Goal: Task Accomplishment & Management: Manage account settings

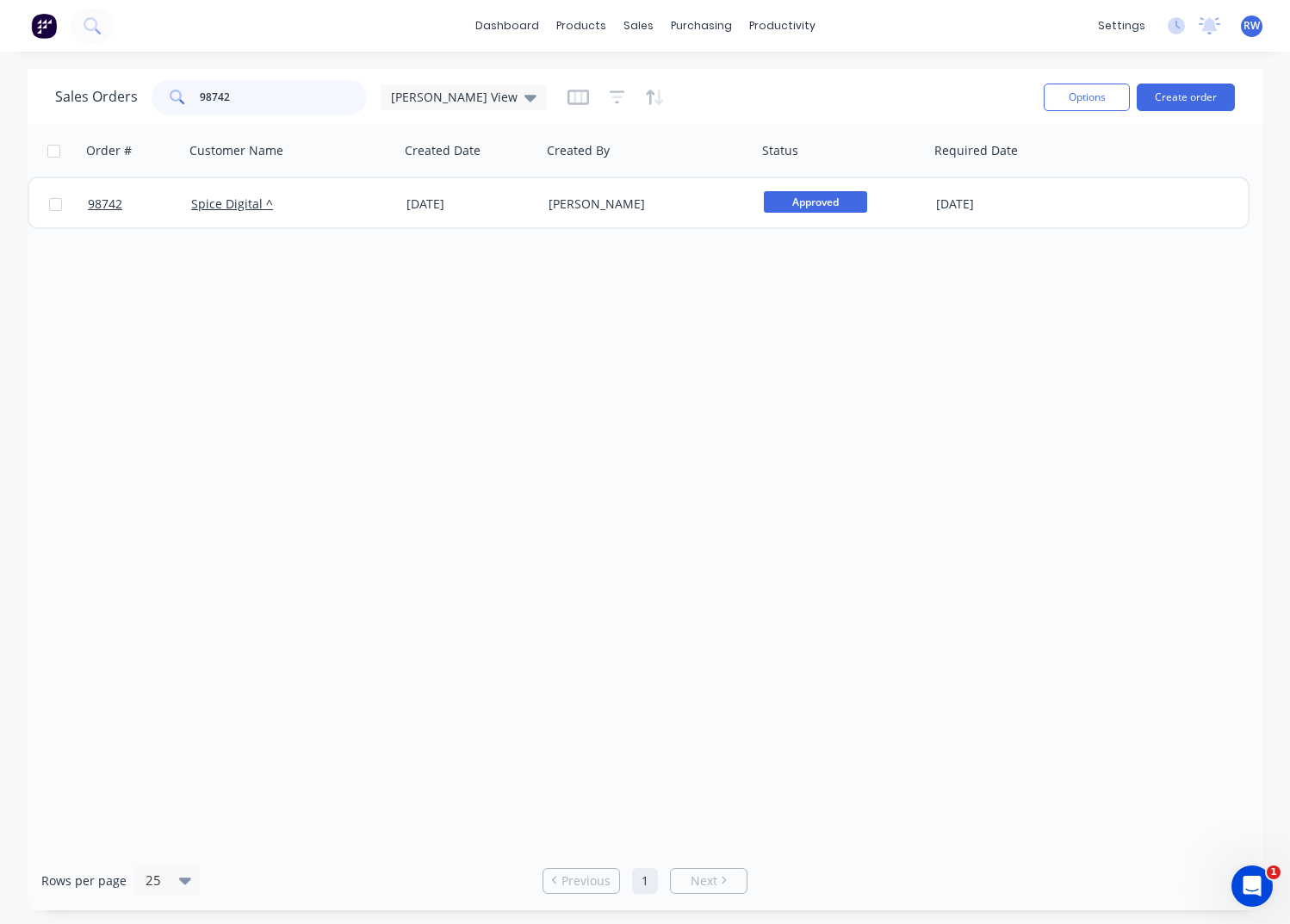
drag, startPoint x: 274, startPoint y: 96, endPoint x: 355, endPoint y: 67, distance: 86.0
click at [200, 90] on input "98742" at bounding box center [284, 97] width 168 height 34
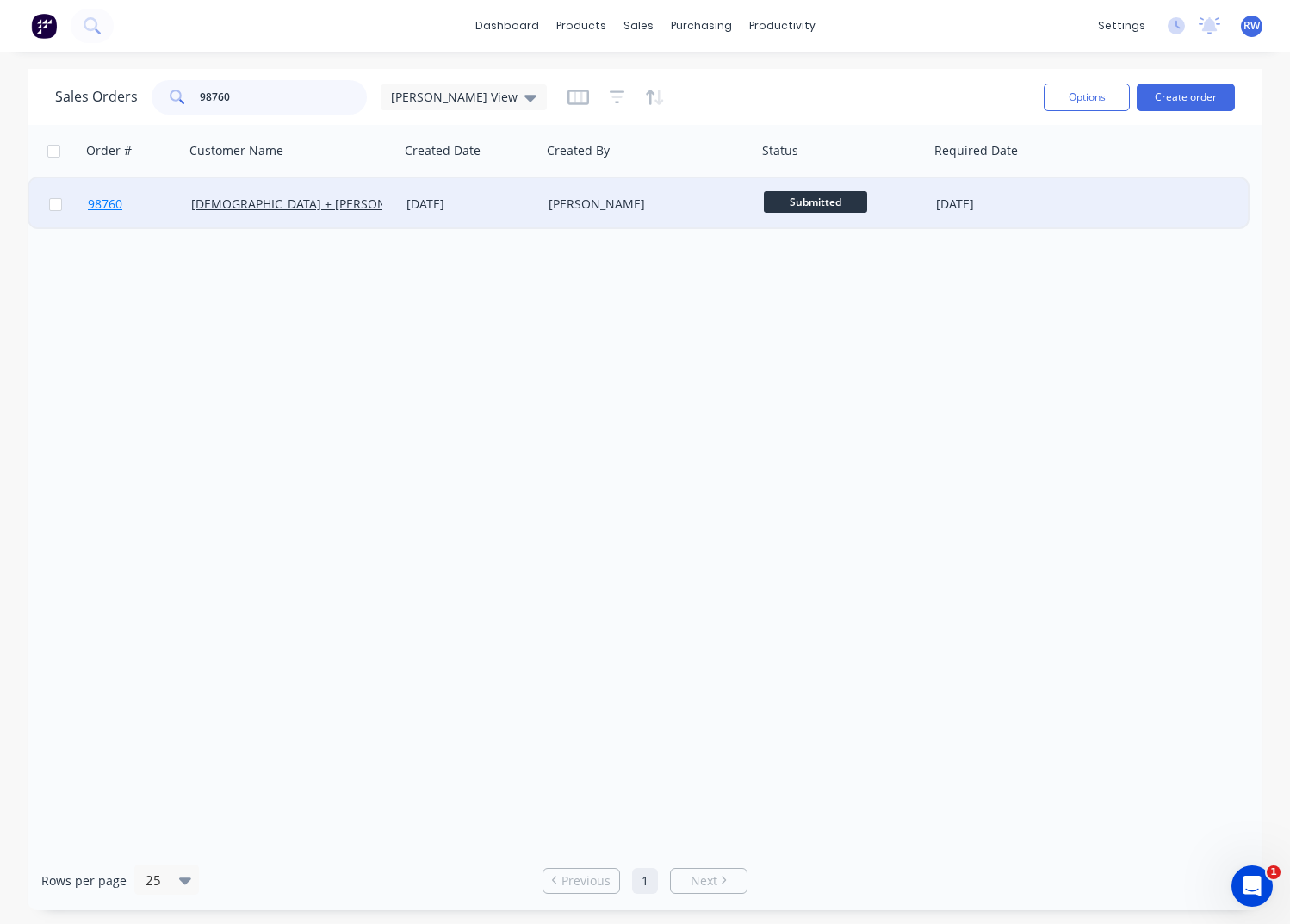
type input "98760"
click at [117, 205] on span "98760" at bounding box center [105, 204] width 34 height 17
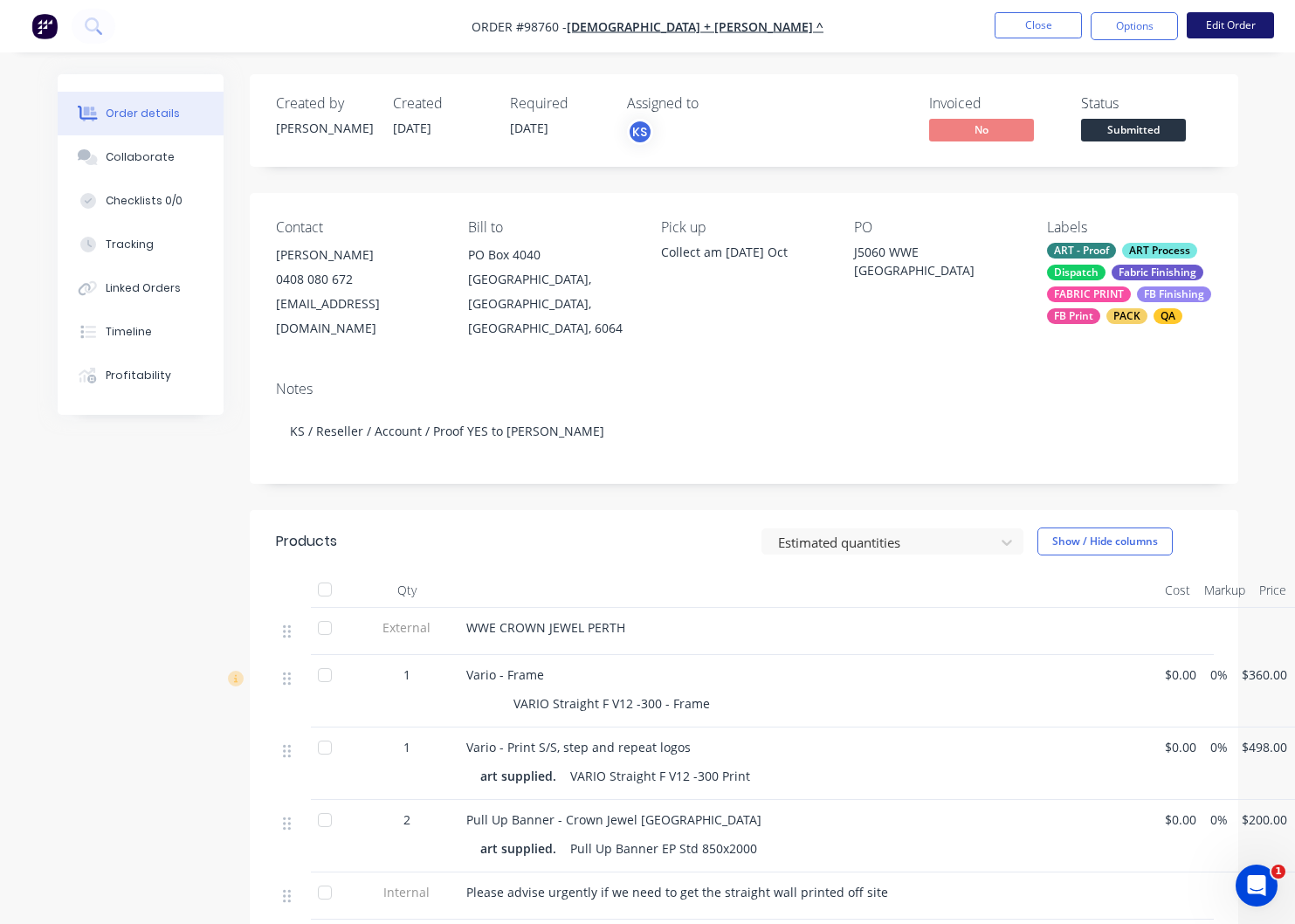
click at [1208, 23] on button "Edit Order" at bounding box center [1230, 25] width 87 height 26
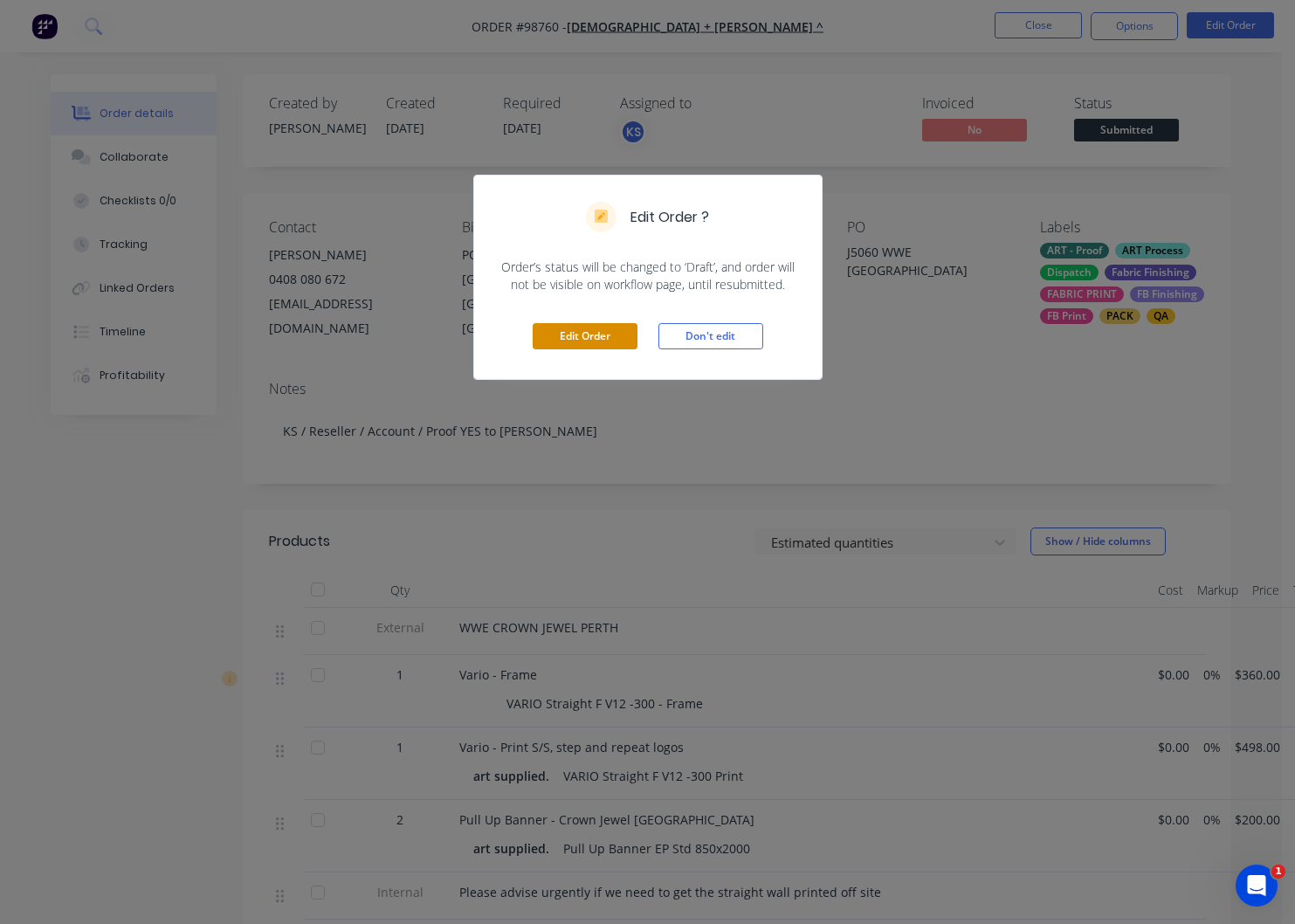
click at [562, 337] on button "Edit Order" at bounding box center [585, 336] width 105 height 26
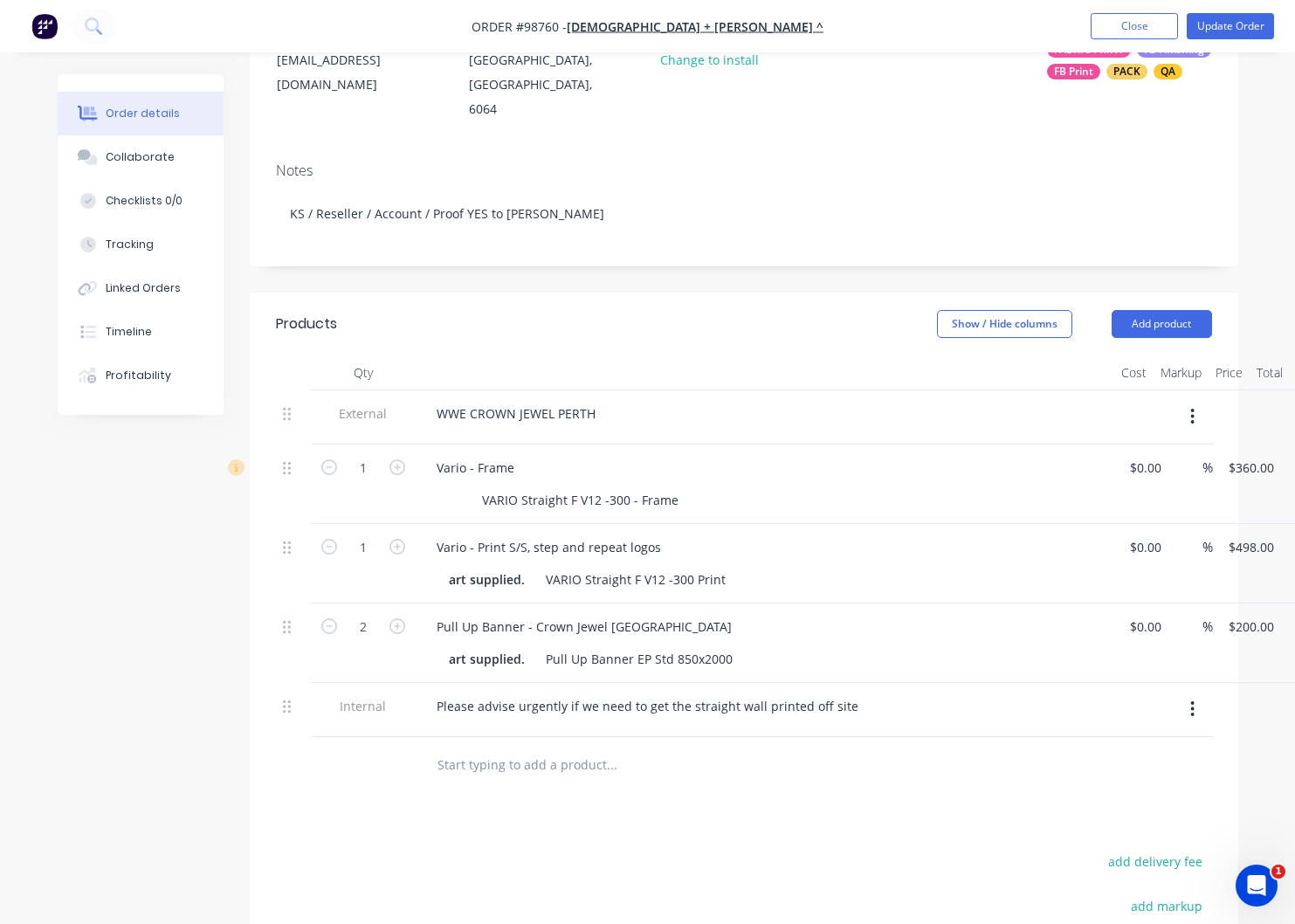
scroll to position [281, 0]
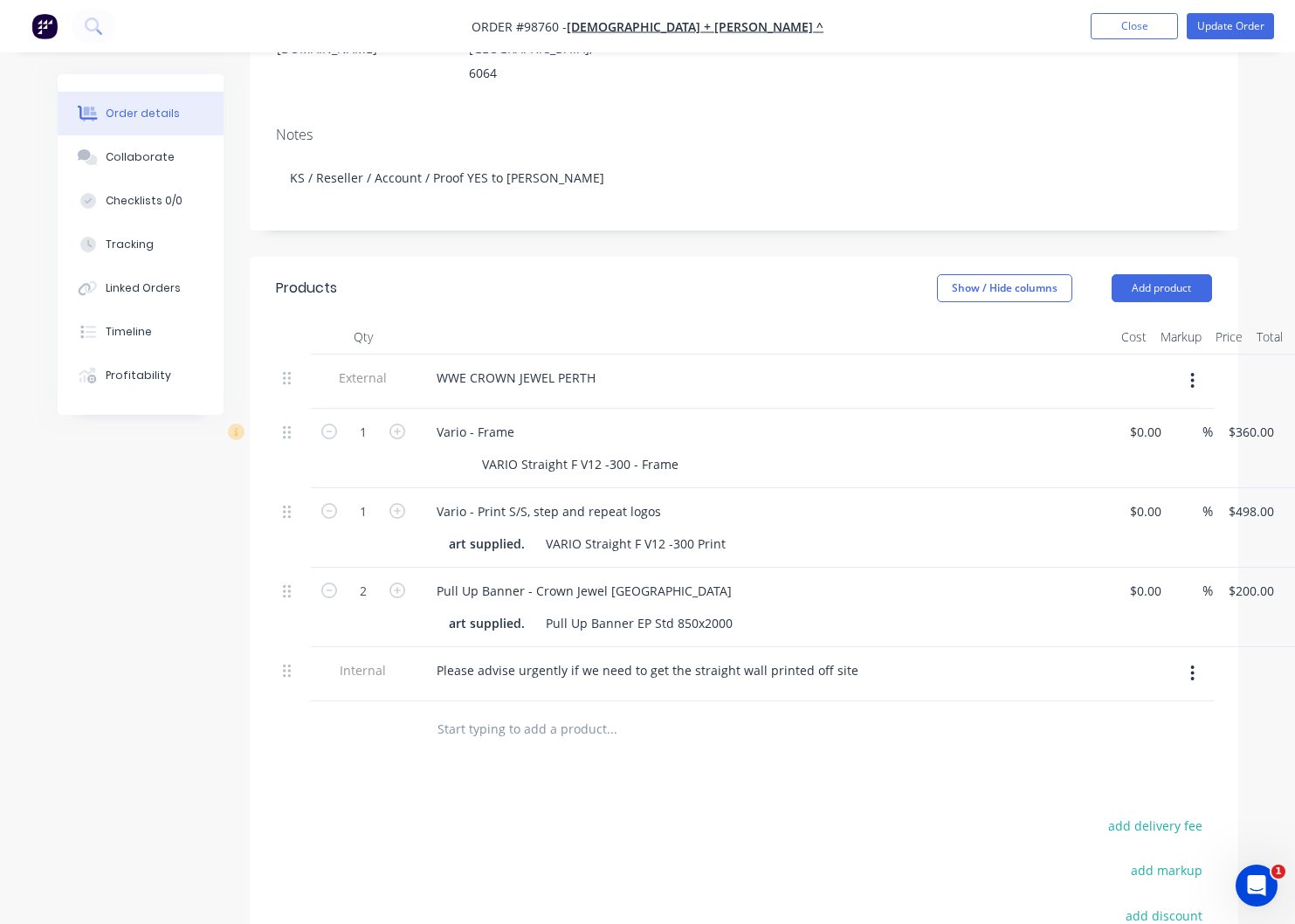
click at [680, 451] on div "VARIO Straight F V12 -300 - Frame" at bounding box center [761, 464] width 639 height 25
click at [674, 451] on div "VARIO Straight F V12 -300 - Frame" at bounding box center [579, 464] width 210 height 25
drag, startPoint x: 675, startPoint y: 439, endPoint x: 592, endPoint y: 464, distance: 86.7
click at [585, 451] on div "VARIO Straight F V12 -300 - Frame" at bounding box center [579, 464] width 210 height 25
click at [690, 536] on div "VARIO Straight F V12 -300 Print" at bounding box center [635, 543] width 194 height 25
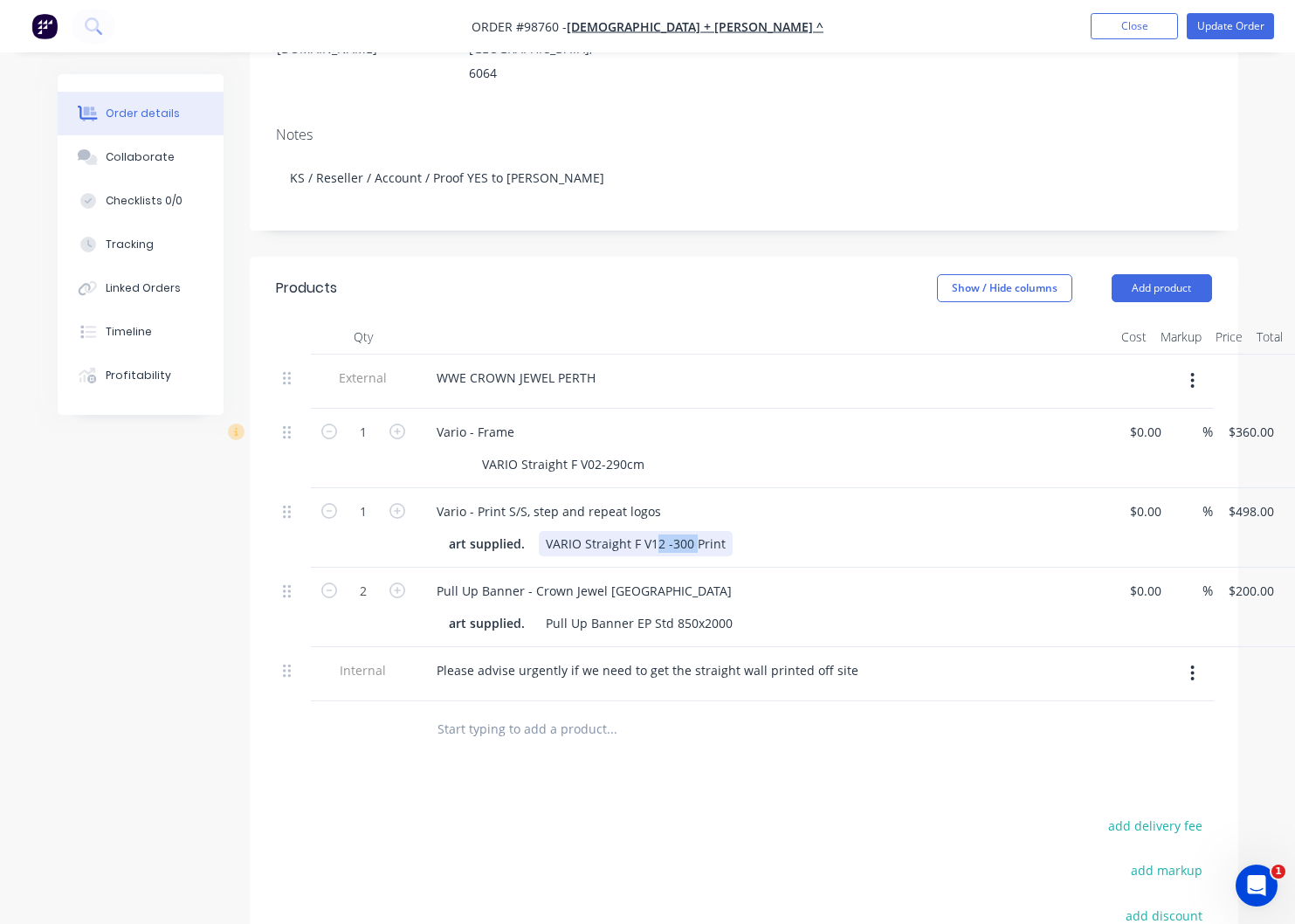
drag, startPoint x: 691, startPoint y: 536, endPoint x: 650, endPoint y: 534, distance: 41.0
click at [650, 534] on div "VARIO Straight F V12 -300 Print" at bounding box center [635, 543] width 194 height 25
click at [657, 537] on div "VARIO Straight F V102-290Print" at bounding box center [635, 543] width 194 height 25
drag, startPoint x: 799, startPoint y: 758, endPoint x: 792, endPoint y: 736, distance: 23.1
click at [799, 757] on div "Products Show / Hide columns Add product Qty Cost Markup Price Total External W…" at bounding box center [744, 717] width 988 height 920
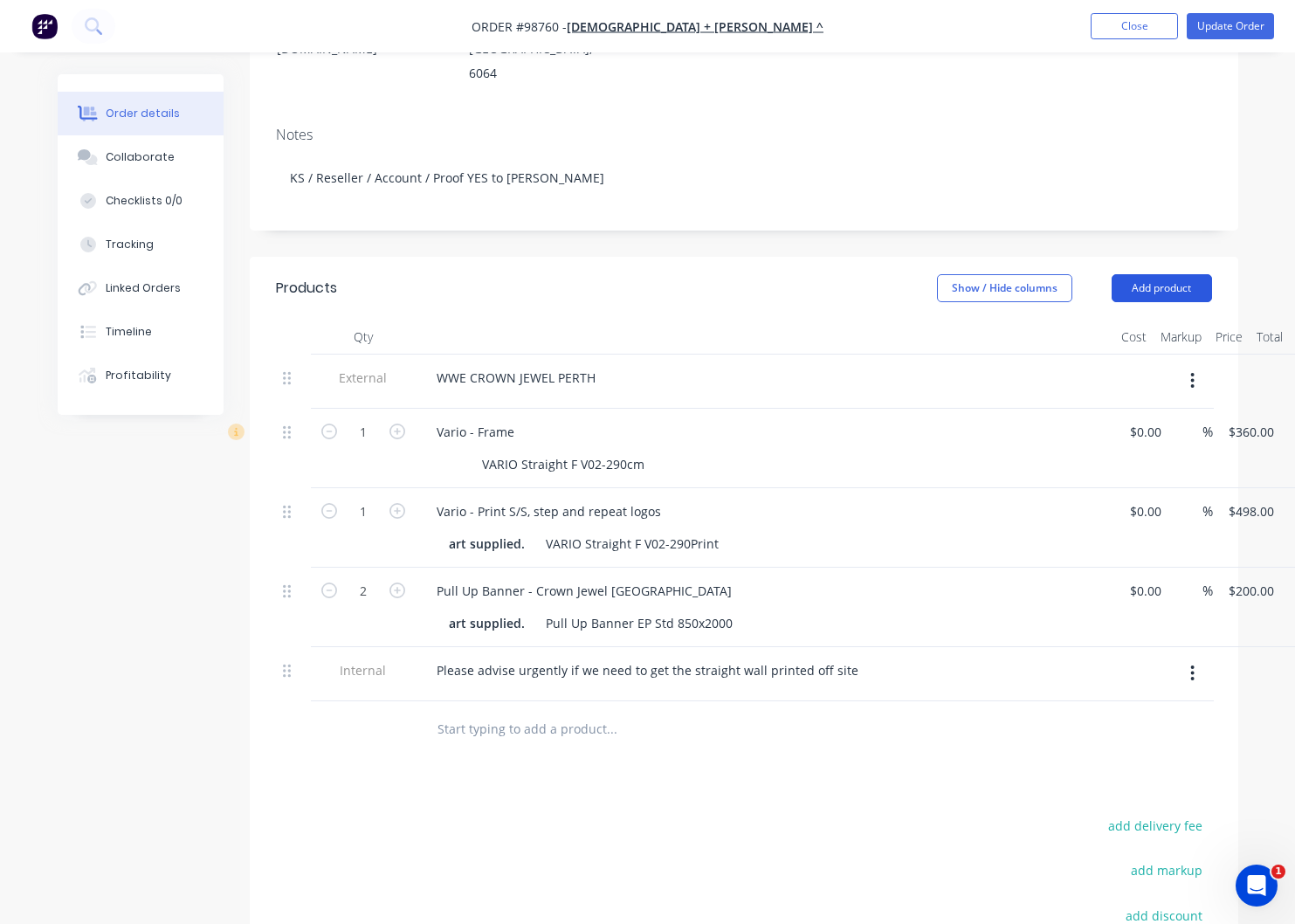
click at [1168, 274] on button "Add product" at bounding box center [1161, 288] width 101 height 28
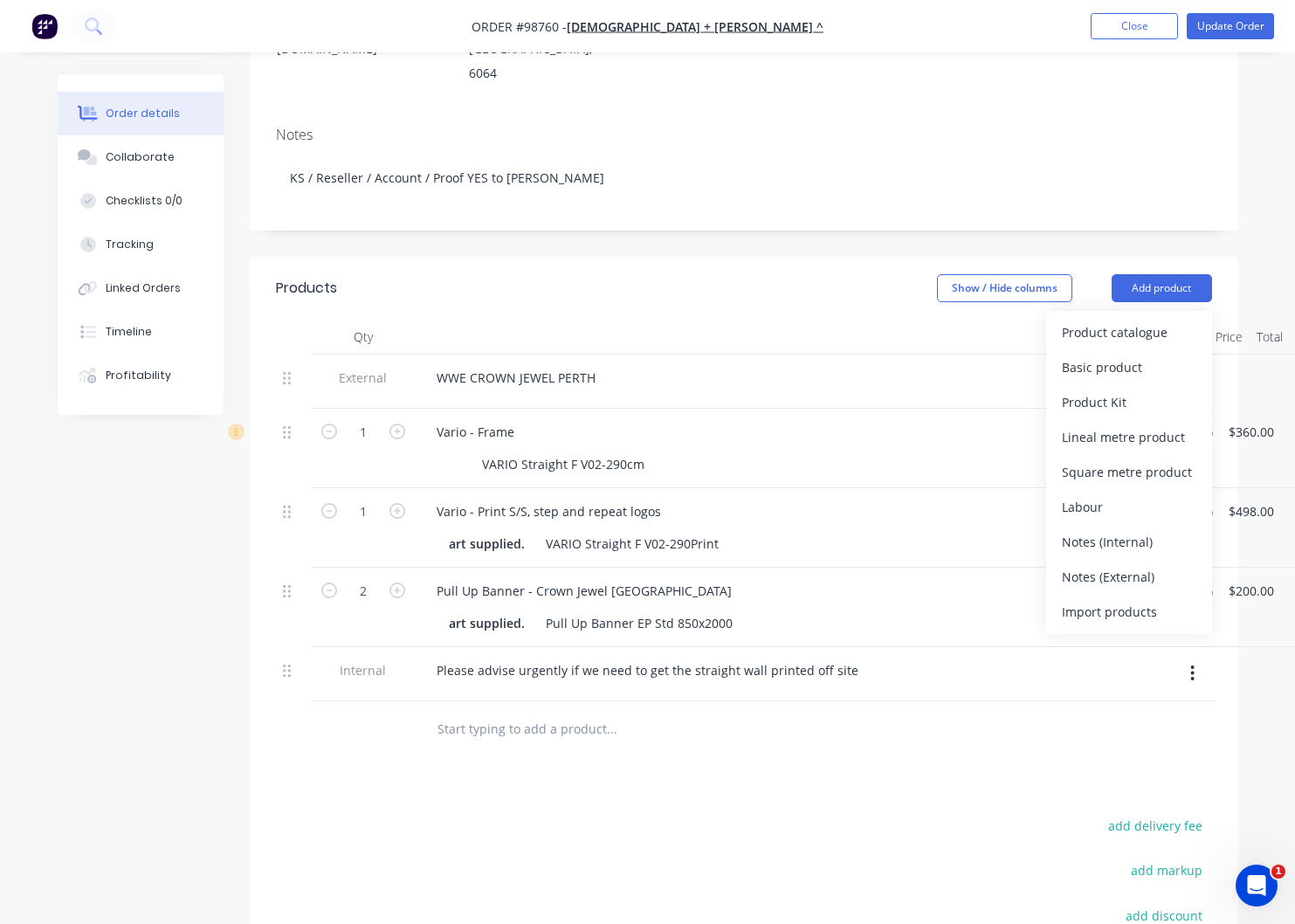
drag, startPoint x: 1096, startPoint y: 555, endPoint x: 1071, endPoint y: 563, distance: 26.2
click at [1096, 564] on div "Notes (External)" at bounding box center [1128, 576] width 135 height 25
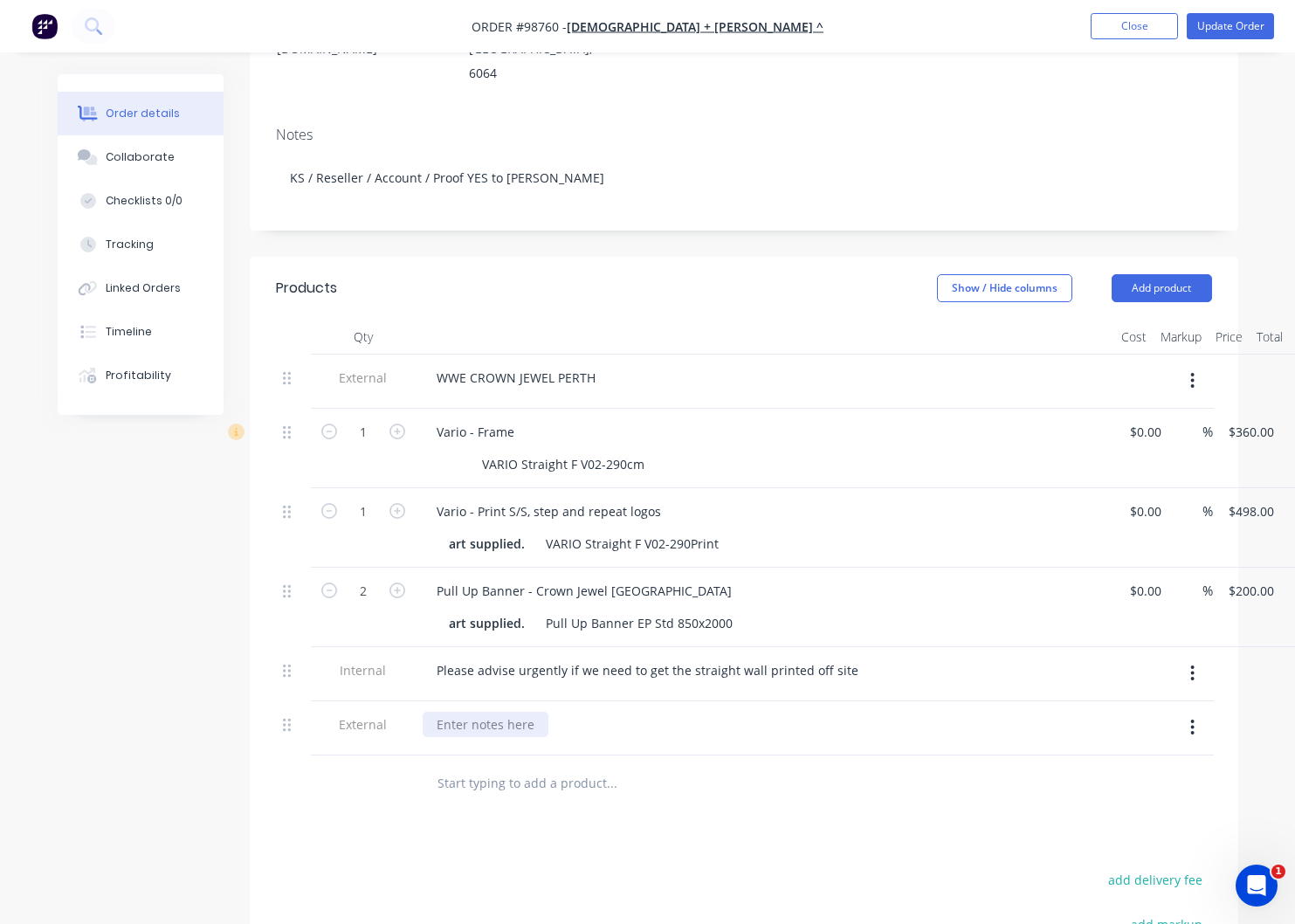
click at [486, 720] on div at bounding box center [485, 724] width 126 height 25
click at [1224, 28] on button "Update Order" at bounding box center [1230, 26] width 87 height 26
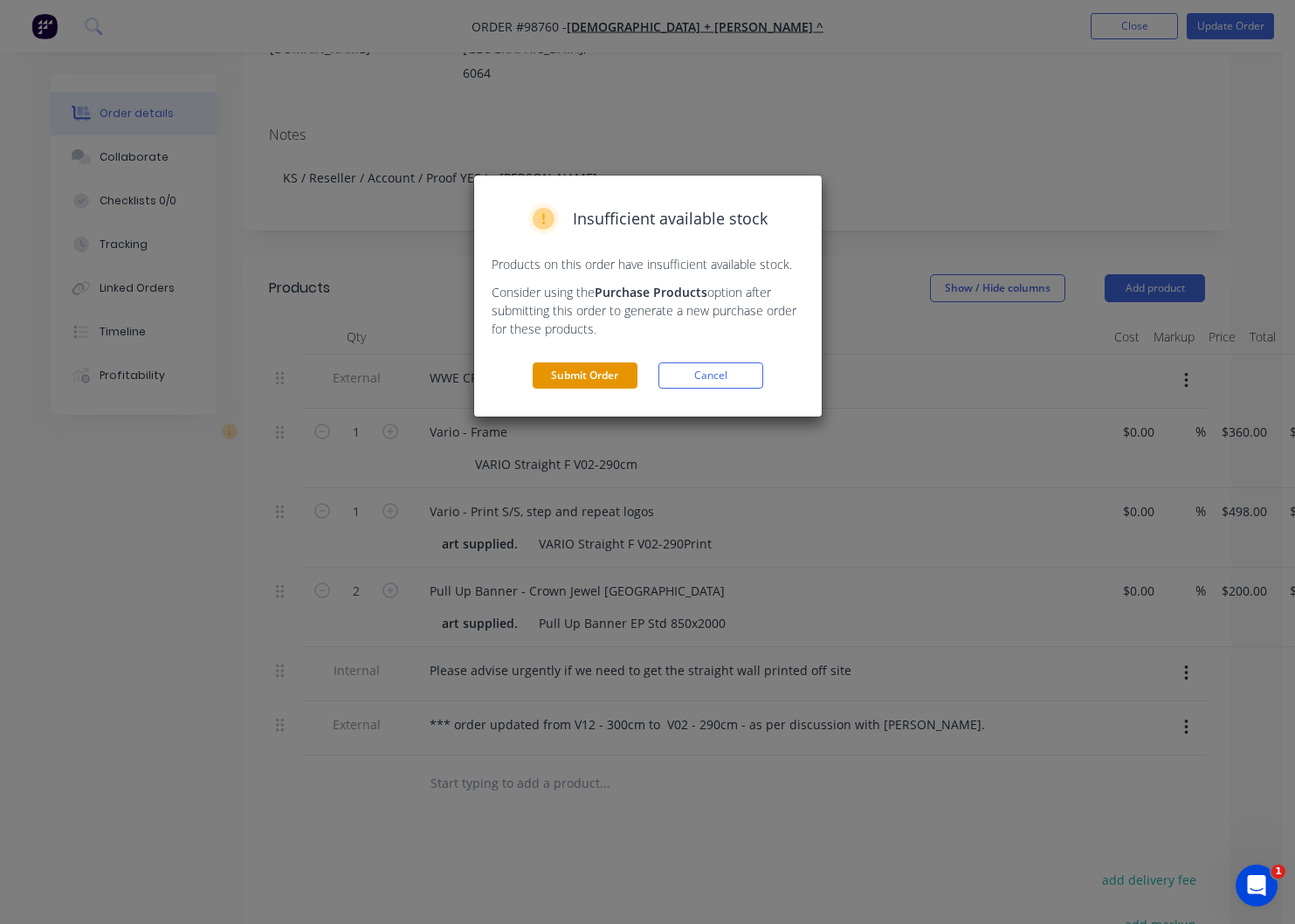
click at [599, 376] on button "Submit Order" at bounding box center [585, 375] width 105 height 26
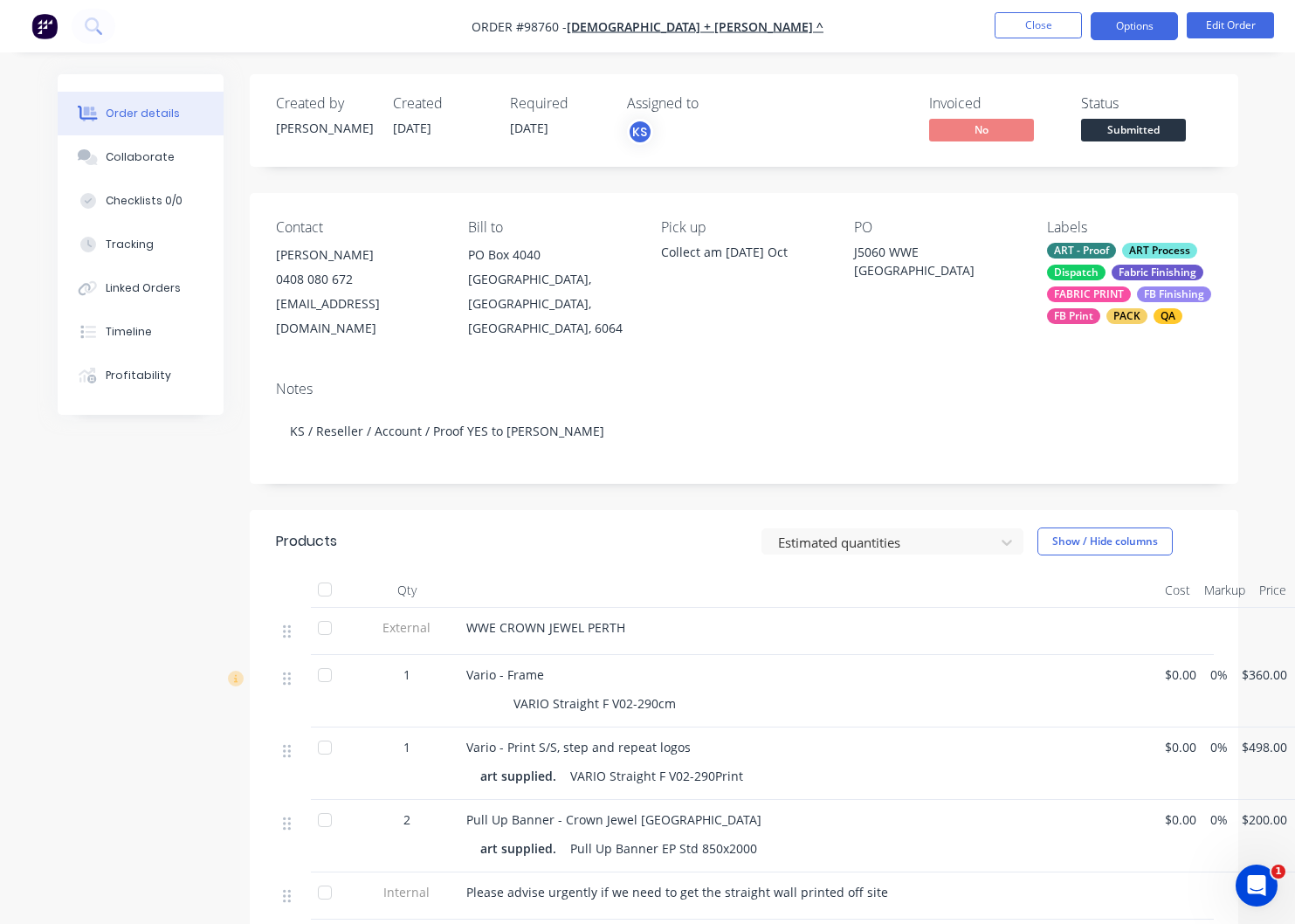
scroll to position [4, 7]
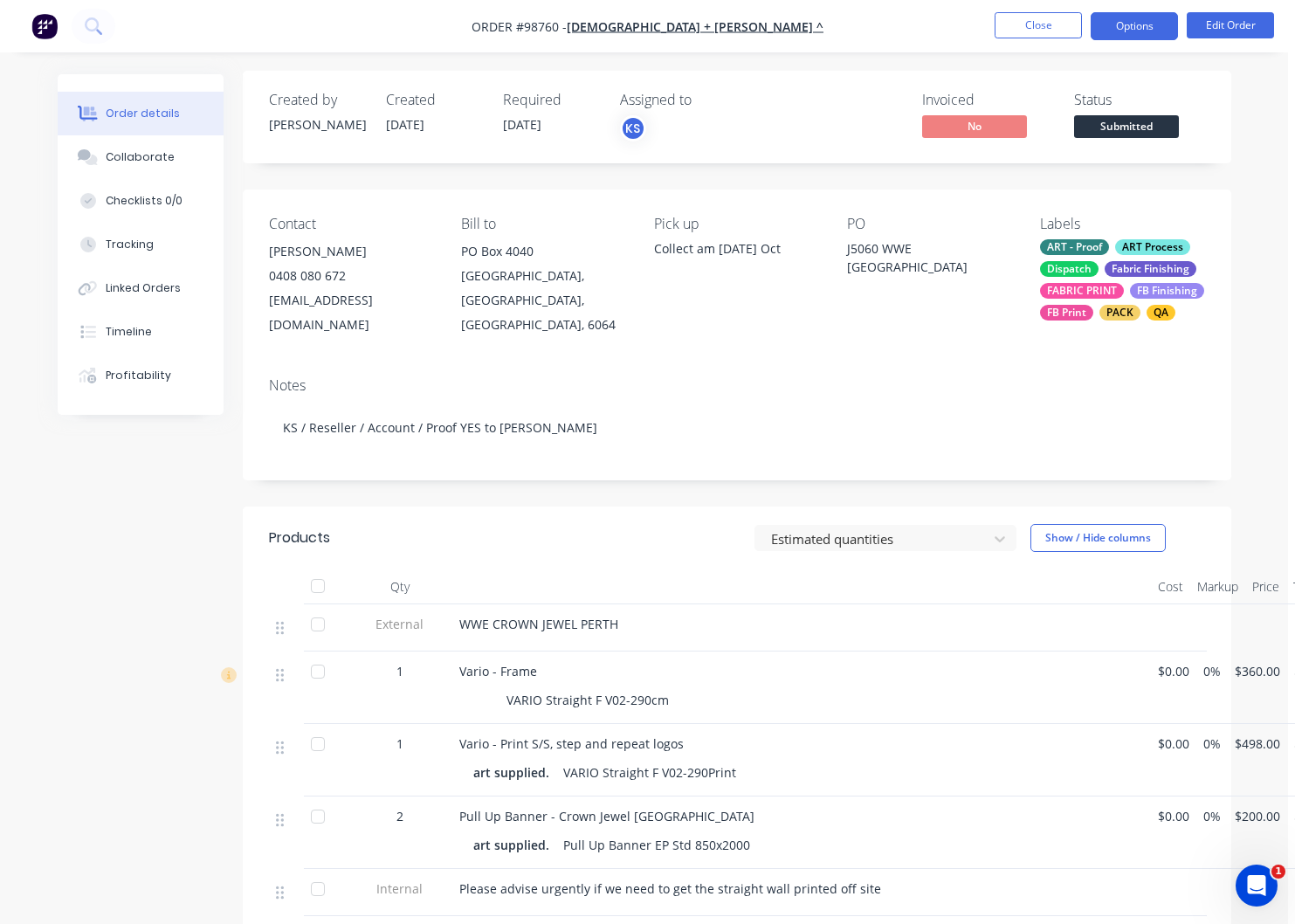
click at [1126, 26] on button "Options" at bounding box center [1134, 26] width 87 height 28
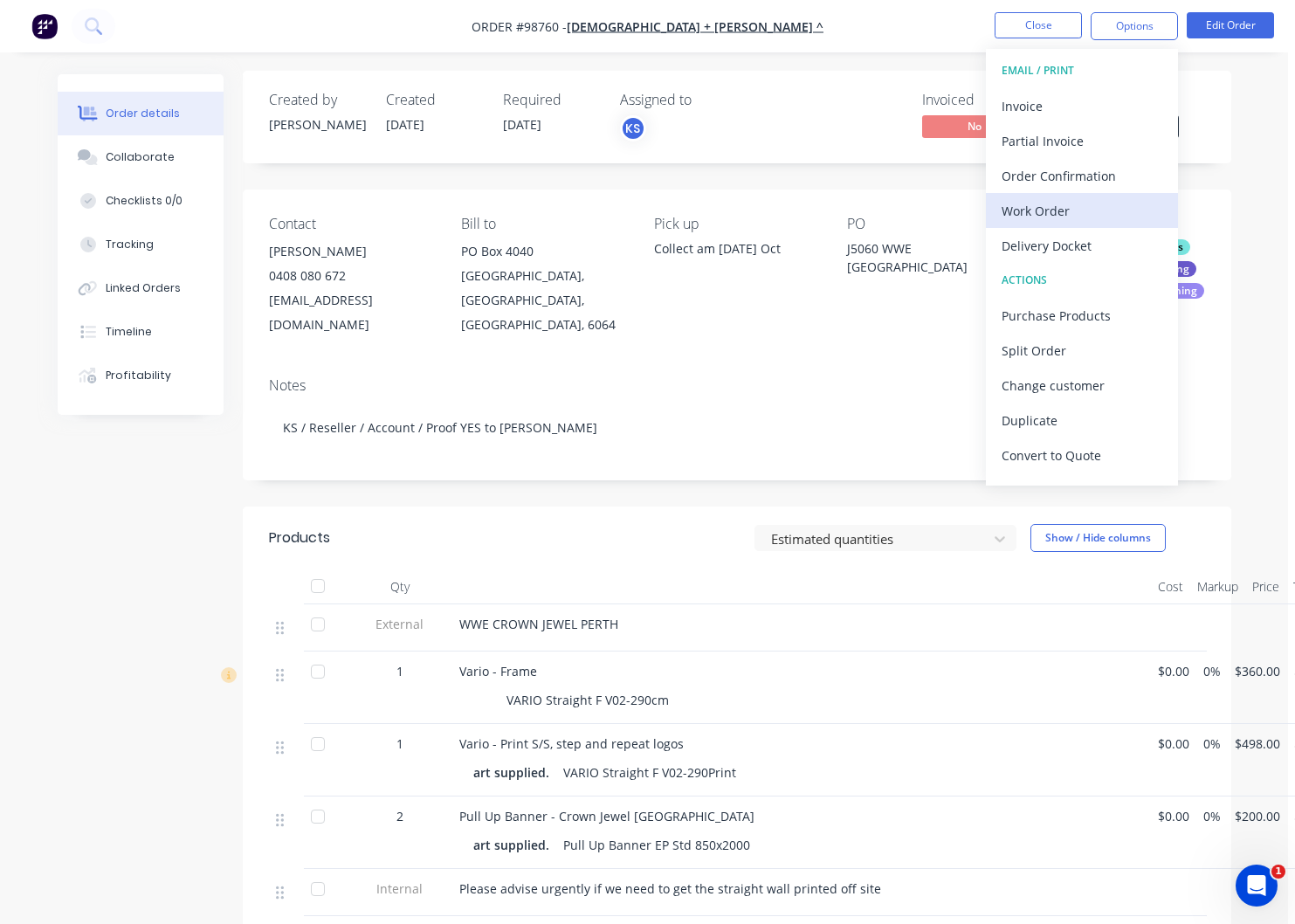
click at [1052, 210] on div "Work Order" at bounding box center [1082, 211] width 161 height 25
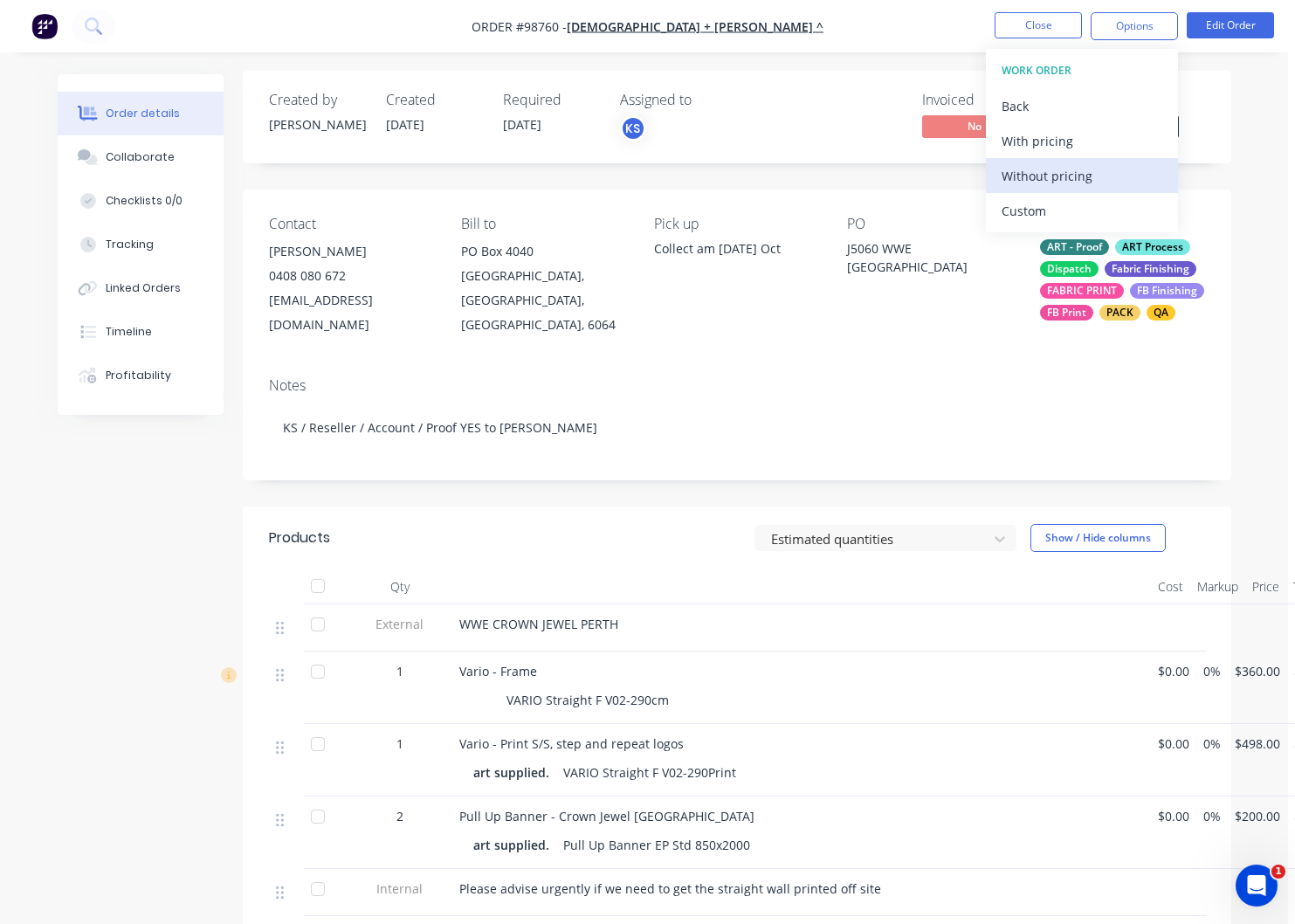
click at [1058, 176] on div "Without pricing" at bounding box center [1082, 176] width 161 height 25
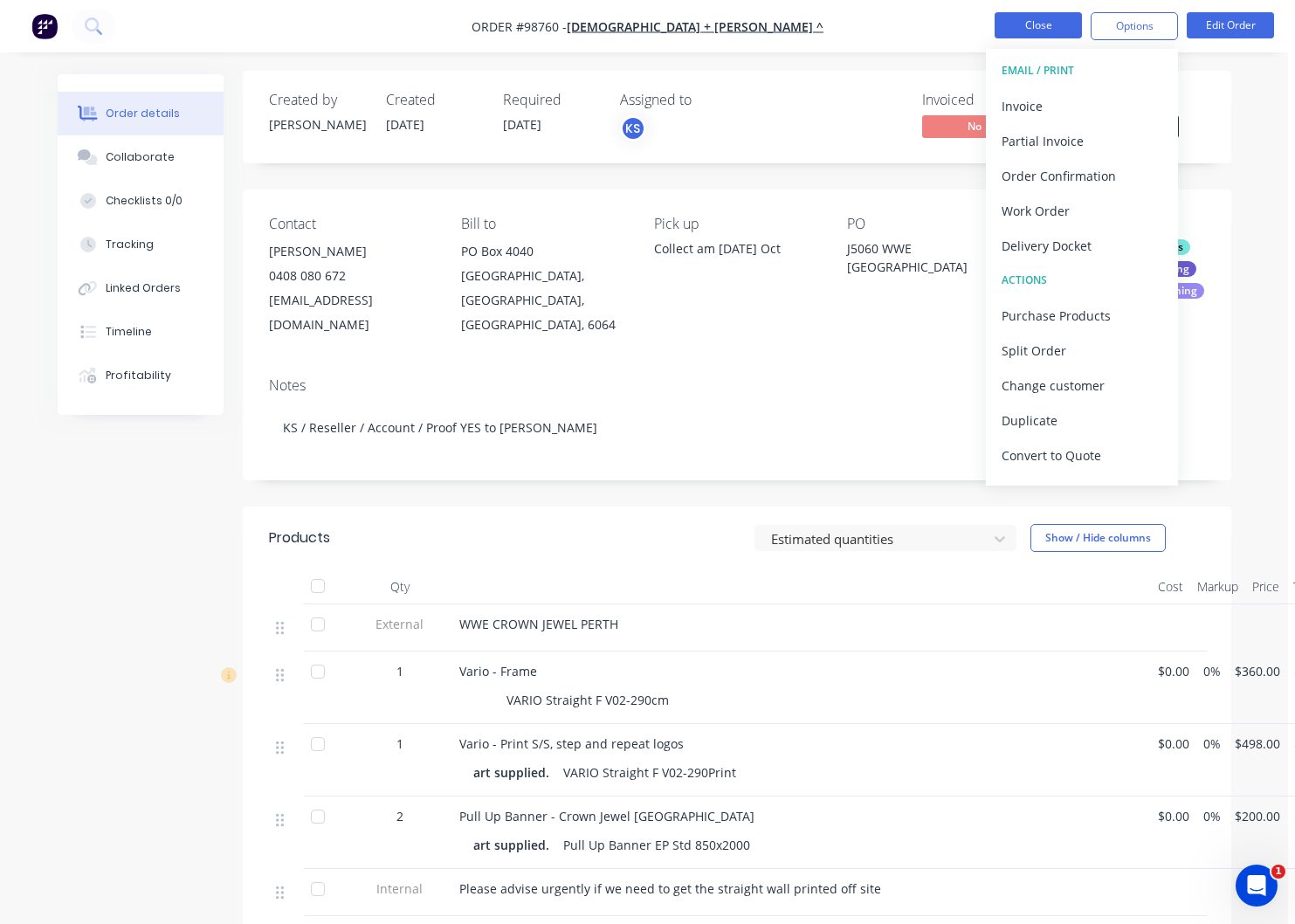
click at [1026, 23] on button "Close" at bounding box center [1038, 25] width 87 height 26
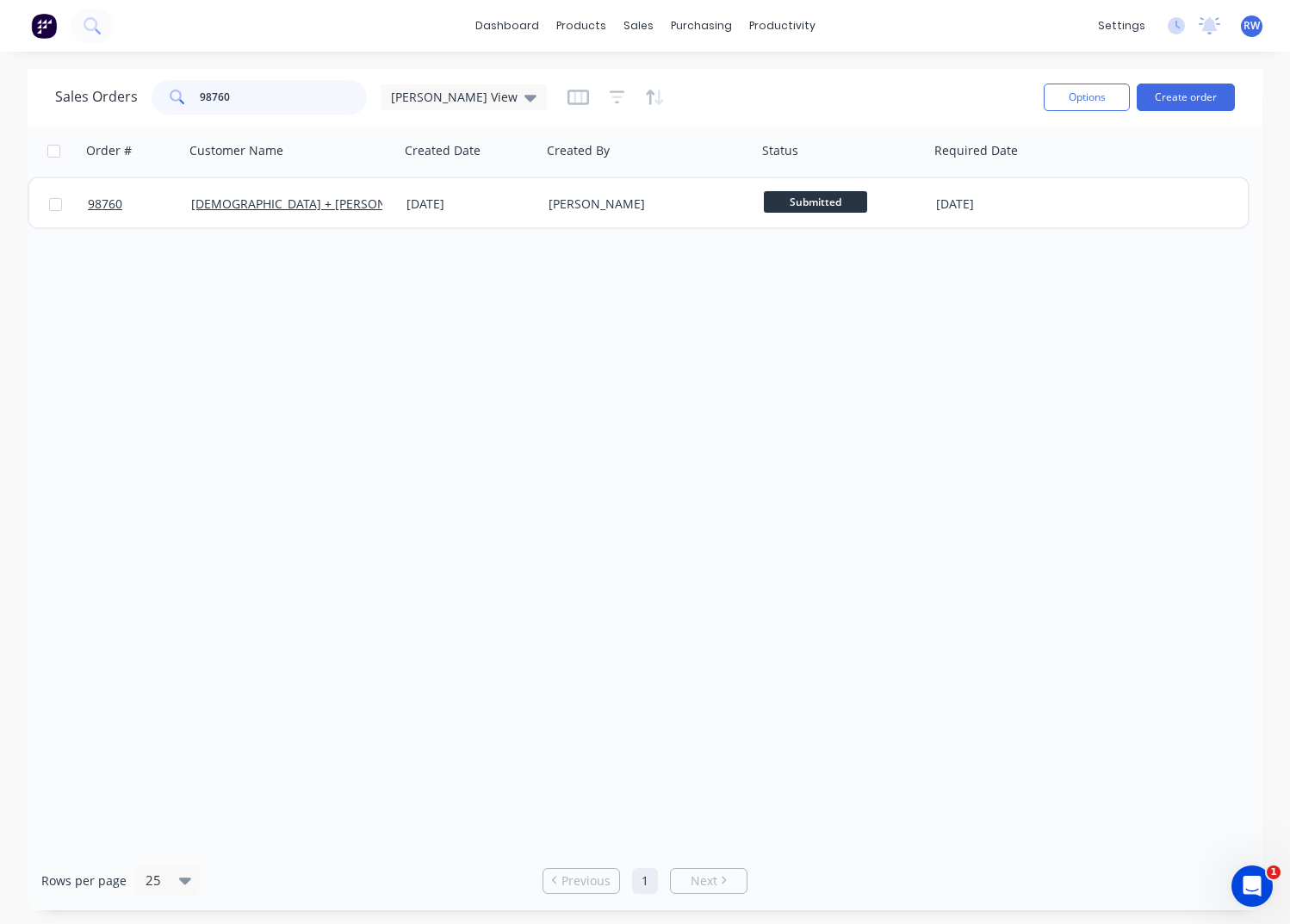
drag, startPoint x: 202, startPoint y: 93, endPoint x: 183, endPoint y: 93, distance: 19.0
click at [200, 93] on input "98760" at bounding box center [284, 97] width 168 height 34
type input "0"
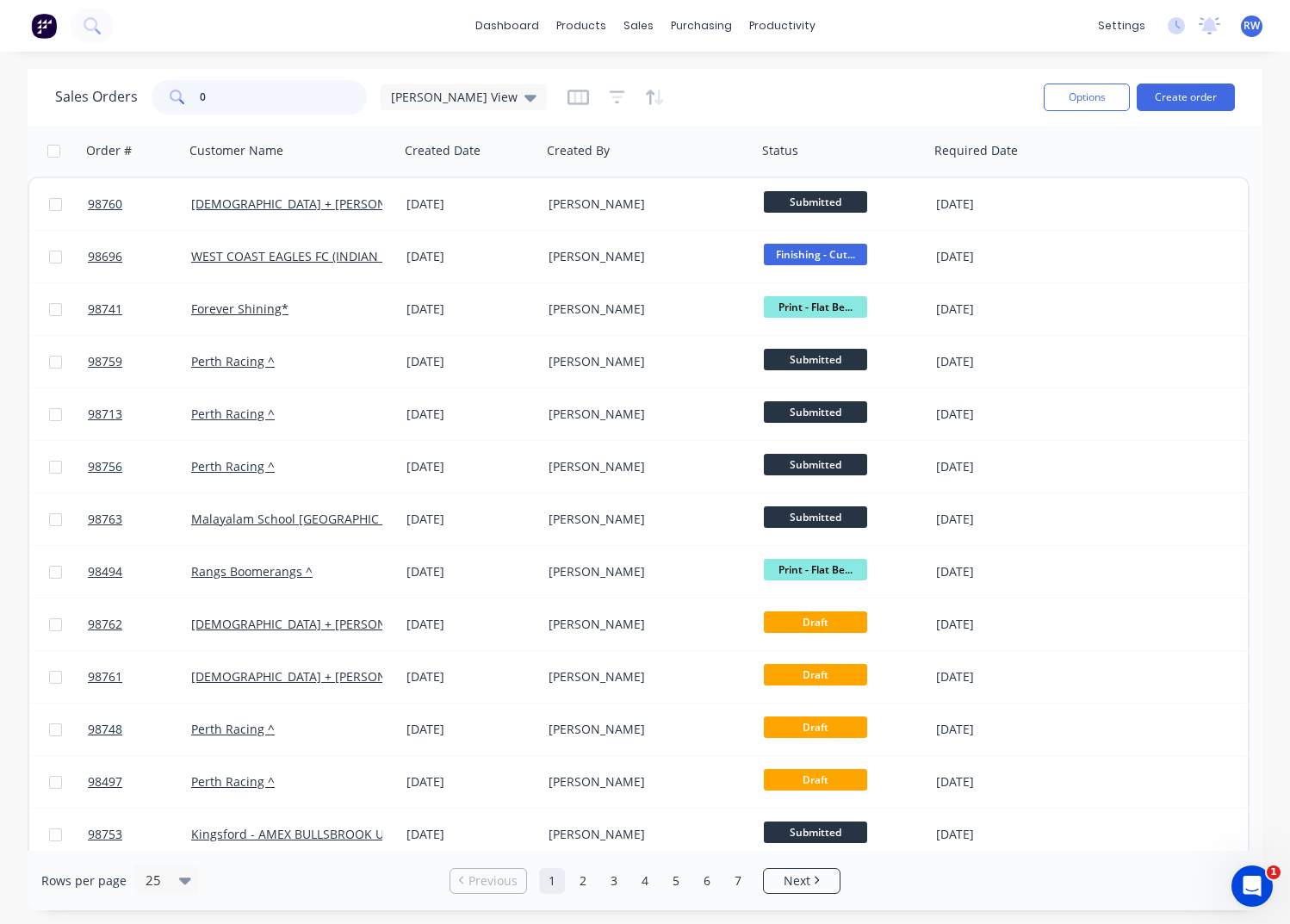
click at [200, 96] on input "0" at bounding box center [284, 97] width 168 height 34
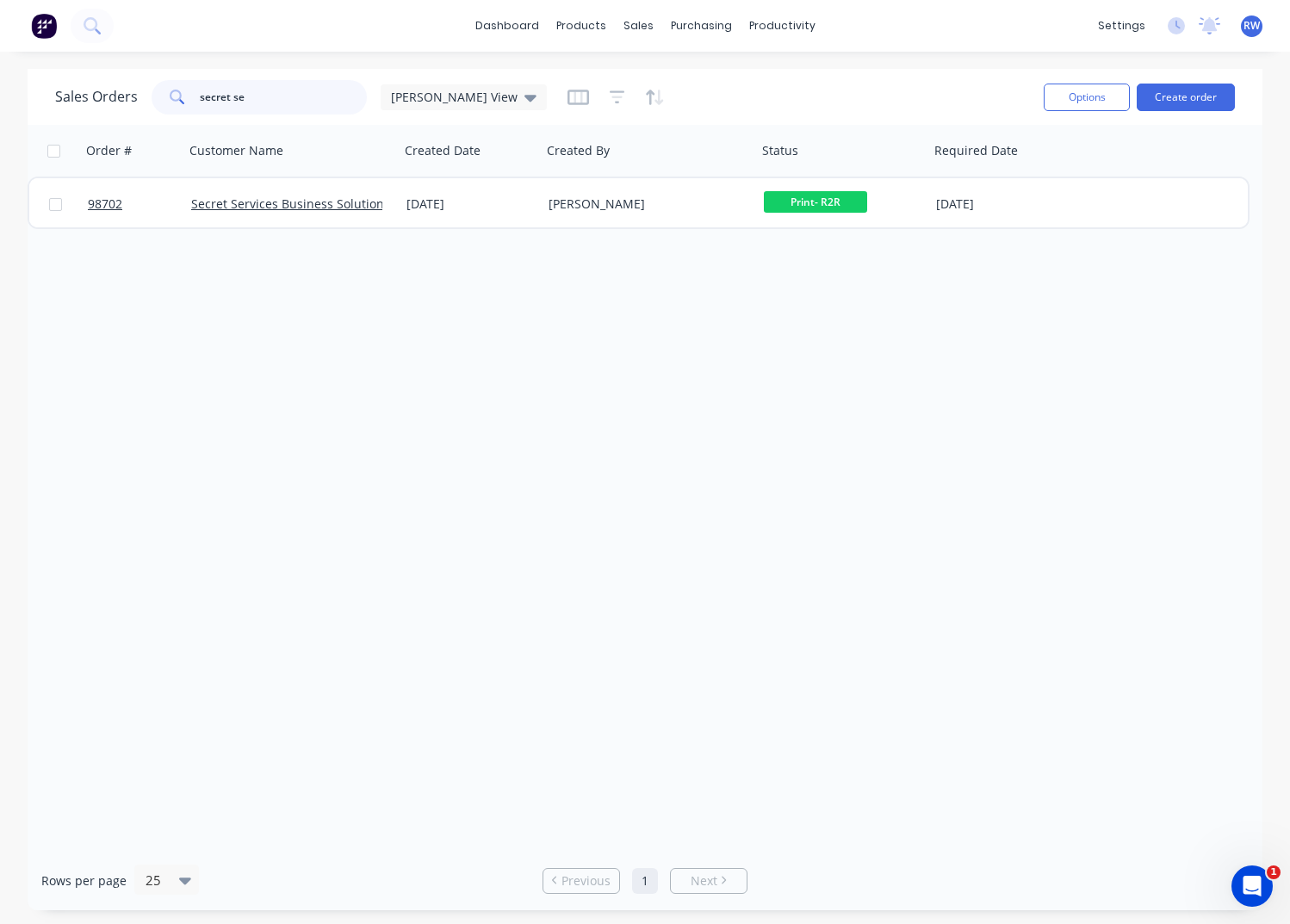
type input "secret se"
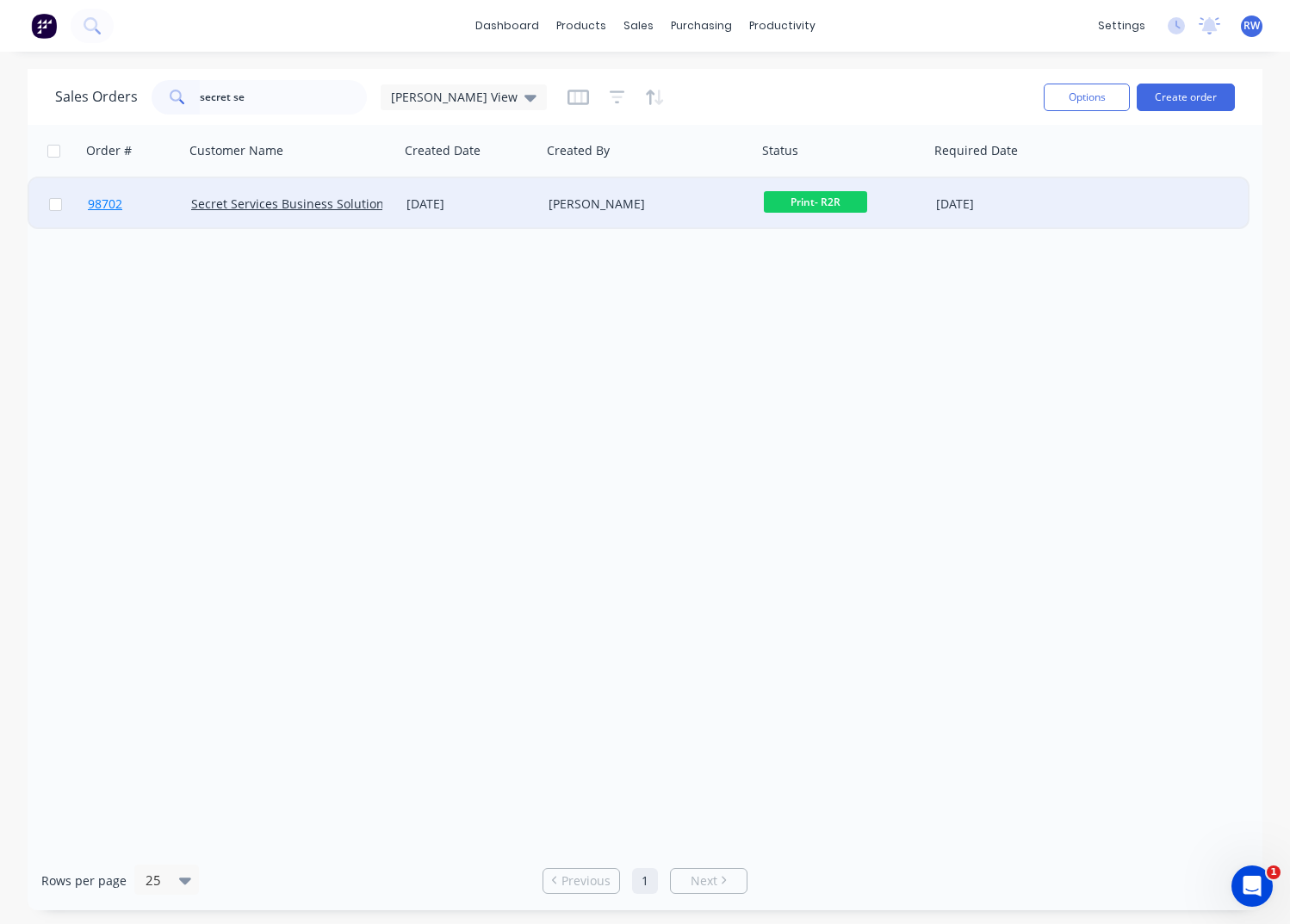
click at [108, 203] on span "98702" at bounding box center [105, 204] width 34 height 17
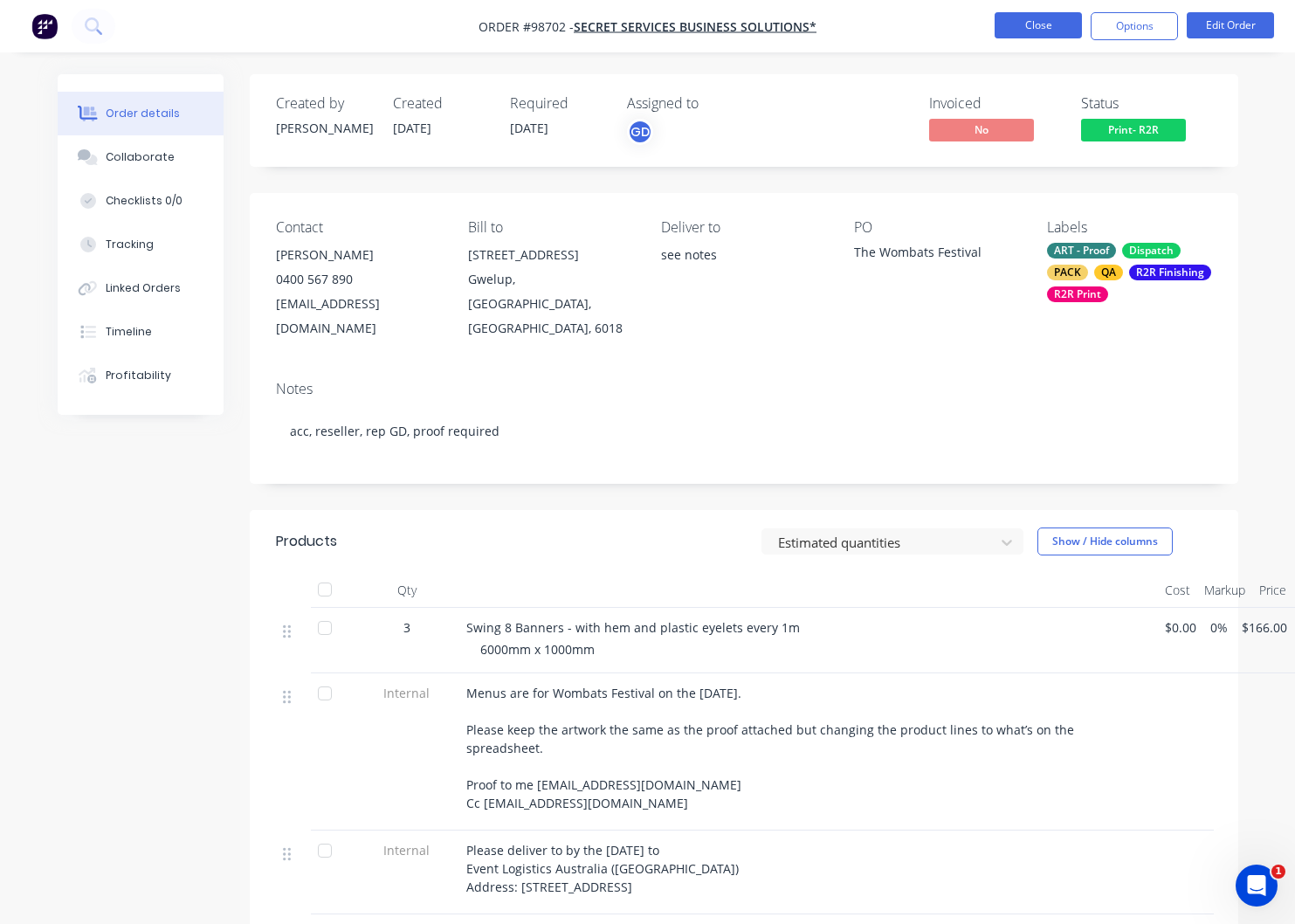
click at [1035, 29] on button "Close" at bounding box center [1038, 25] width 87 height 26
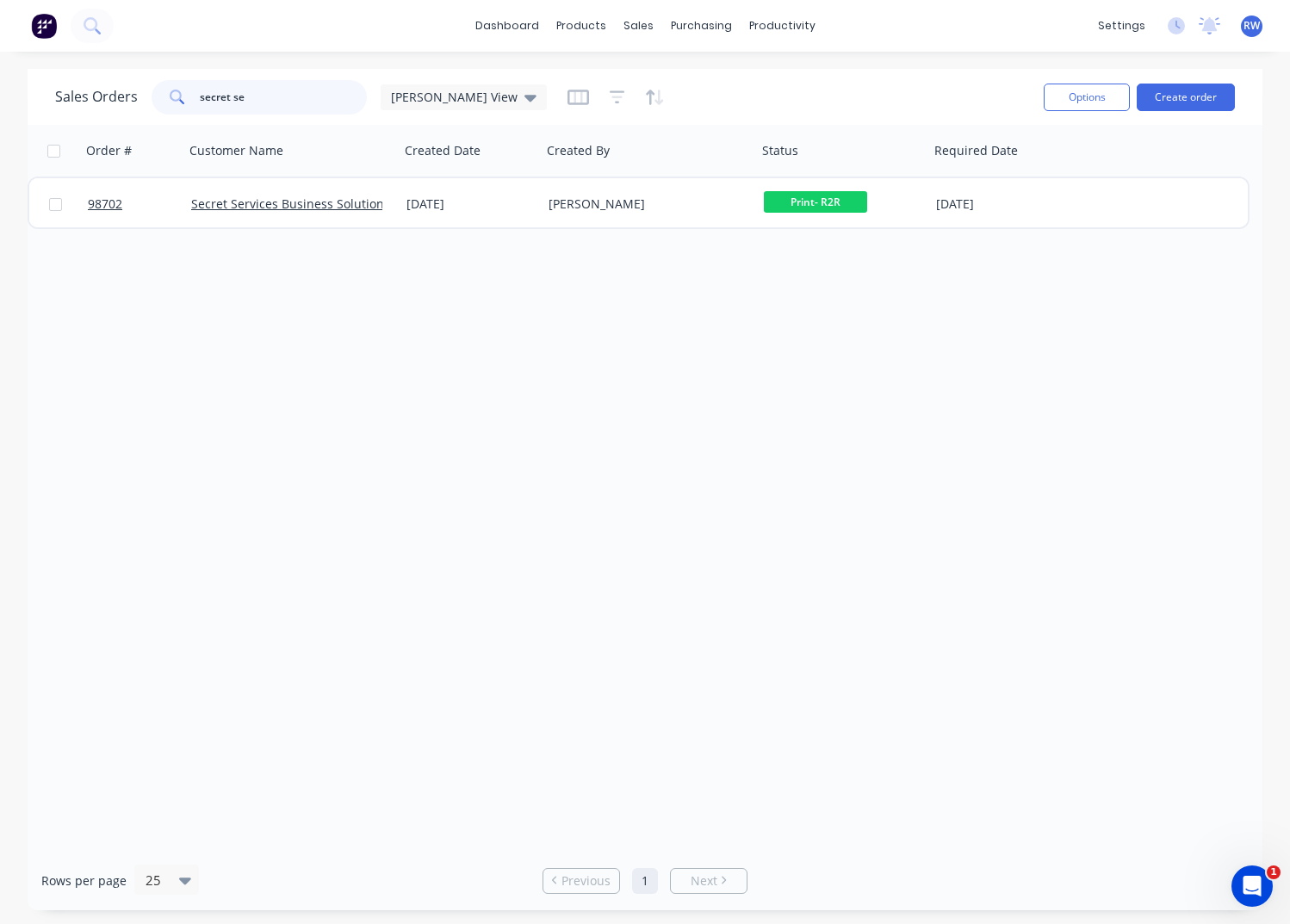
click at [276, 100] on input "secret se" at bounding box center [284, 97] width 168 height 34
drag, startPoint x: 275, startPoint y: 99, endPoint x: 161, endPoint y: 92, distance: 114.2
click at [200, 92] on input "secret se" at bounding box center [284, 97] width 168 height 34
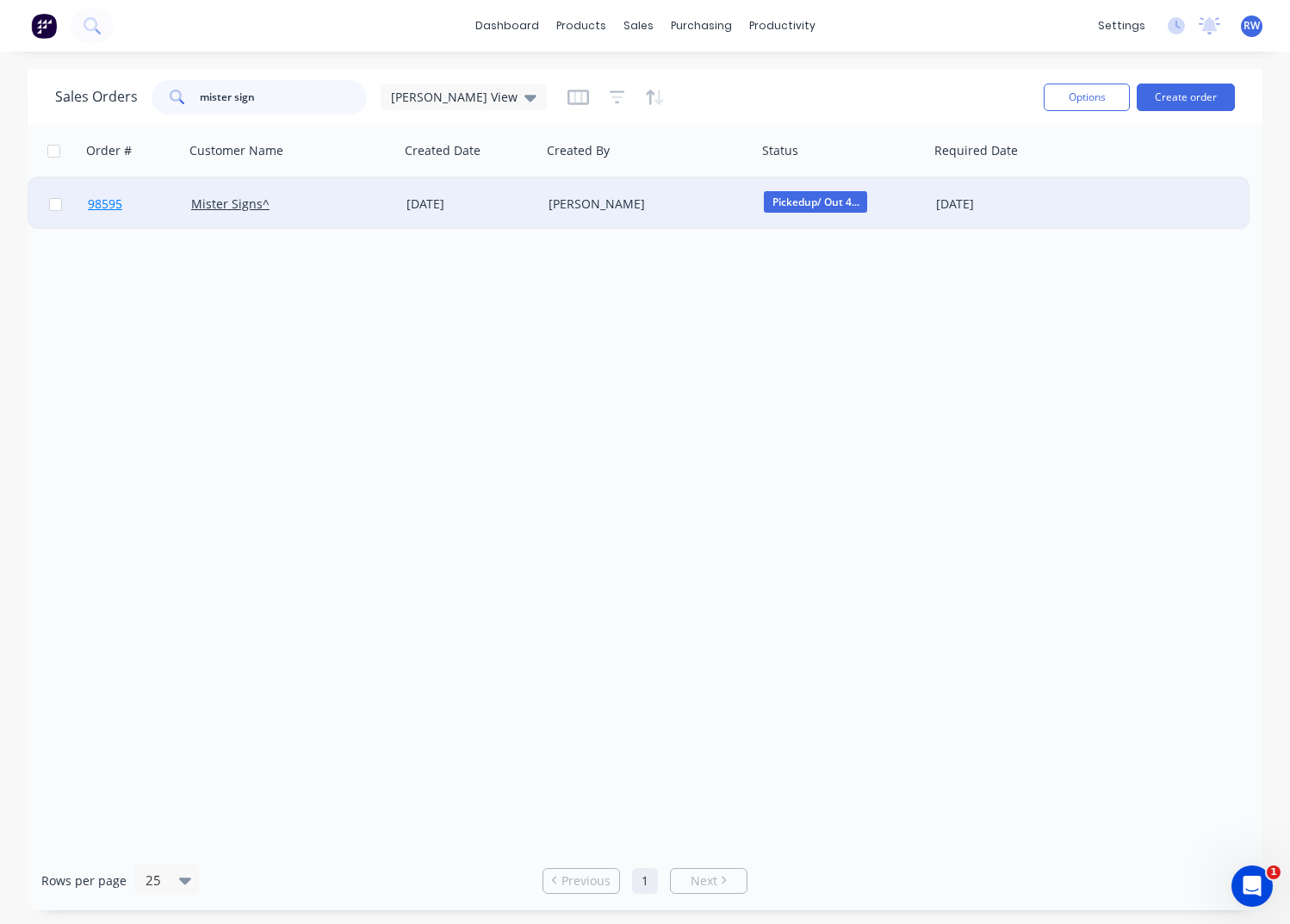
type input "mister sign"
click at [101, 206] on span "98595" at bounding box center [105, 204] width 34 height 17
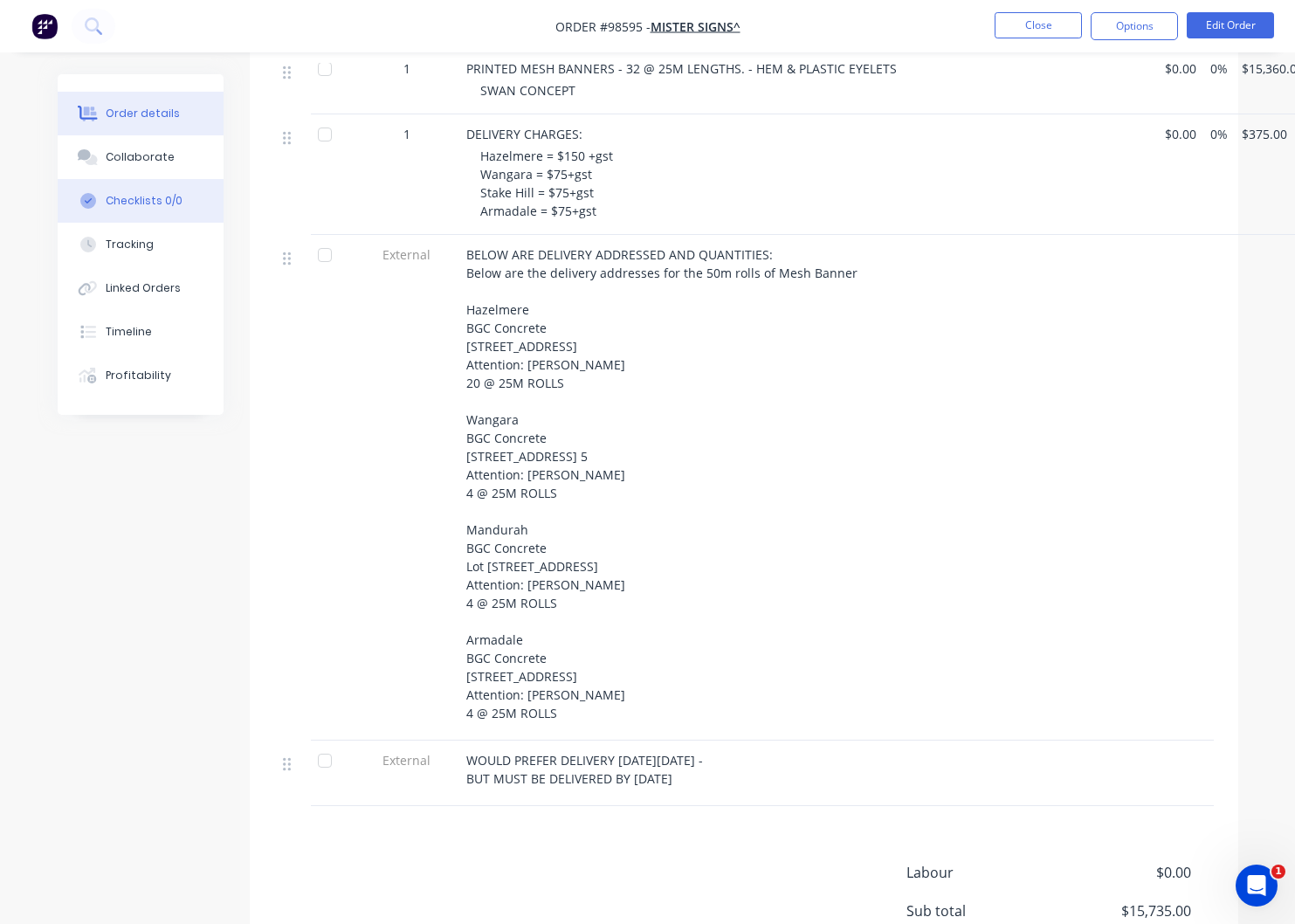
scroll to position [579, 0]
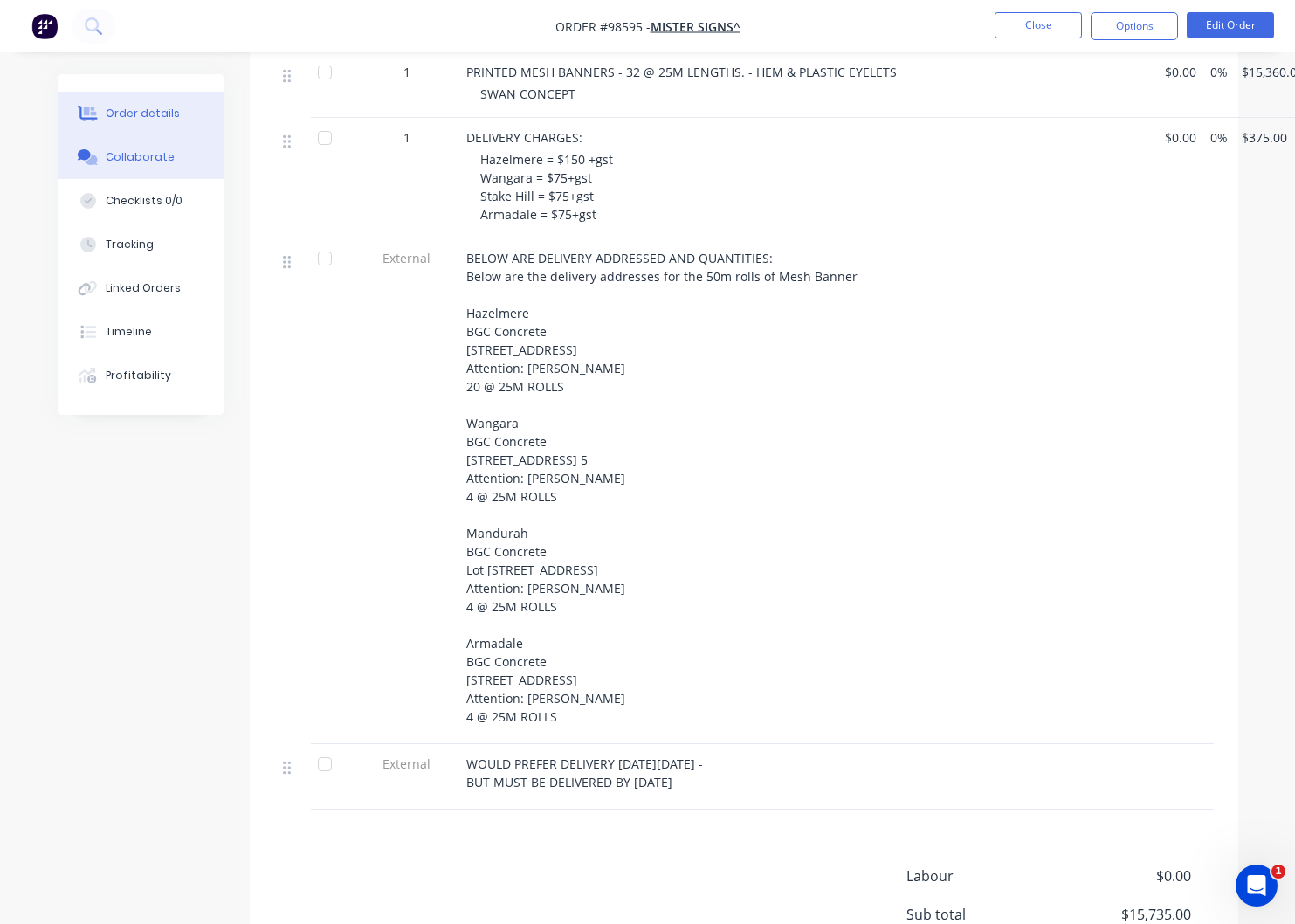
click at [133, 154] on div "Collaborate" at bounding box center [139, 157] width 69 height 15
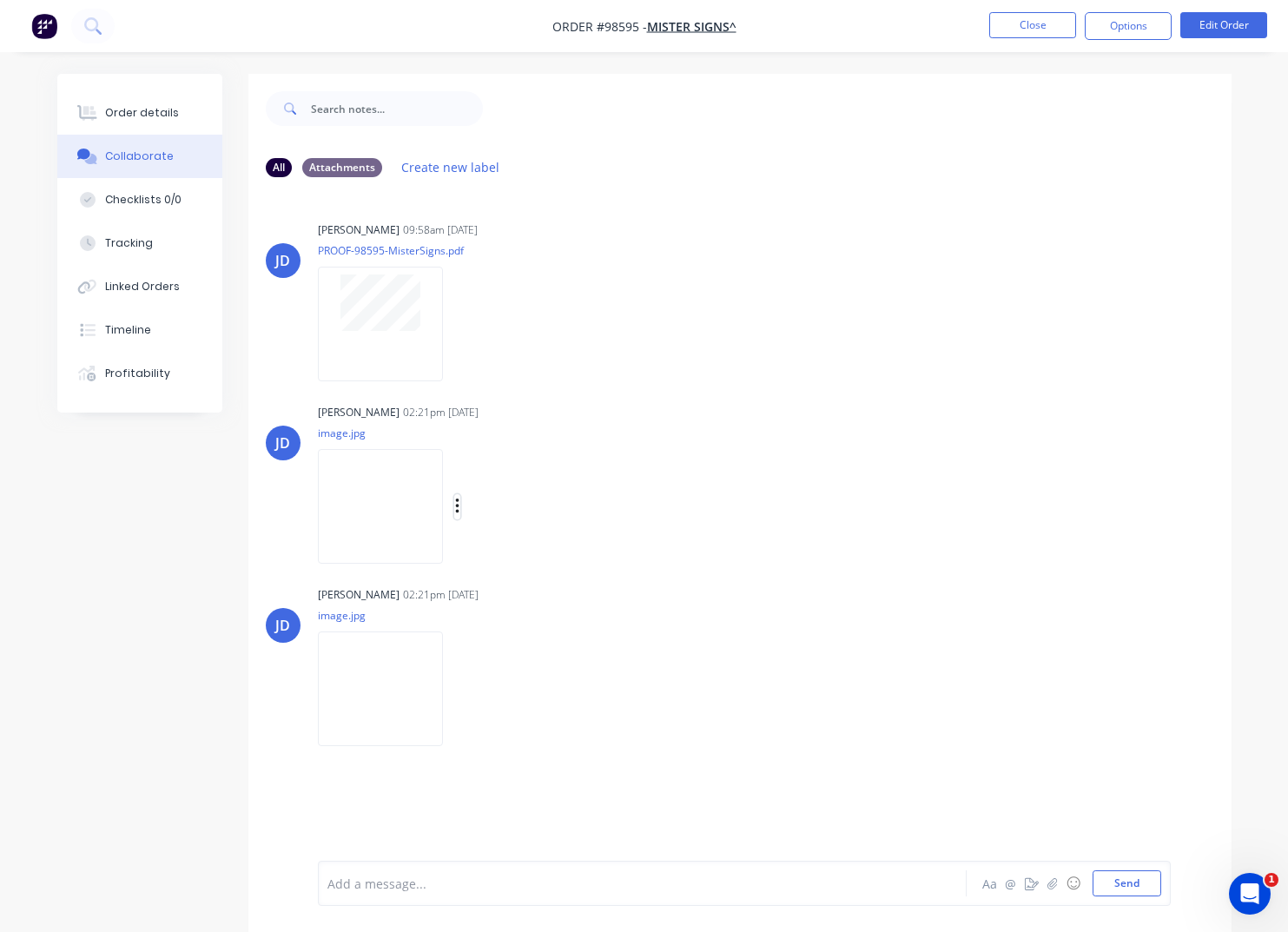
drag, startPoint x: 480, startPoint y: 508, endPoint x: 491, endPoint y: 517, distance: 14.2
click at [459, 508] on icon "button" at bounding box center [457, 506] width 4 height 15
click at [530, 559] on button "Download" at bounding box center [570, 552] width 196 height 40
click at [459, 690] on icon "button" at bounding box center [457, 689] width 4 height 15
click at [553, 739] on button "Download" at bounding box center [570, 735] width 196 height 40
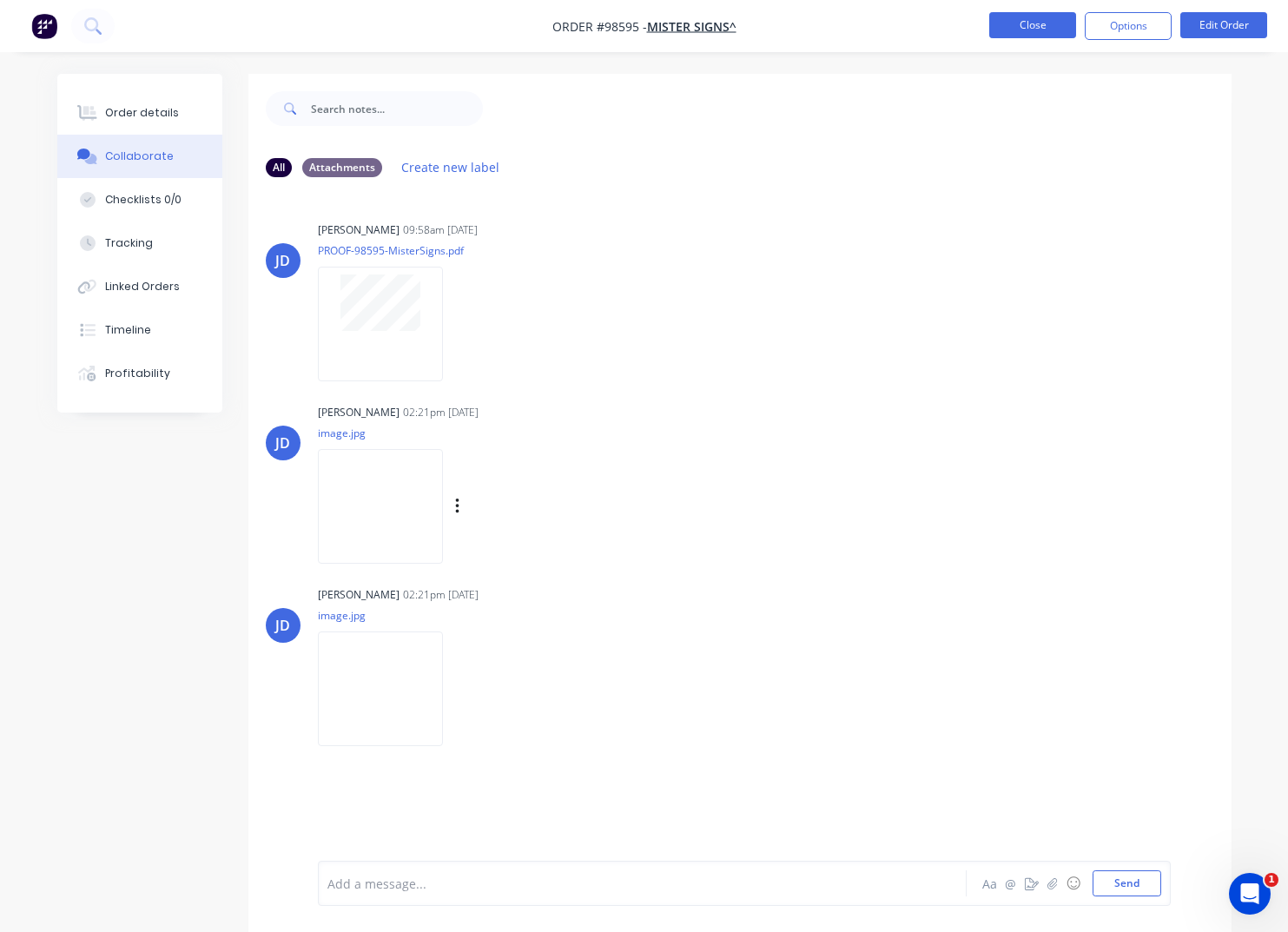
click at [1038, 24] on button "Close" at bounding box center [1033, 25] width 87 height 26
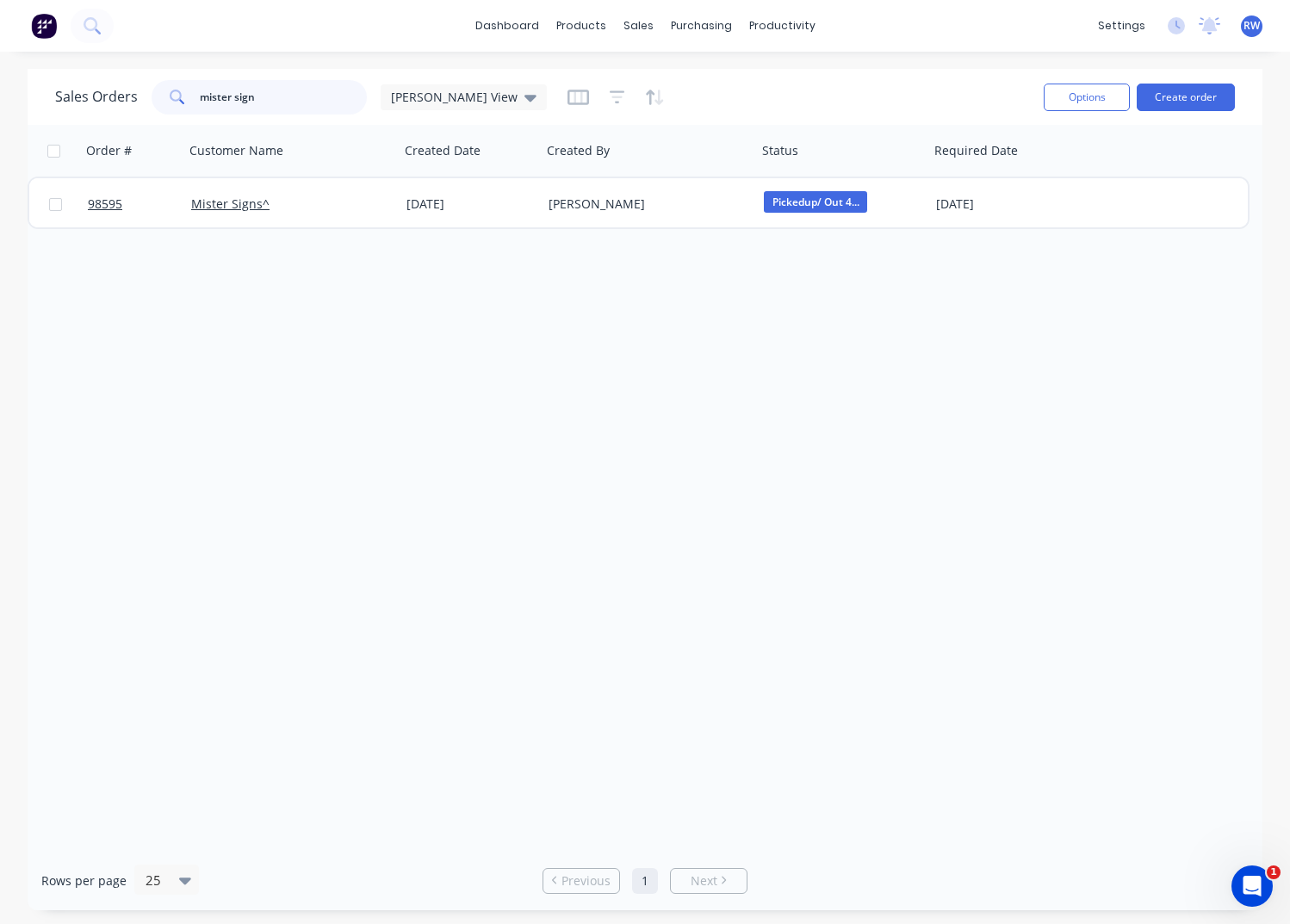
drag, startPoint x: 259, startPoint y: 97, endPoint x: 149, endPoint y: 95, distance: 110.0
click at [200, 95] on input "mister sign" at bounding box center [284, 97] width 168 height 34
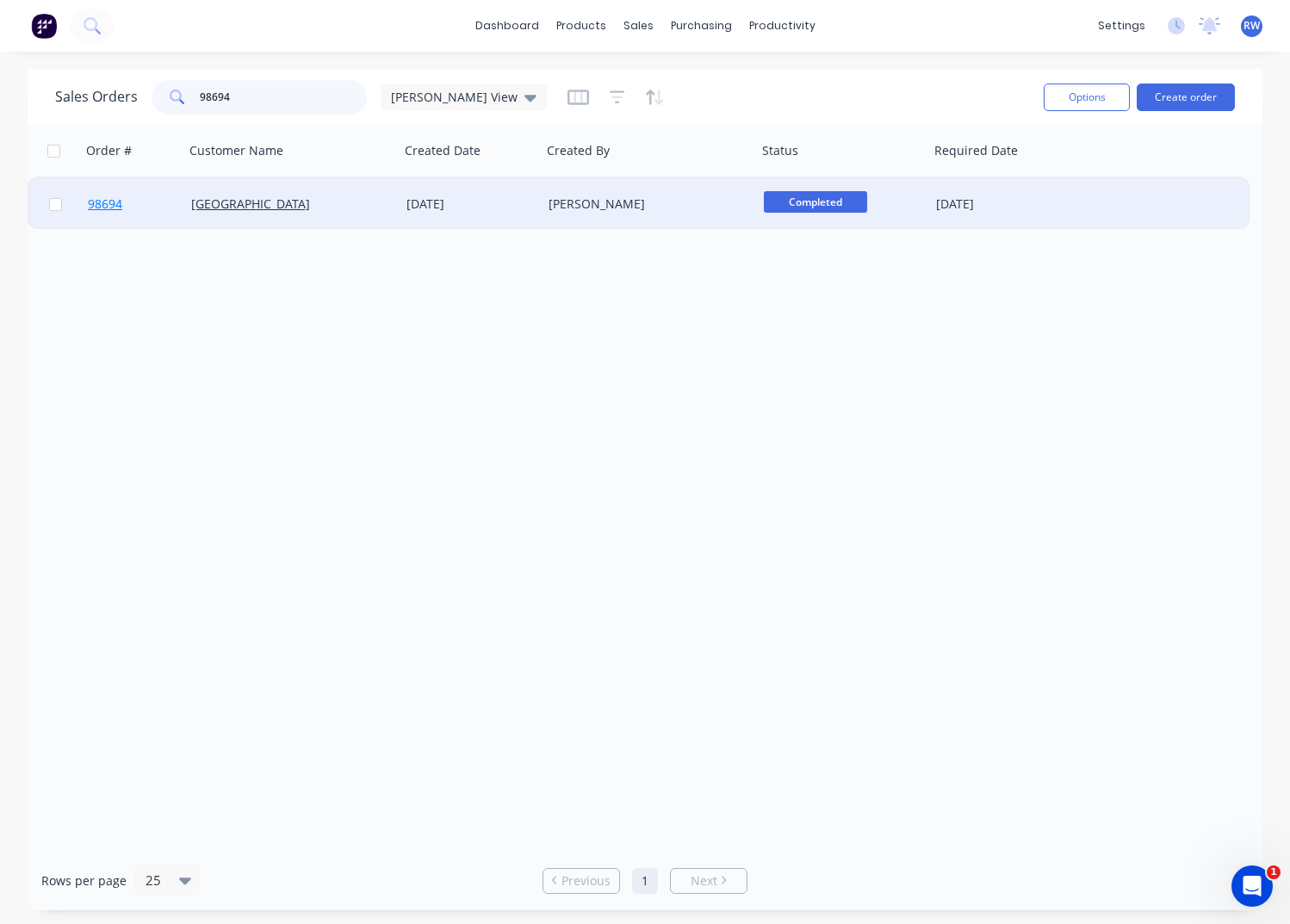
type input "98694"
click at [110, 205] on span "98694" at bounding box center [105, 204] width 34 height 17
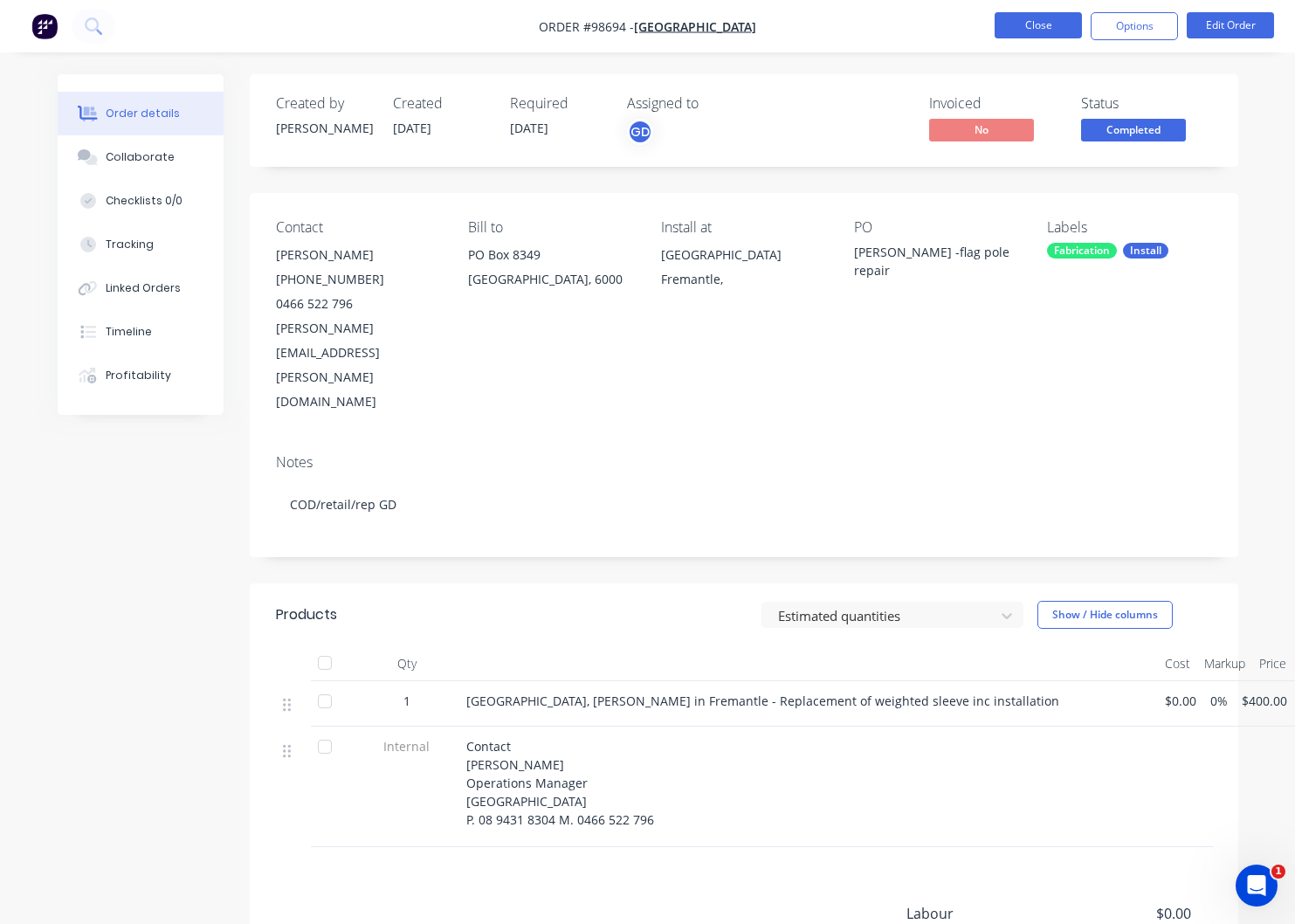
click at [1028, 27] on button "Close" at bounding box center [1038, 25] width 87 height 26
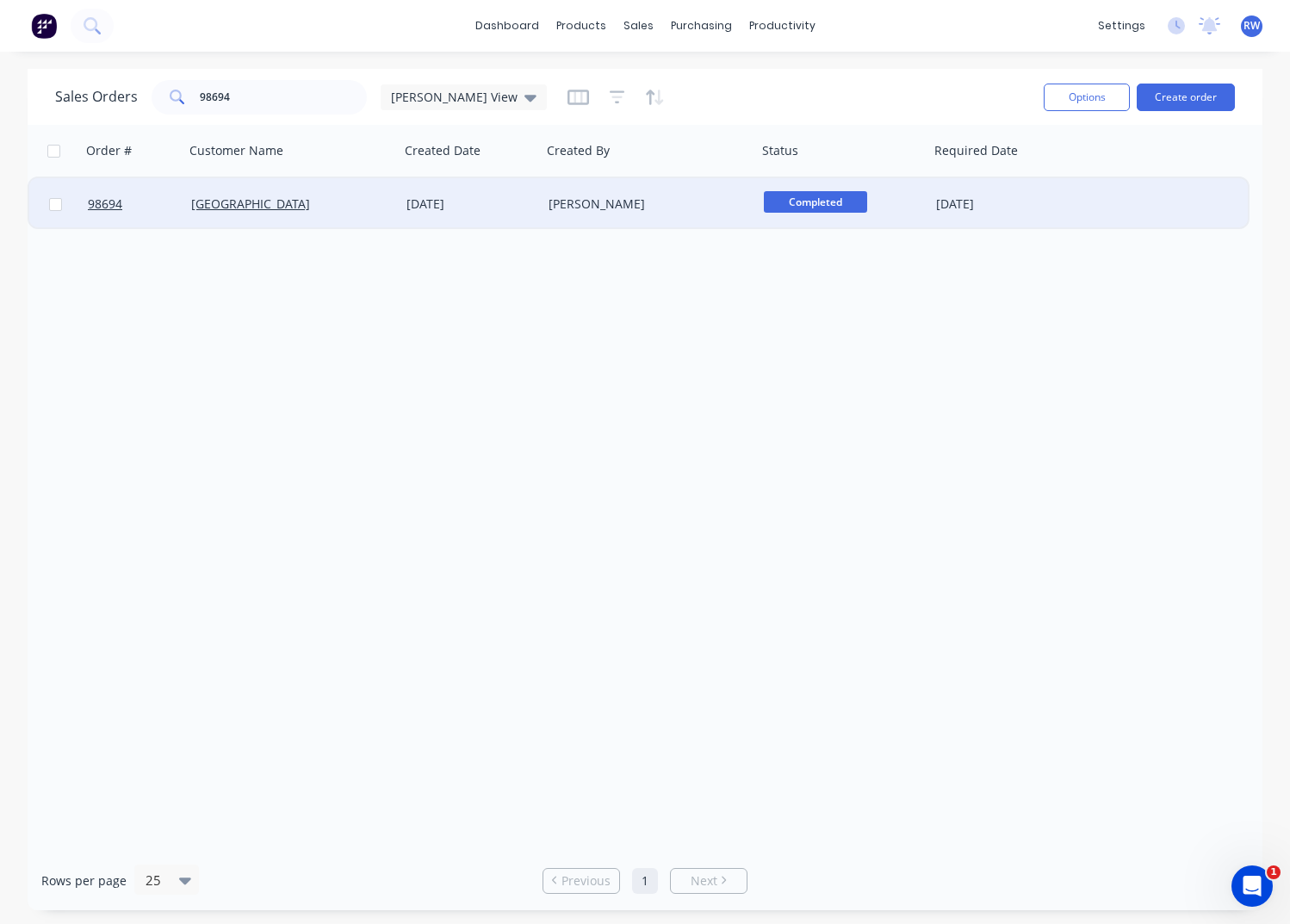
click at [55, 206] on input "checkbox" at bounding box center [55, 204] width 13 height 13
checkbox input "true"
click at [1069, 94] on button "Options" at bounding box center [1086, 97] width 86 height 28
click at [1011, 171] on div "Archive" at bounding box center [1036, 175] width 159 height 25
checkbox input "false"
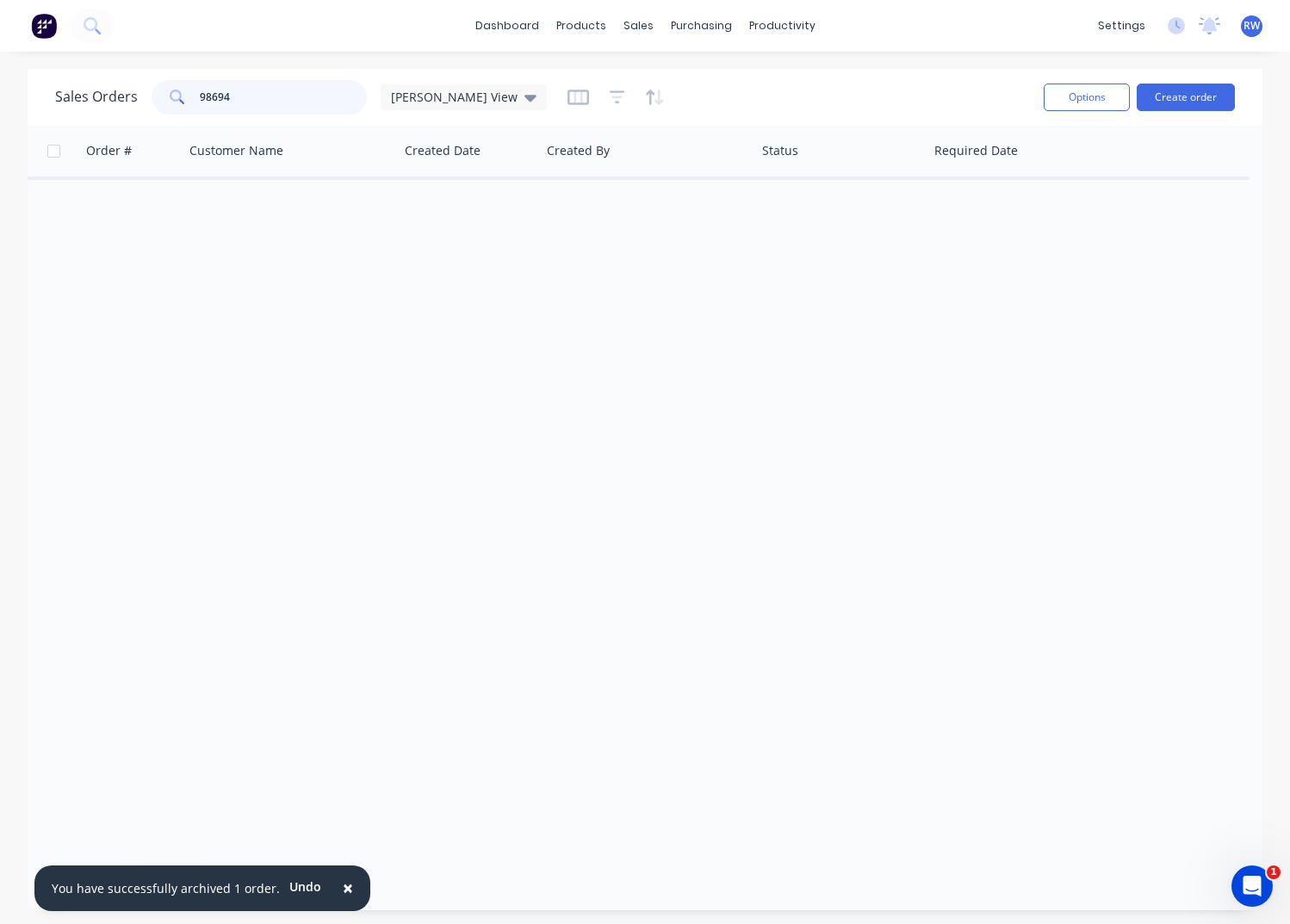
drag, startPoint x: 250, startPoint y: 96, endPoint x: 161, endPoint y: 90, distance: 89.2
click at [200, 90] on input "98694" at bounding box center [284, 97] width 168 height 34
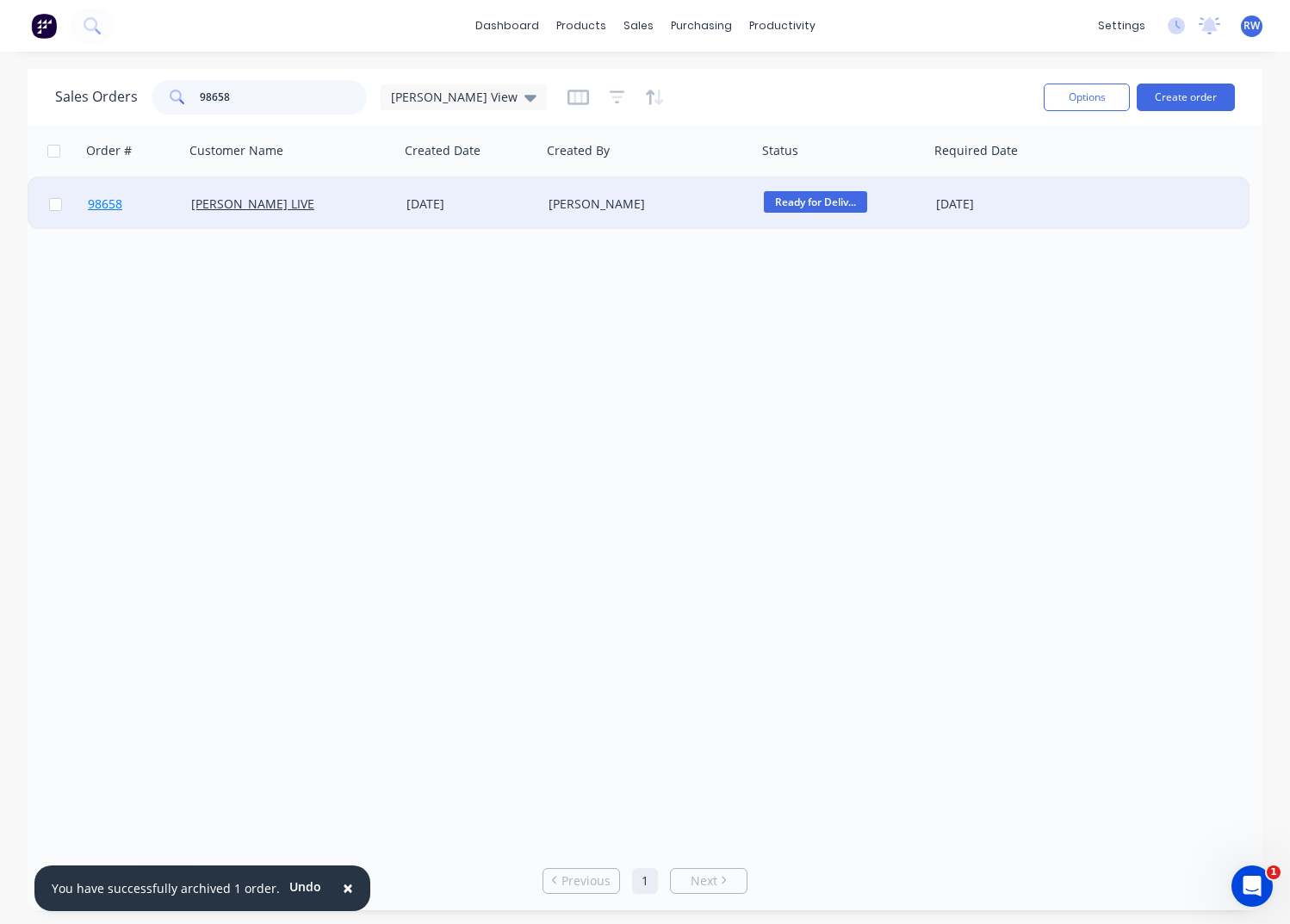
type input "98658"
click at [106, 206] on span "98658" at bounding box center [105, 204] width 34 height 17
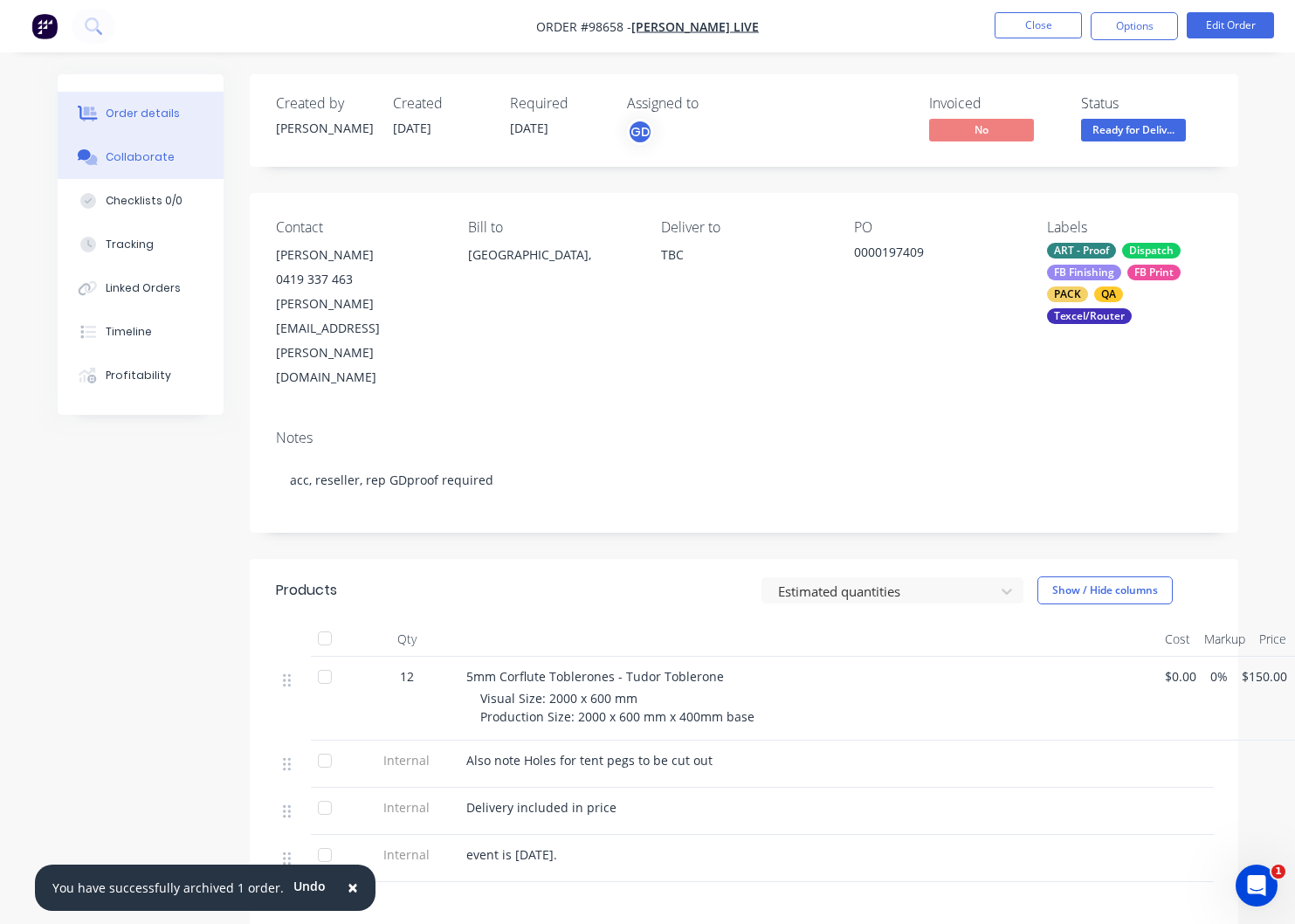
click at [112, 160] on div "Collaborate" at bounding box center [139, 157] width 69 height 15
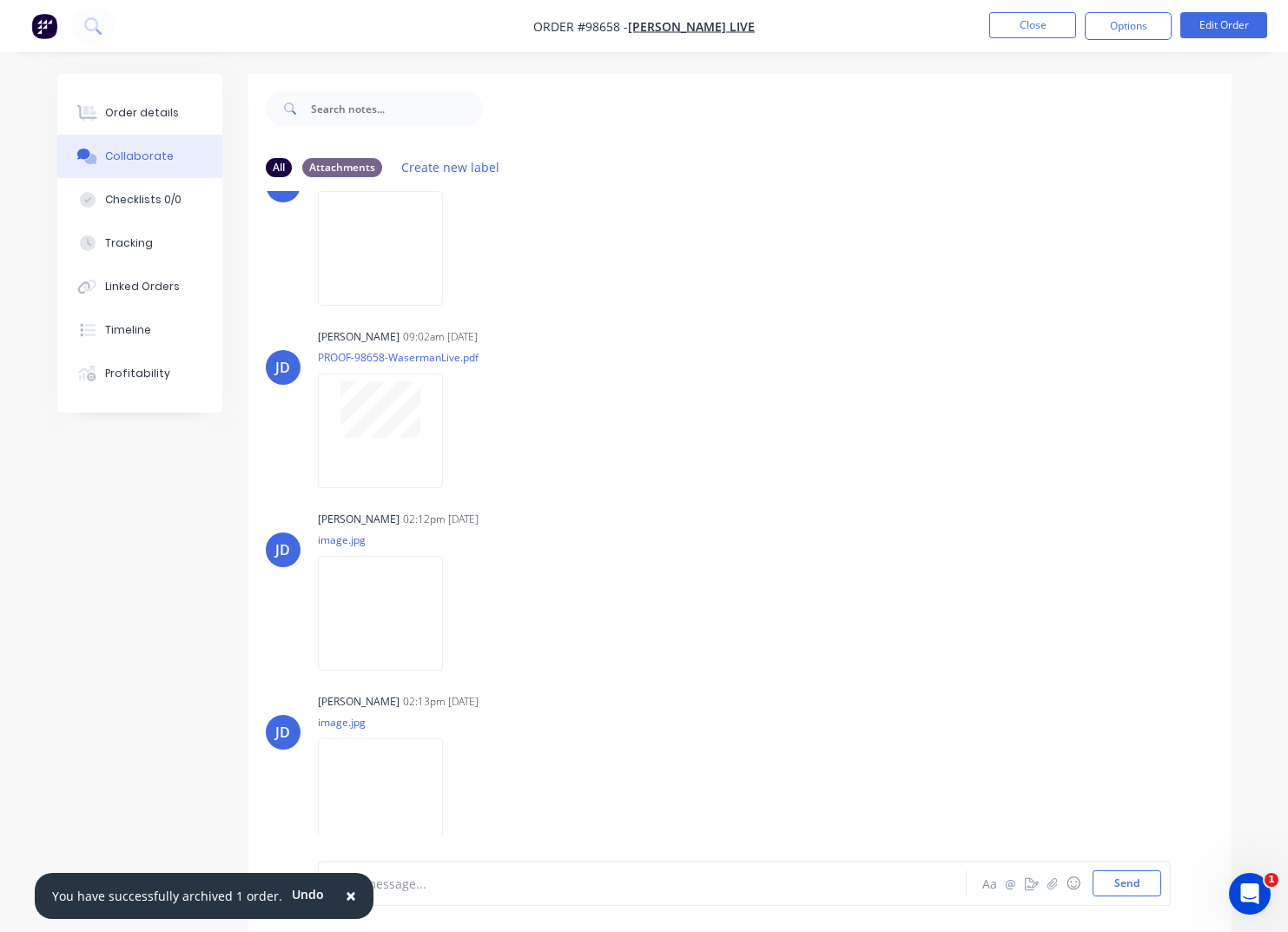
scroll to position [26, 0]
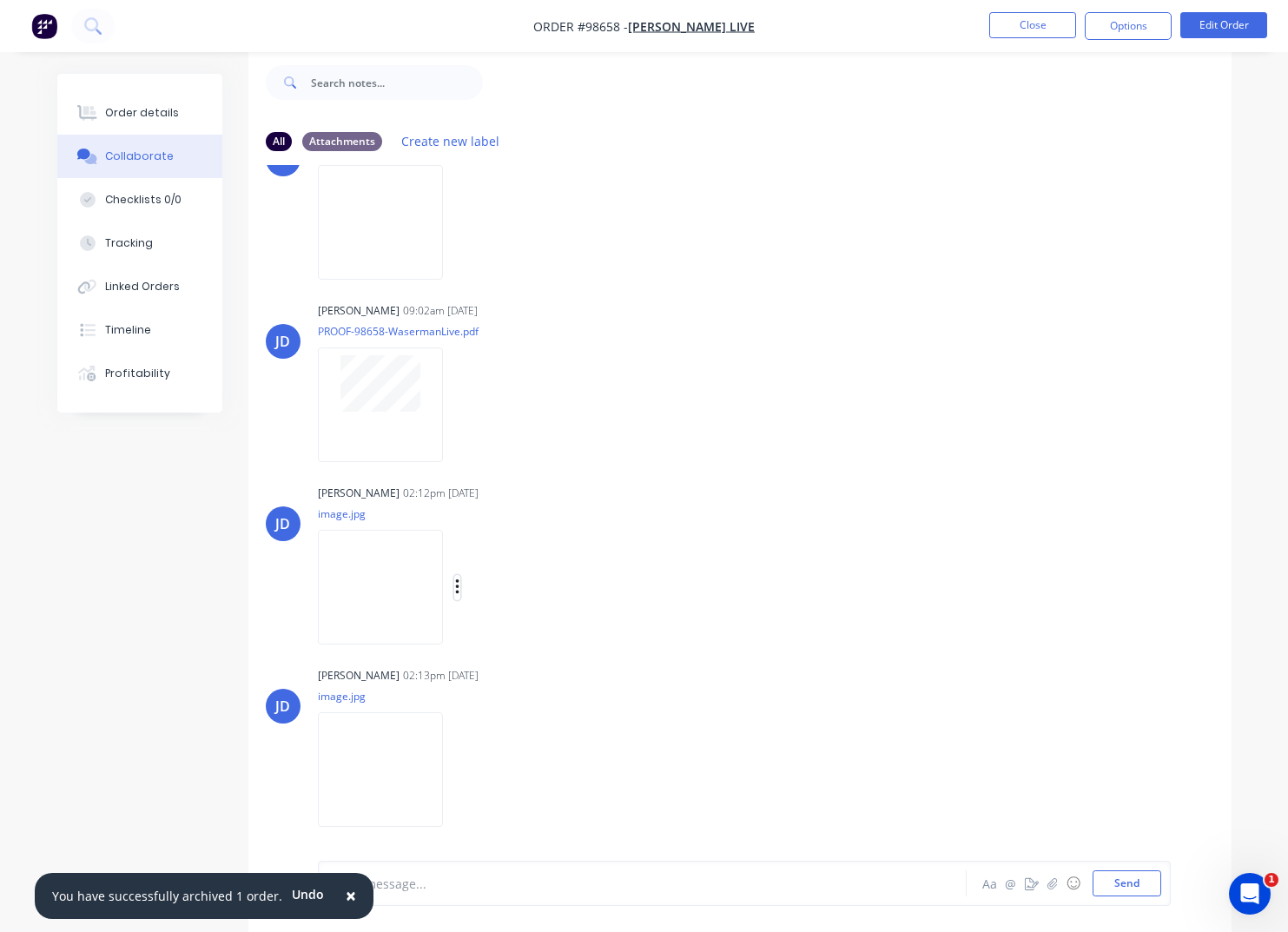
click at [460, 585] on icon "button" at bounding box center [457, 587] width 5 height 20
click at [535, 631] on button "Download" at bounding box center [570, 633] width 196 height 40
click at [460, 771] on icon "button" at bounding box center [457, 770] width 5 height 20
click at [529, 774] on button "Download" at bounding box center [570, 772] width 196 height 40
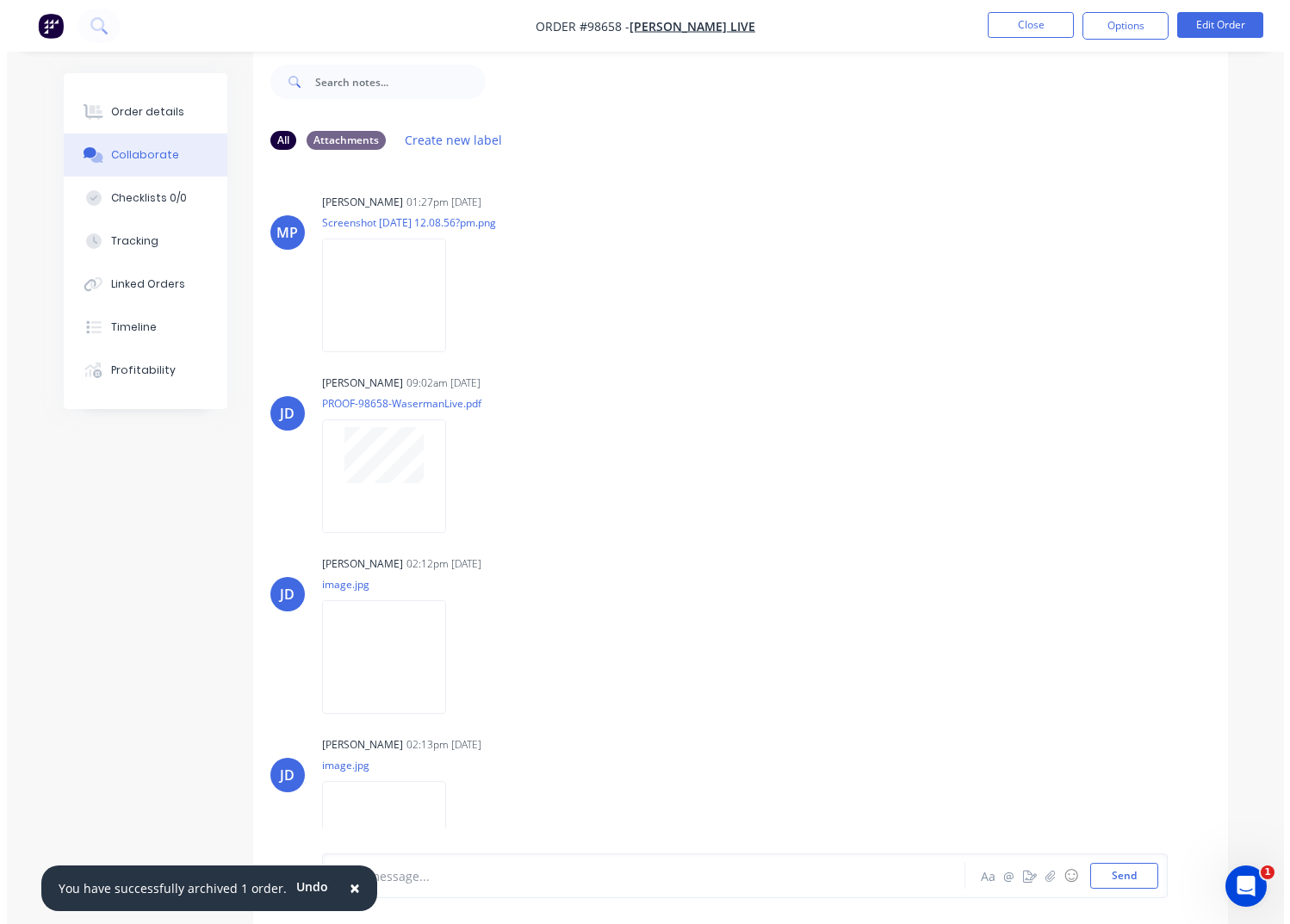
scroll to position [0, 0]
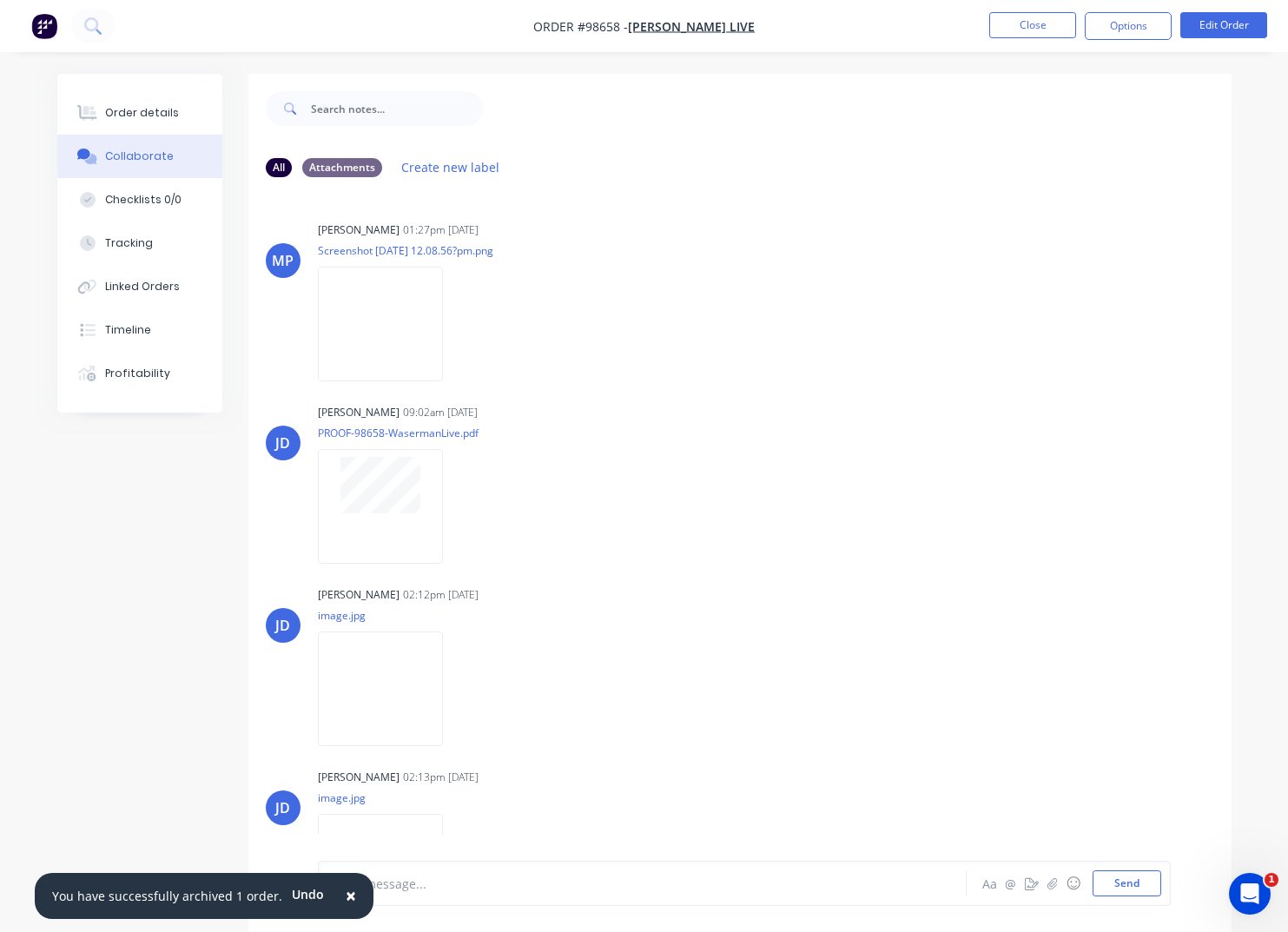
click at [1022, 24] on button "Close" at bounding box center [1033, 25] width 87 height 26
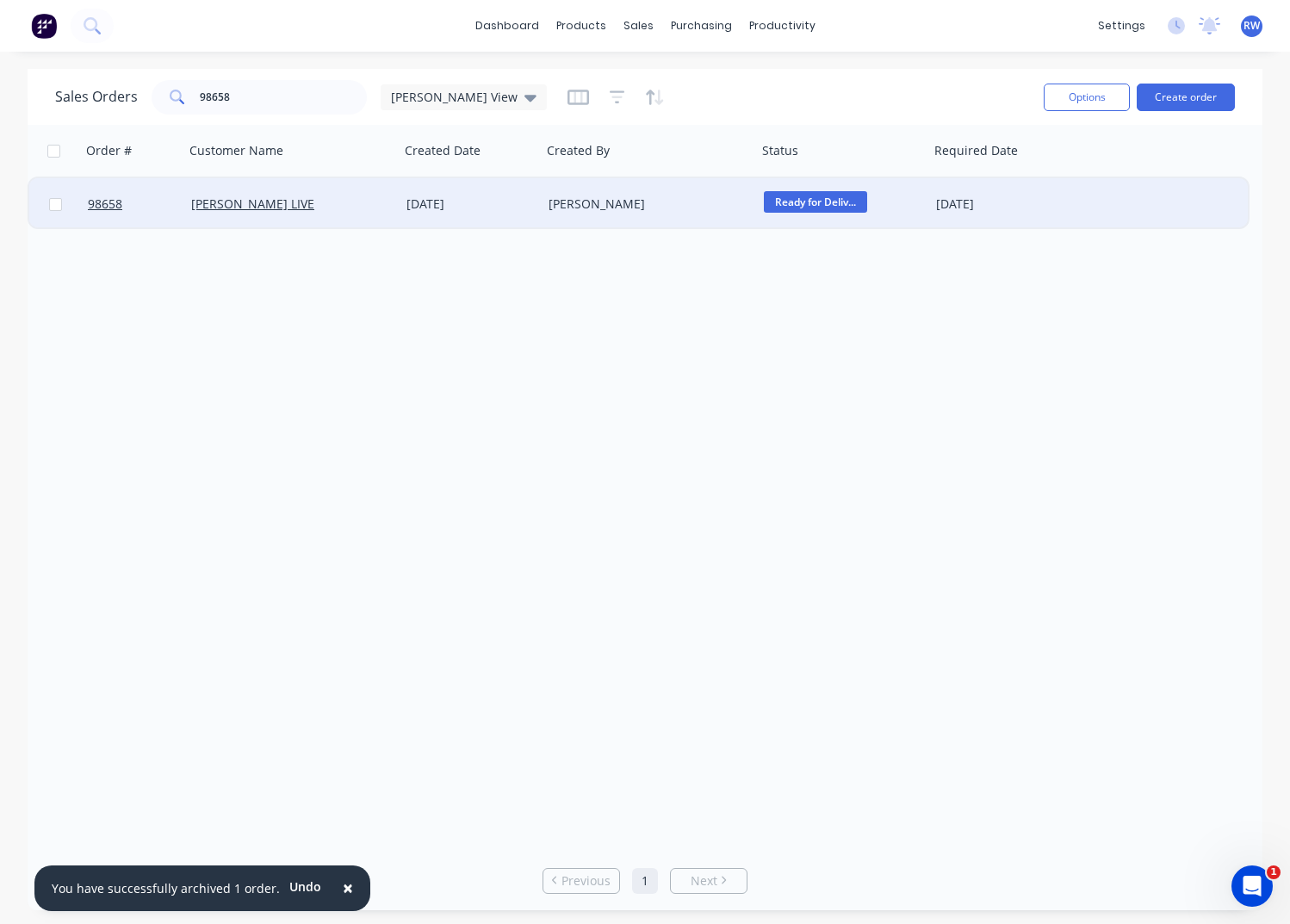
click at [56, 206] on input "checkbox" at bounding box center [55, 204] width 13 height 13
checkbox input "true"
click at [1088, 104] on button "Options" at bounding box center [1086, 97] width 86 height 28
click at [984, 177] on div "Archive" at bounding box center [1036, 175] width 159 height 25
checkbox input "false"
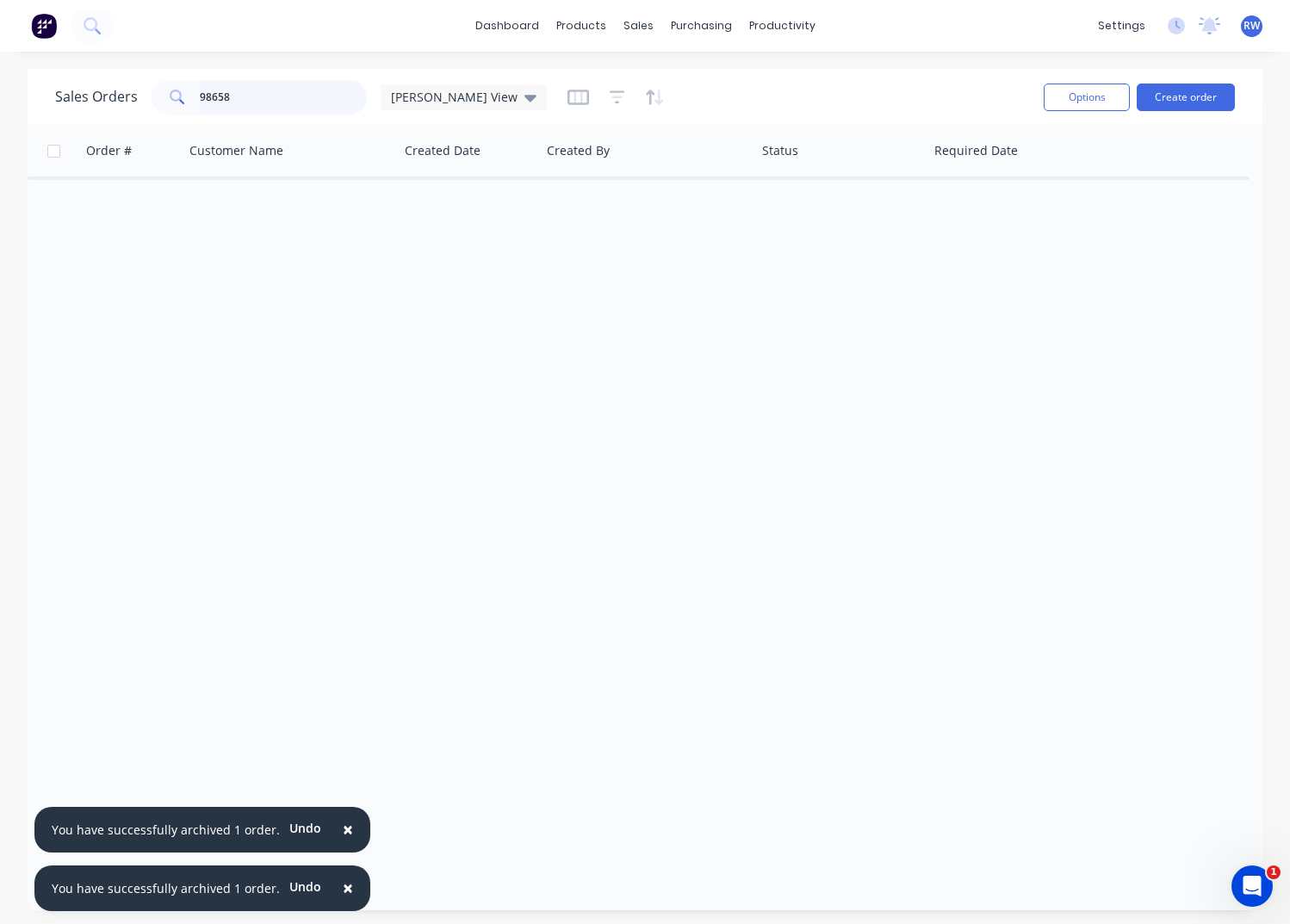
click at [250, 100] on input "98658" at bounding box center [284, 97] width 168 height 34
type input "98638"
drag, startPoint x: 245, startPoint y: 95, endPoint x: 131, endPoint y: 86, distance: 114.4
click at [200, 87] on input "98638" at bounding box center [284, 97] width 168 height 34
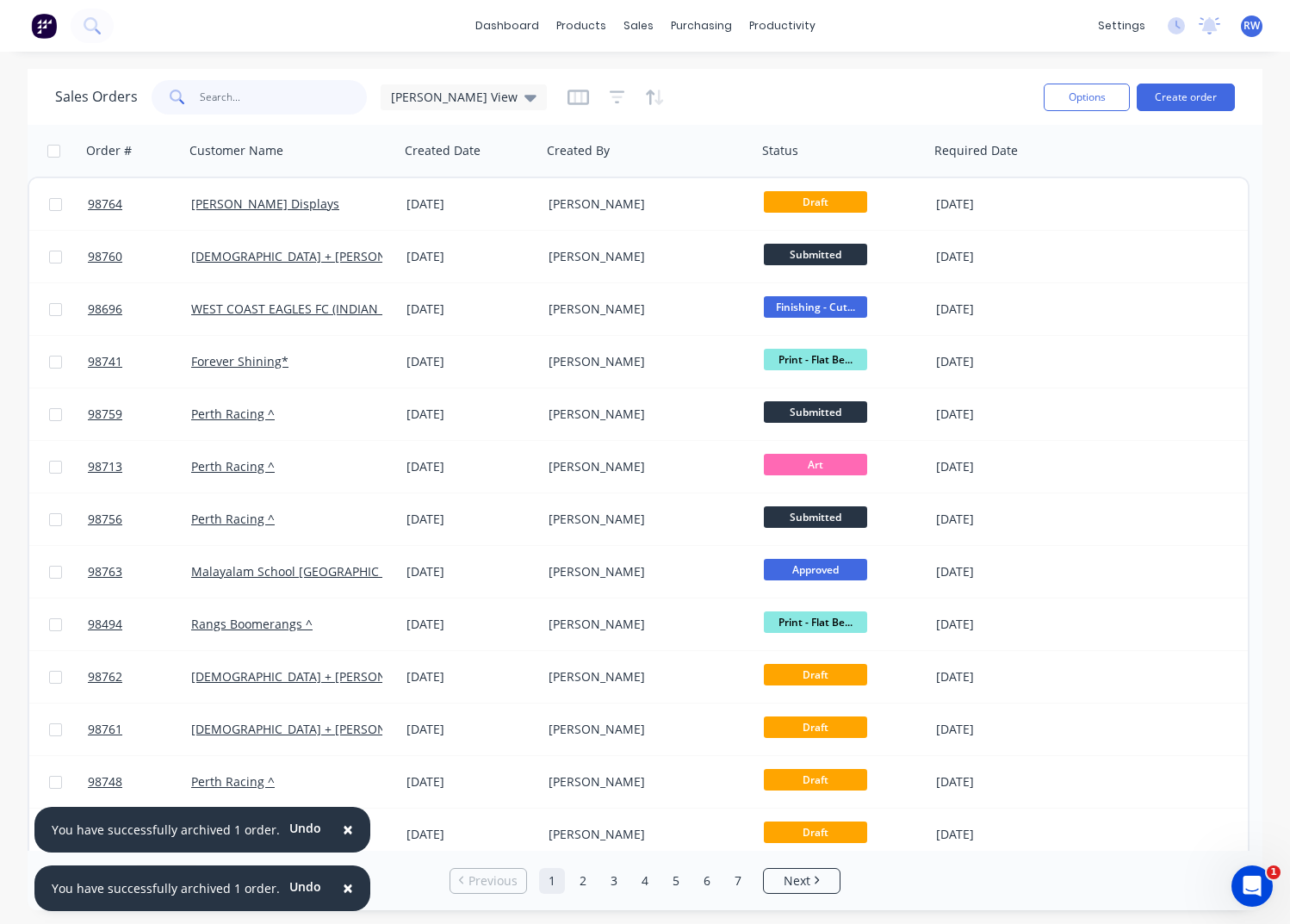
click at [245, 96] on input "text" at bounding box center [284, 97] width 168 height 34
click at [519, 31] on link "dashboard" at bounding box center [507, 26] width 81 height 26
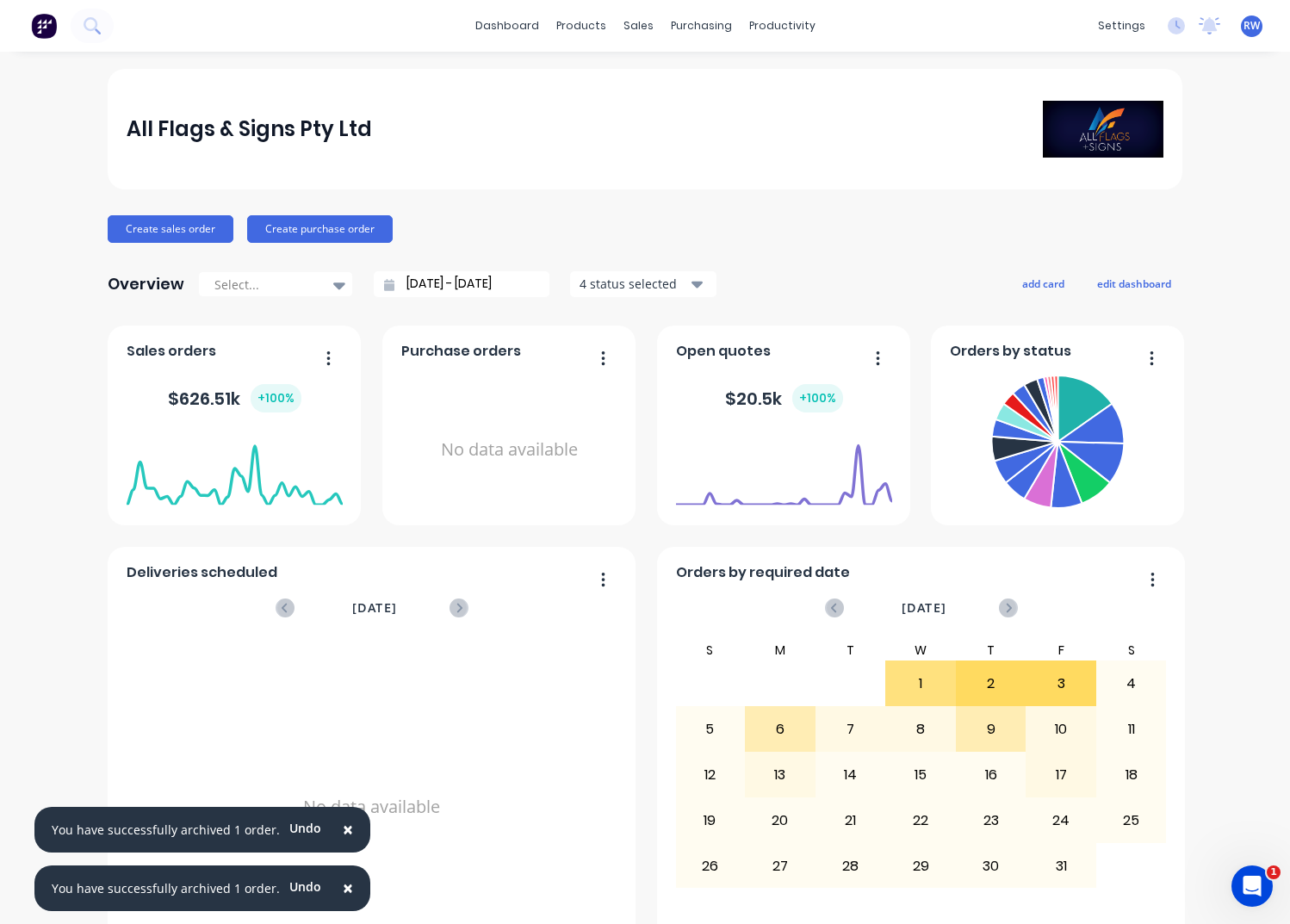
click at [1150, 354] on icon "button" at bounding box center [1151, 358] width 5 height 17
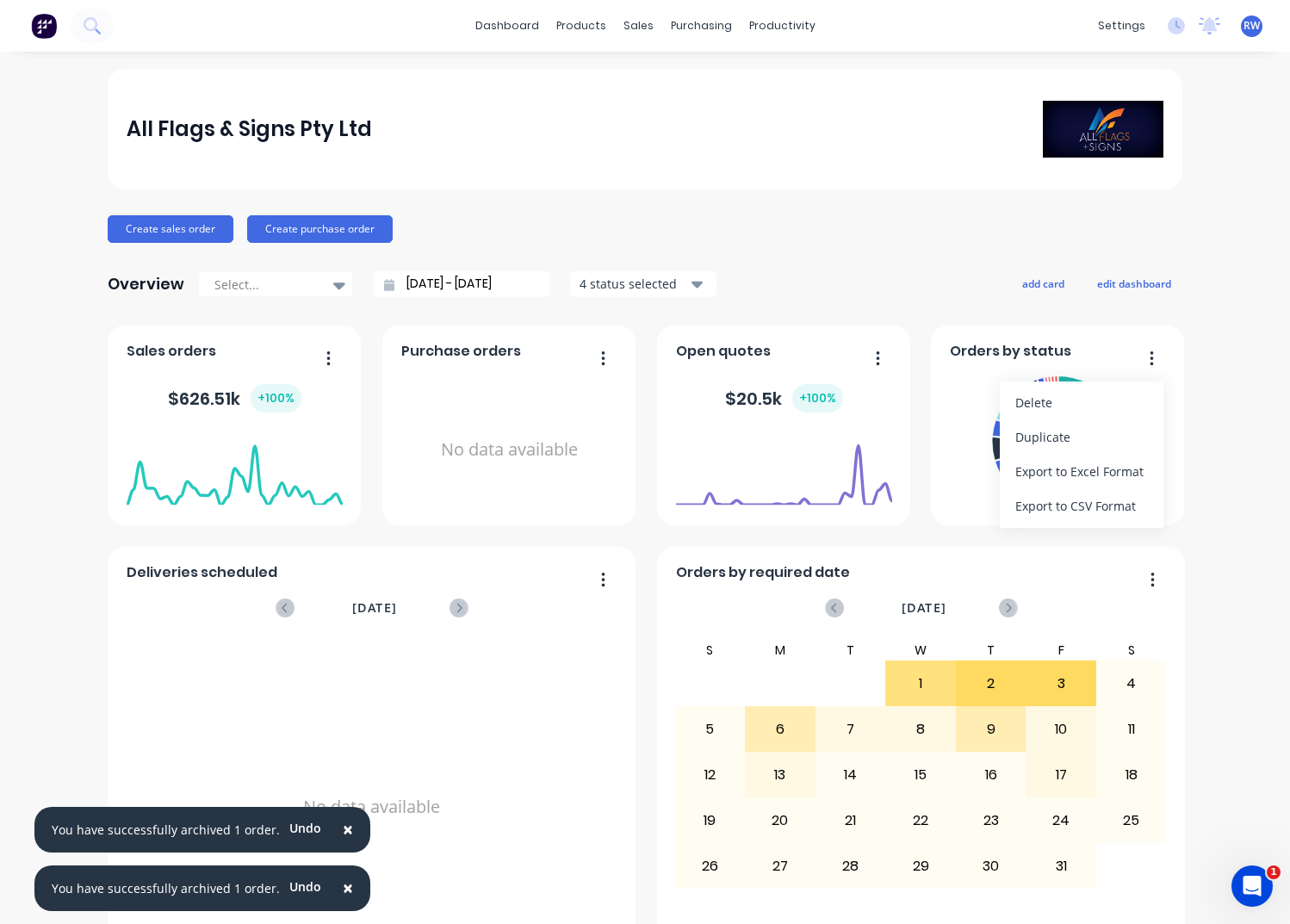
click at [451, 284] on input "[DATE] - [DATE]" at bounding box center [468, 284] width 148 height 26
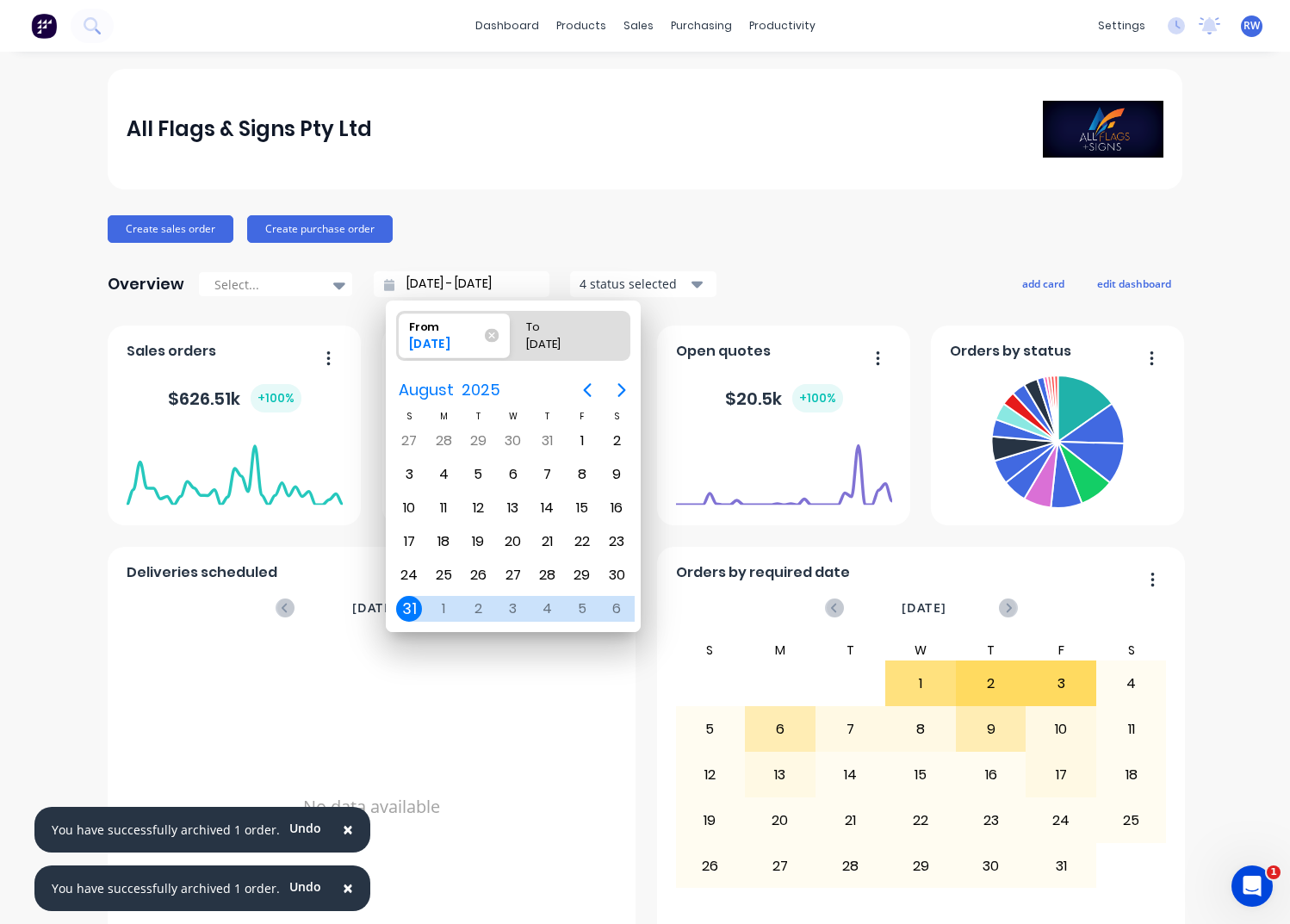
click at [432, 345] on div "[DATE]" at bounding box center [444, 348] width 85 height 23
click at [398, 345] on input "From [DATE]" at bounding box center [398, 335] width 1 height 48
click at [586, 391] on icon "Previous page" at bounding box center [588, 390] width 8 height 13
click at [474, 435] on div "1" at bounding box center [478, 441] width 26 height 26
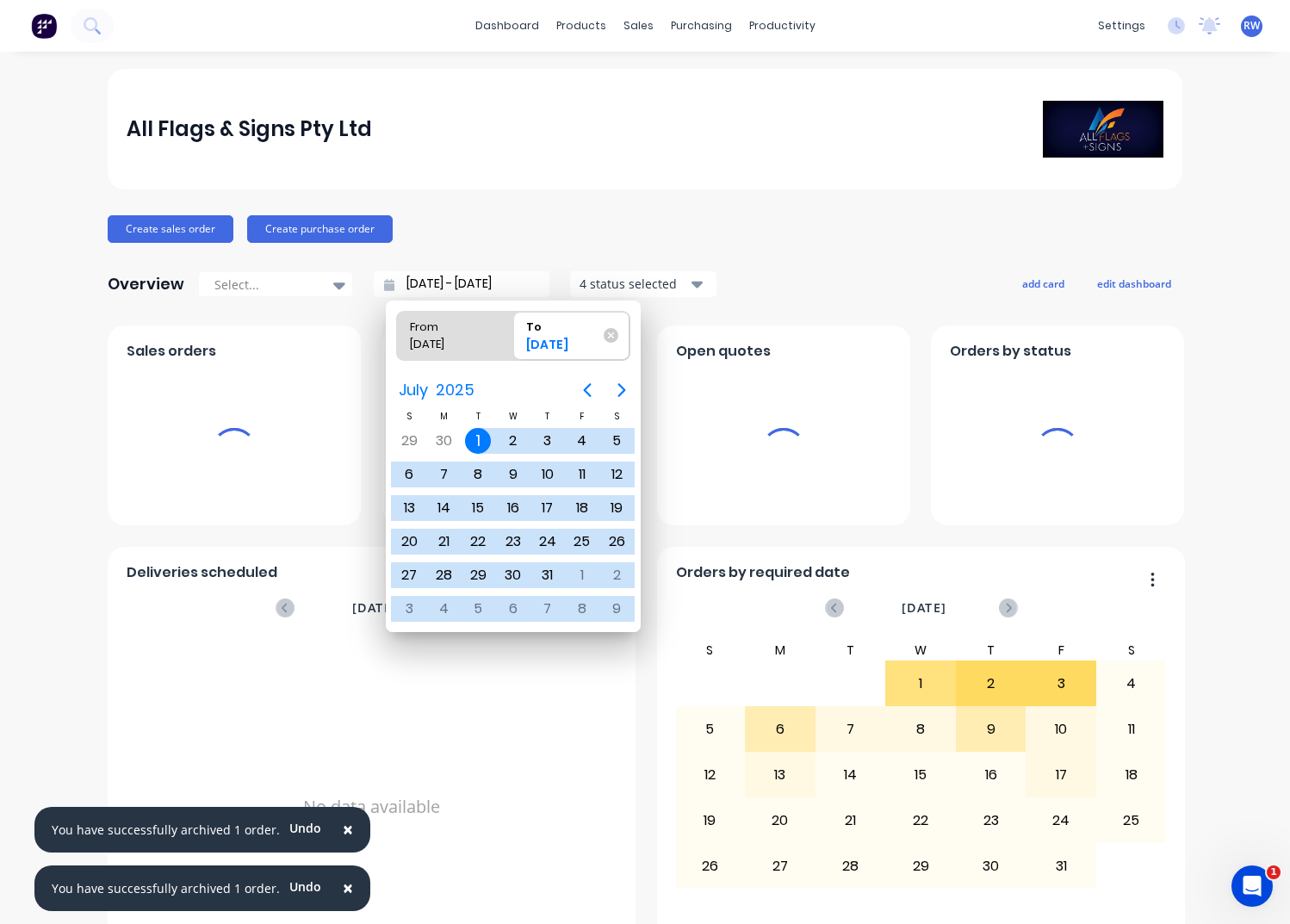
type input "[DATE] - [DATE]"
radio input "false"
radio input "true"
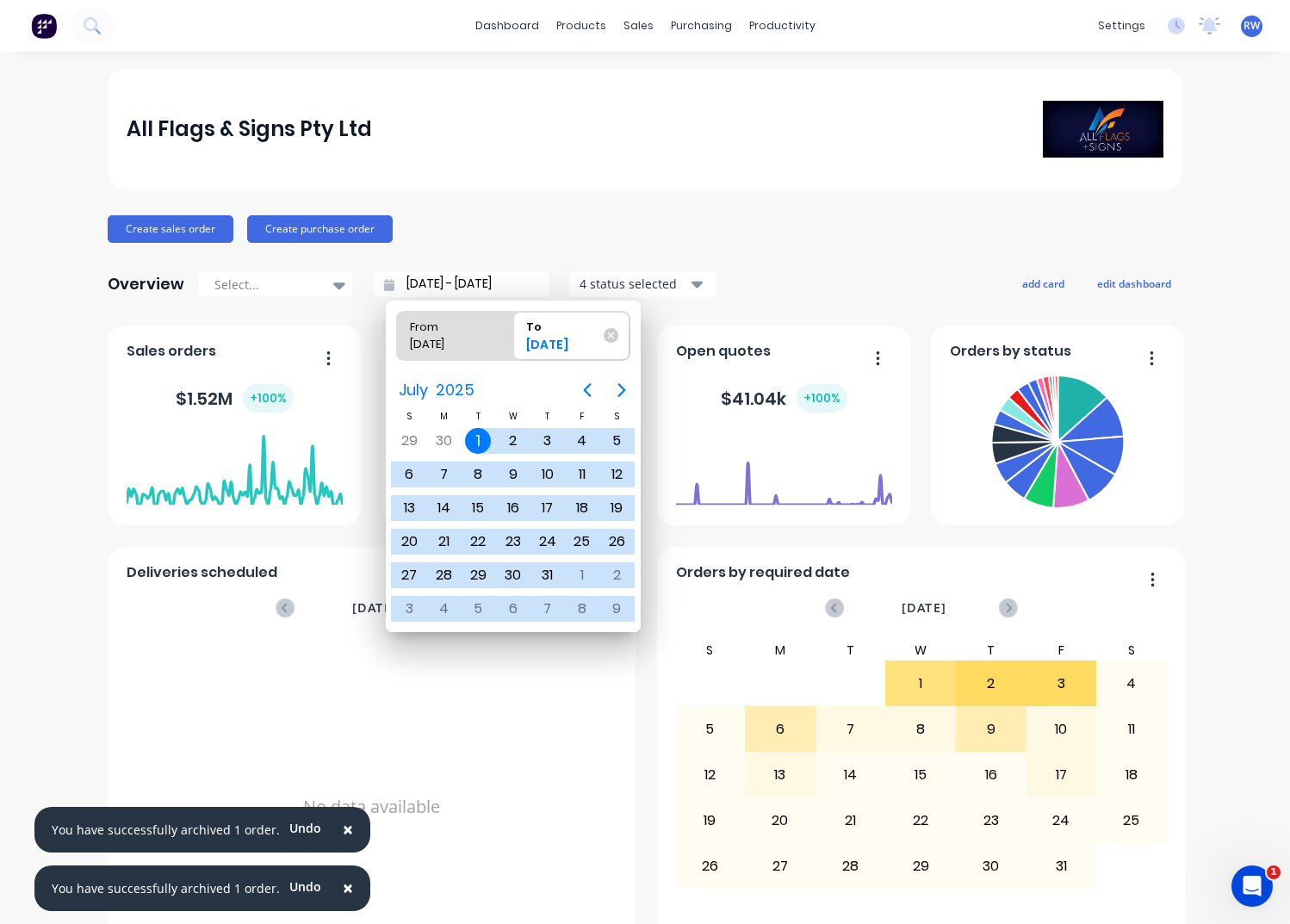
click at [1150, 357] on icon "button" at bounding box center [1152, 357] width 4 height 13
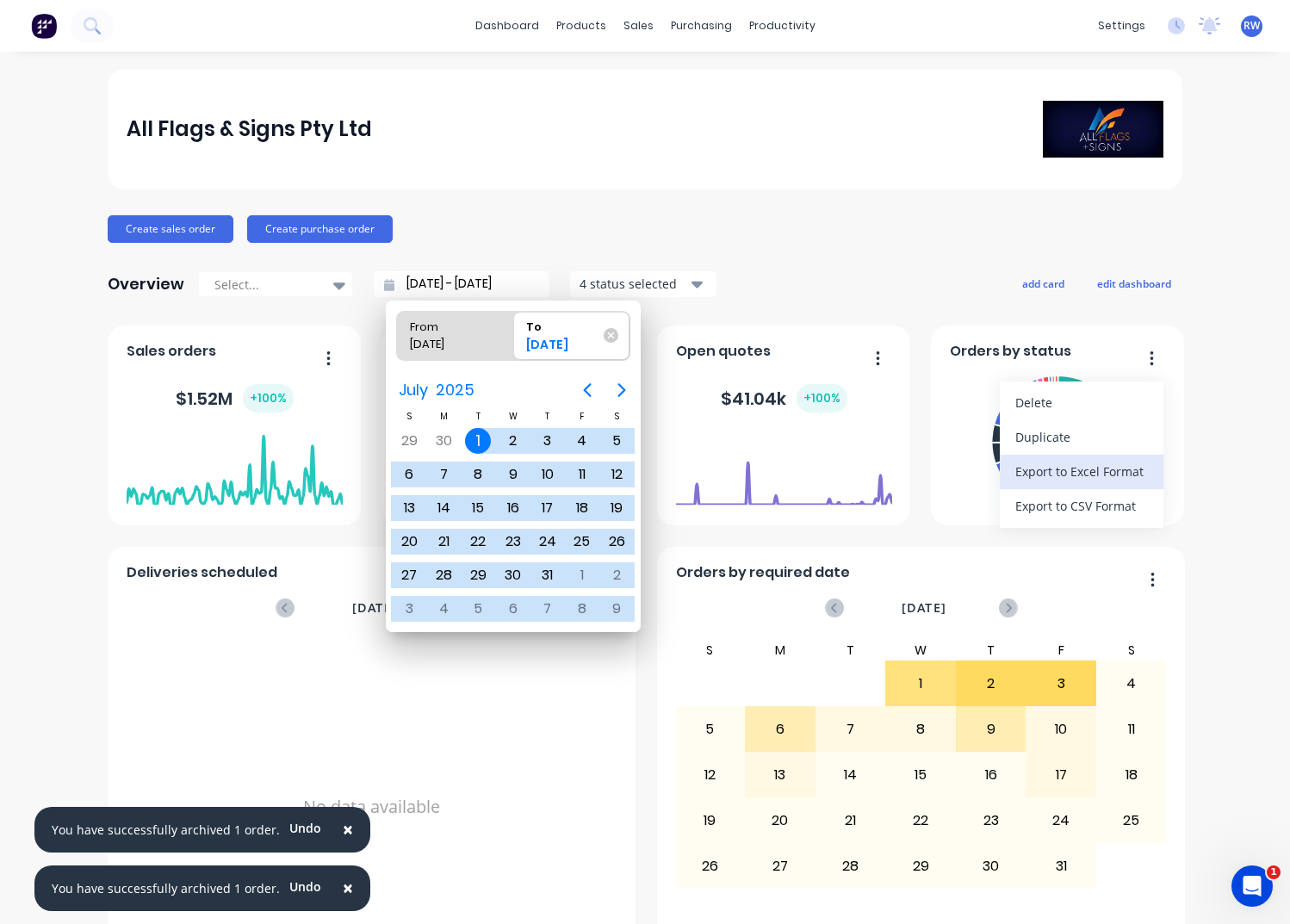
click at [1102, 475] on div "Export to Excel Format" at bounding box center [1082, 471] width 133 height 25
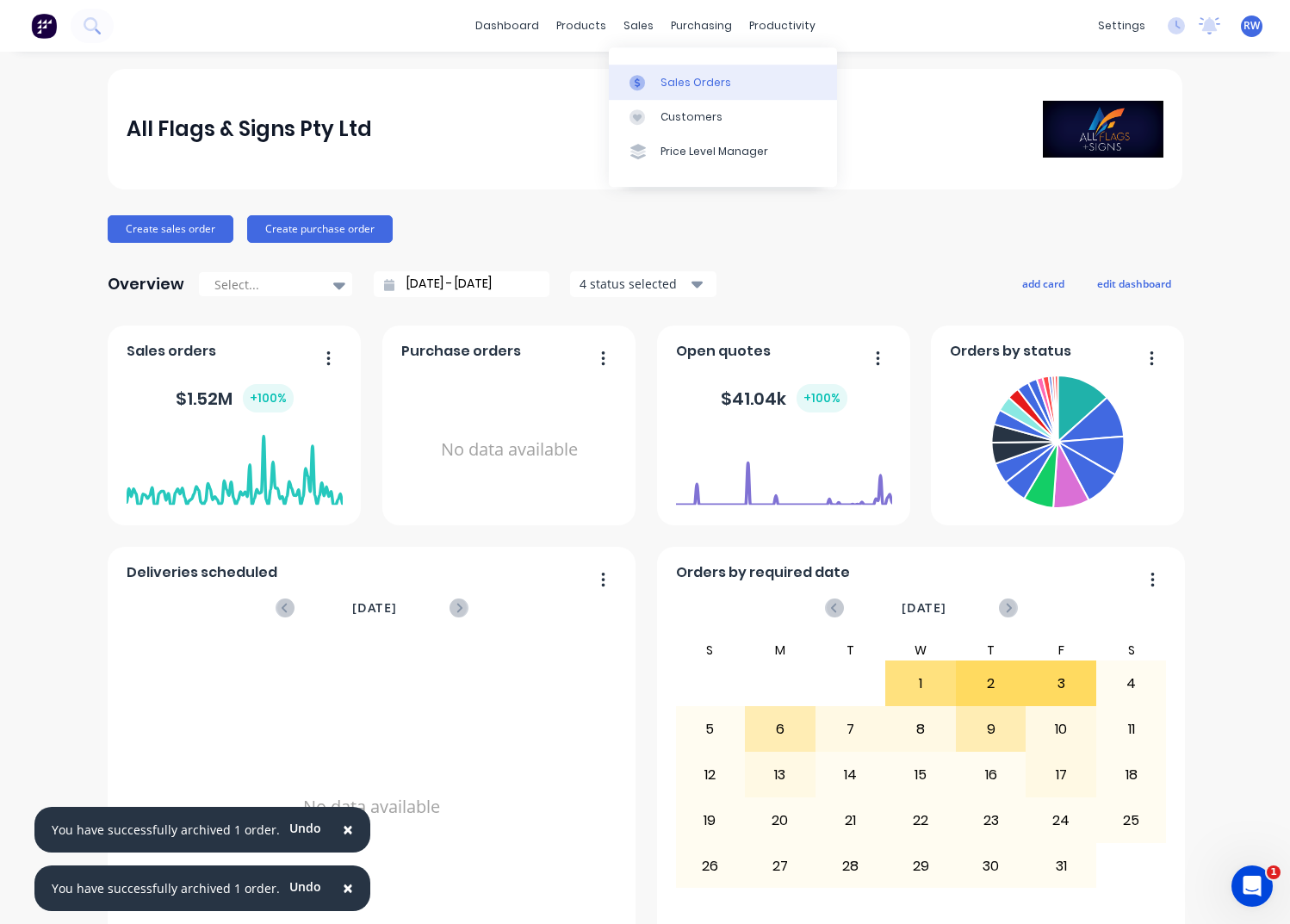
click at [668, 81] on div "Sales Orders" at bounding box center [696, 82] width 71 height 15
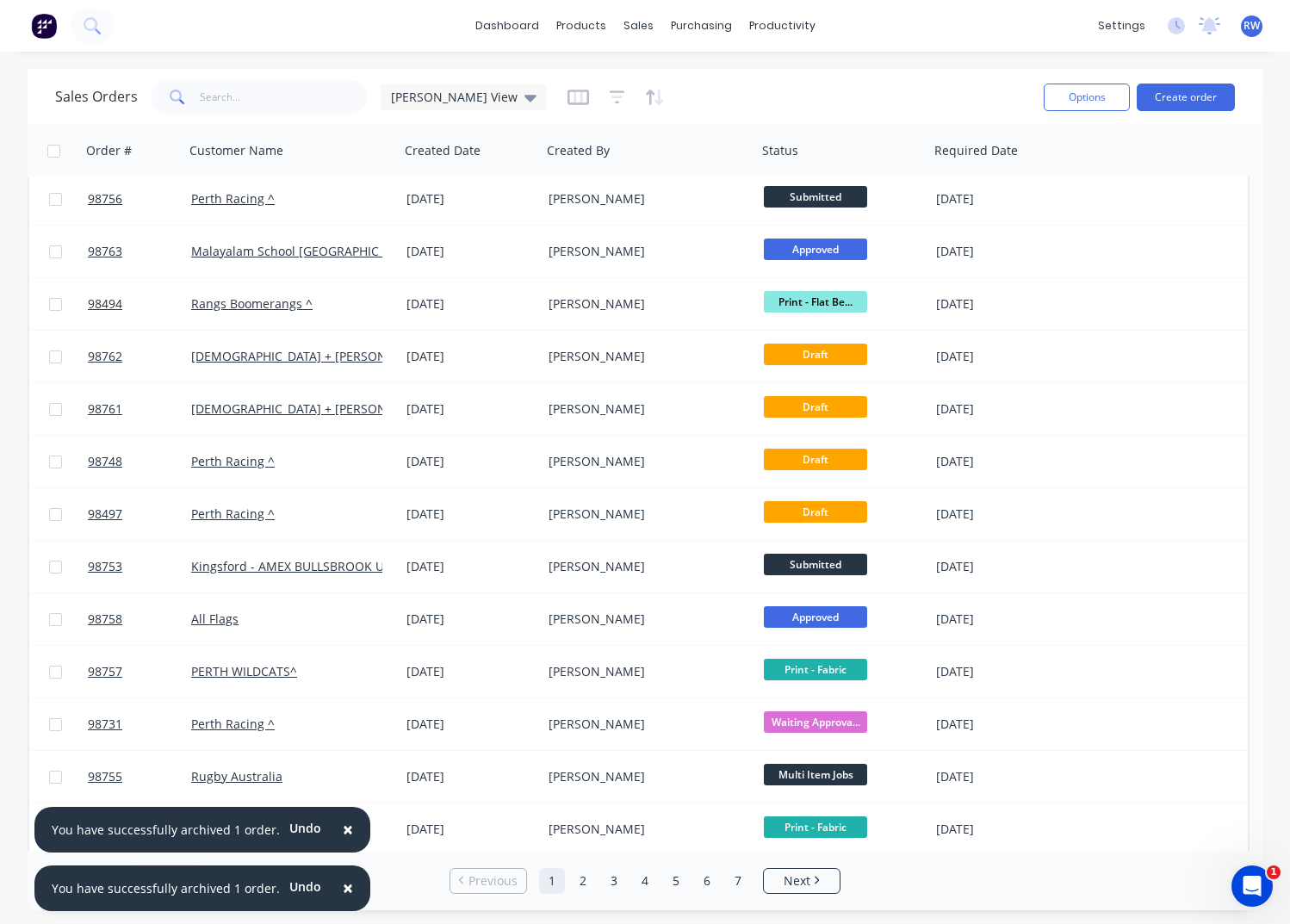
scroll to position [323, 0]
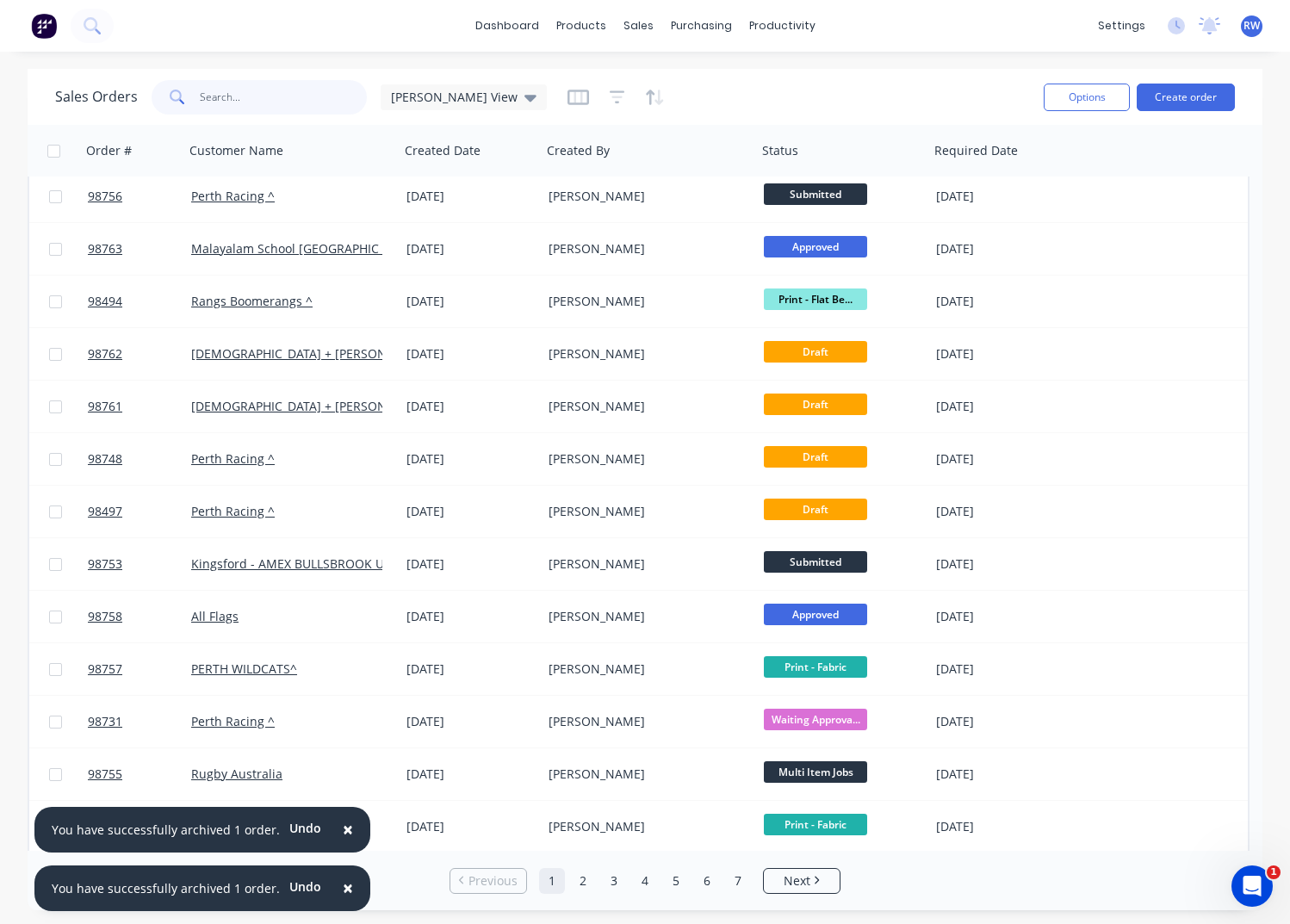
click at [328, 97] on input "text" at bounding box center [284, 97] width 168 height 34
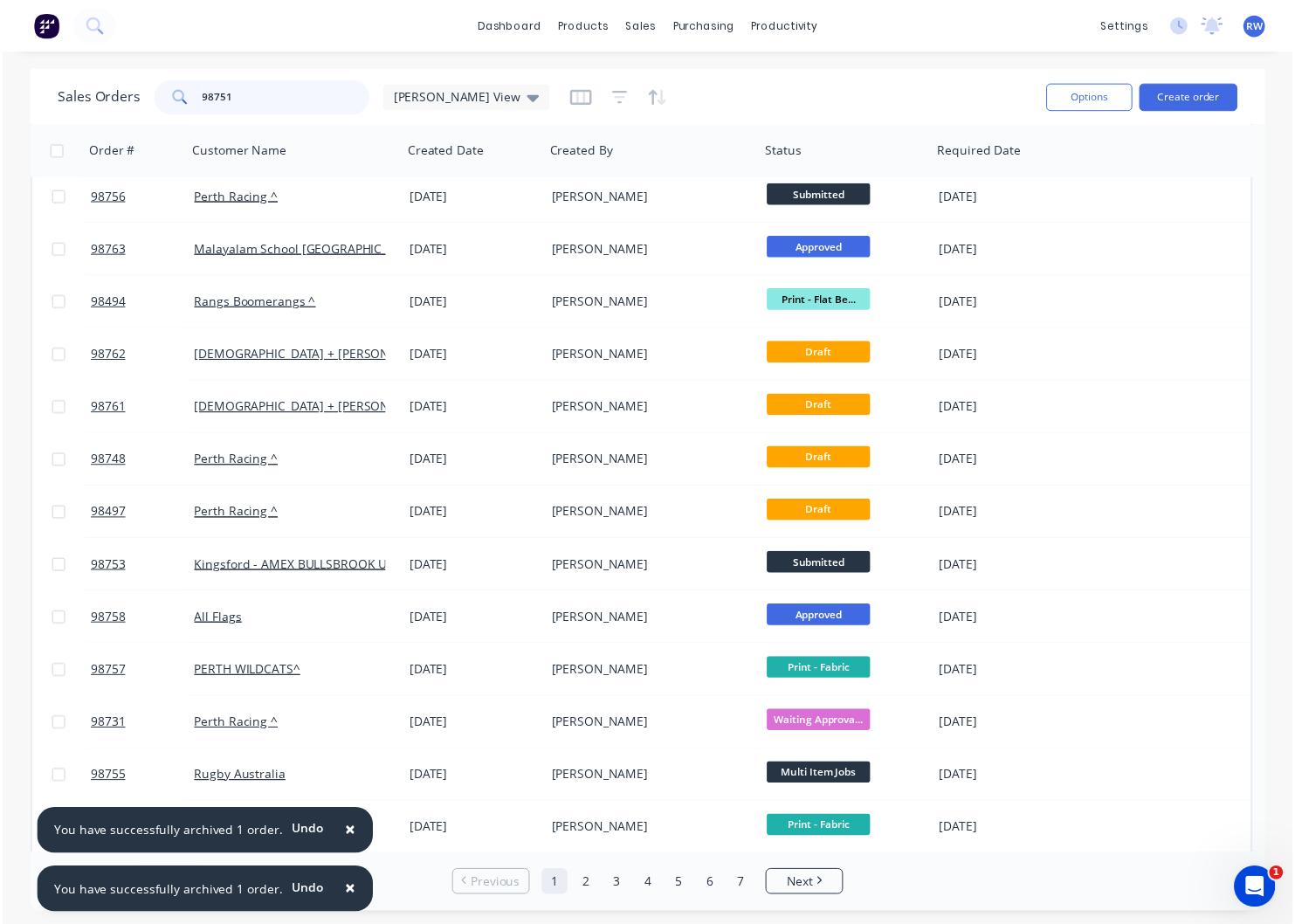
scroll to position [0, 0]
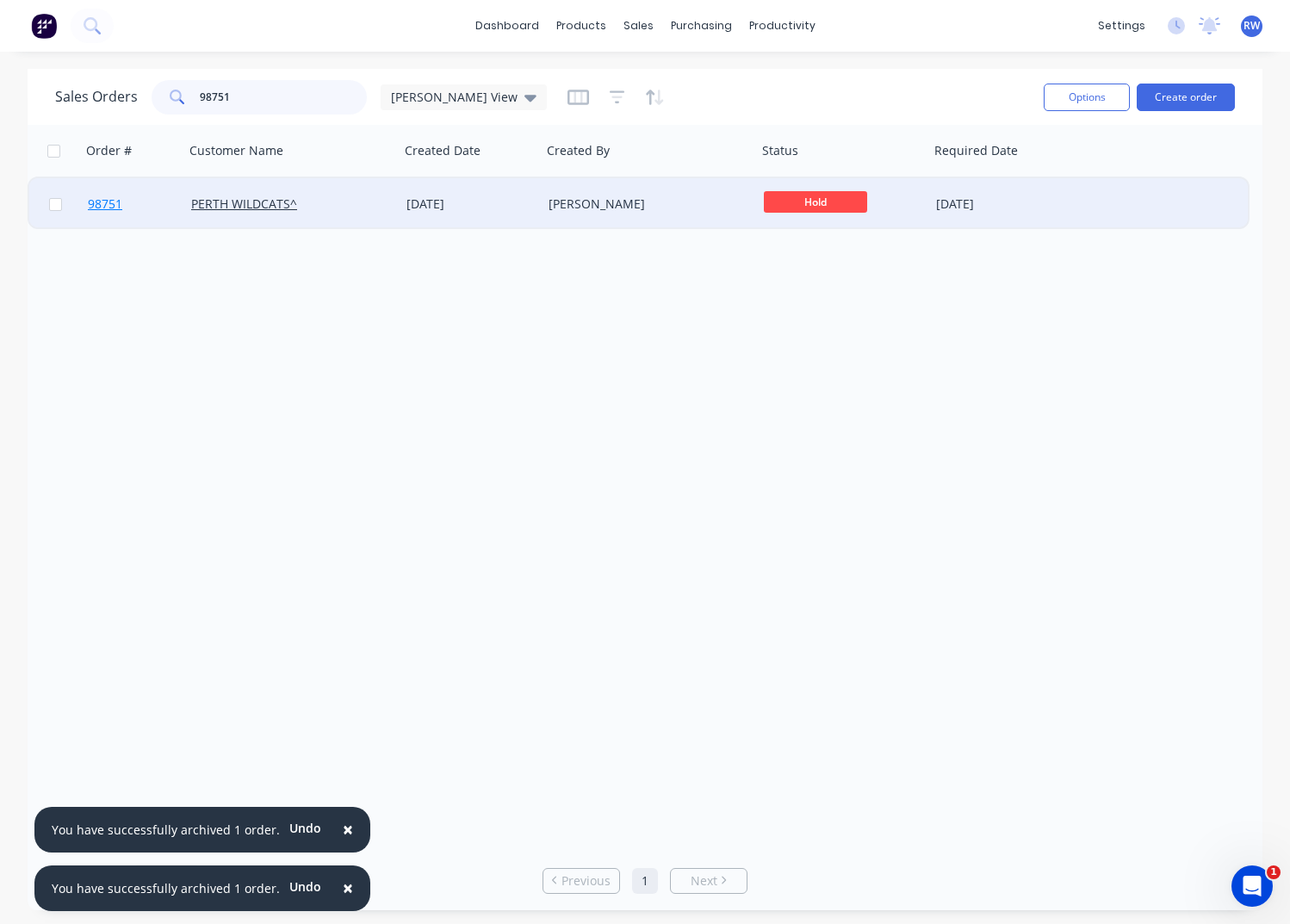
type input "98751"
click at [106, 204] on span "98751" at bounding box center [105, 204] width 34 height 17
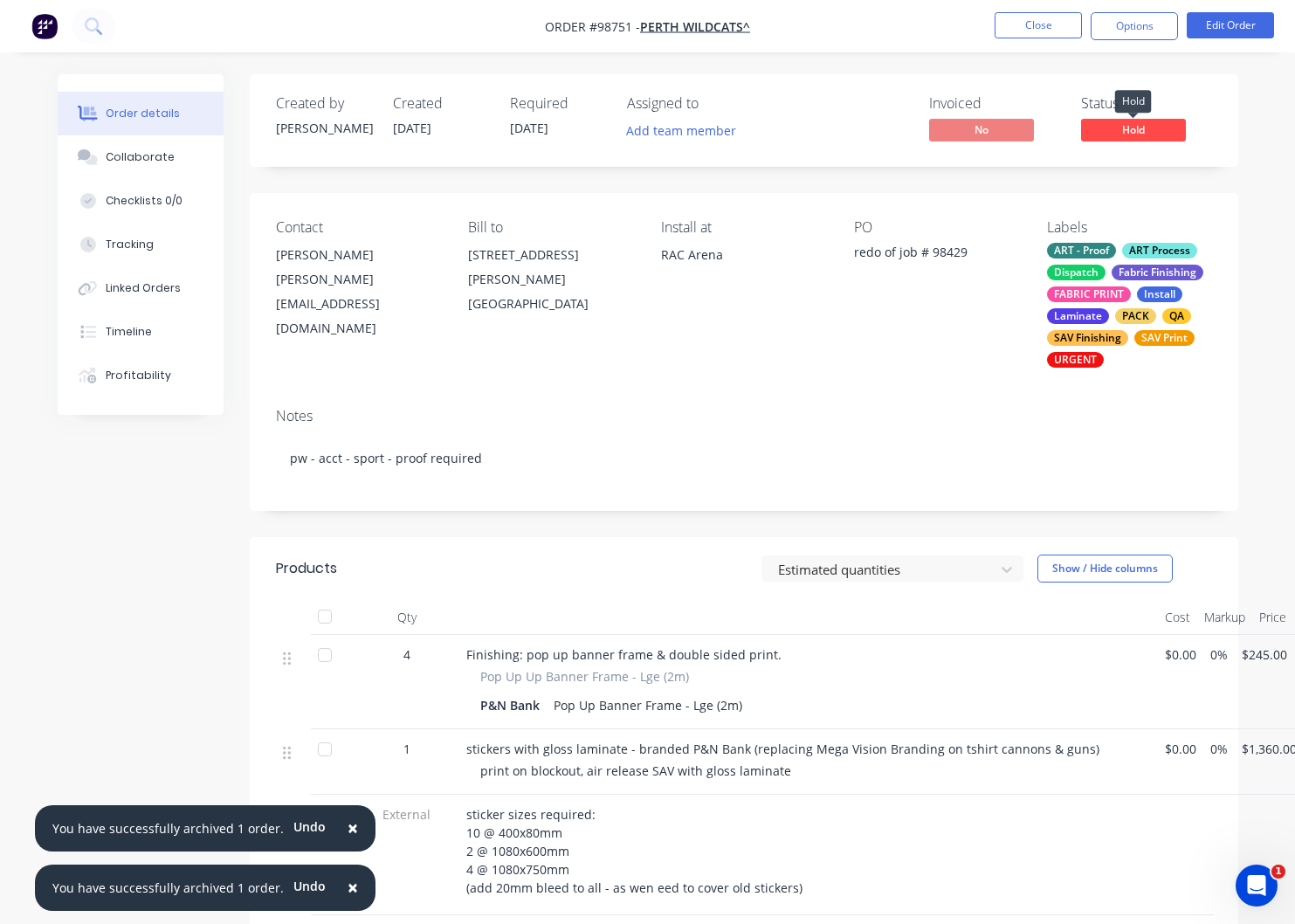
click at [1125, 137] on span "Hold" at bounding box center [1133, 130] width 105 height 22
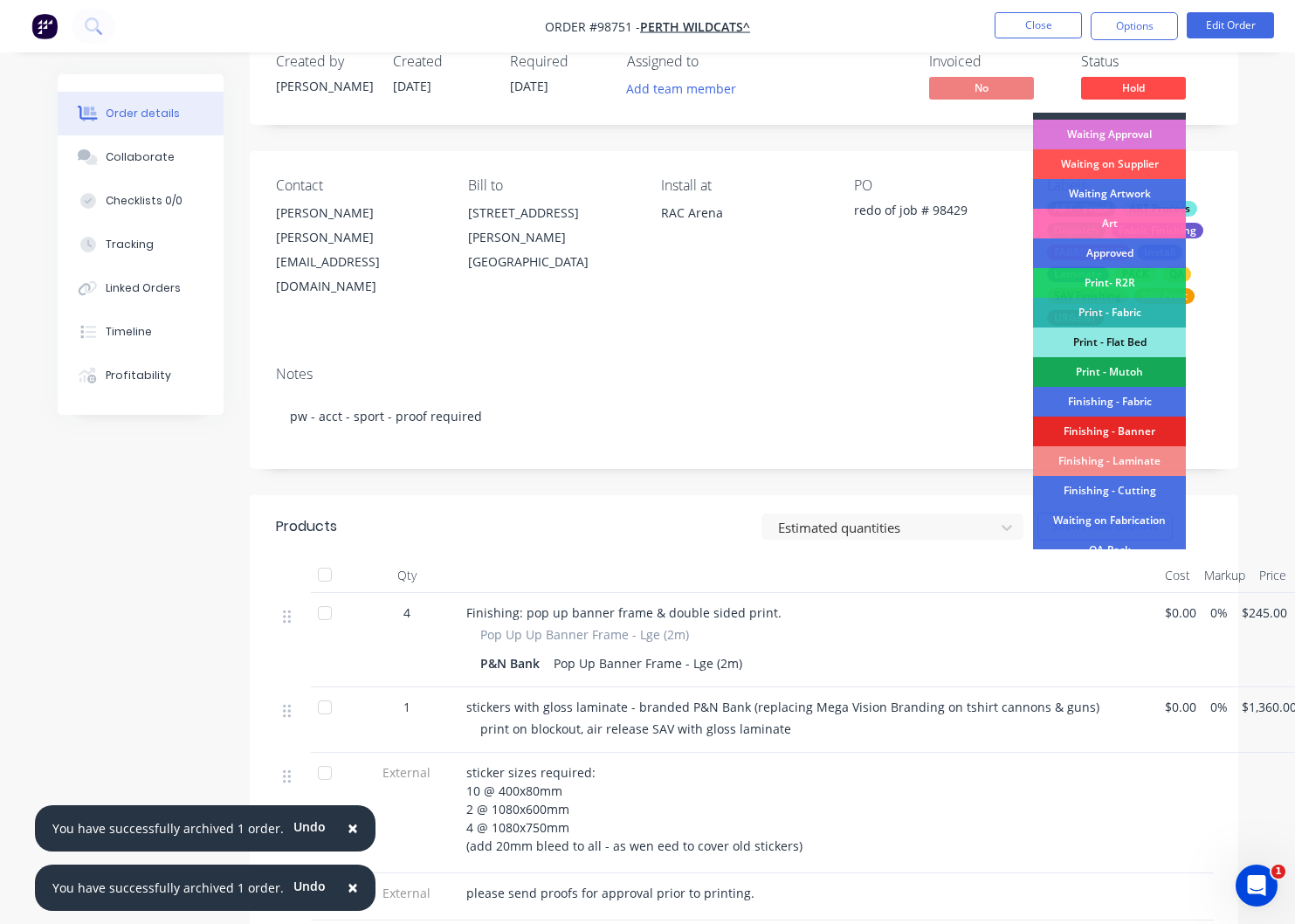
scroll to position [40, 0]
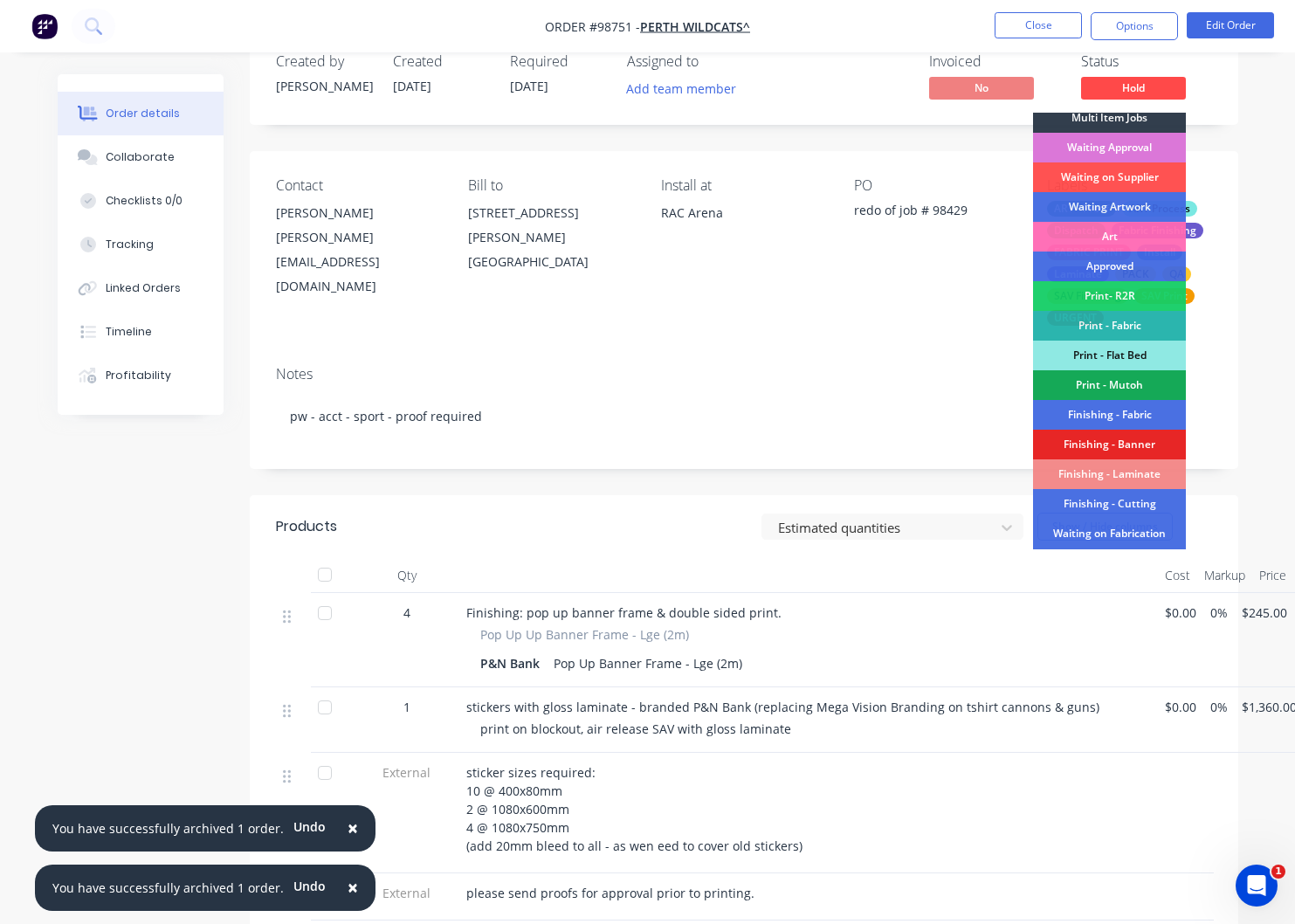
click at [1078, 384] on div "Print - Mutoh" at bounding box center [1109, 385] width 153 height 30
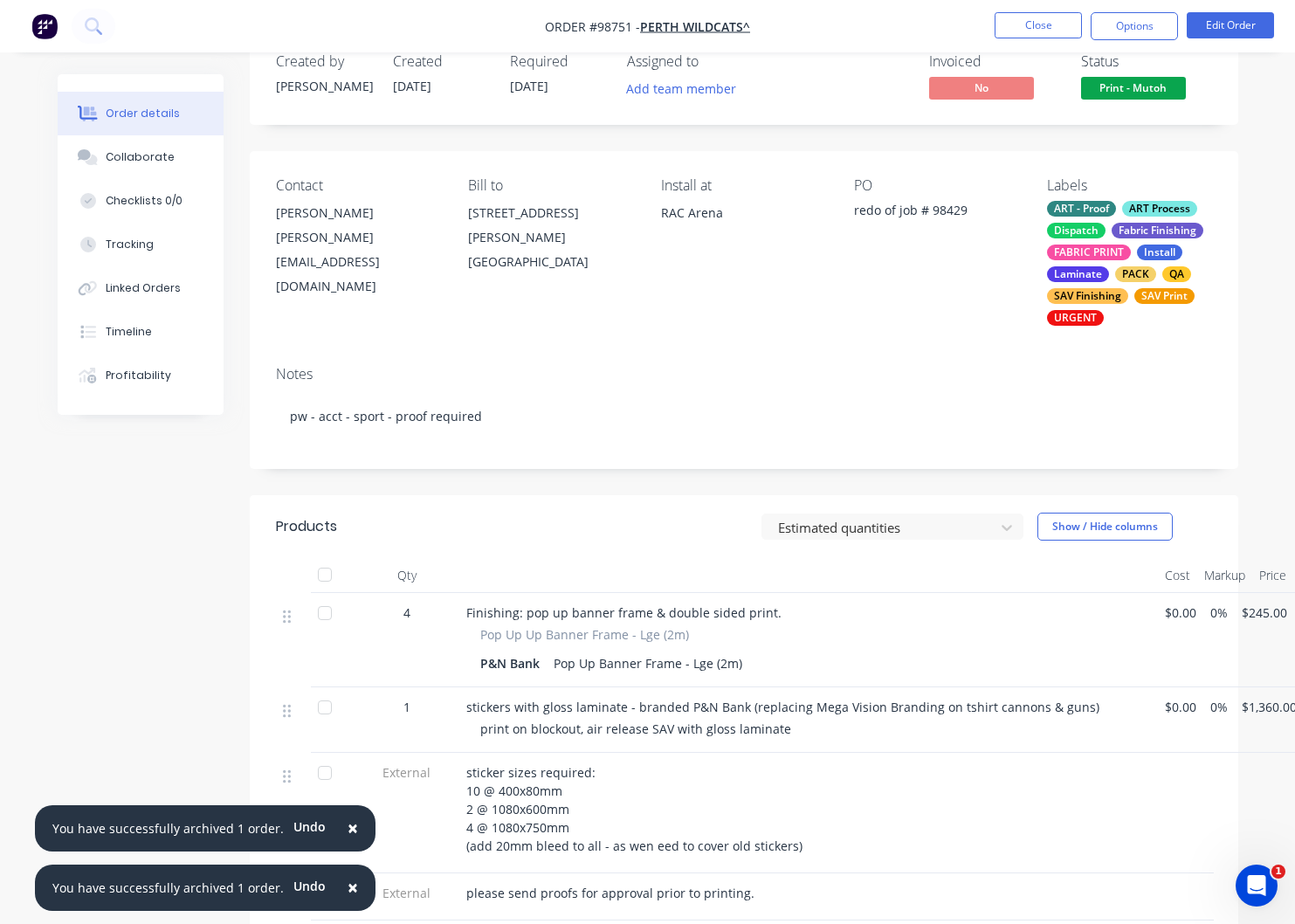
click at [1118, 86] on span "Print - Mutoh" at bounding box center [1133, 87] width 105 height 22
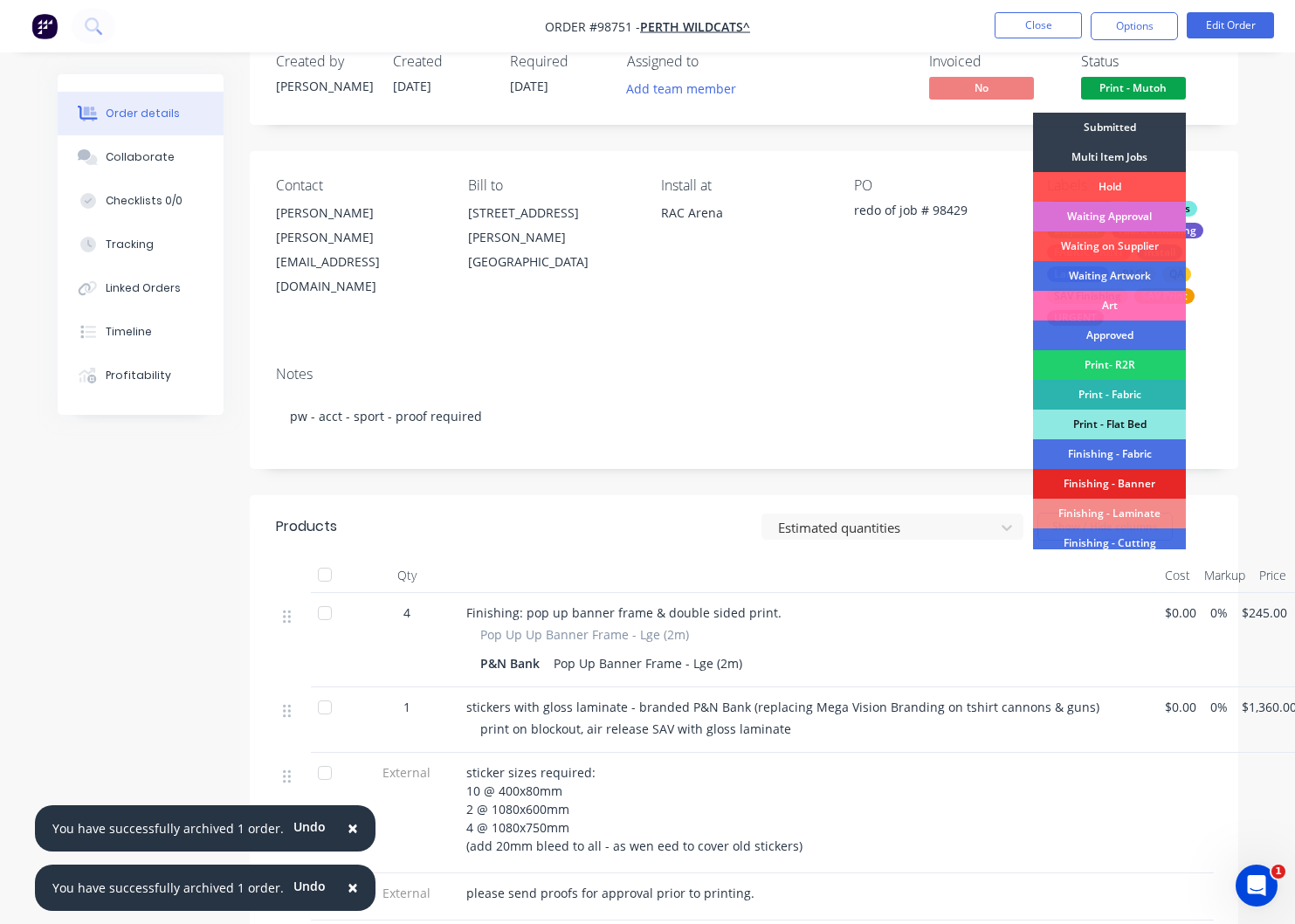
click at [1093, 216] on div "Waiting Approval" at bounding box center [1109, 216] width 153 height 30
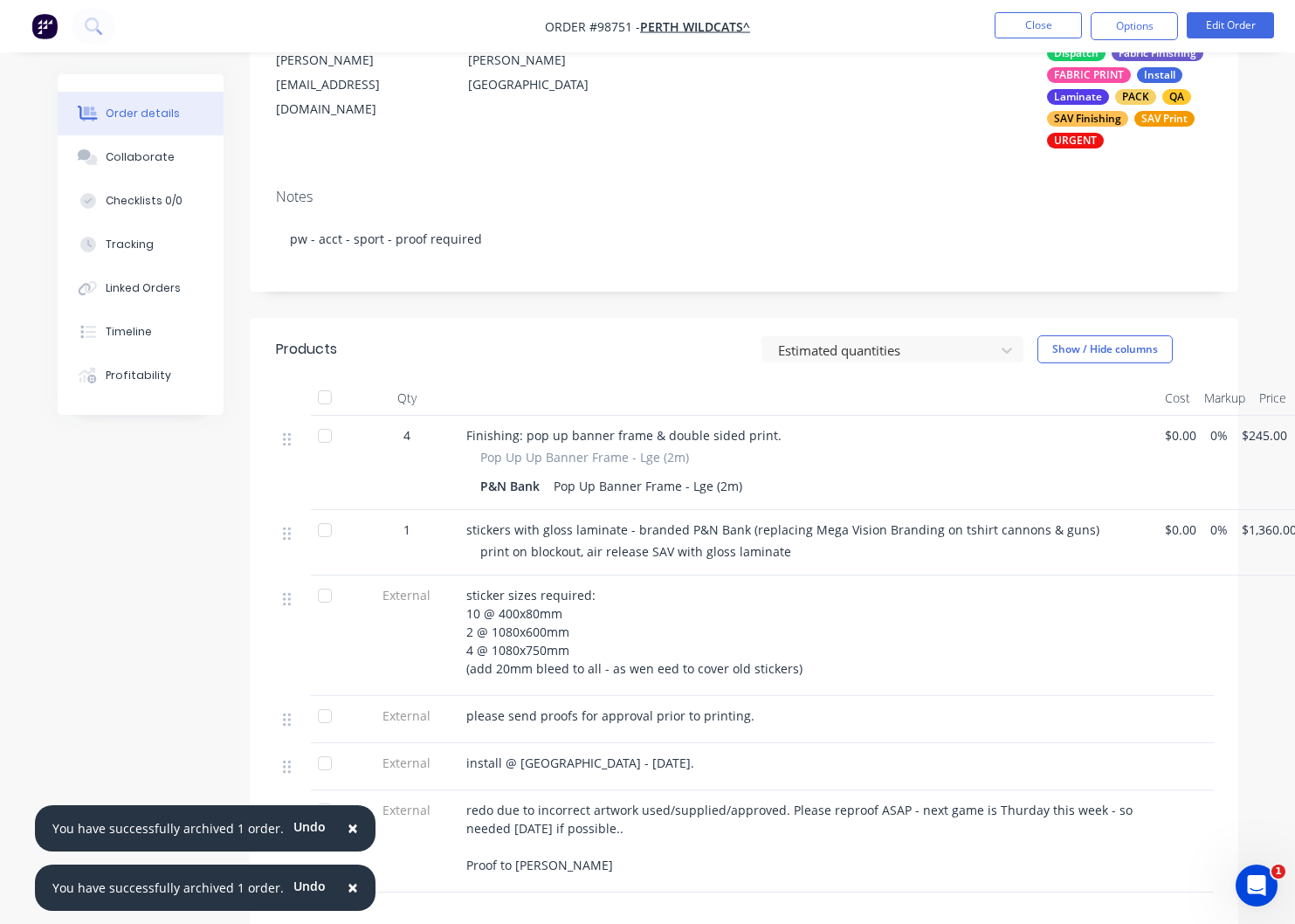
scroll to position [235, 0]
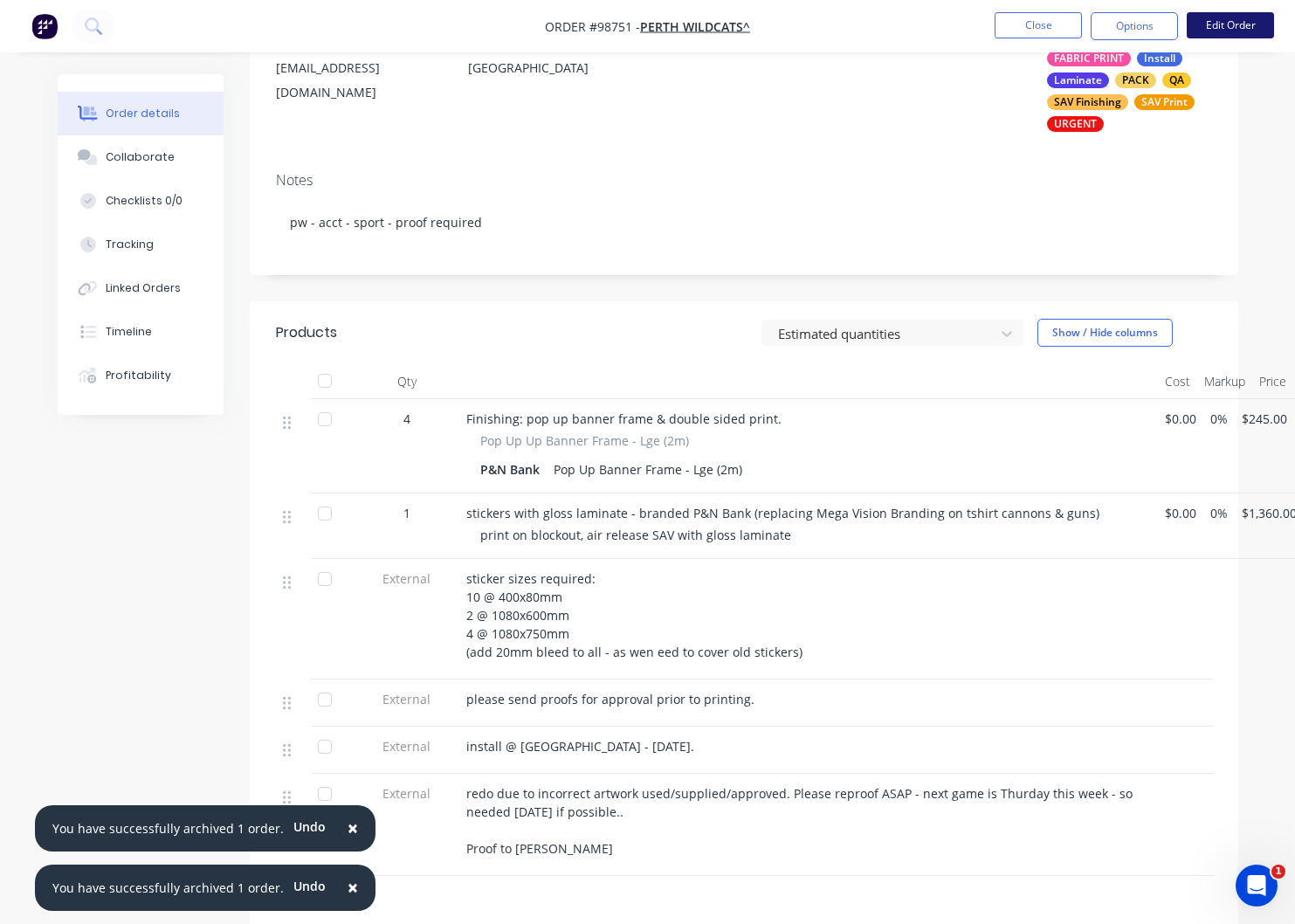
click at [1222, 30] on button "Edit Order" at bounding box center [1230, 25] width 87 height 26
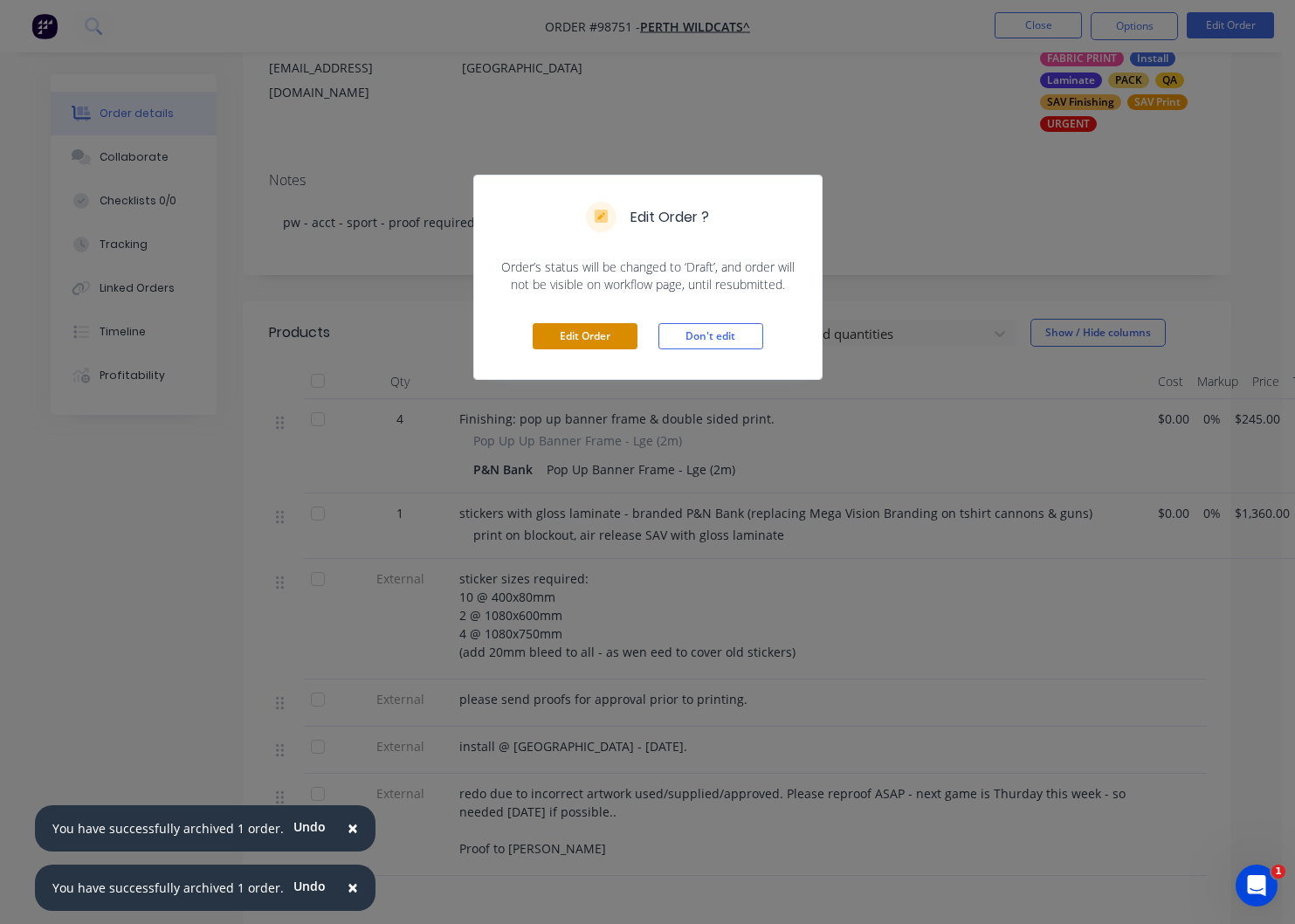
click at [589, 333] on button "Edit Order" at bounding box center [585, 336] width 105 height 26
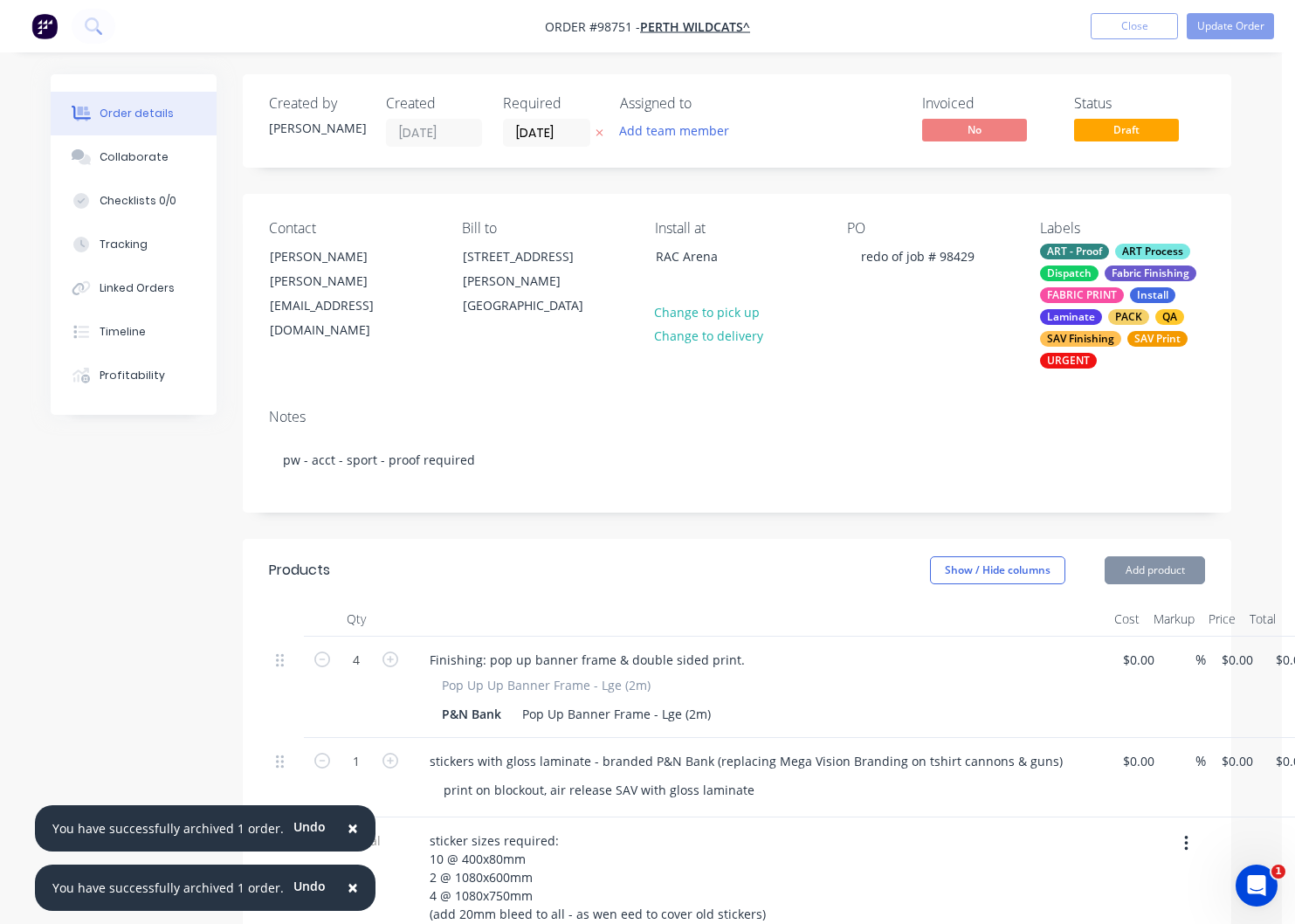
type input "$245.00"
type input "$980.00"
type input "$1,360.00"
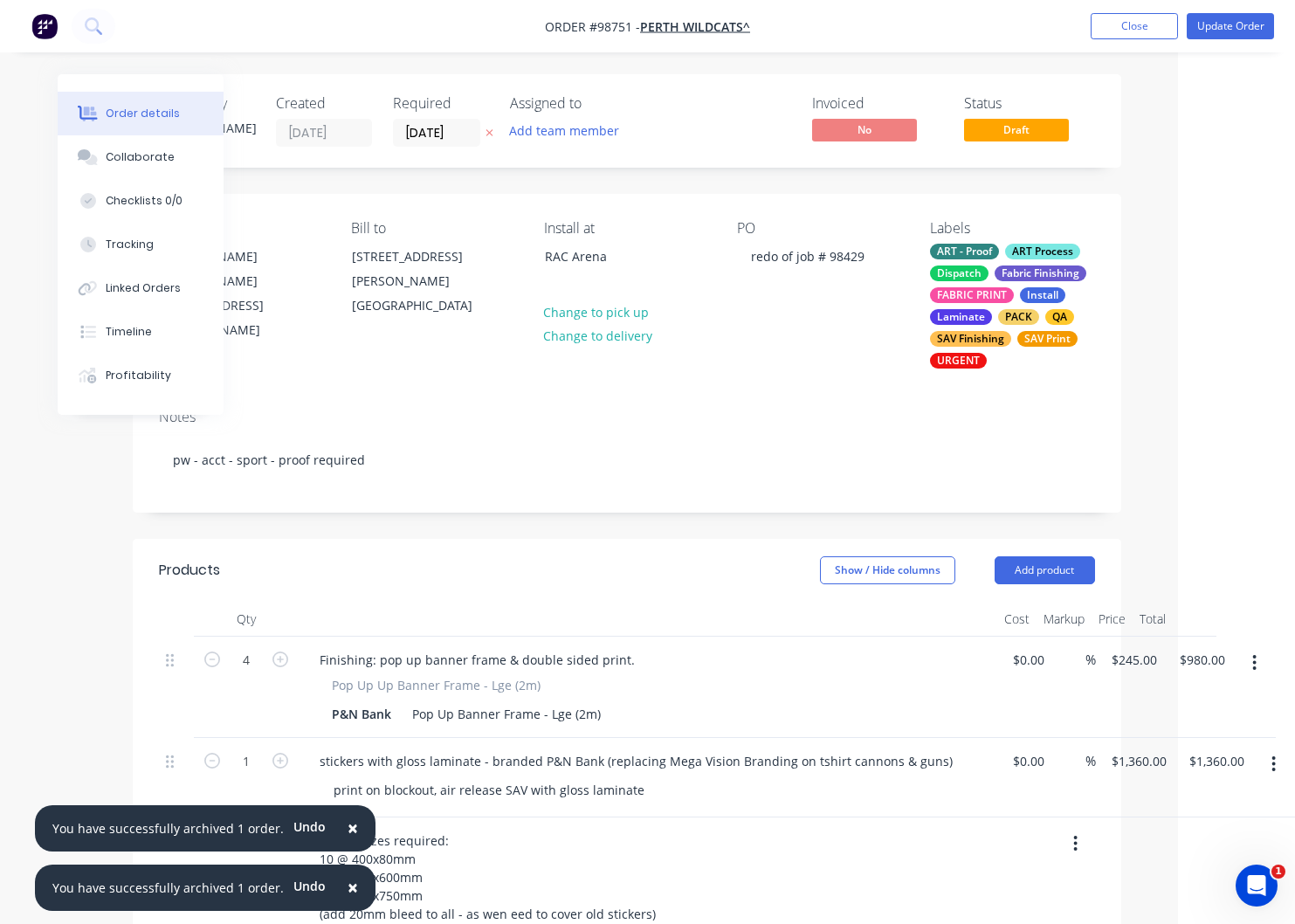
scroll to position [0, 116]
click at [1255, 661] on icon "button" at bounding box center [1255, 662] width 4 height 15
click at [1164, 816] on div "Delete" at bounding box center [1193, 814] width 135 height 25
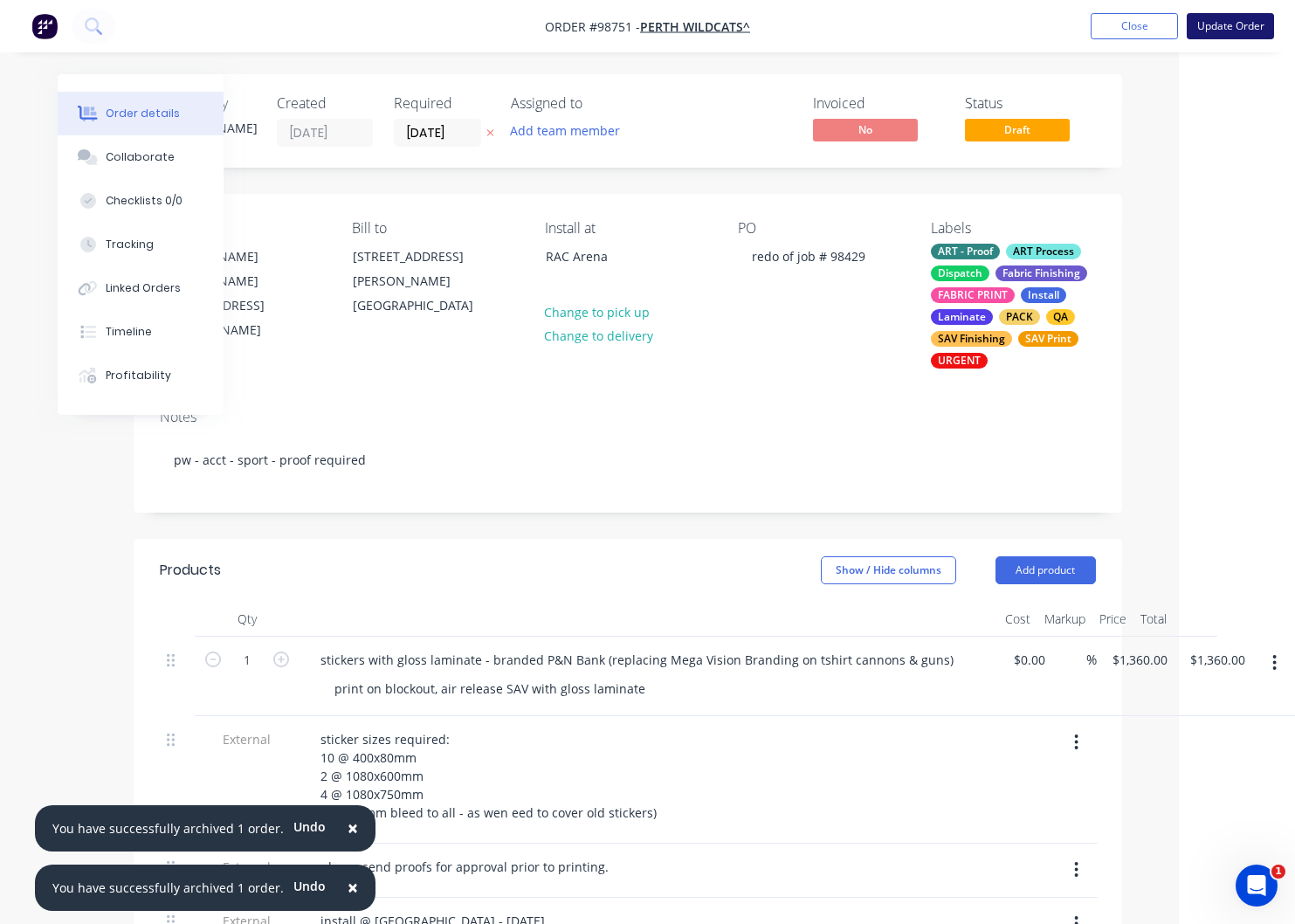
click at [1226, 28] on button "Update Order" at bounding box center [1230, 26] width 87 height 26
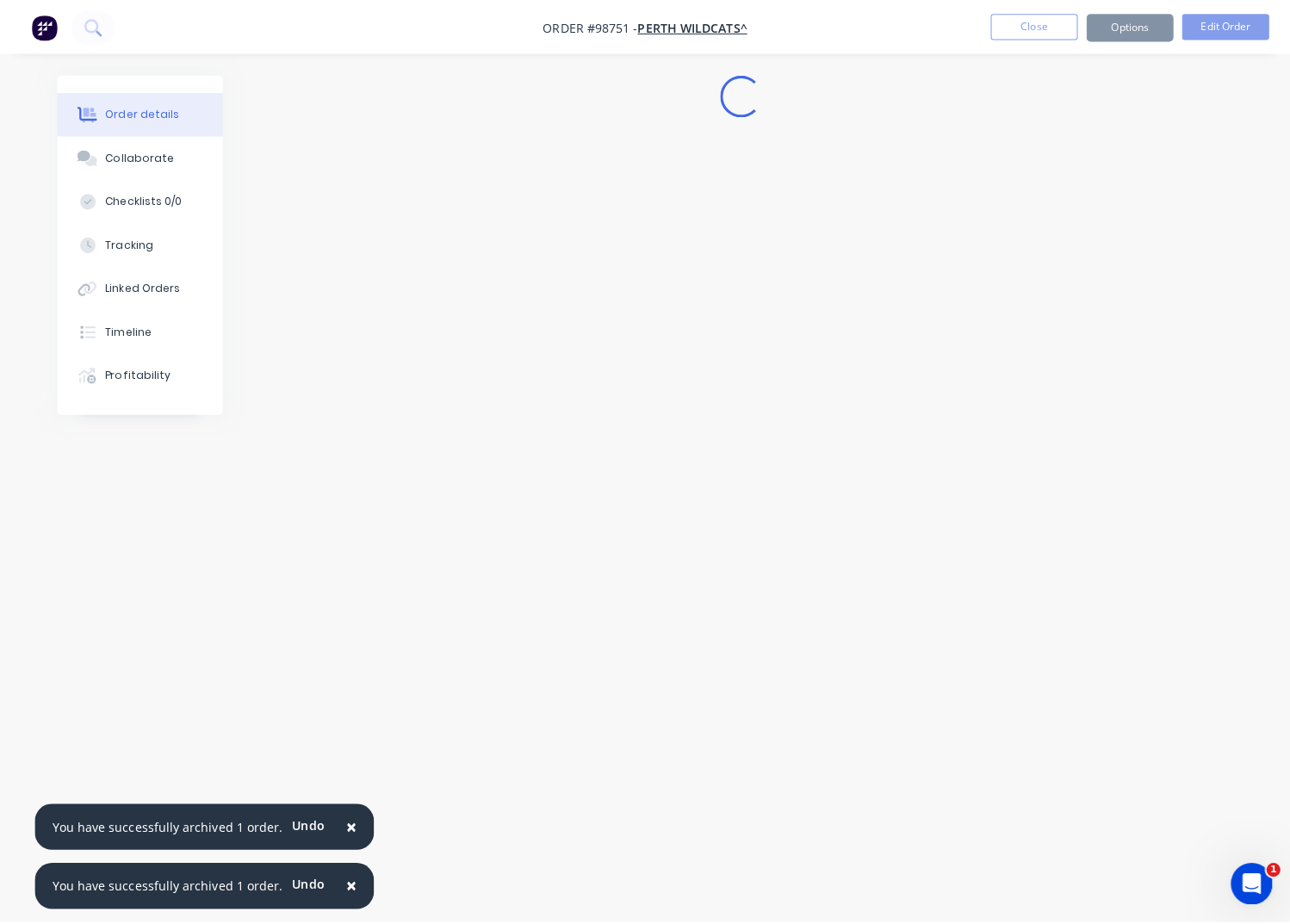
scroll to position [0, 0]
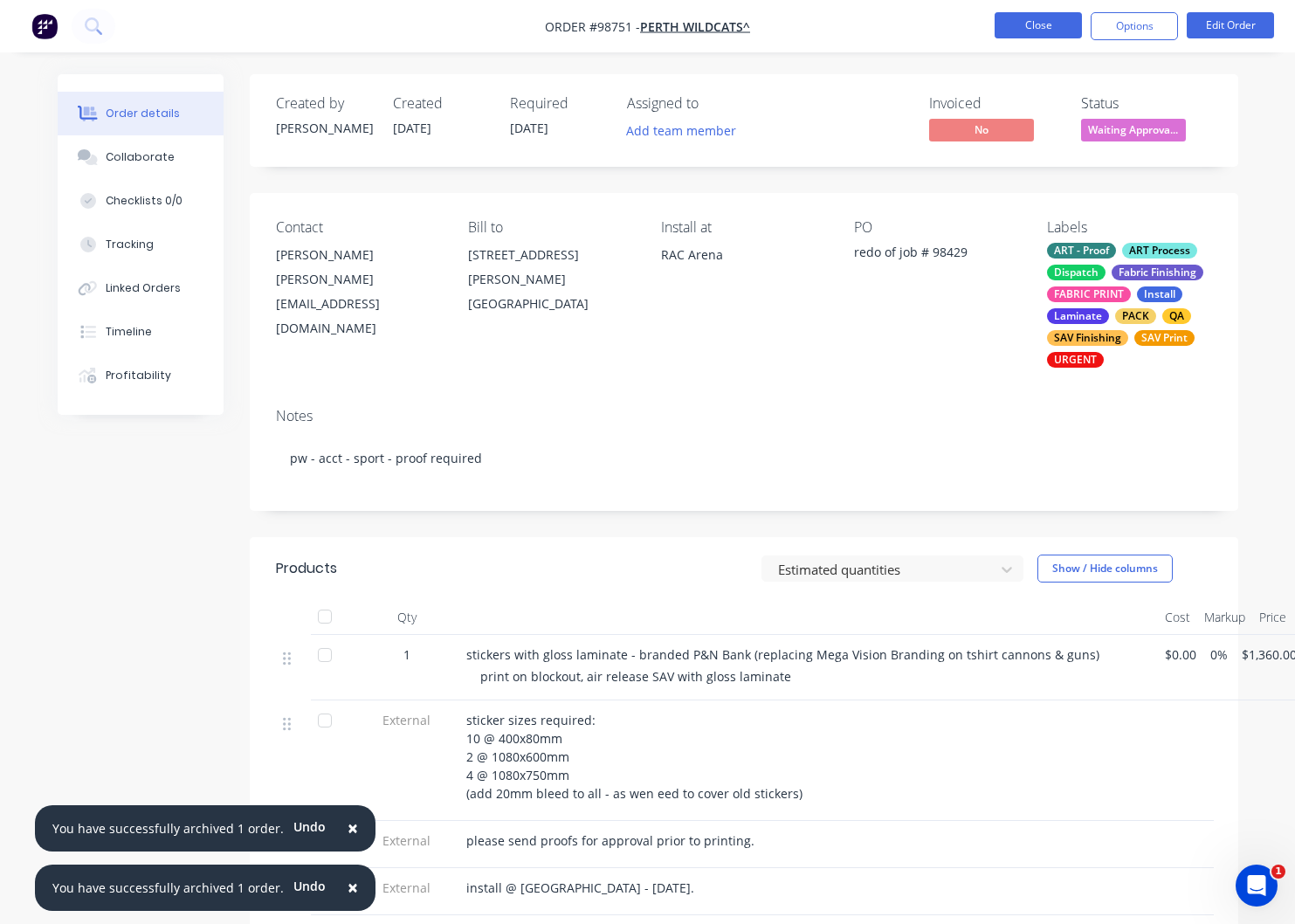
click at [1020, 21] on button "Close" at bounding box center [1038, 25] width 87 height 26
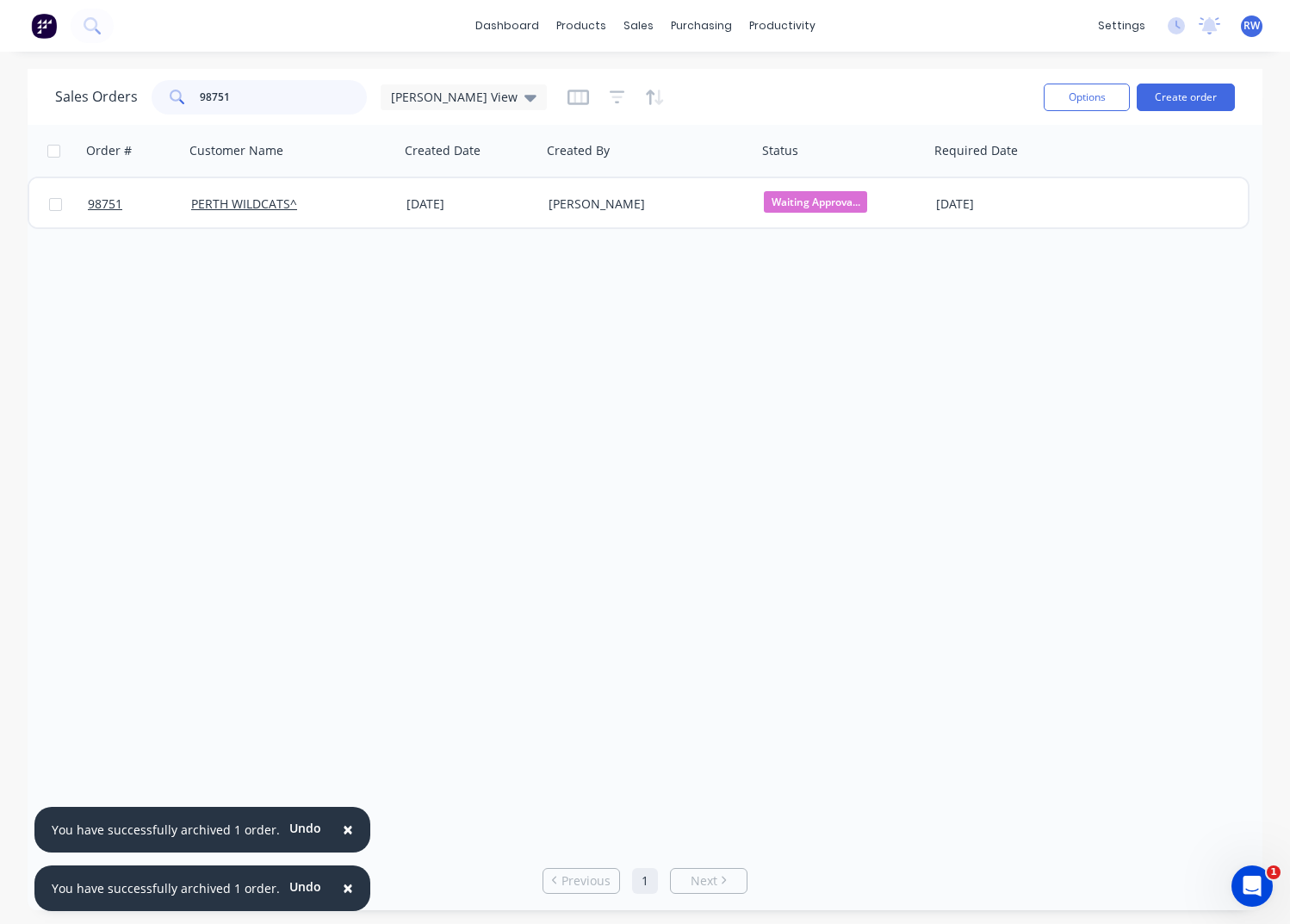
drag, startPoint x: 203, startPoint y: 97, endPoint x: 169, endPoint y: 94, distance: 34.1
click at [200, 94] on input "98751" at bounding box center [284, 97] width 168 height 34
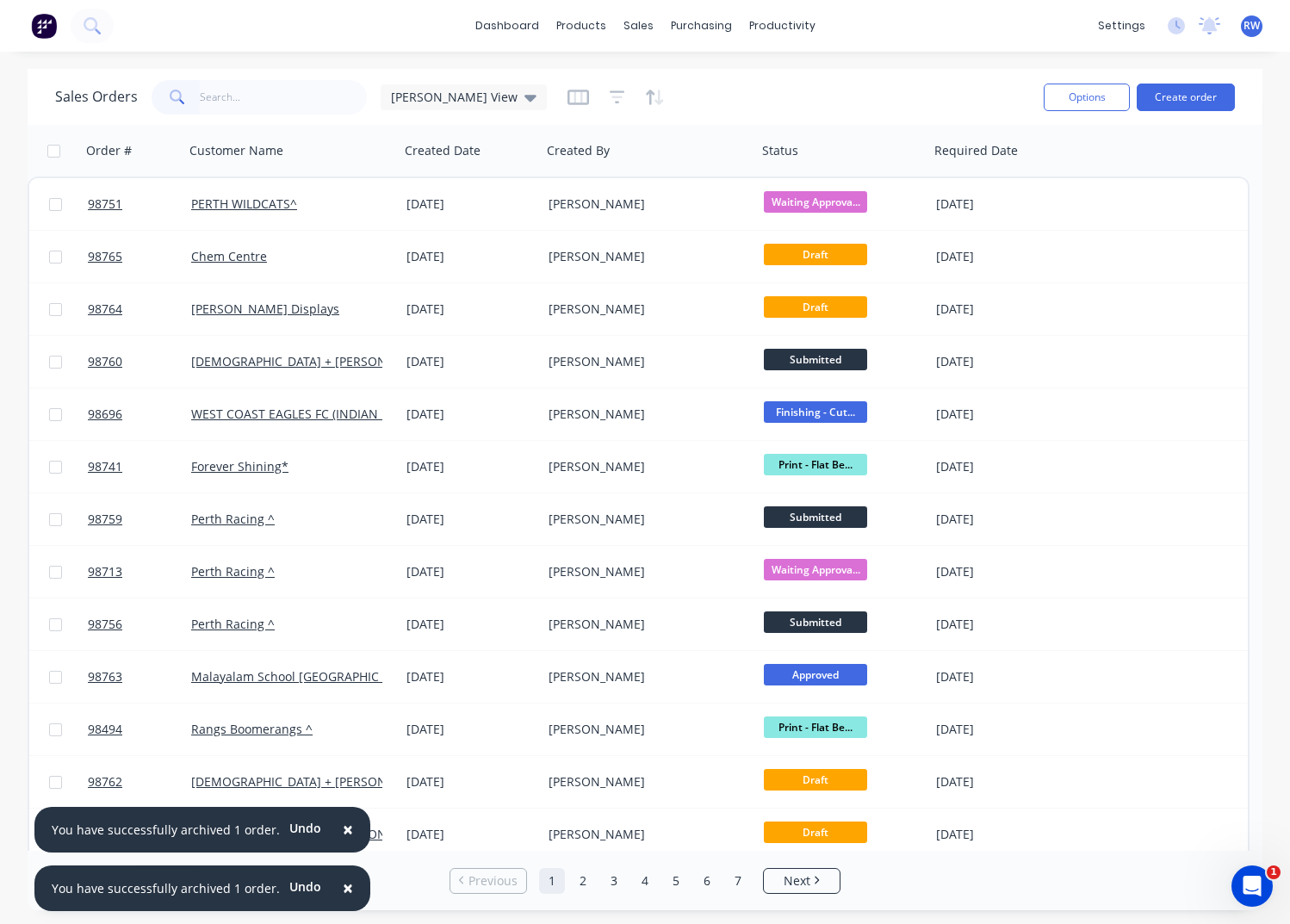
drag, startPoint x: 336, startPoint y: 829, endPoint x: 350, endPoint y: 912, distance: 84.2
click at [343, 829] on span "×" at bounding box center [348, 828] width 11 height 24
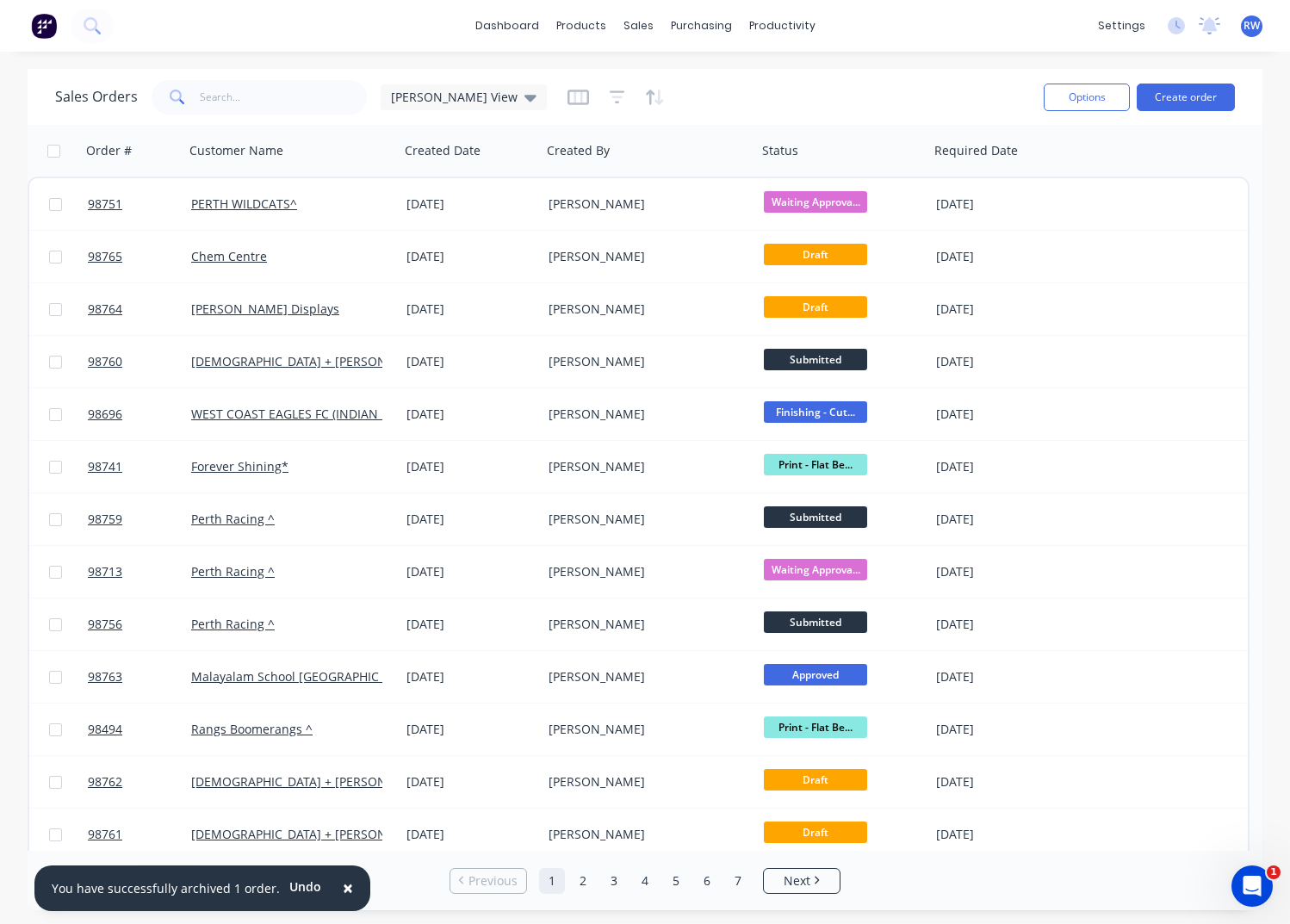
click at [343, 892] on span "×" at bounding box center [348, 888] width 11 height 24
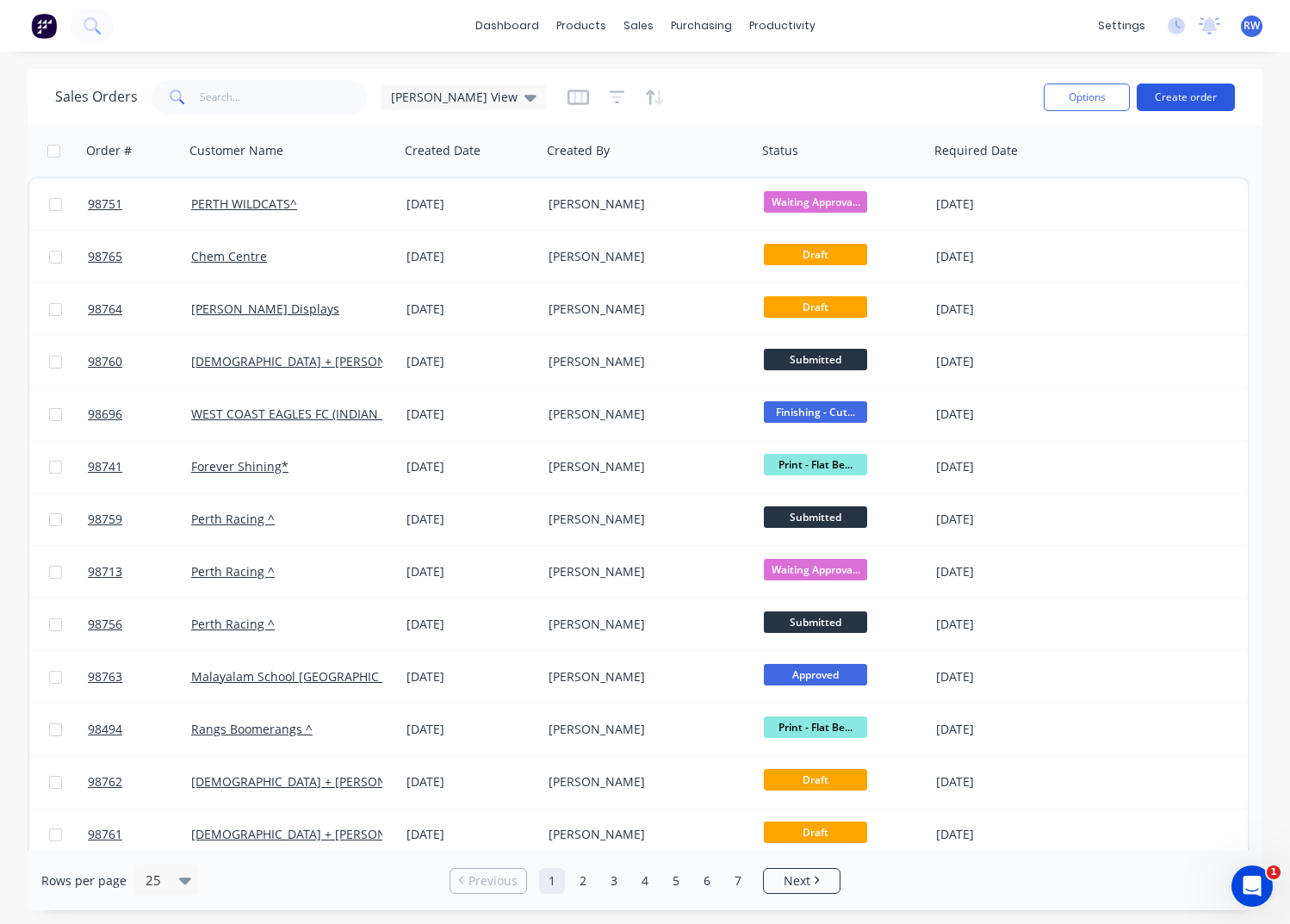
click at [1180, 100] on button "Create order" at bounding box center [1186, 97] width 98 height 28
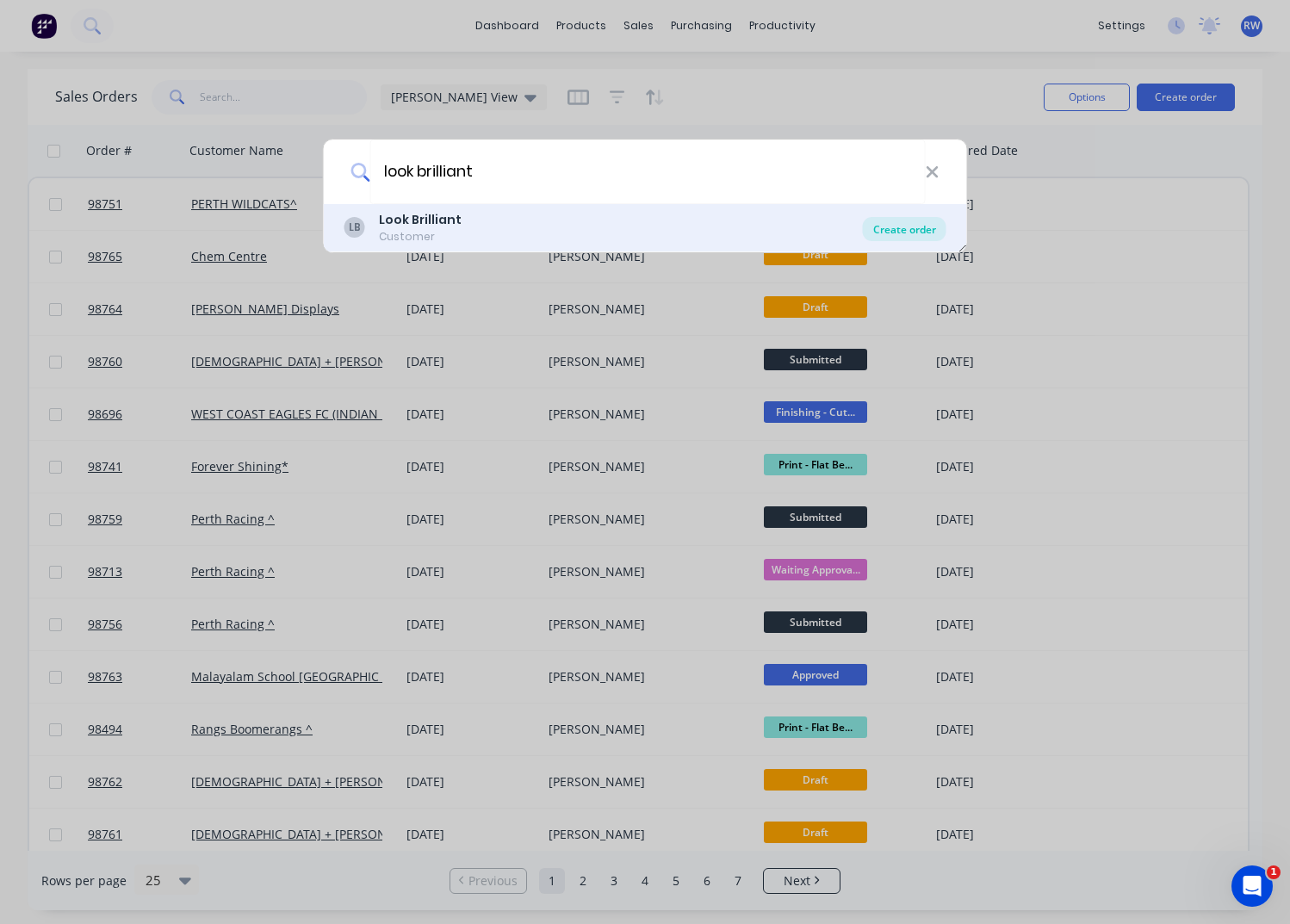
type input "look brilliant"
click at [917, 231] on div "Create order" at bounding box center [904, 228] width 83 height 24
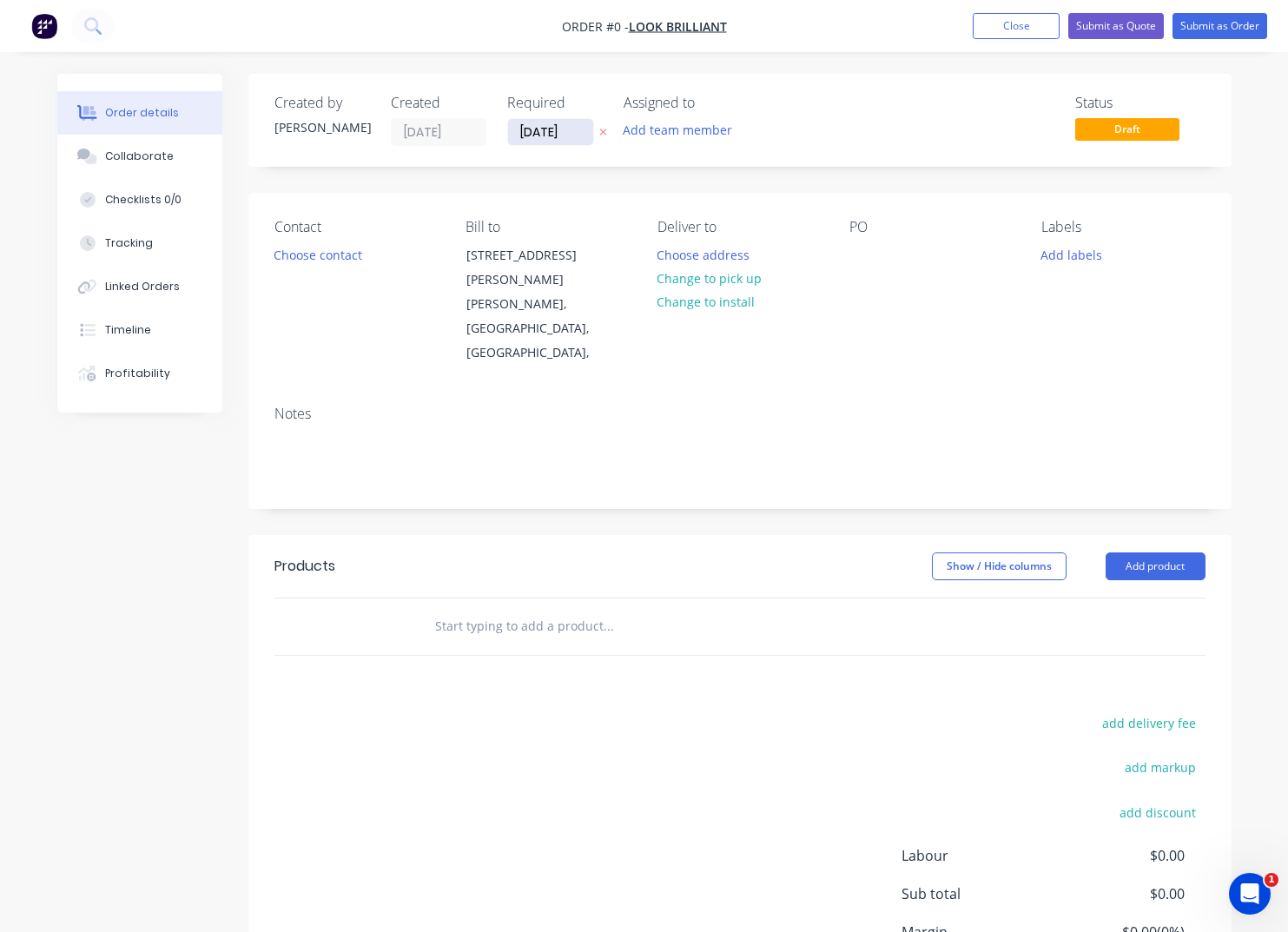
click at [568, 131] on input "[DATE]" at bounding box center [550, 131] width 85 height 26
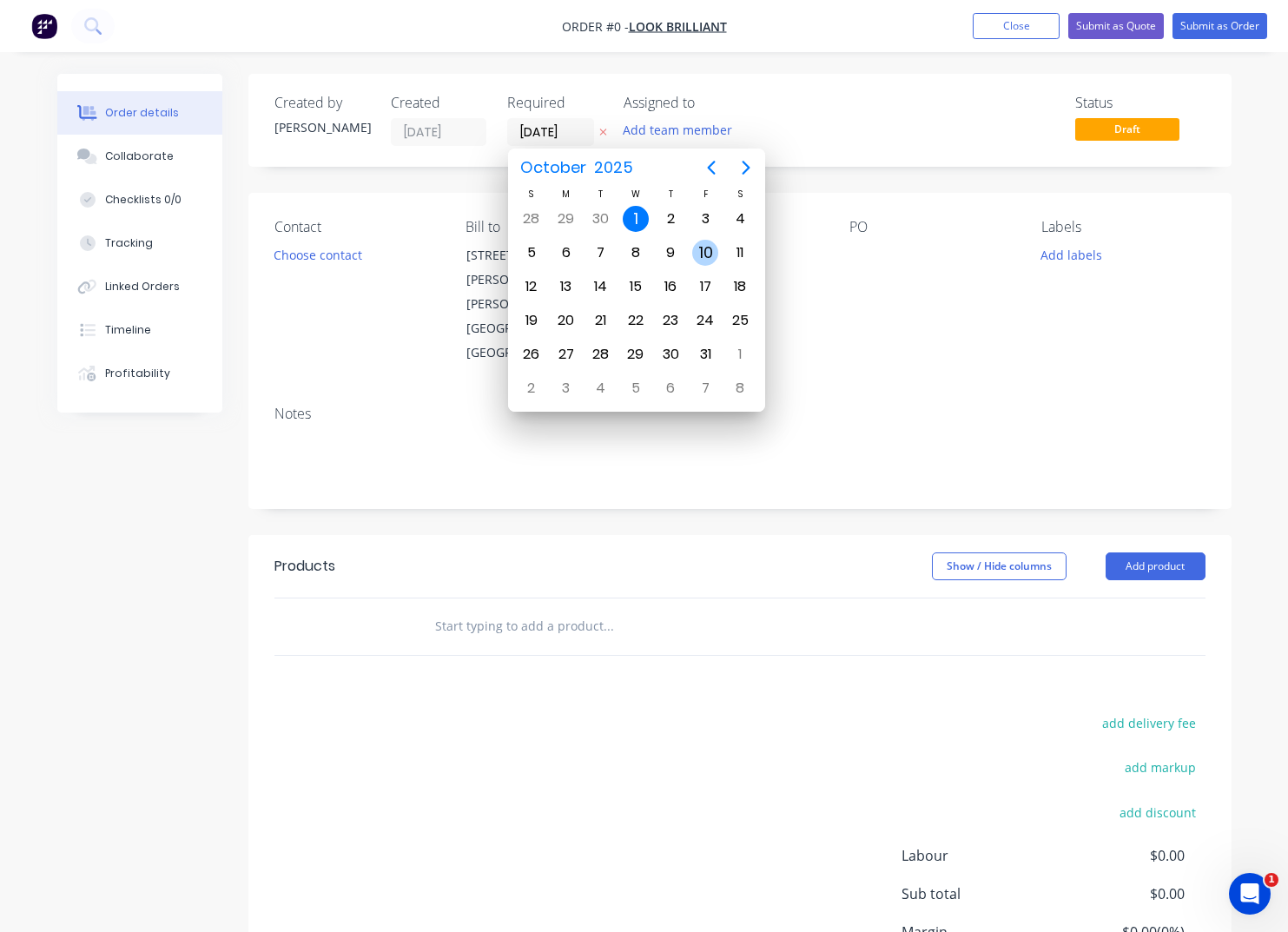
click at [701, 253] on div "10" at bounding box center [704, 253] width 26 height 26
type input "[DATE]"
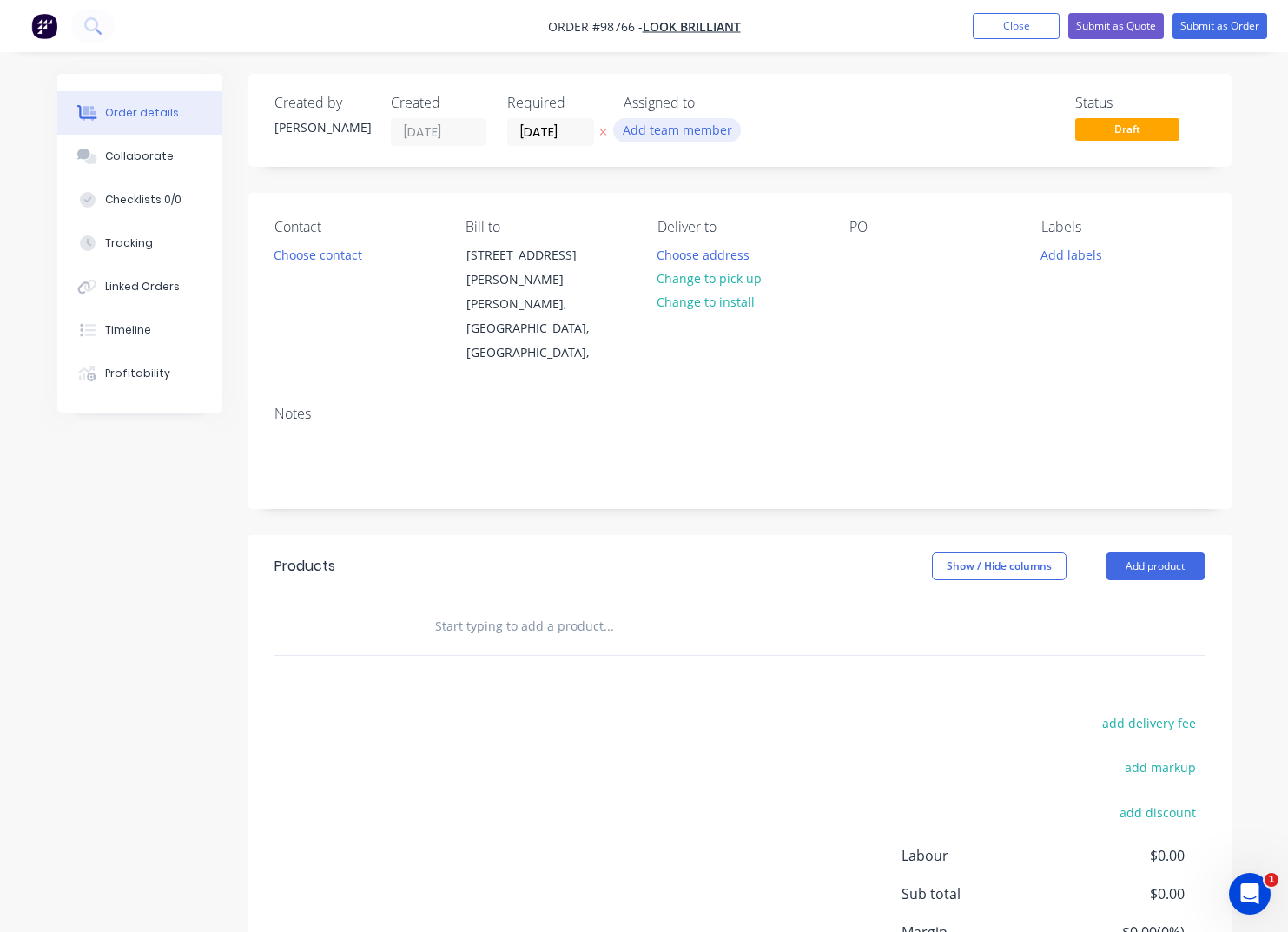
click at [706, 132] on button "Add team member" at bounding box center [676, 130] width 127 height 23
type input "[PERSON_NAME]"
click at [719, 227] on div "[PERSON_NAME]" at bounding box center [763, 226] width 173 height 18
click at [299, 255] on button "Choose contact" at bounding box center [317, 253] width 107 height 23
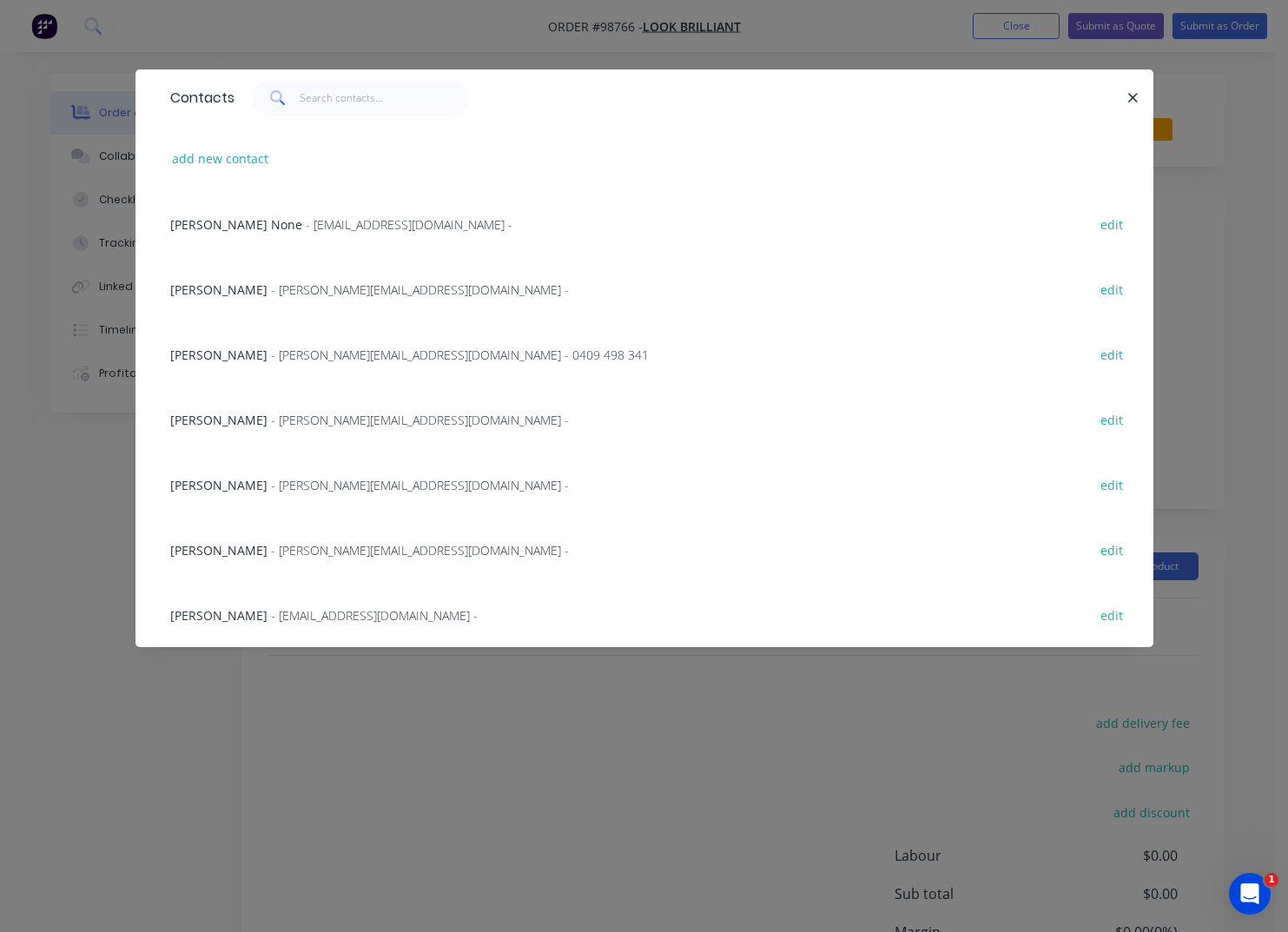
click at [217, 161] on button "add new contact" at bounding box center [220, 158] width 115 height 23
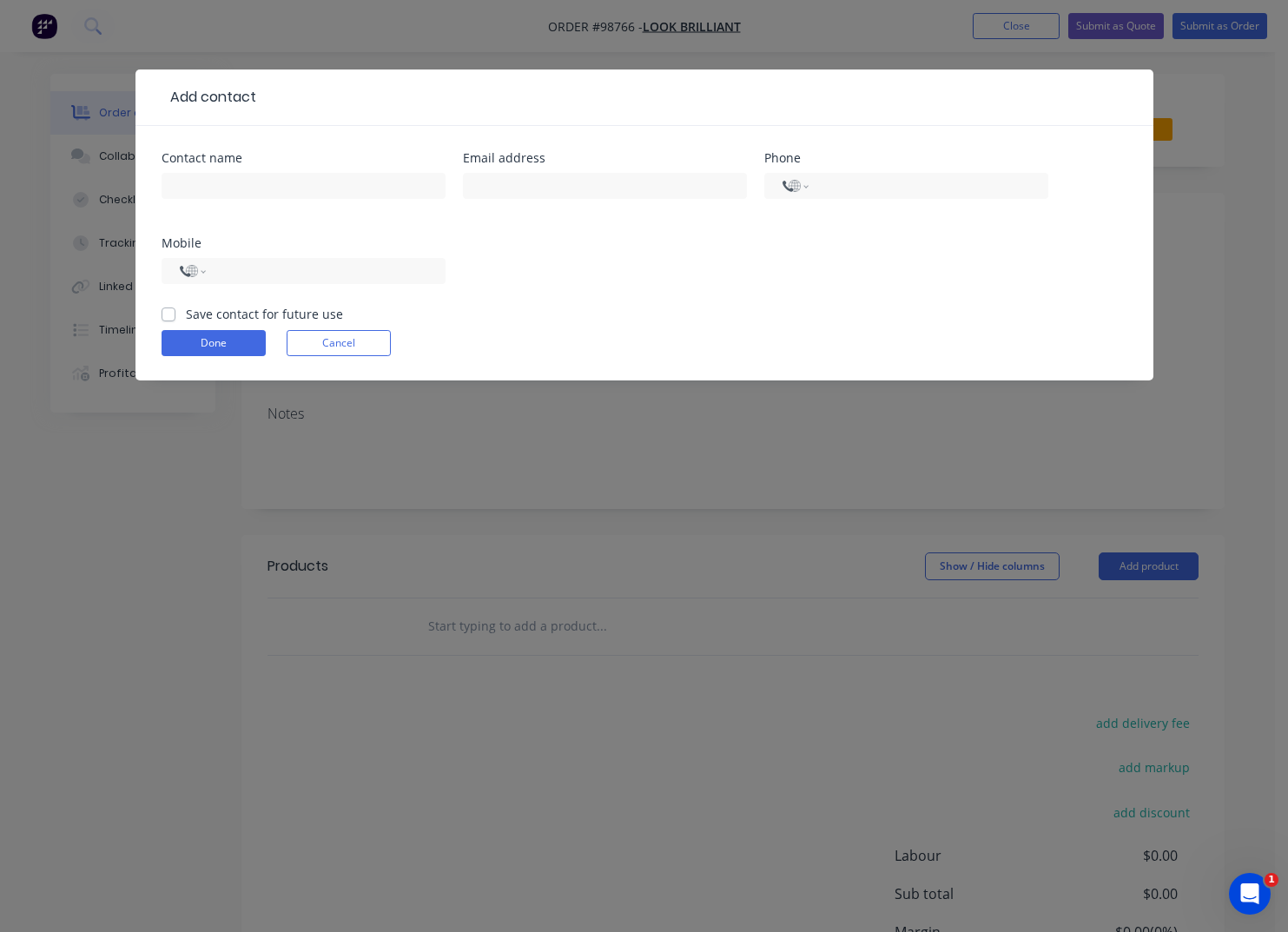
select select "AU"
click at [250, 193] on input "text" at bounding box center [303, 185] width 284 height 26
type input "[PERSON_NAME]"
type input "[EMAIL_ADDRESS][DOMAIN_NAME]"
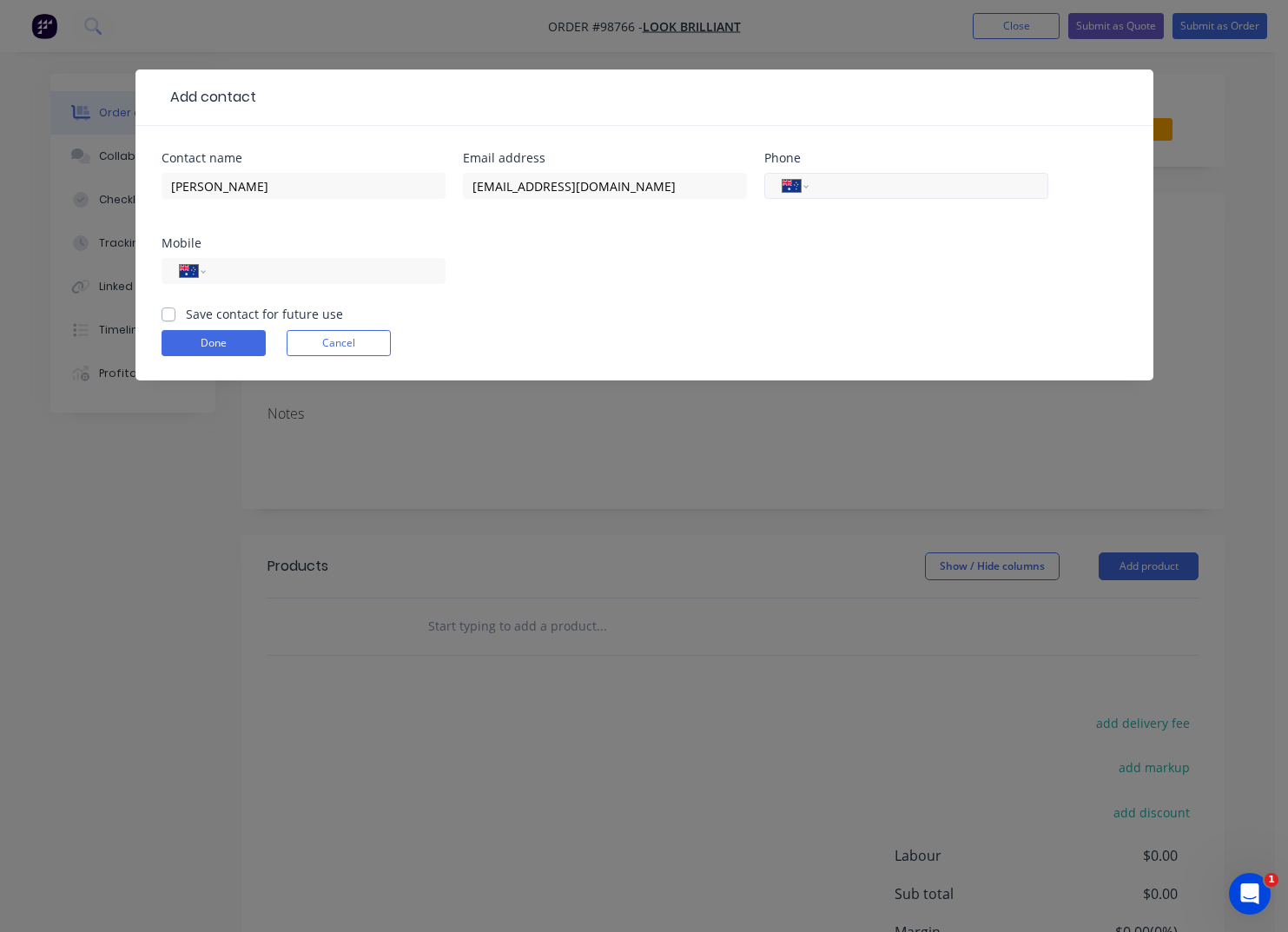
click at [830, 189] on input "tel" at bounding box center [925, 186] width 208 height 20
type input "[PHONE_NUMBER]"
click at [230, 315] on label "Save contact for future use" at bounding box center [264, 313] width 157 height 18
click at [175, 315] on input "Save contact for future use" at bounding box center [169, 312] width 13 height 16
checkbox input "true"
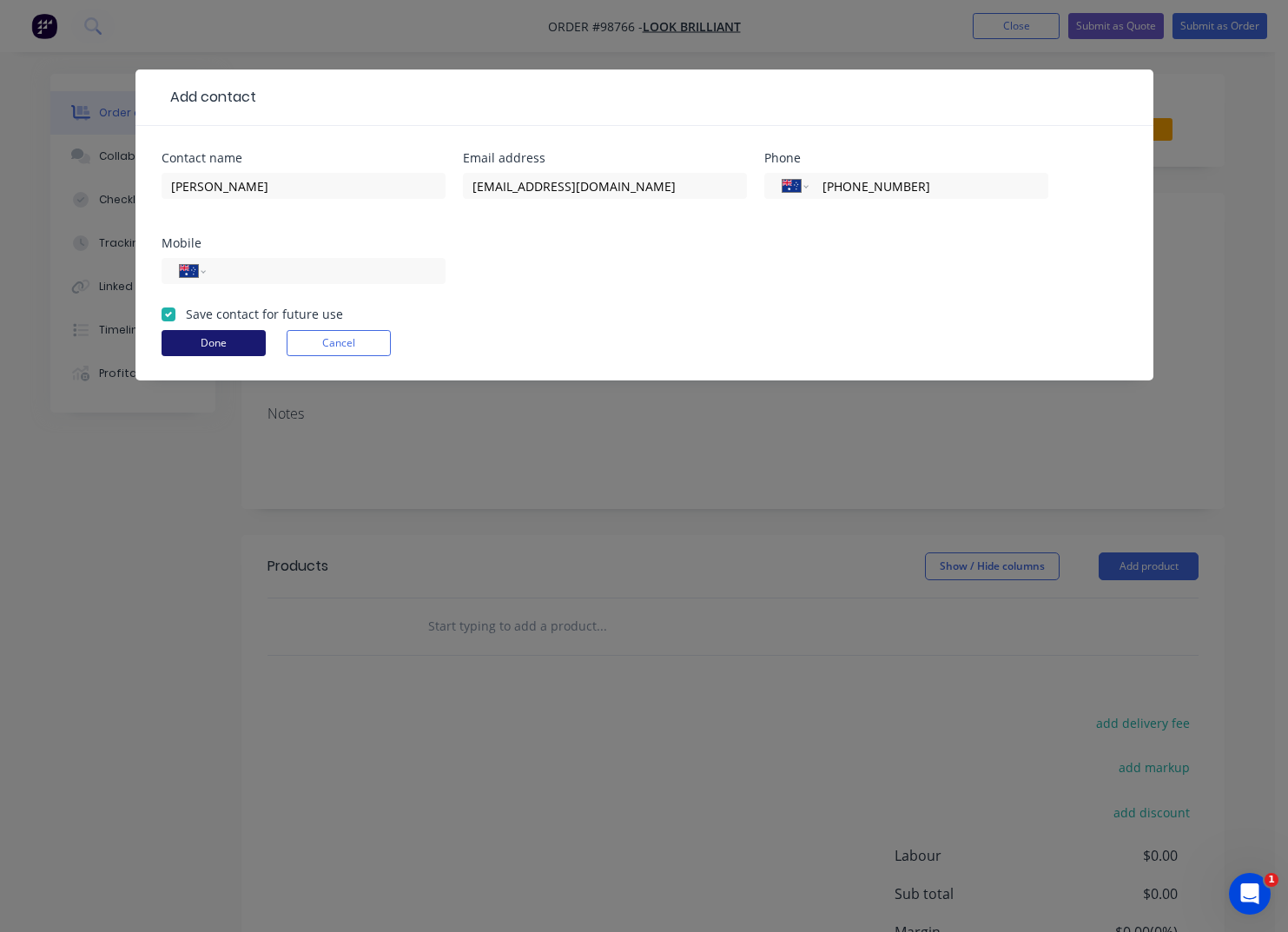
click at [207, 345] on button "Done" at bounding box center [214, 343] width 104 height 26
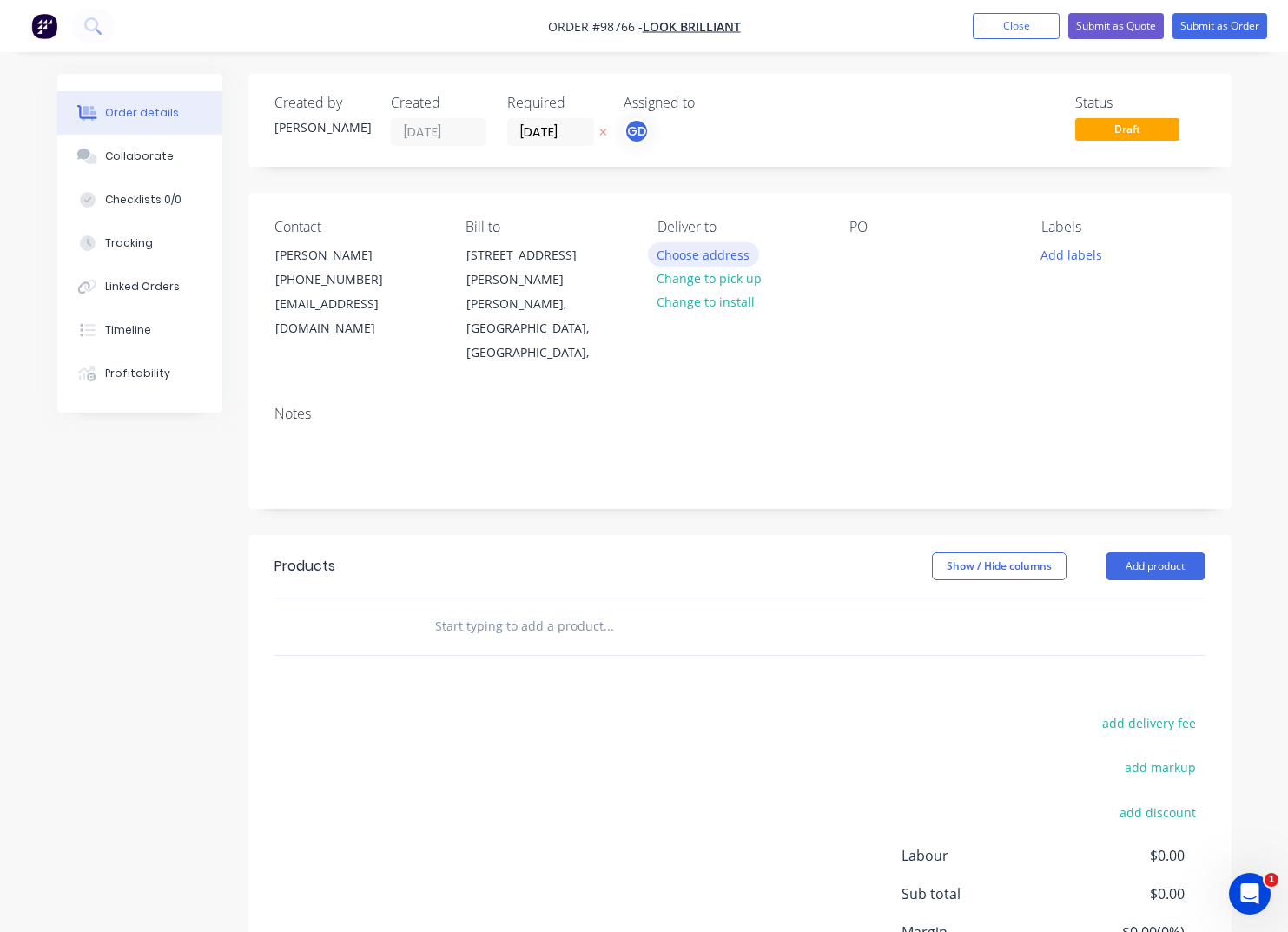
click at [702, 259] on button "Choose address" at bounding box center [702, 253] width 111 height 23
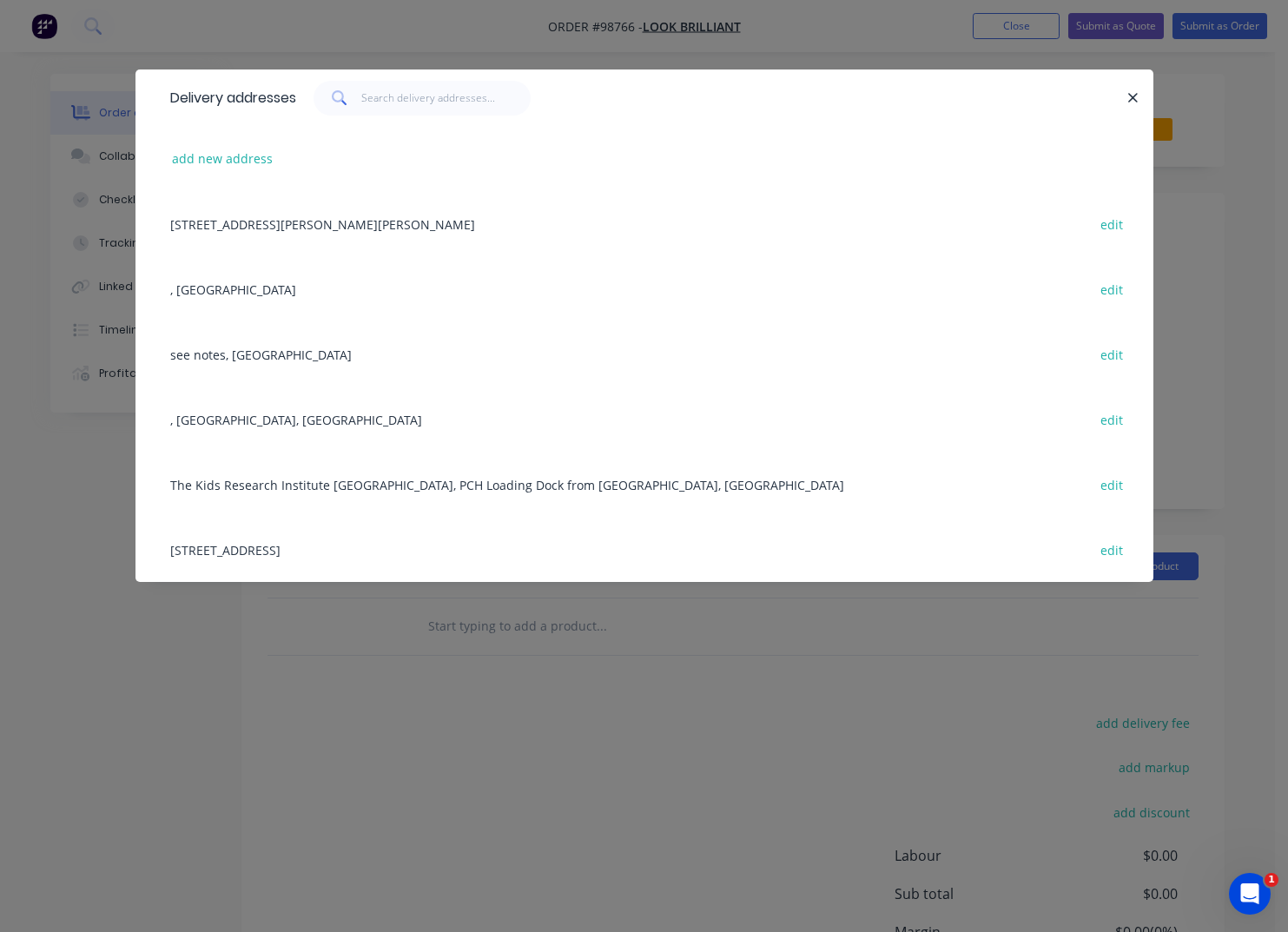
click at [225, 229] on div "[STREET_ADDRESS][PERSON_NAME][PERSON_NAME] edit" at bounding box center [644, 224] width 965 height 66
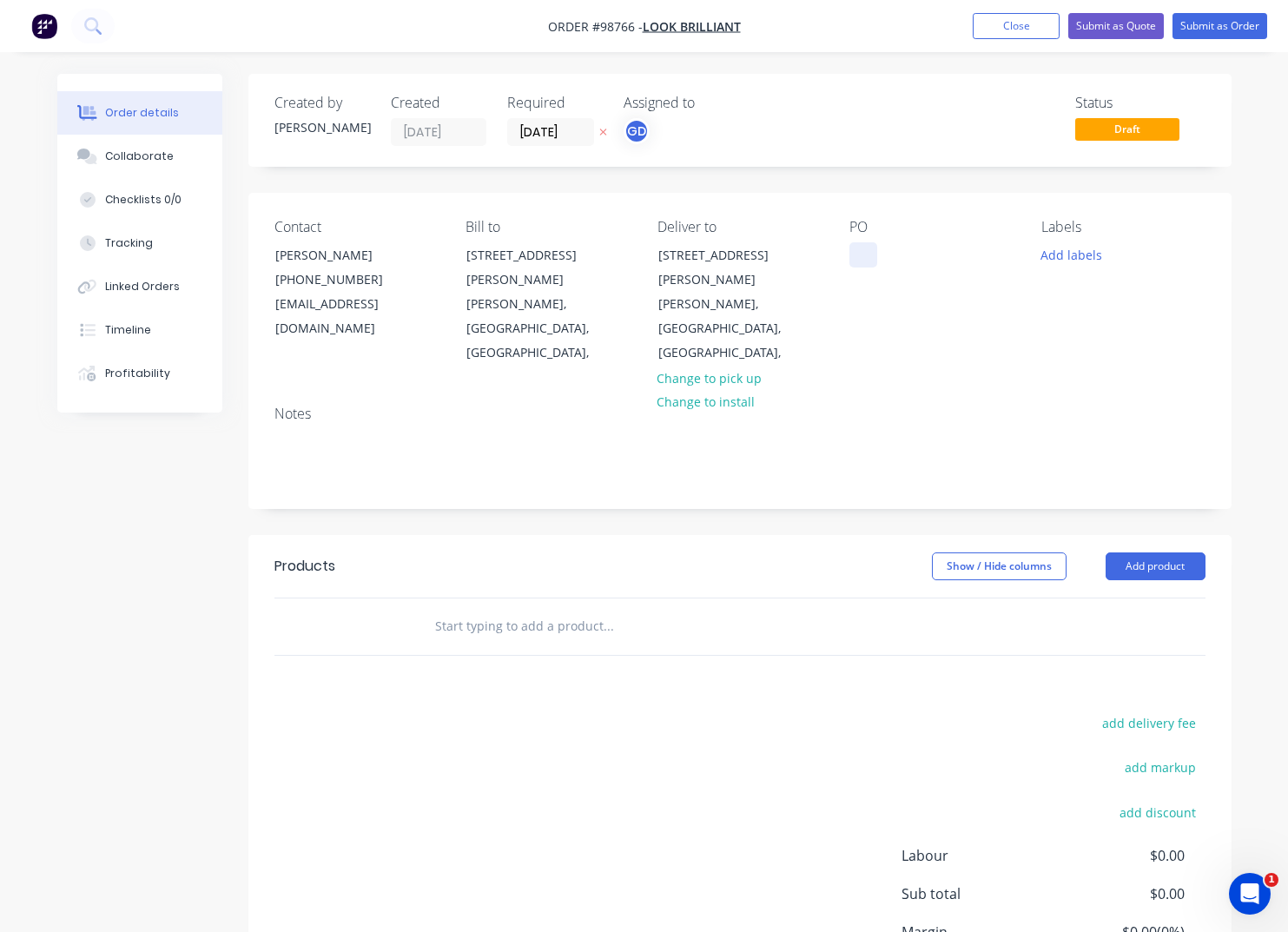
click at [863, 267] on div at bounding box center [863, 254] width 28 height 25
click at [878, 257] on div "Po-34099" at bounding box center [890, 254] width 81 height 25
click at [1066, 259] on button "Add labels" at bounding box center [1071, 253] width 80 height 23
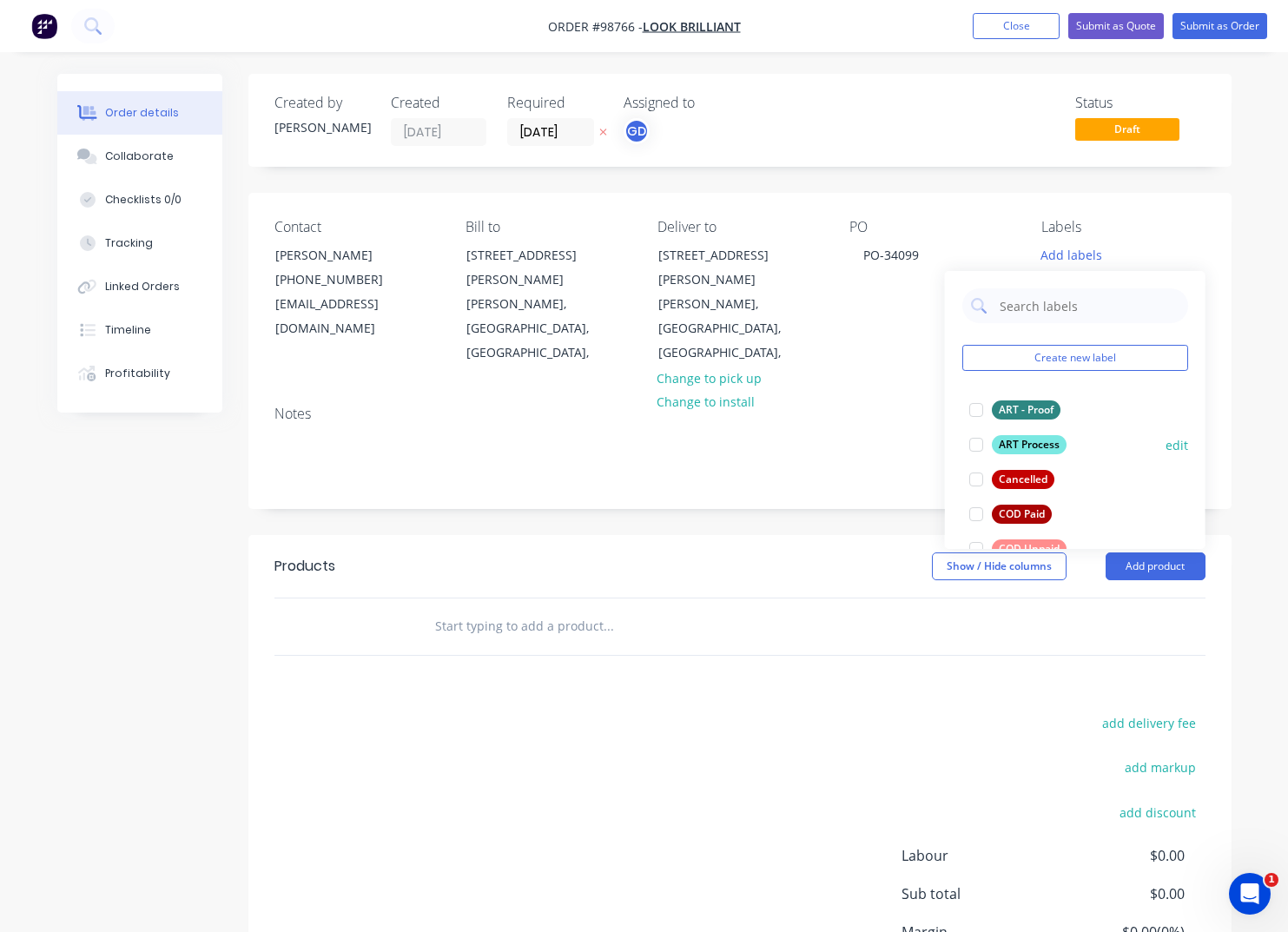
click at [1004, 444] on div "ART Process" at bounding box center [1029, 445] width 75 height 19
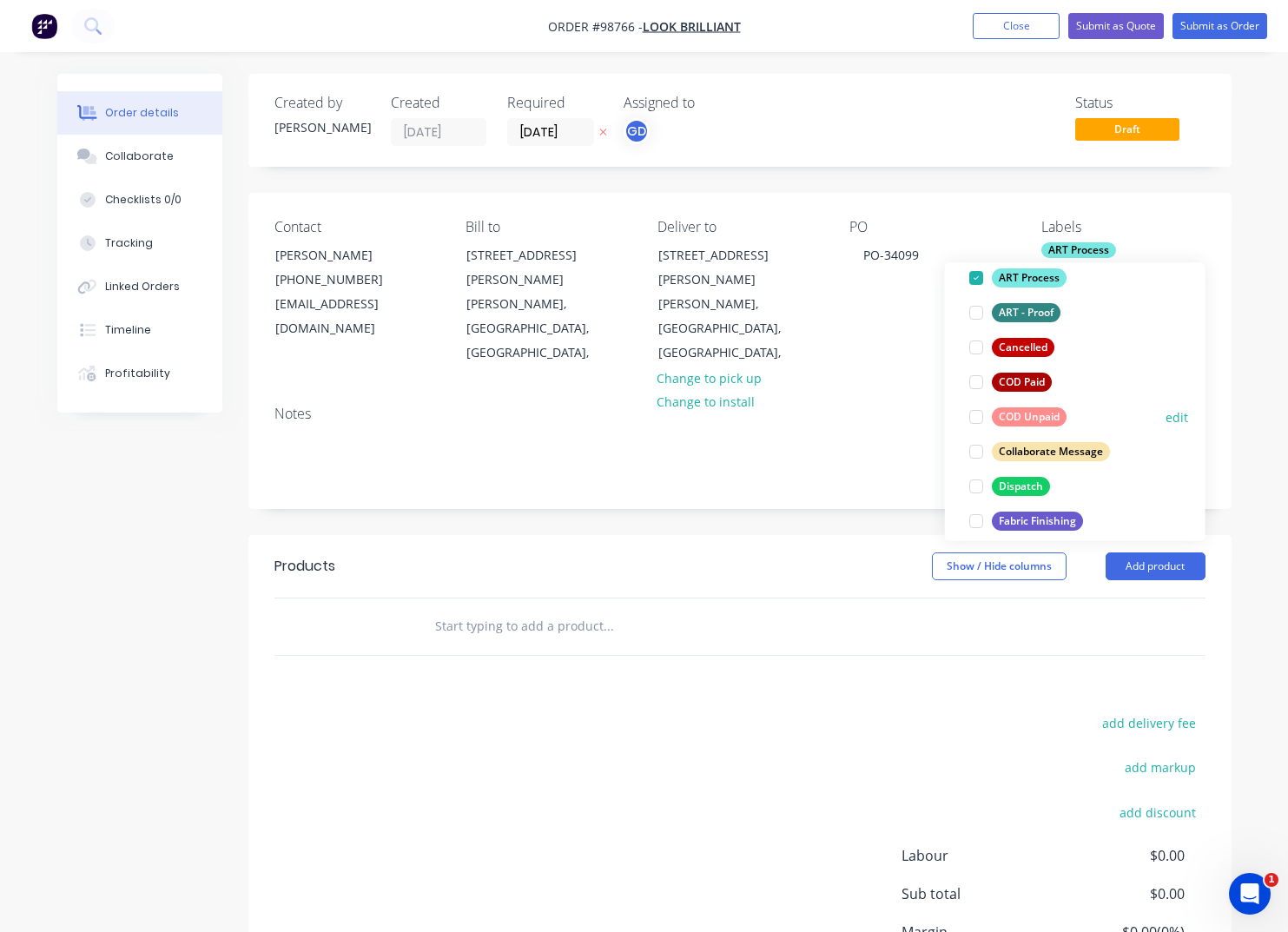
scroll to position [135, 0]
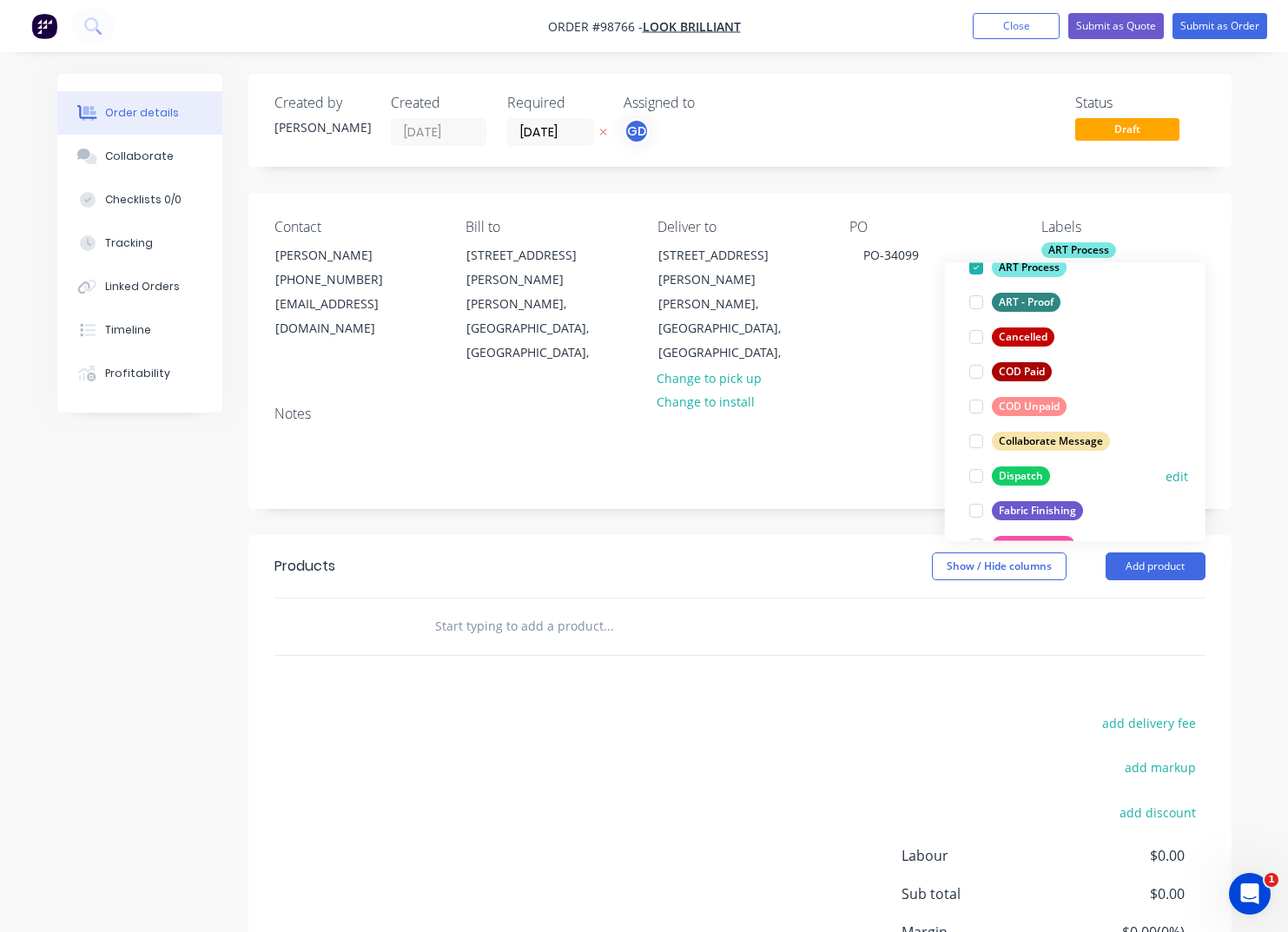
click at [1008, 479] on div "Dispatch" at bounding box center [1020, 476] width 58 height 19
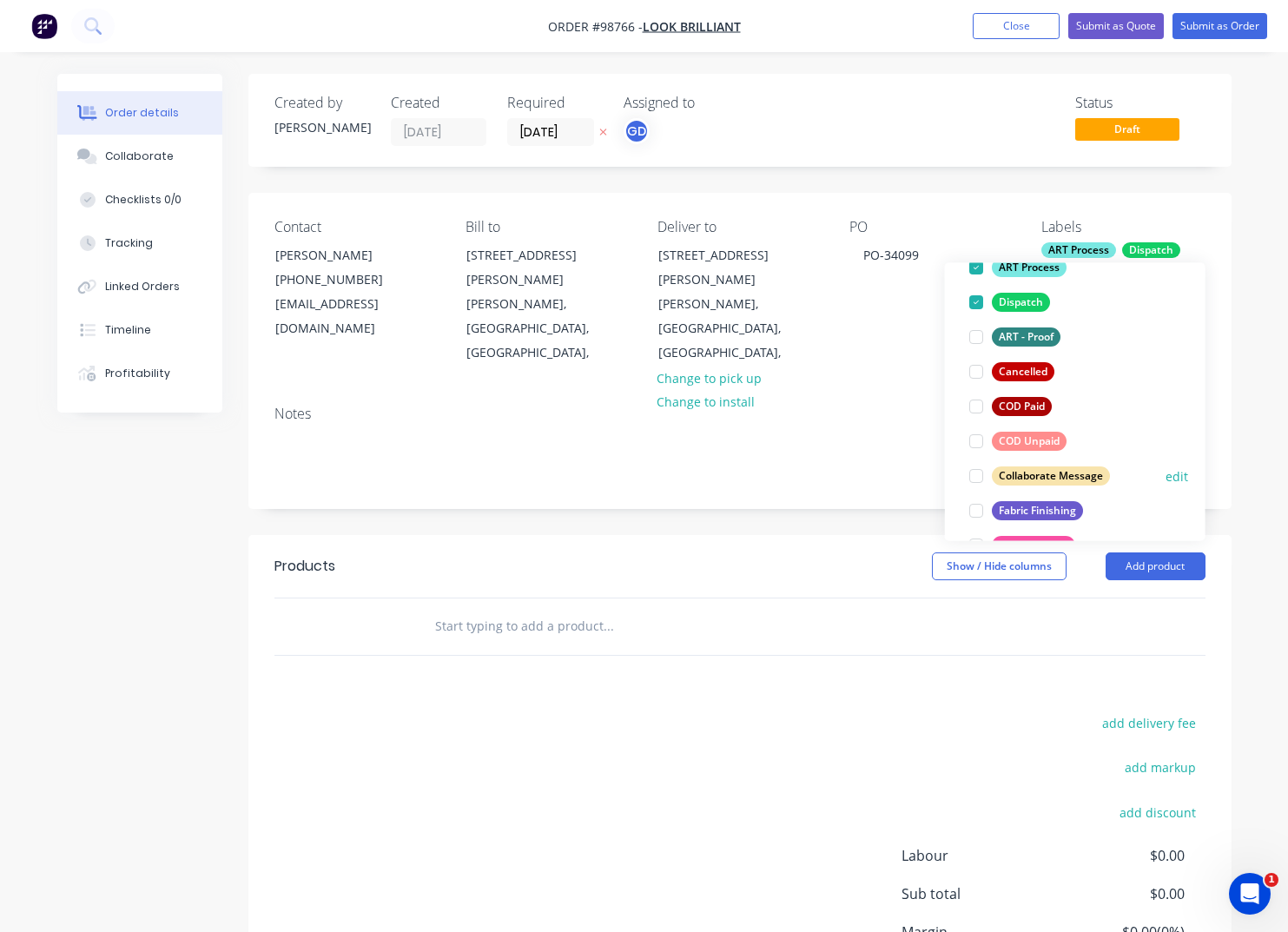
scroll to position [212, 0]
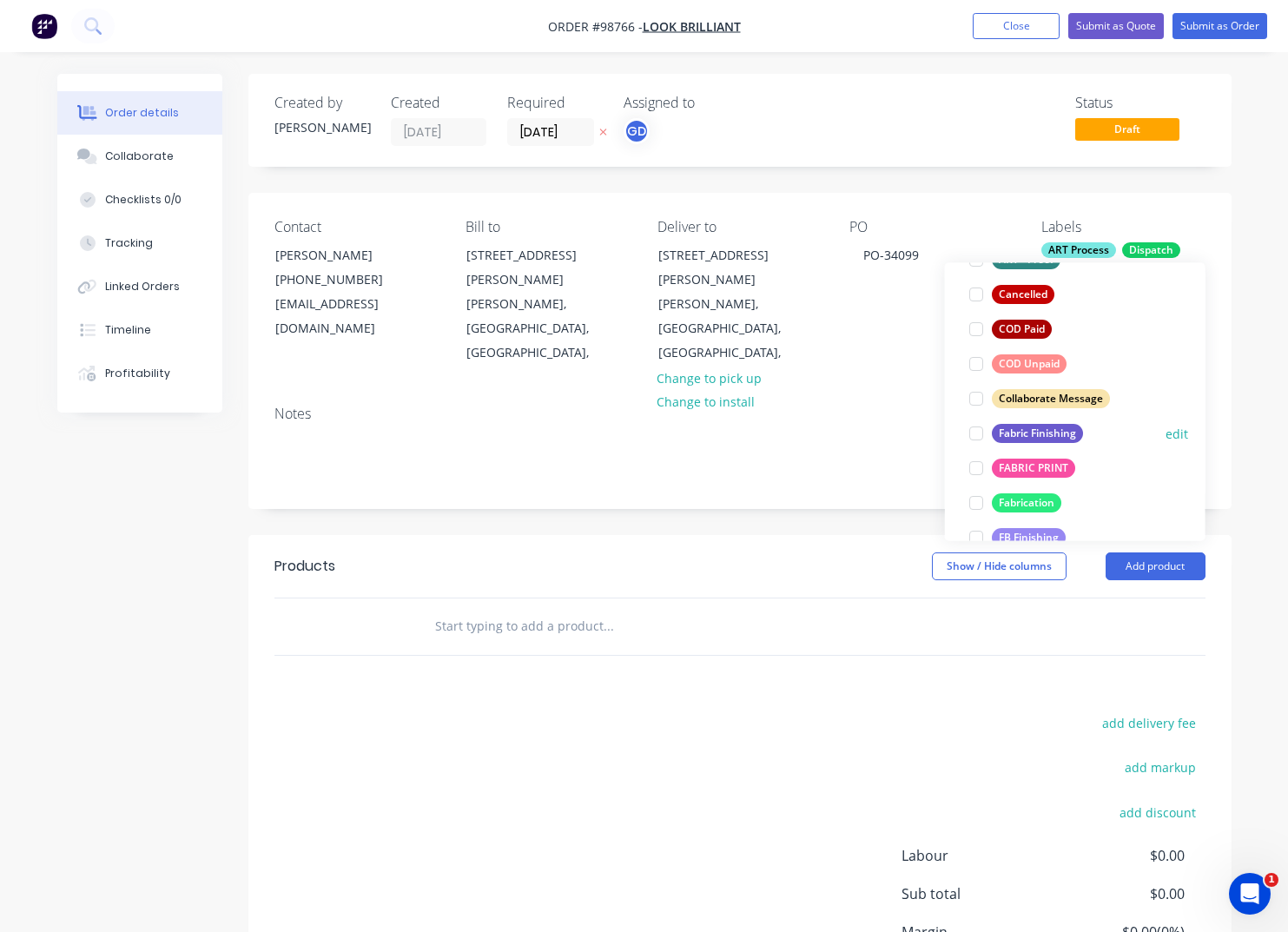
click at [1014, 435] on div "Fabric Finishing" at bounding box center [1037, 434] width 92 height 19
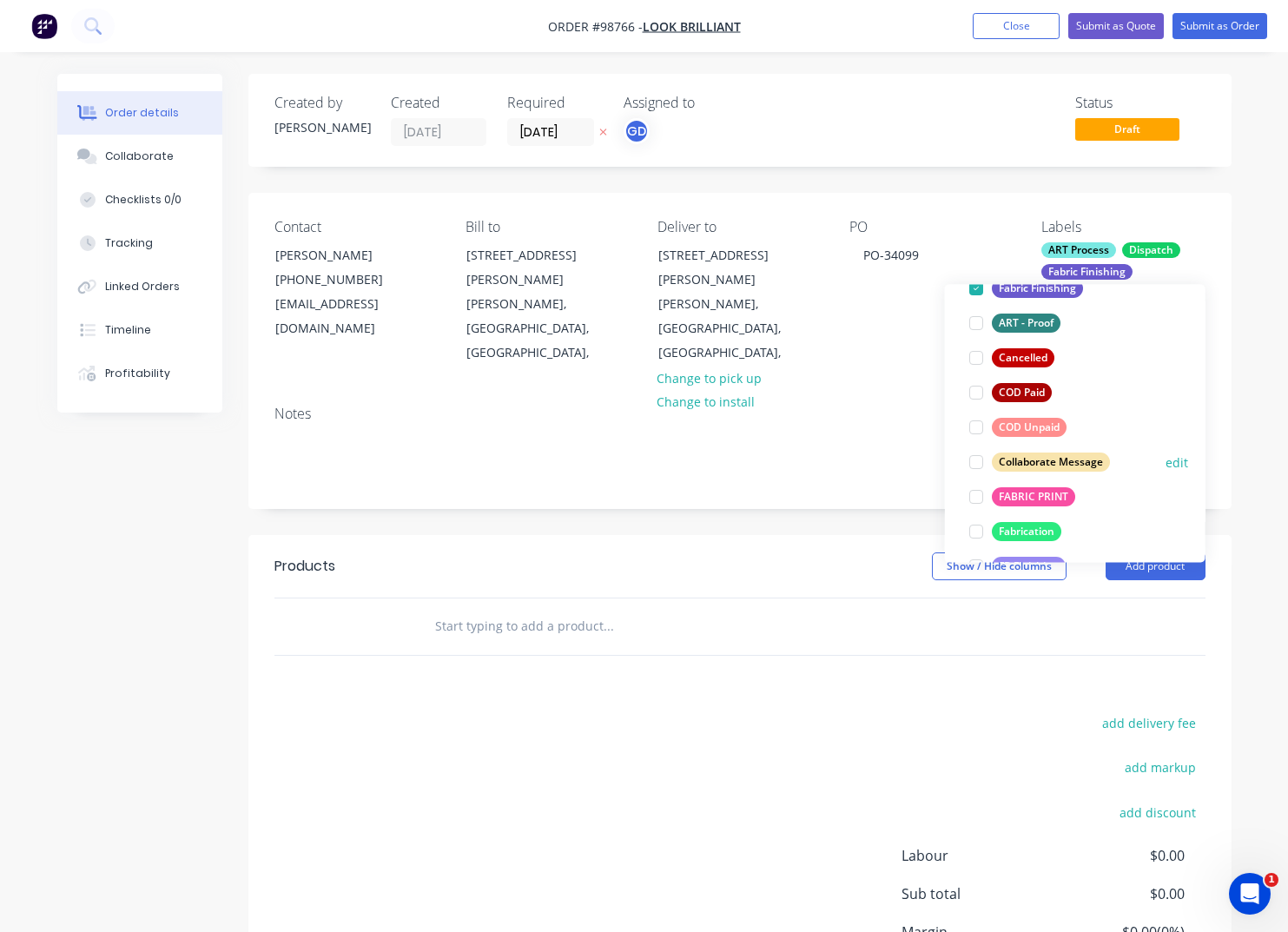
scroll to position [206, 0]
click at [1023, 496] on div "FABRIC PRINT" at bounding box center [1033, 496] width 84 height 19
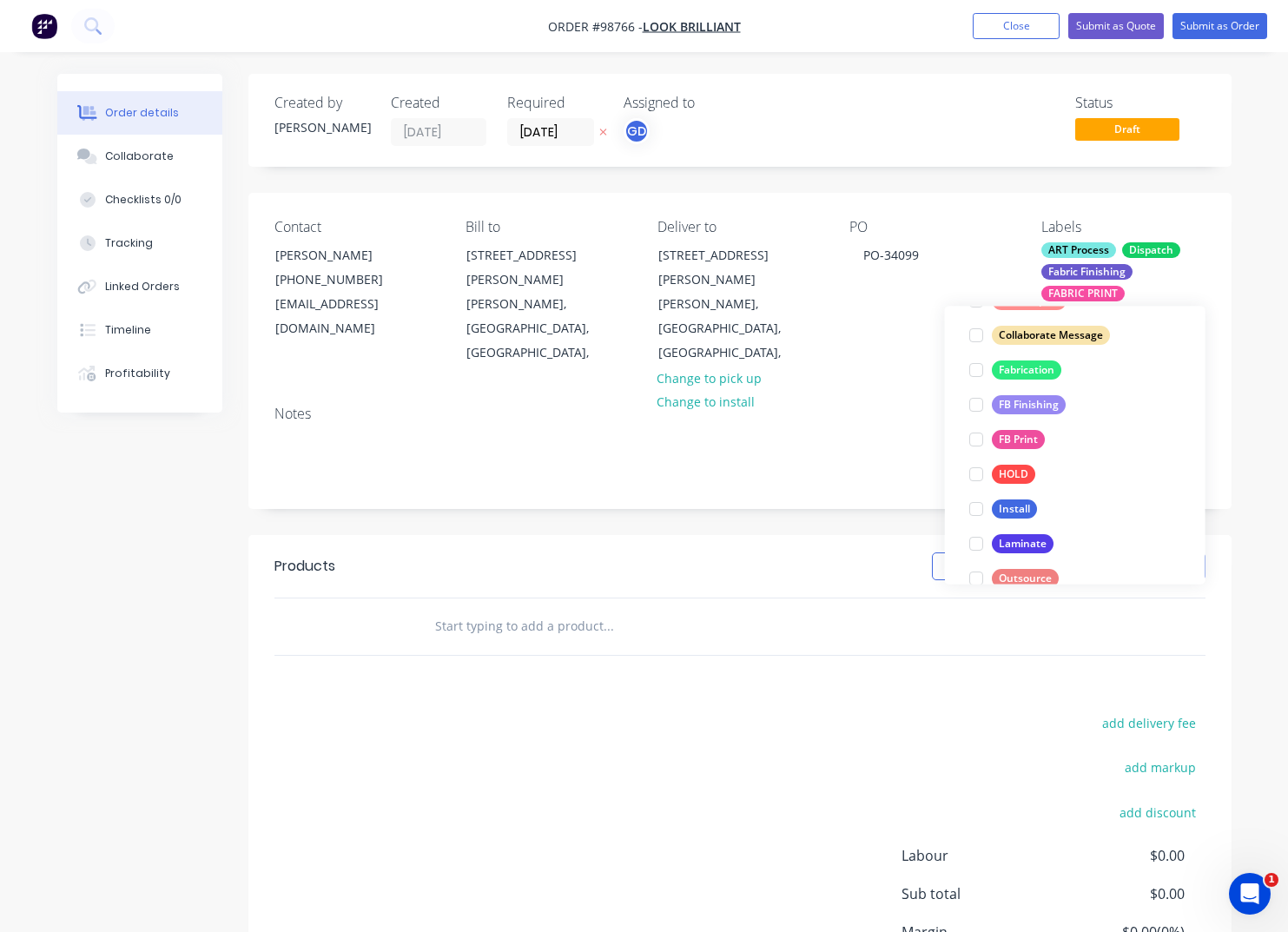
scroll to position [413, 0]
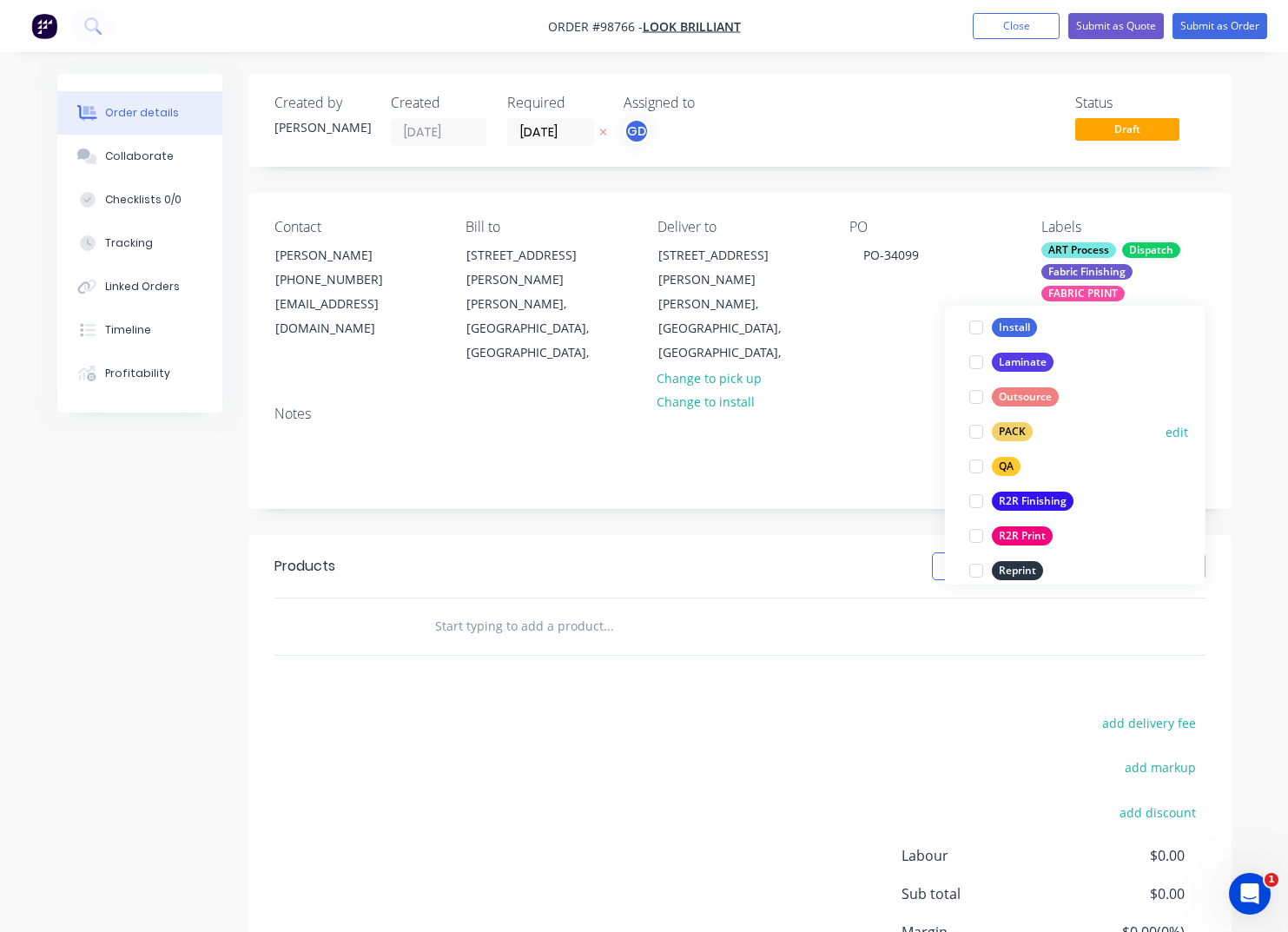
click at [1012, 436] on div "PACK" at bounding box center [1012, 433] width 40 height 19
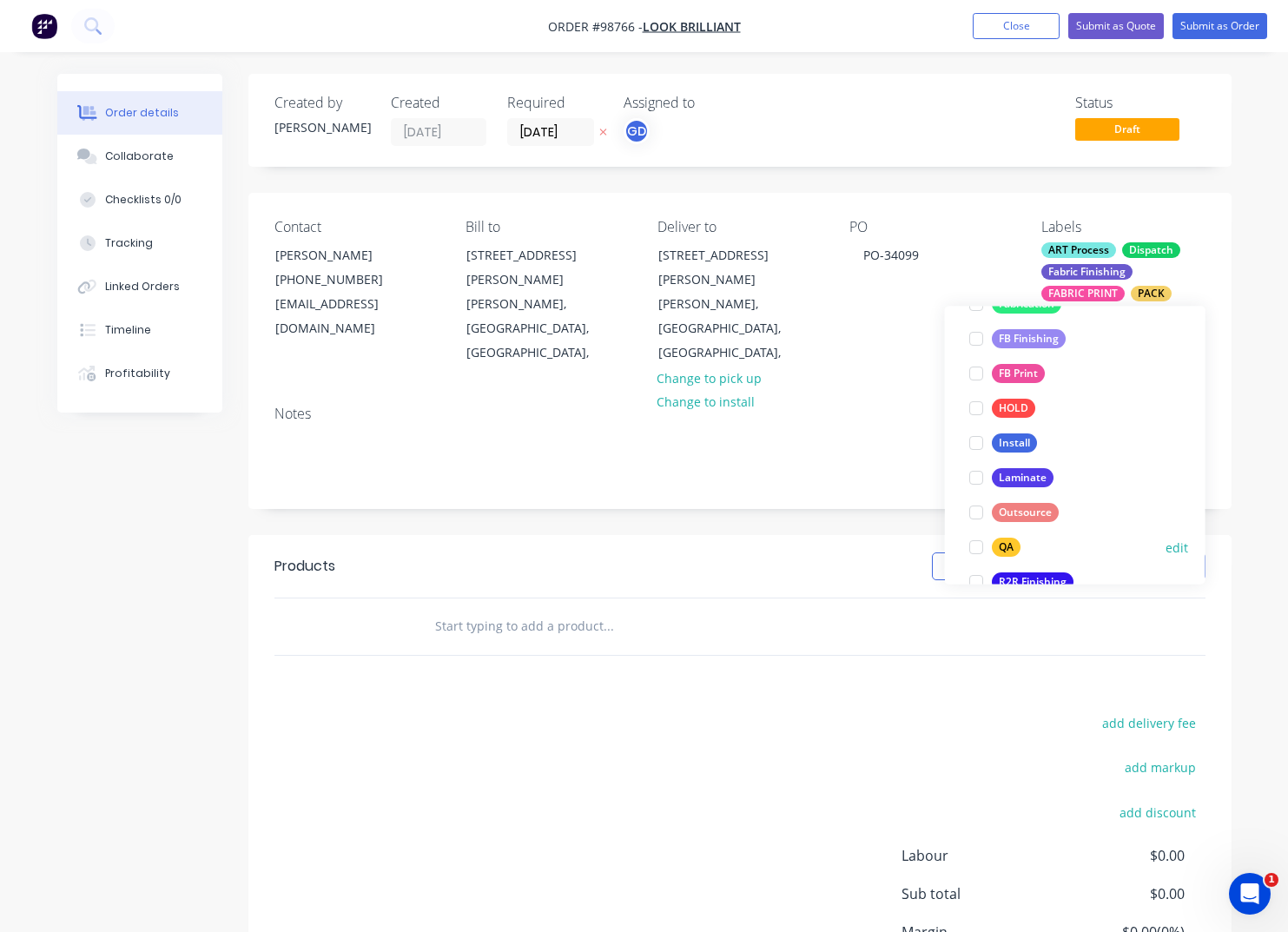
click at [1011, 545] on div "QA" at bounding box center [1006, 548] width 29 height 19
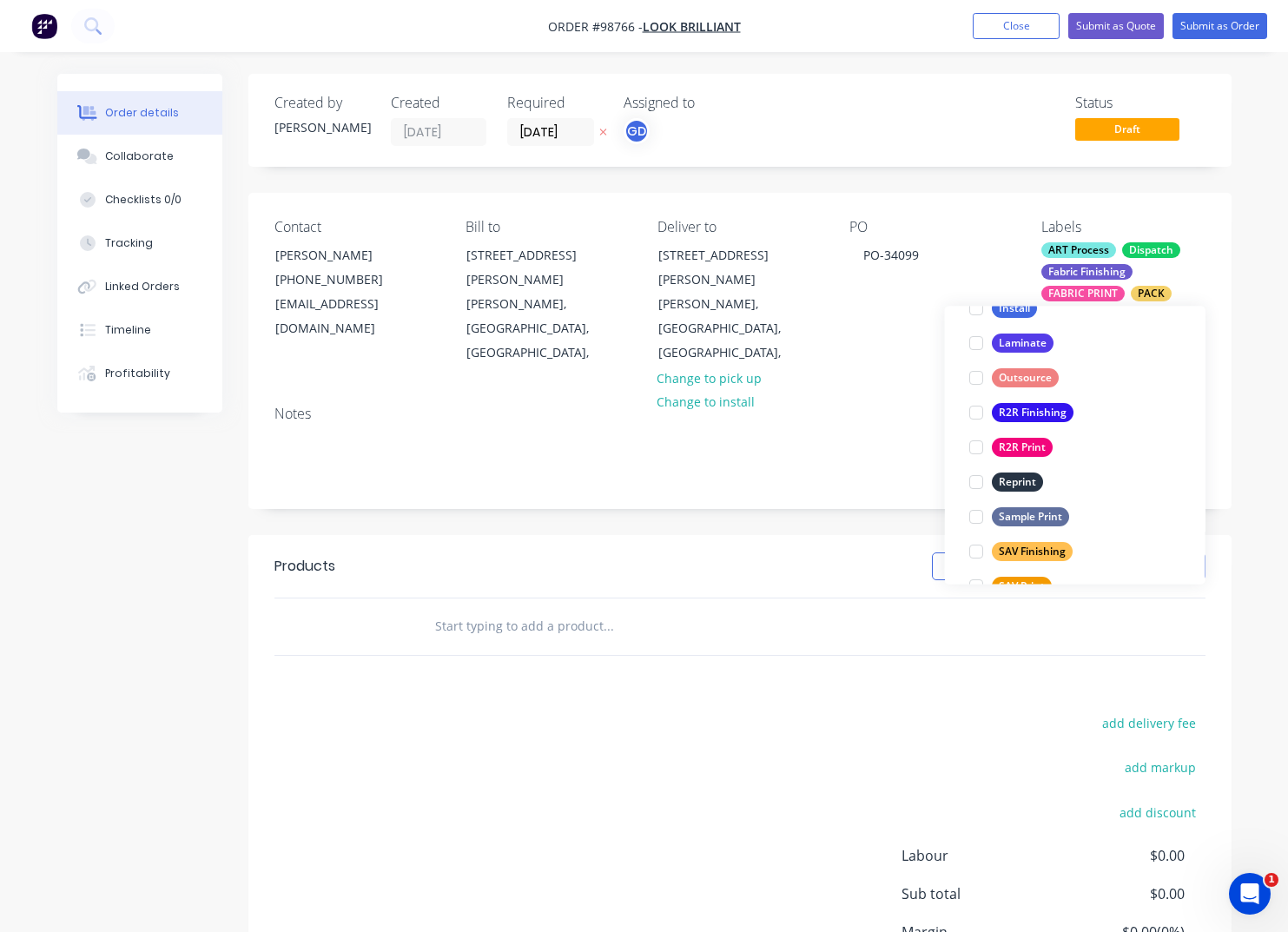
scroll to position [653, 0]
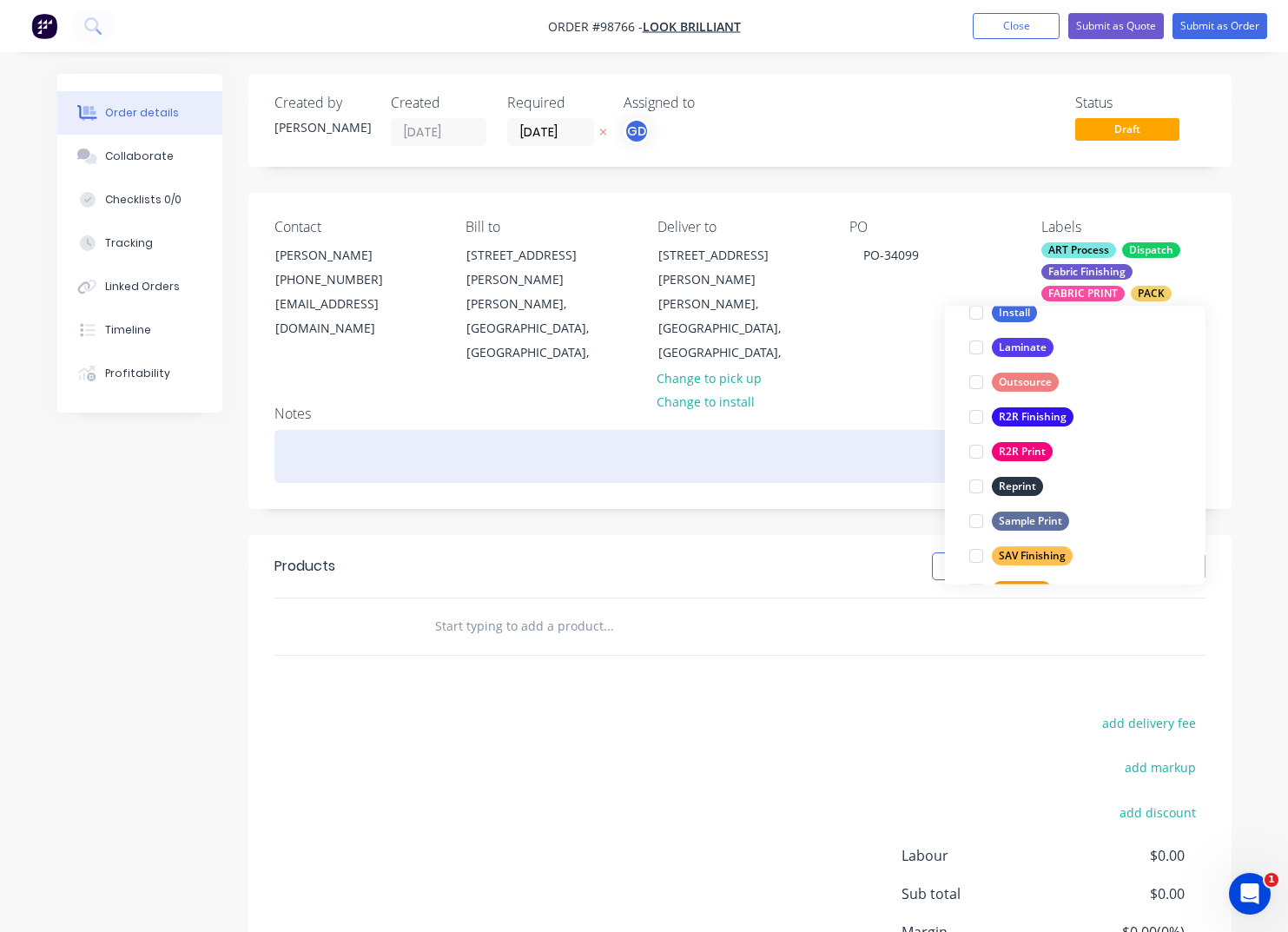
drag, startPoint x: 433, startPoint y: 440, endPoint x: 603, endPoint y: 465, distance: 171.8
click at [433, 440] on div at bounding box center [740, 456] width 931 height 53
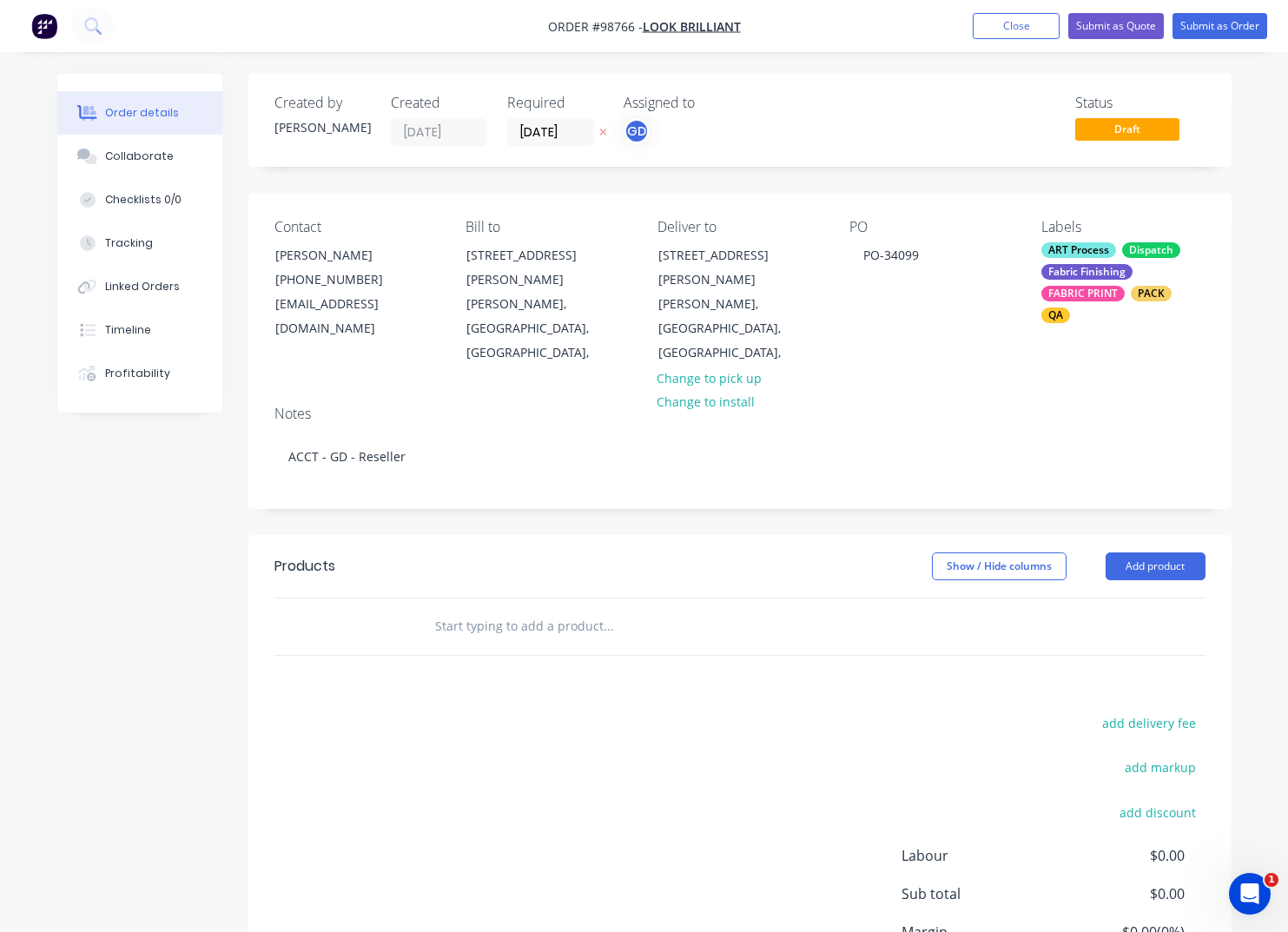
click at [520, 609] on input "text" at bounding box center [608, 626] width 348 height 35
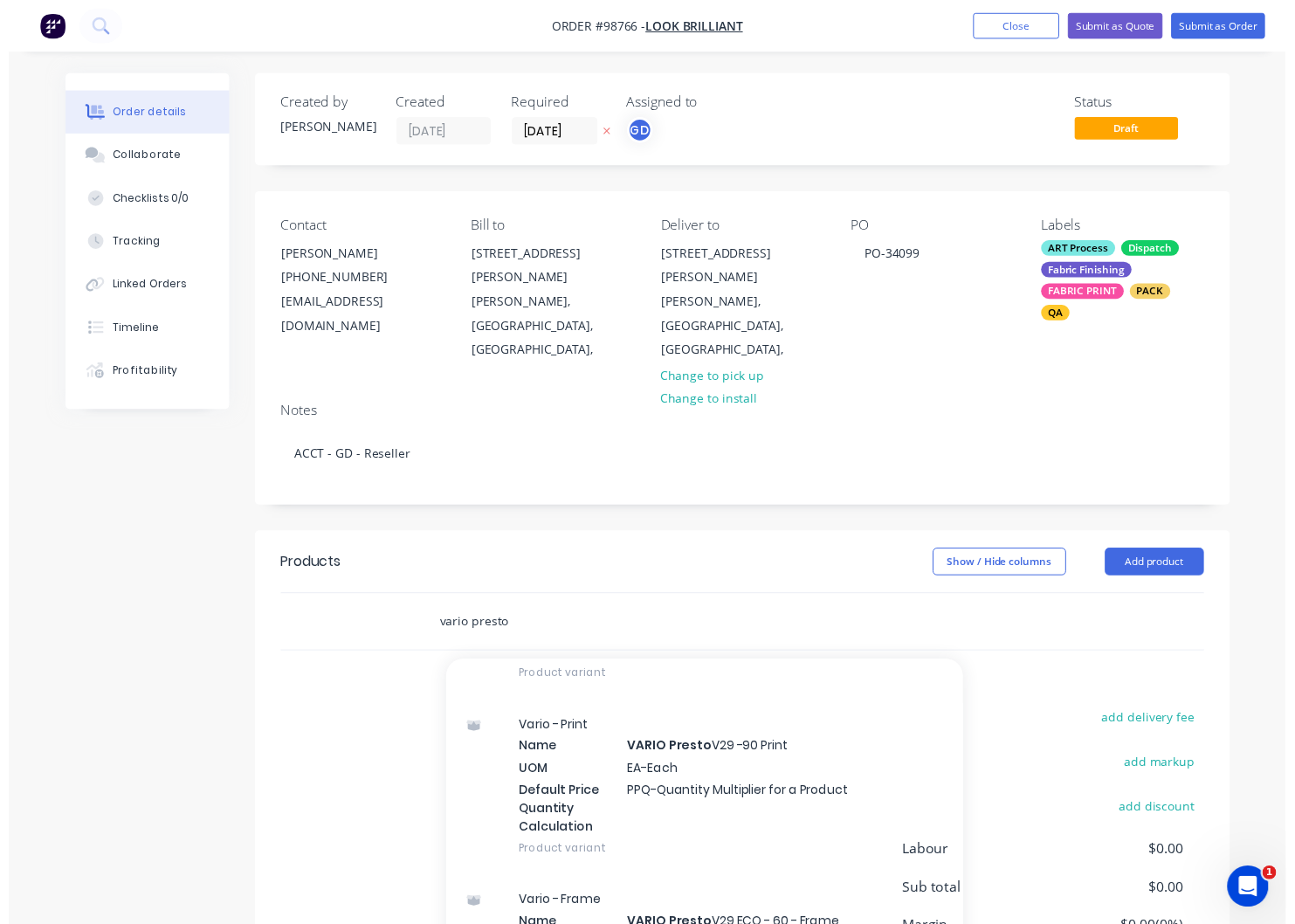
scroll to position [1093, 0]
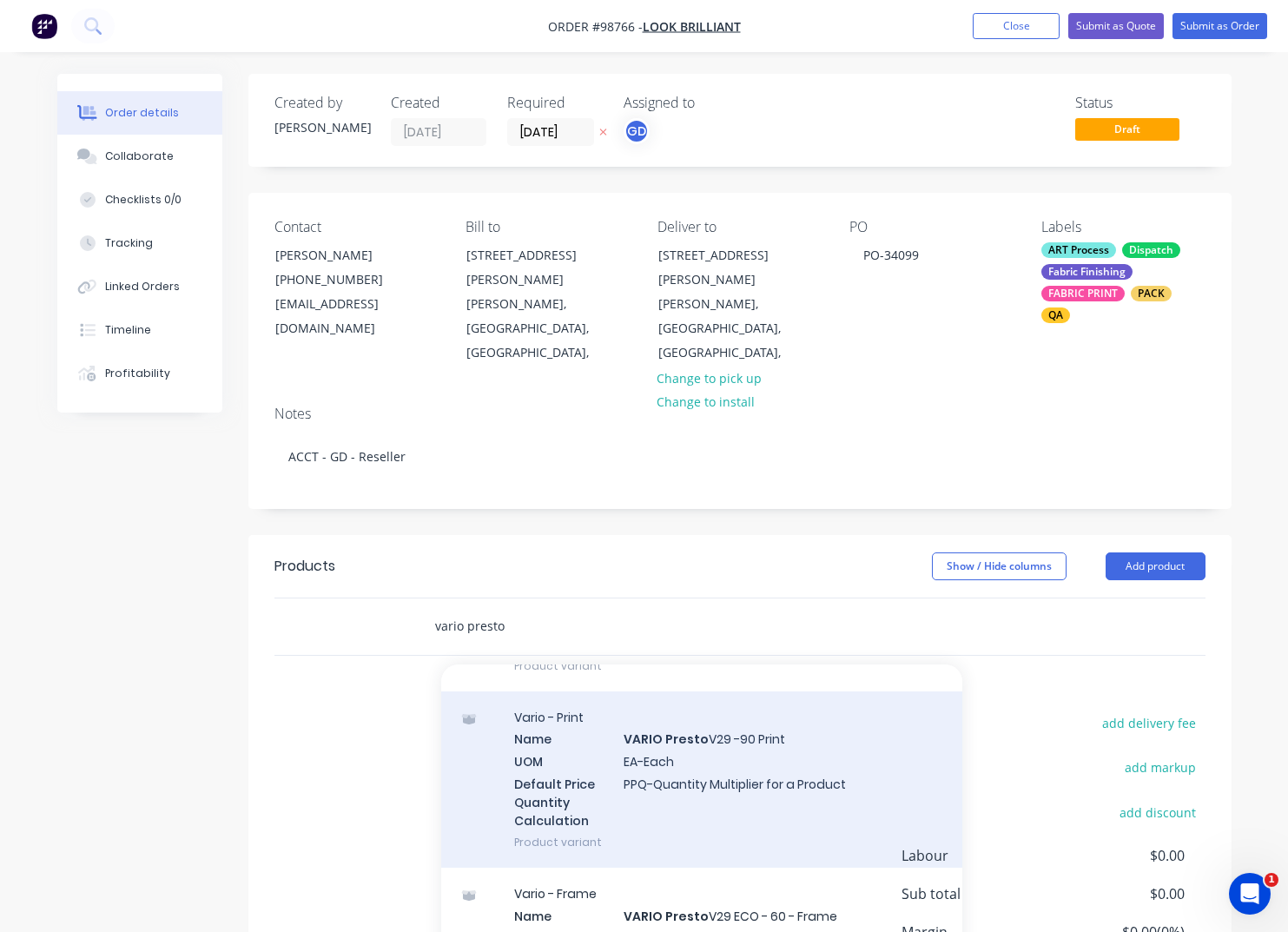
type input "vario presto"
click at [696, 733] on div "Vario - Print Name VARIO Presto V29 -90 Print UOM EA-Each Default Price Quantit…" at bounding box center [701, 779] width 521 height 176
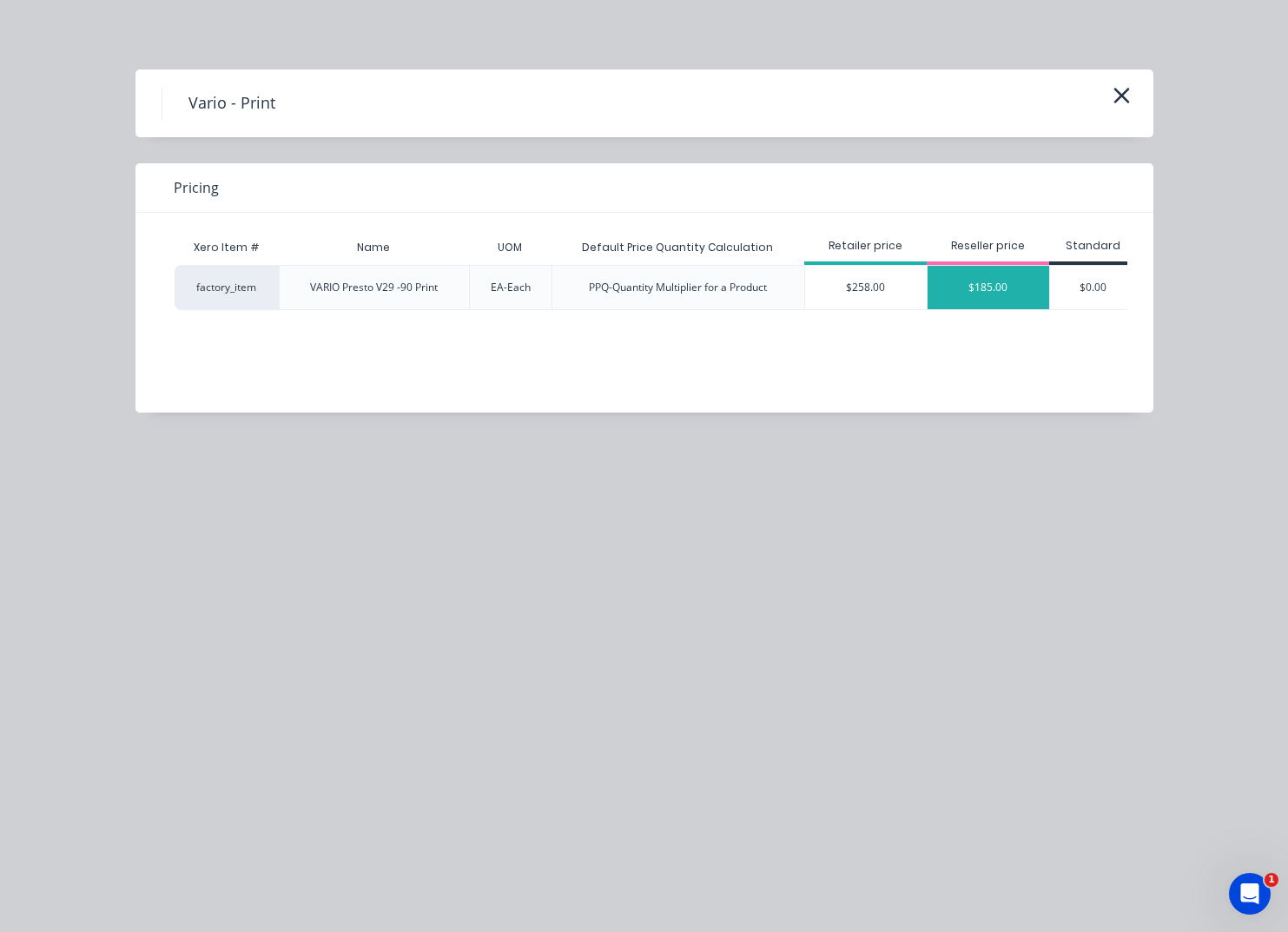
click at [965, 285] on div "$185.00" at bounding box center [988, 287] width 121 height 43
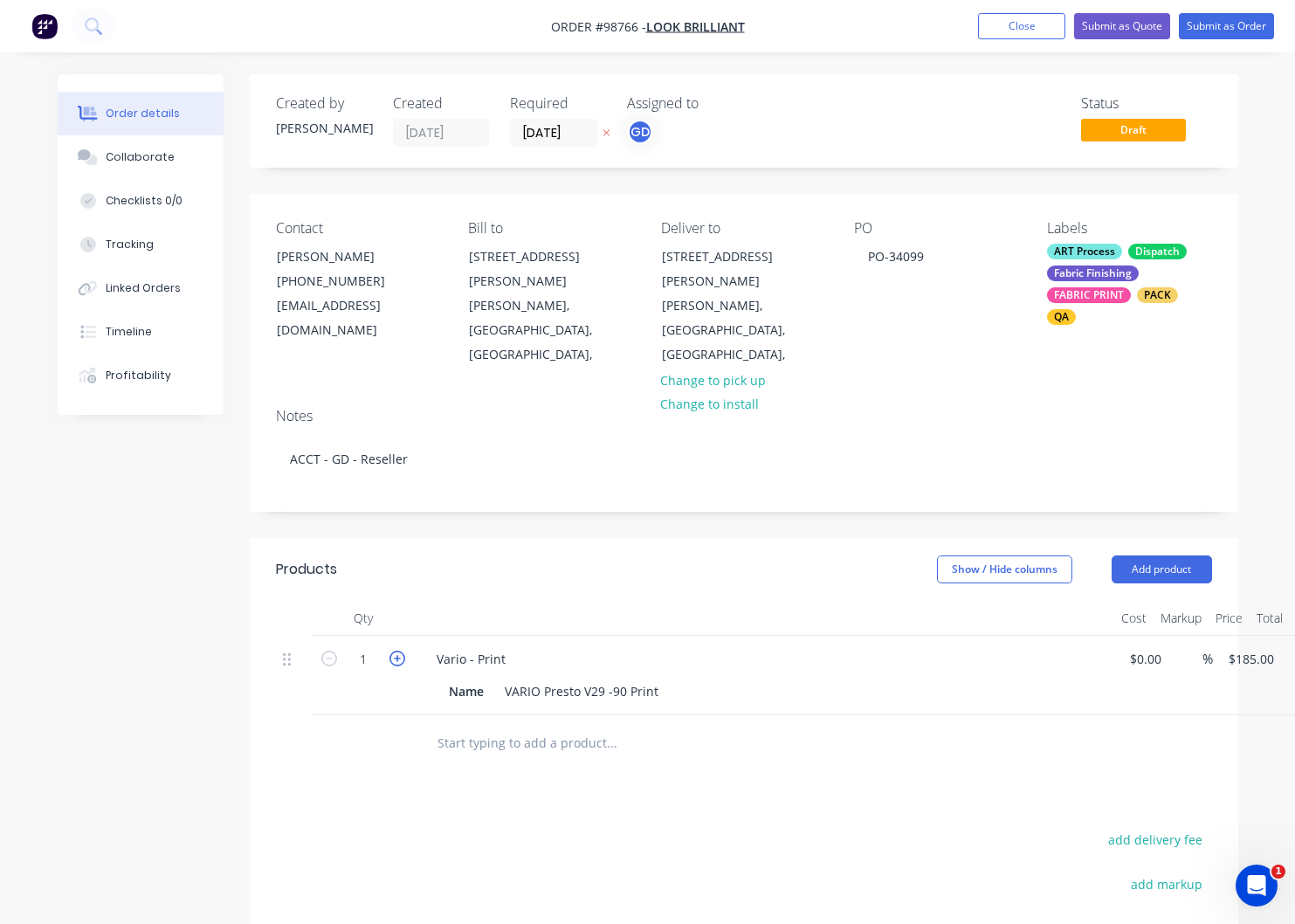
click at [399, 651] on icon "button" at bounding box center [397, 659] width 15 height 15
type input "2"
type input "$370.00"
drag, startPoint x: 1244, startPoint y: 641, endPoint x: 1272, endPoint y: 668, distance: 38.9
click at [1244, 646] on input "185" at bounding box center [1253, 659] width 54 height 25
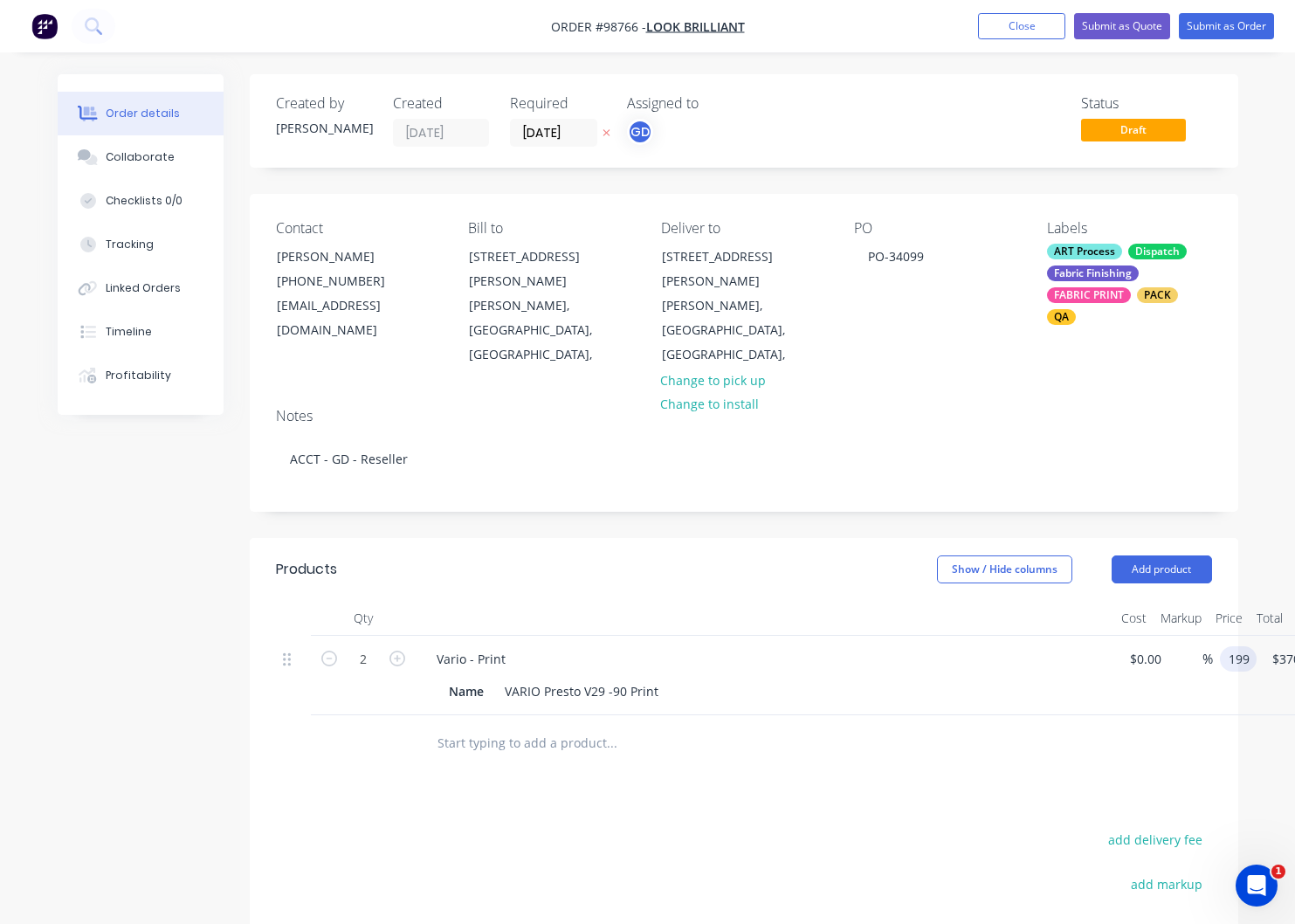
type input "$199.00"
type input "$398.00"
type input "$199.00"
click at [529, 646] on div "Vario - Print" at bounding box center [764, 659] width 685 height 25
drag, startPoint x: 506, startPoint y: 636, endPoint x: 536, endPoint y: 647, distance: 32.0
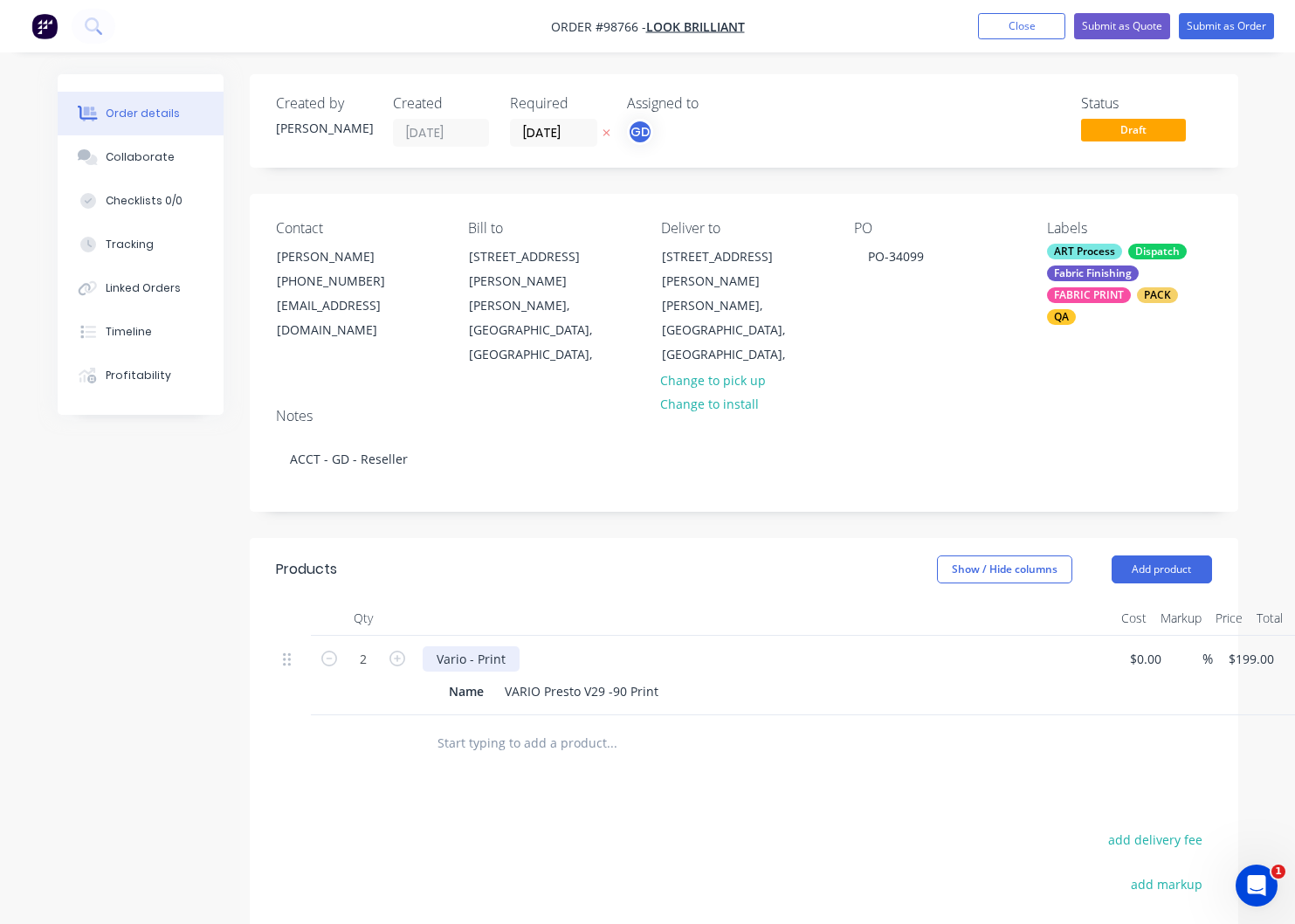
click at [510, 646] on div "Vario - Print" at bounding box center [471, 659] width 97 height 25
click at [485, 678] on div "Name" at bounding box center [466, 691] width 48 height 25
drag, startPoint x: 485, startPoint y: 665, endPoint x: 459, endPoint y: 664, distance: 26.0
click at [430, 675] on div "Name VARIO Presto V29 -90 Print" at bounding box center [764, 690] width 685 height 29
drag, startPoint x: 488, startPoint y: 667, endPoint x: 395, endPoint y: 655, distance: 93.8
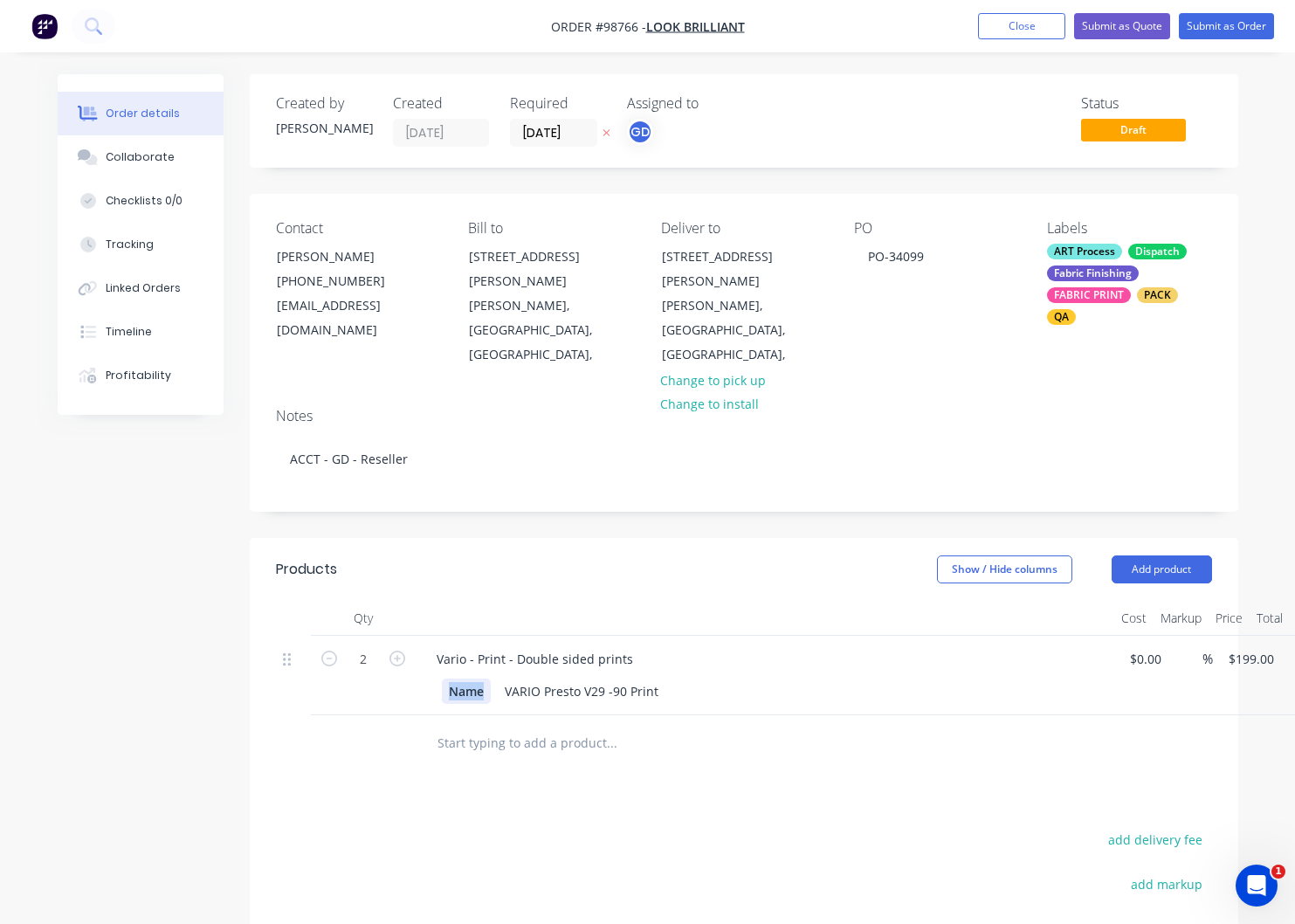
click at [442, 678] on div "Name" at bounding box center [466, 691] width 48 height 25
click at [1095, 252] on div "ART Process" at bounding box center [1085, 251] width 76 height 15
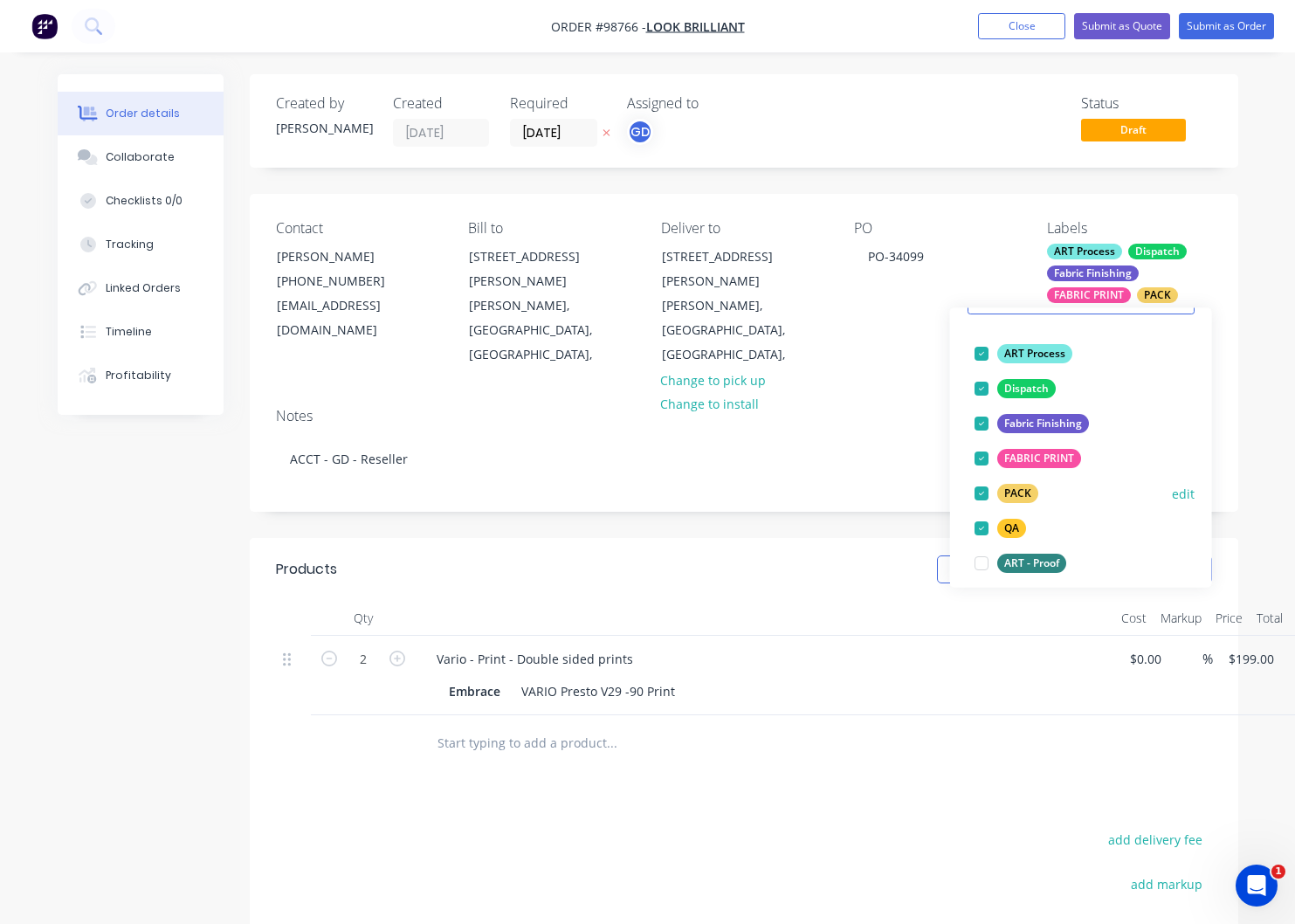
scroll to position [102, 0]
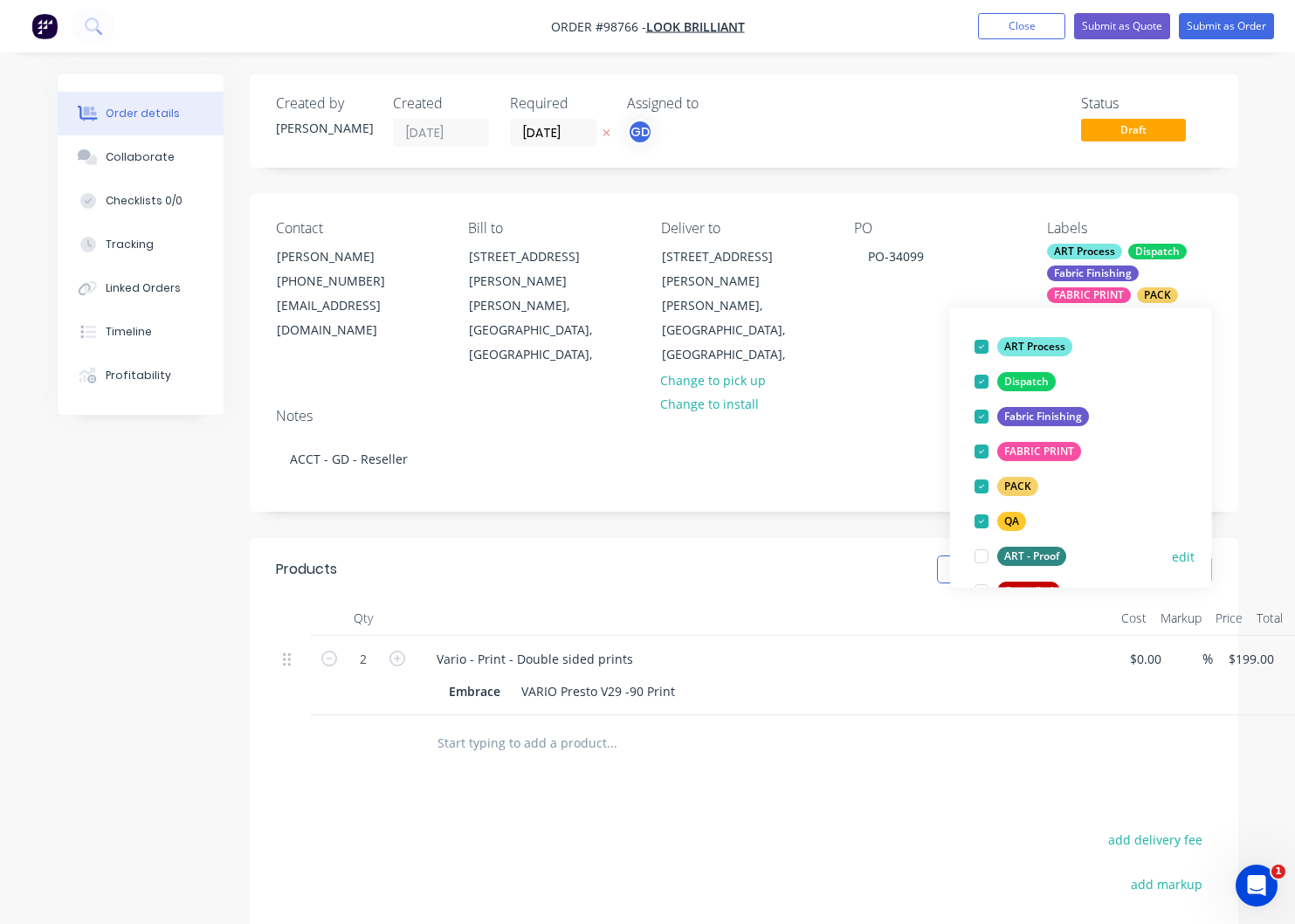
click at [1033, 557] on div "ART - Proof" at bounding box center [1031, 556] width 69 height 19
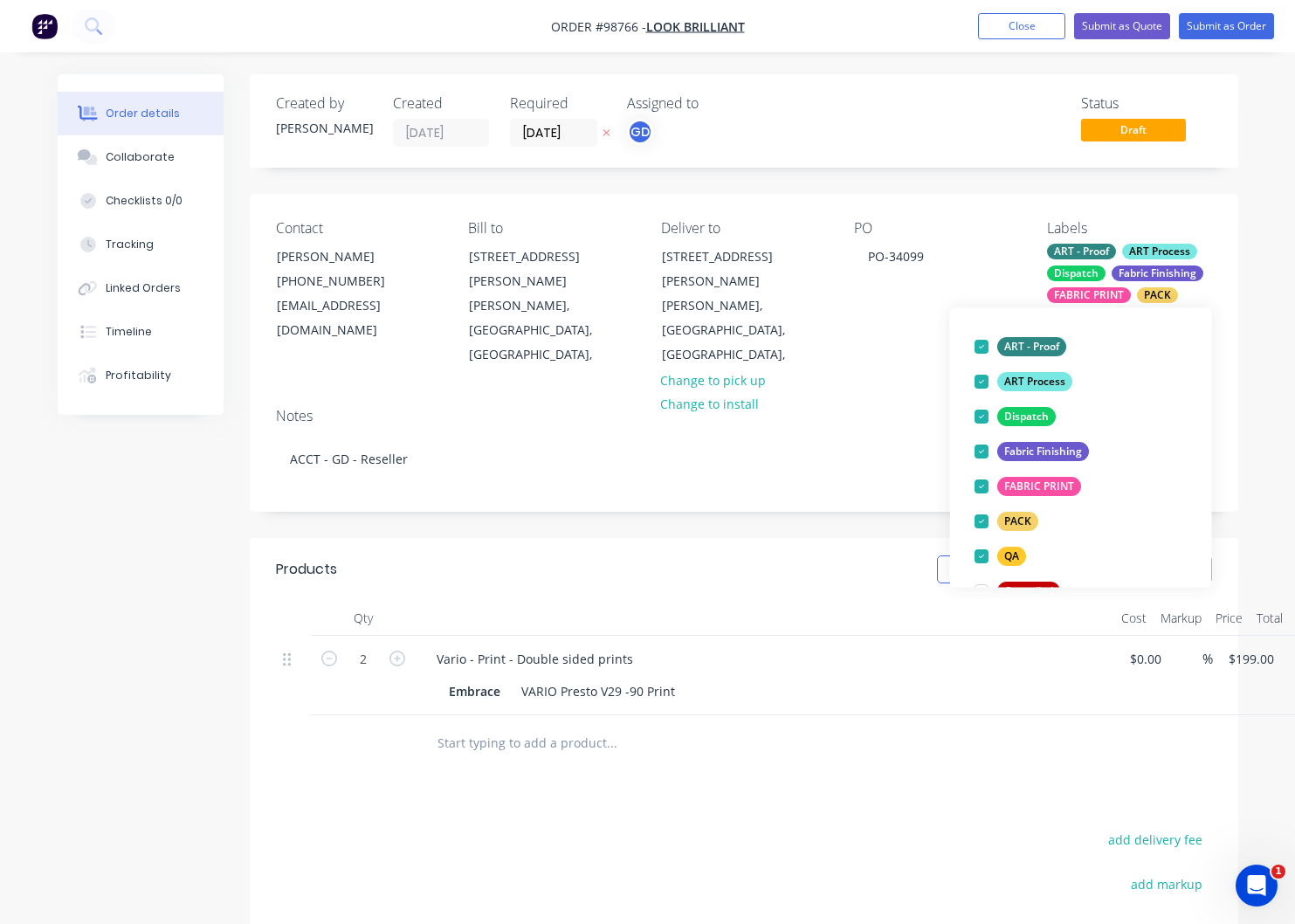
scroll to position [0, 0]
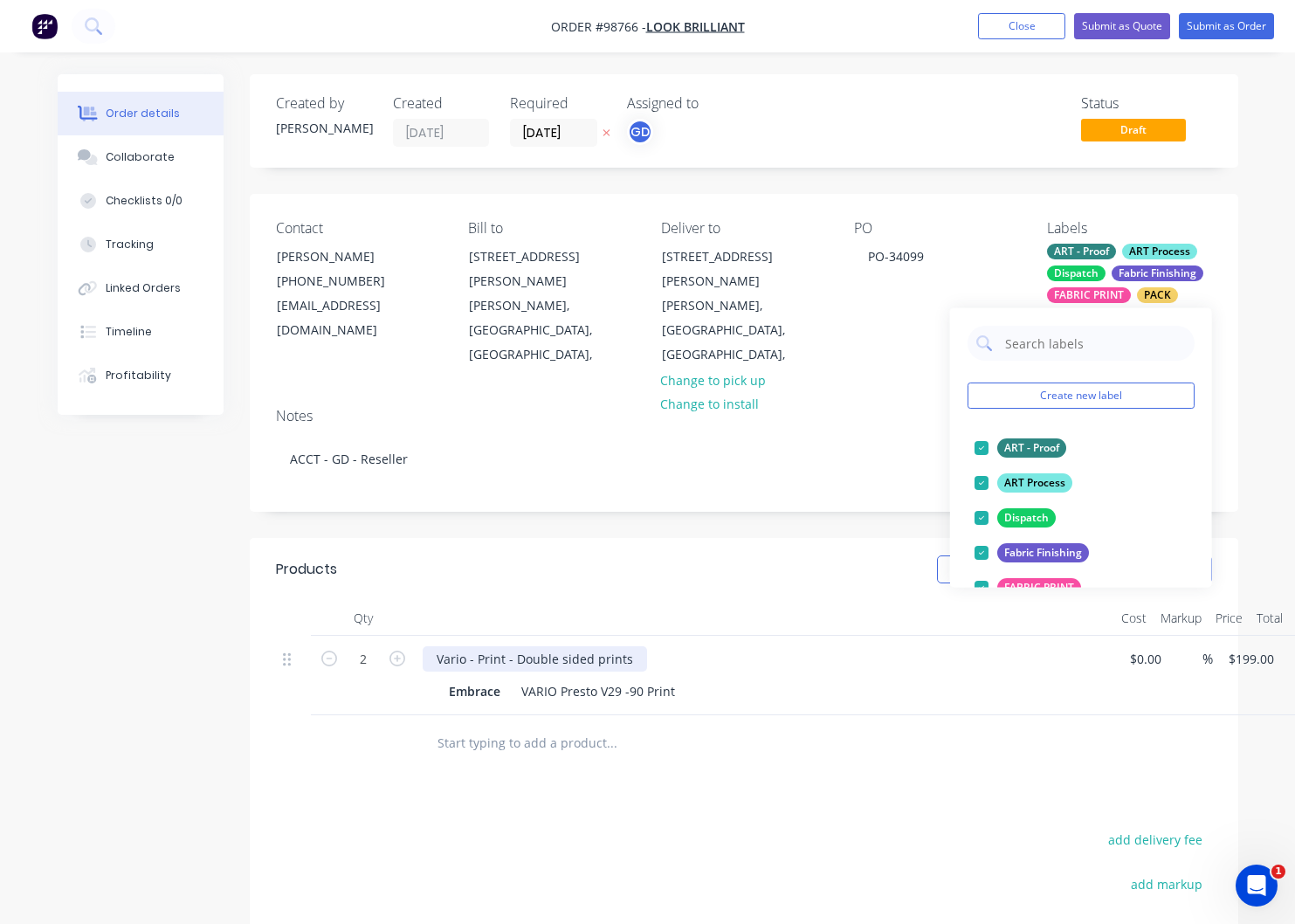
click at [631, 646] on div "Vario - Print - Double sided prints" at bounding box center [535, 659] width 225 height 25
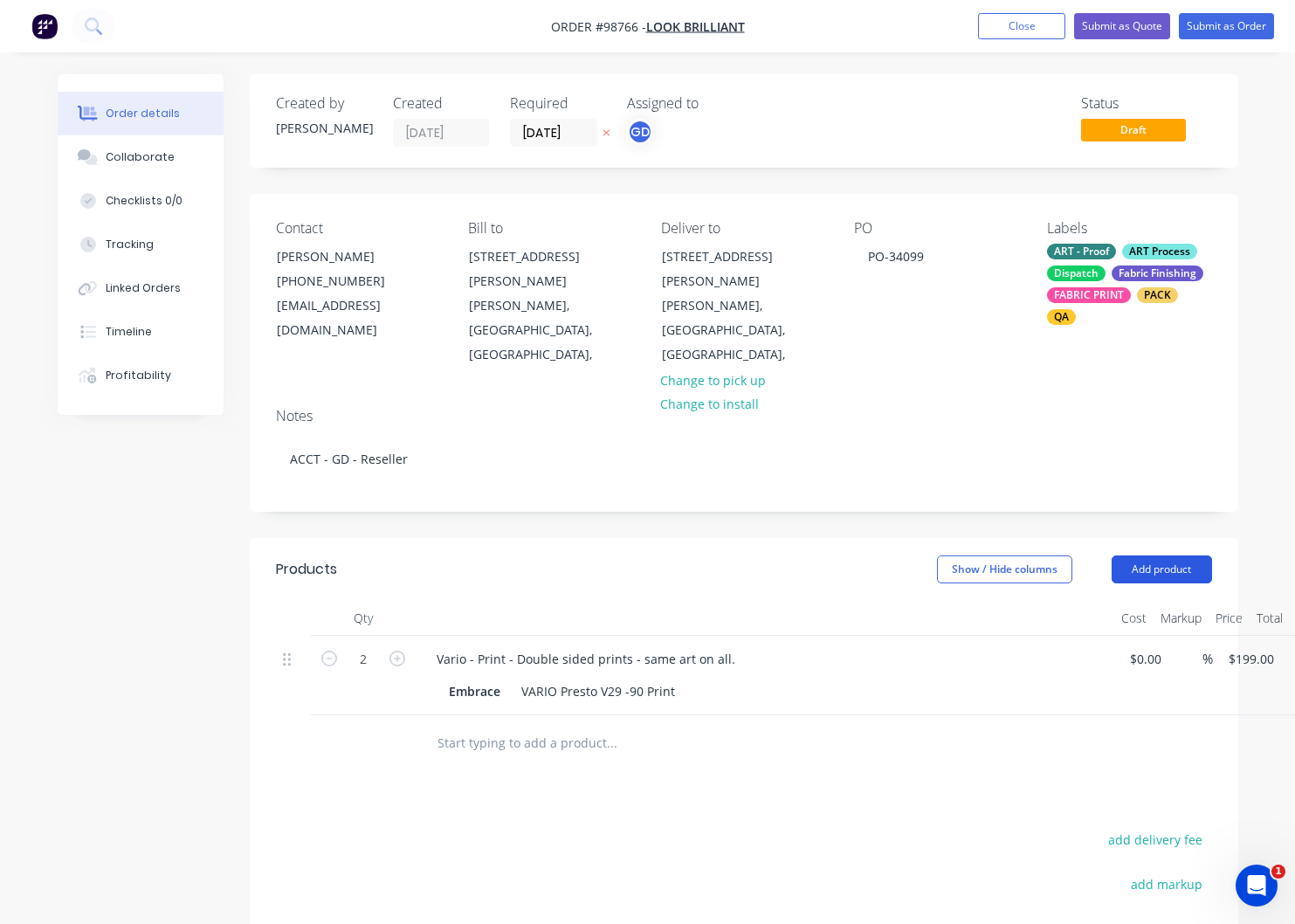
click at [1140, 555] on button "Add product" at bounding box center [1161, 569] width 101 height 28
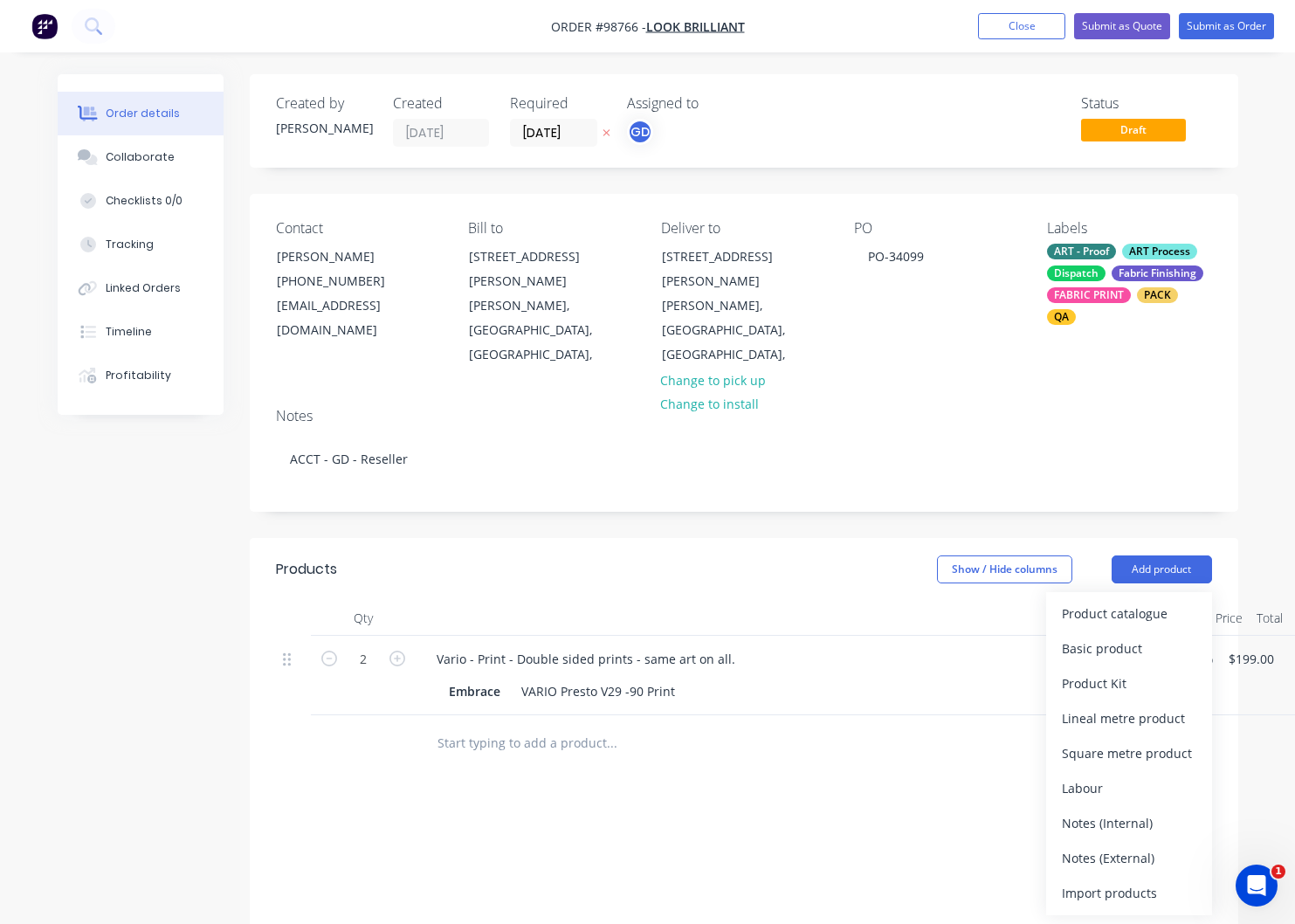
drag, startPoint x: 1086, startPoint y: 840, endPoint x: 1074, endPoint y: 838, distance: 12.2
click at [1084, 846] on div "Notes (External)" at bounding box center [1128, 858] width 135 height 25
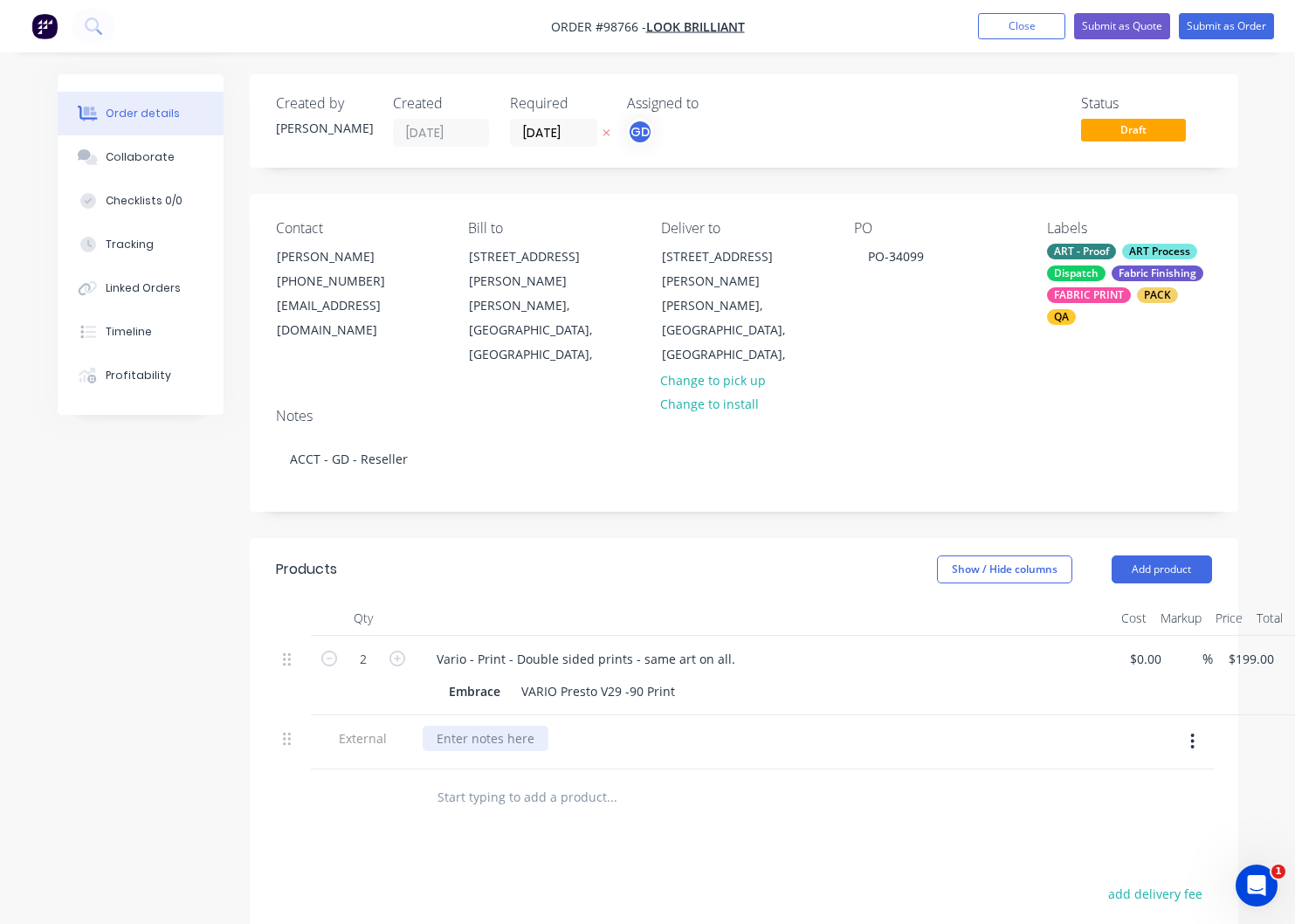
click at [456, 725] on div at bounding box center [485, 738] width 126 height 25
click at [720, 725] on div "Look Brilliant to book courier - please attach lables etc provided." at bounding box center [624, 738] width 404 height 25
click at [932, 259] on div "PO-34099" at bounding box center [896, 256] width 84 height 25
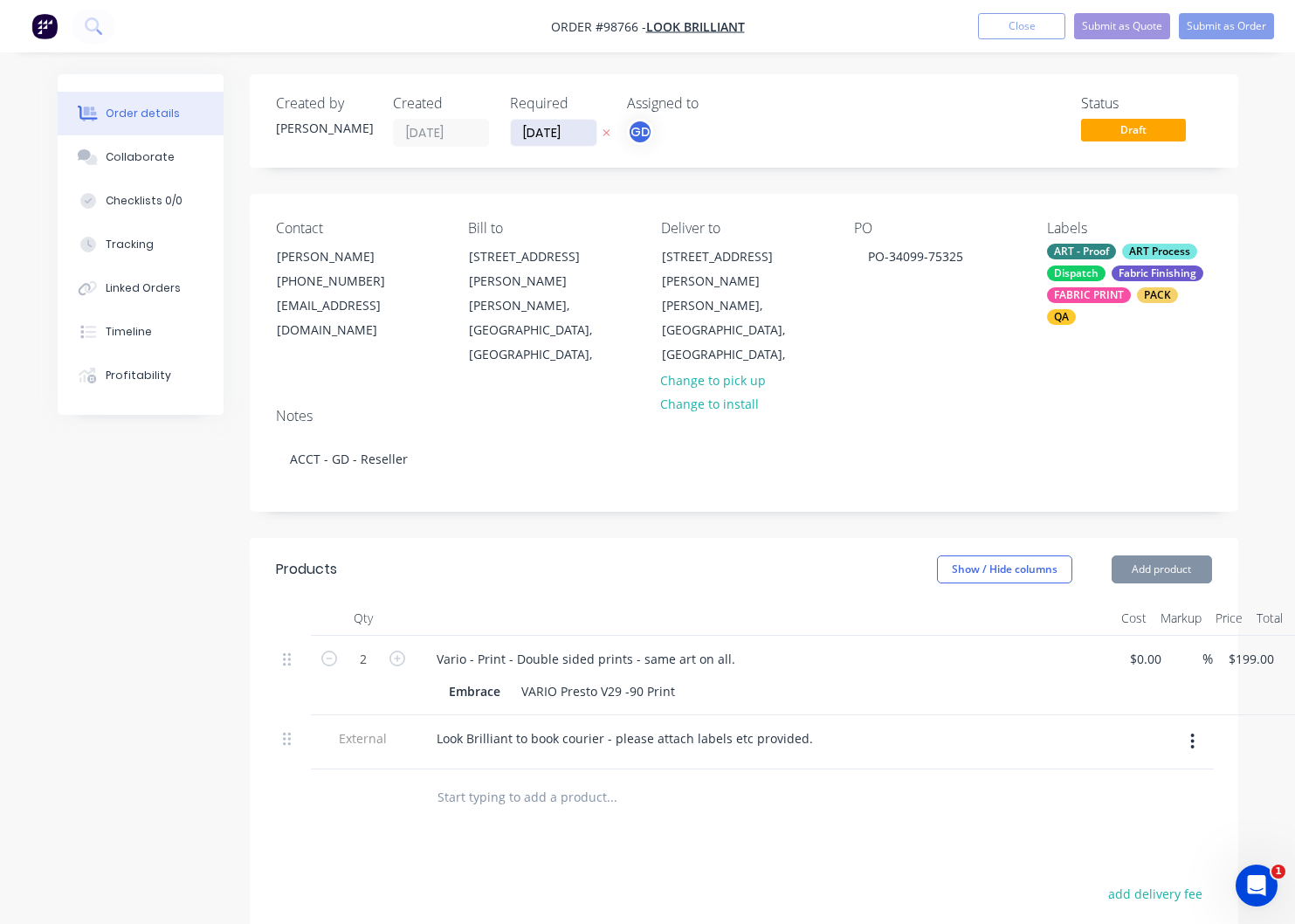
click at [579, 137] on input "[DATE]" at bounding box center [553, 132] width 85 height 26
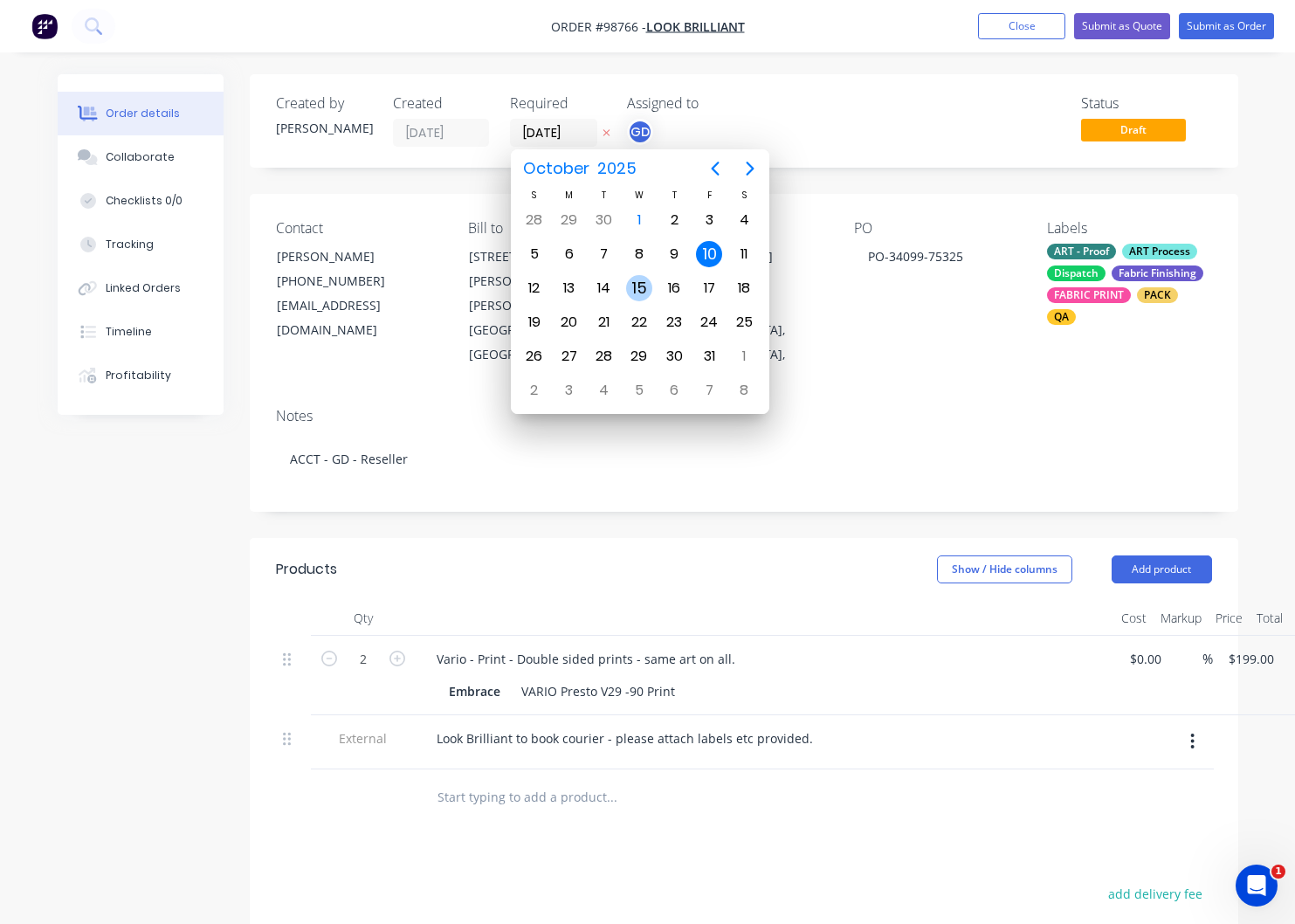
click at [640, 286] on div "15" at bounding box center [638, 288] width 26 height 26
type input "[DATE]"
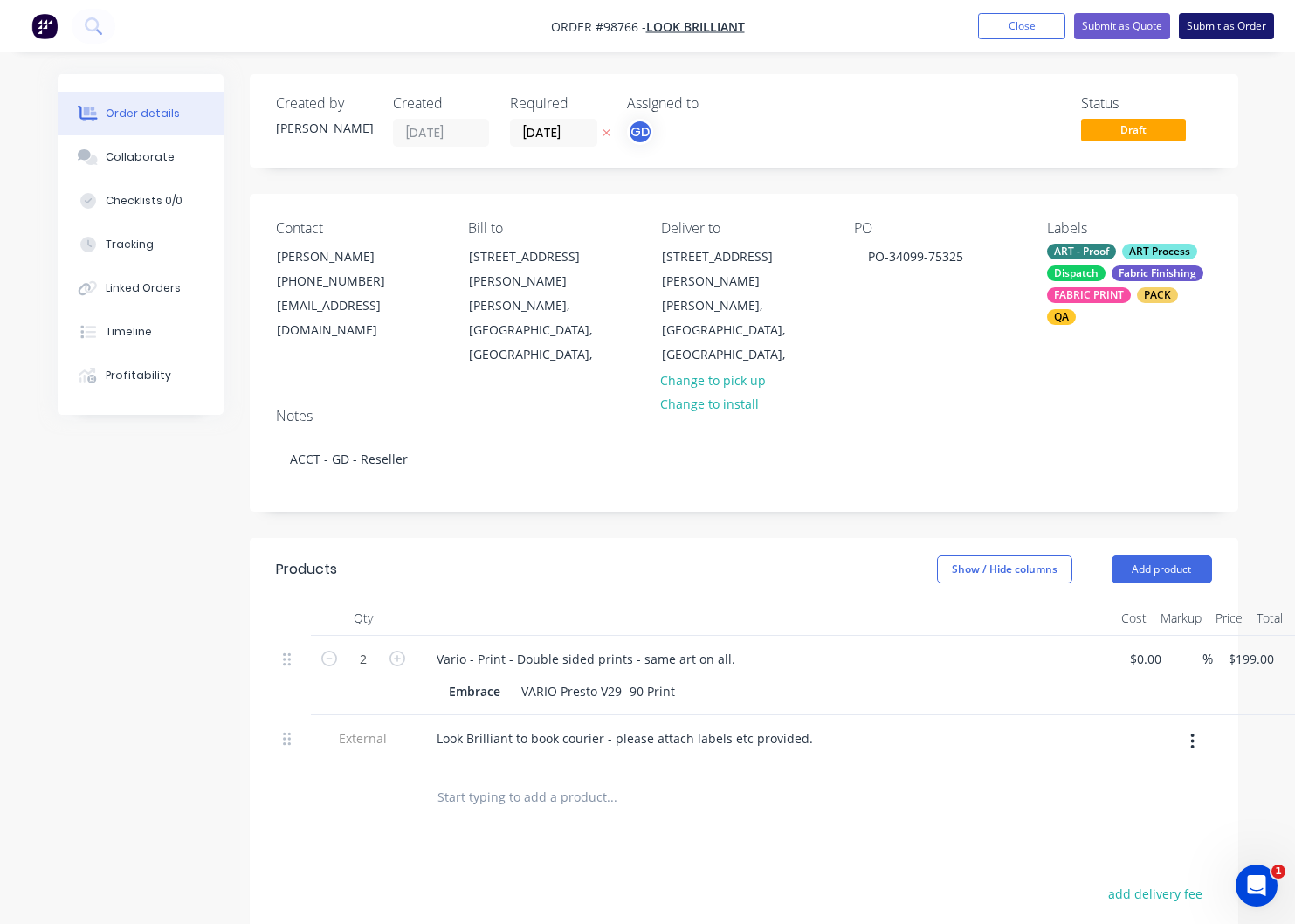
click at [1220, 26] on button "Submit as Order" at bounding box center [1226, 26] width 95 height 26
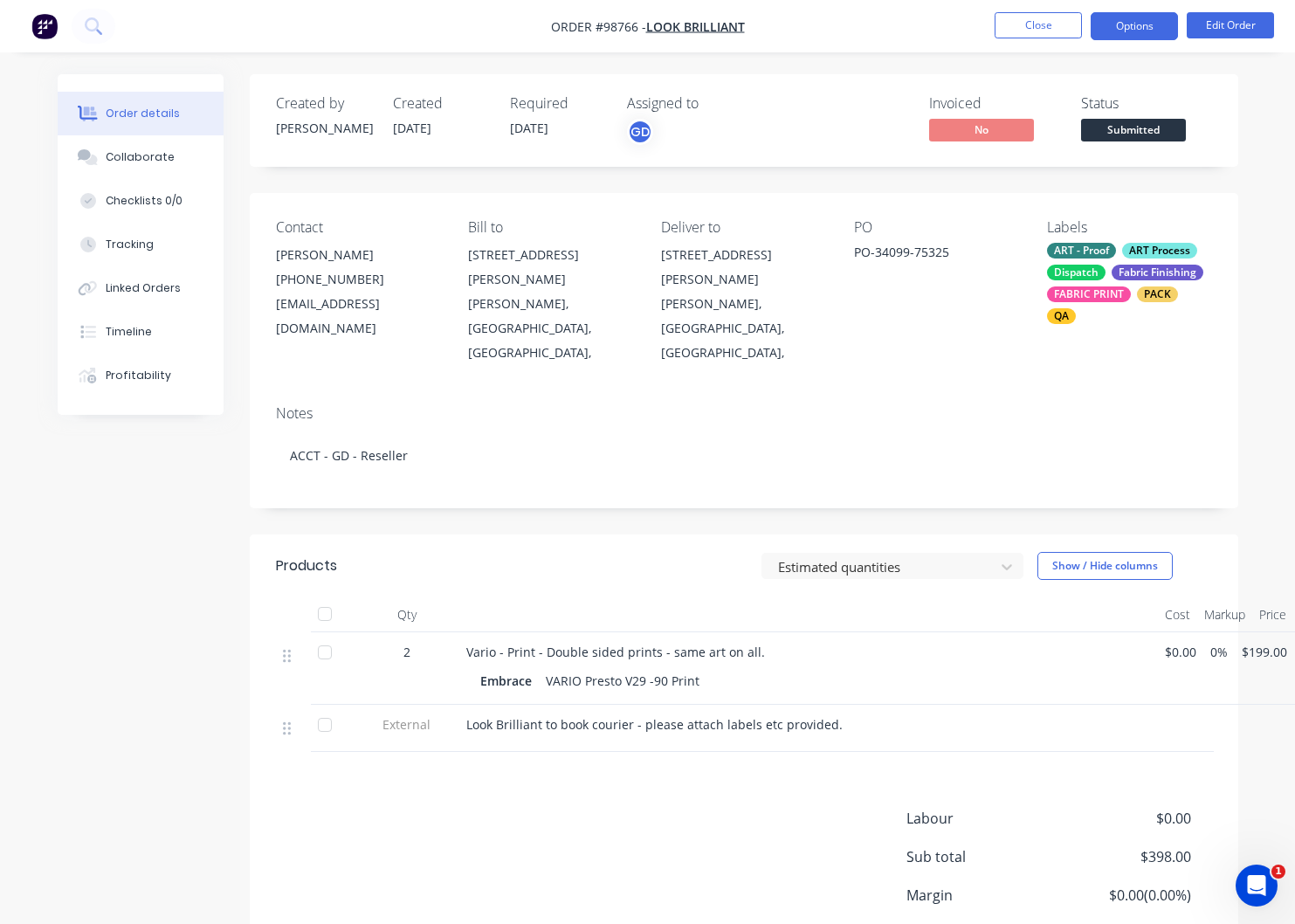
click at [1113, 21] on button "Options" at bounding box center [1134, 26] width 87 height 28
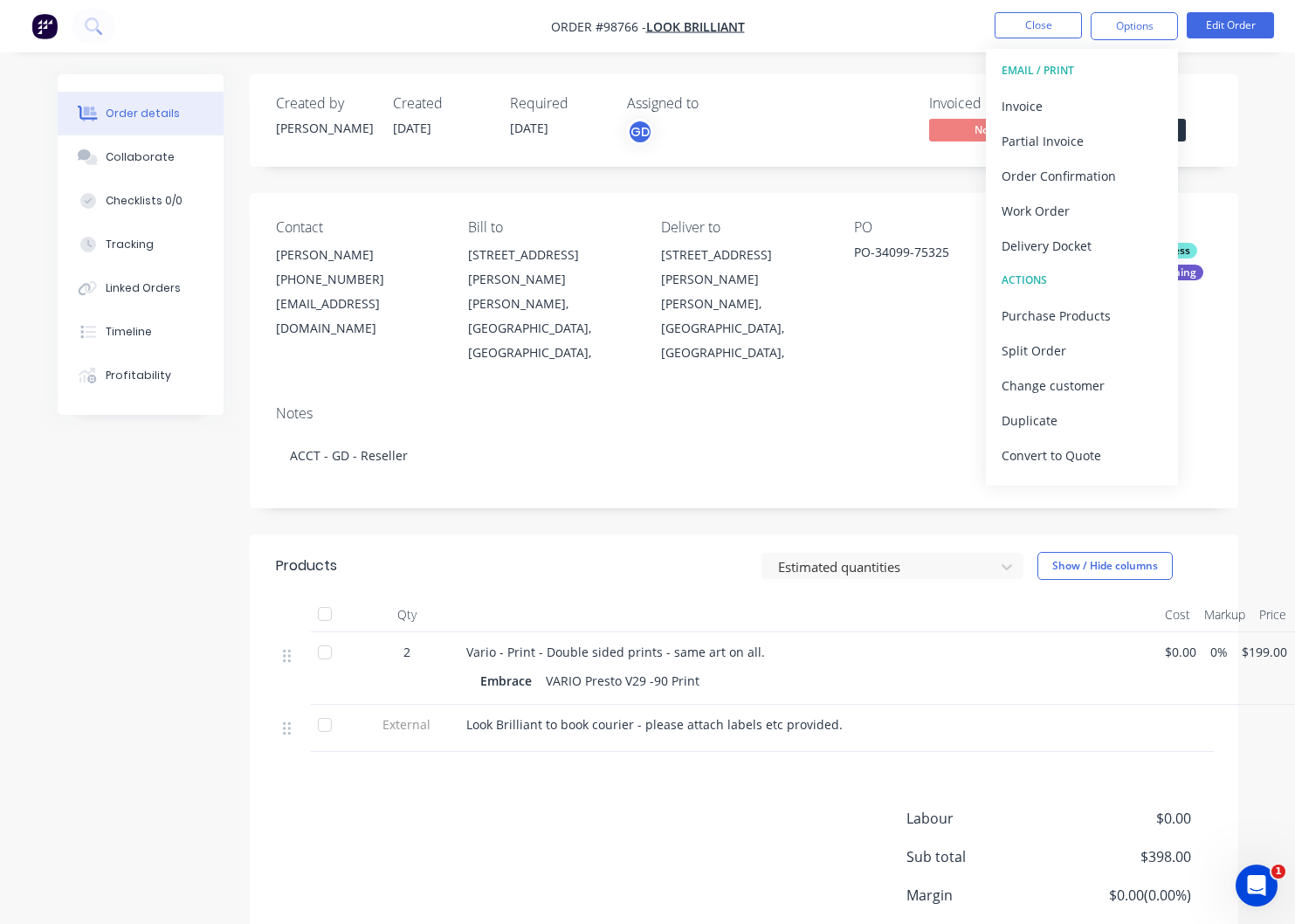
click at [1043, 215] on div "Work Order" at bounding box center [1082, 211] width 161 height 25
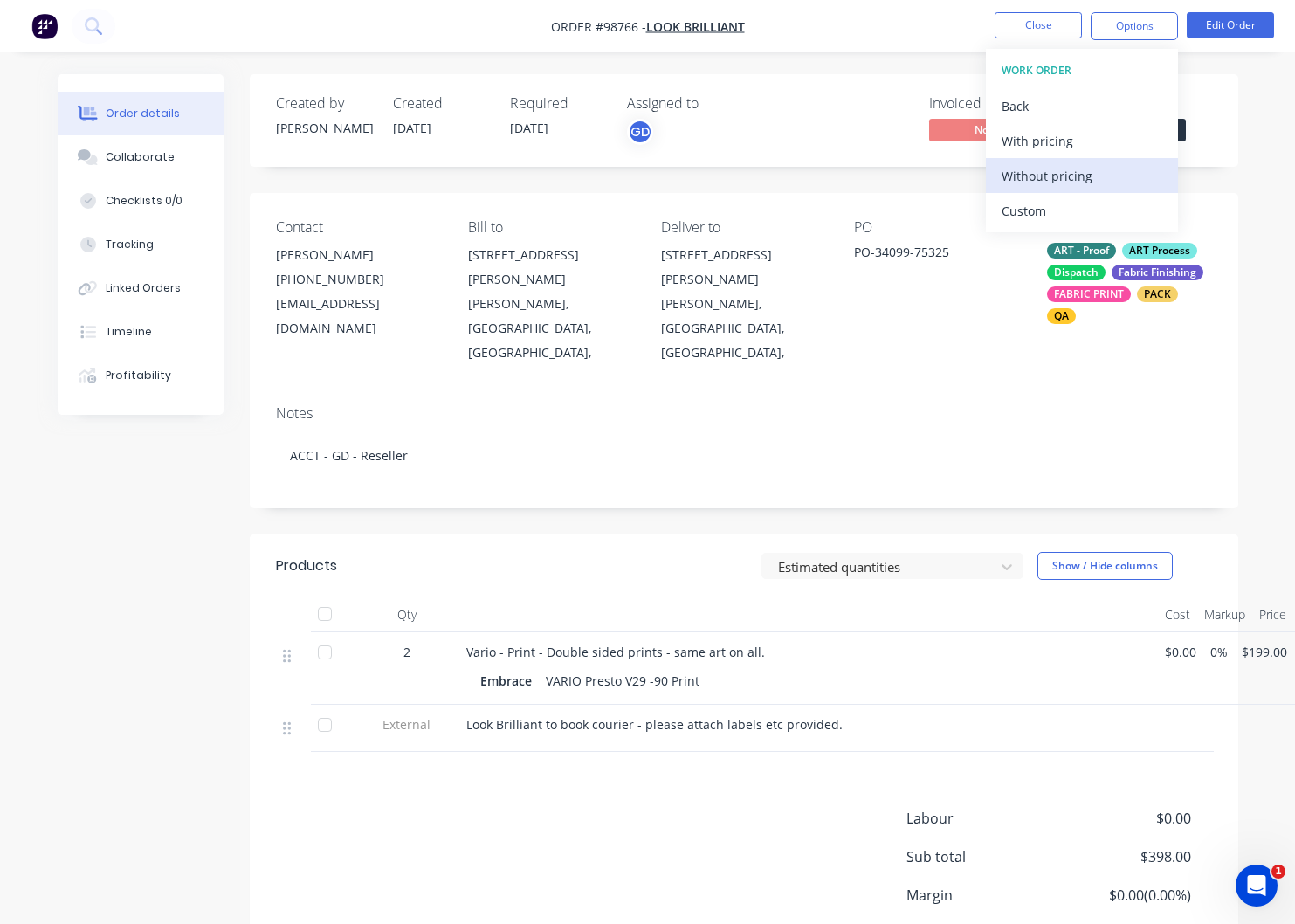
click at [1044, 179] on div "Without pricing" at bounding box center [1082, 176] width 161 height 25
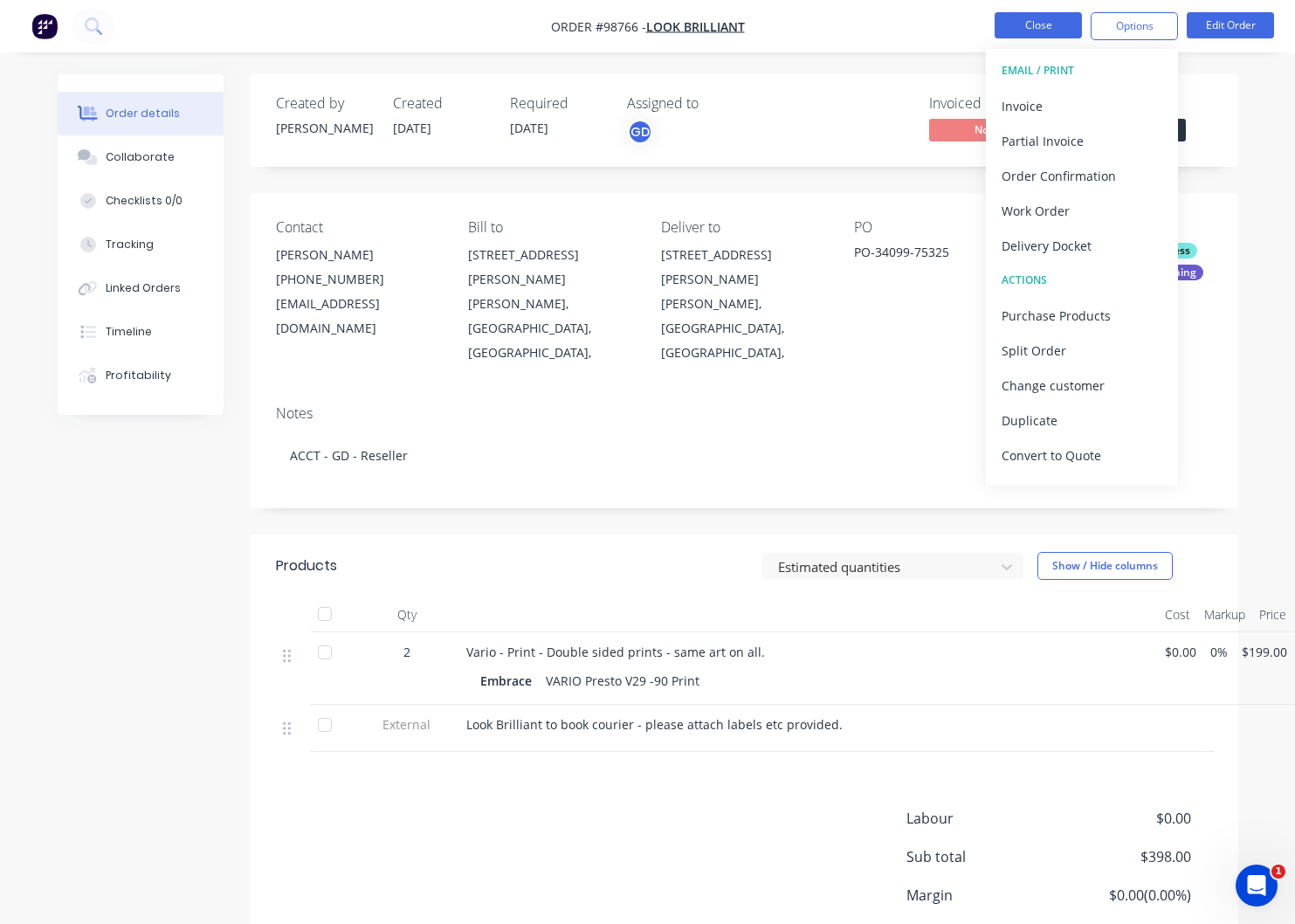
click at [1029, 29] on button "Close" at bounding box center [1038, 25] width 87 height 26
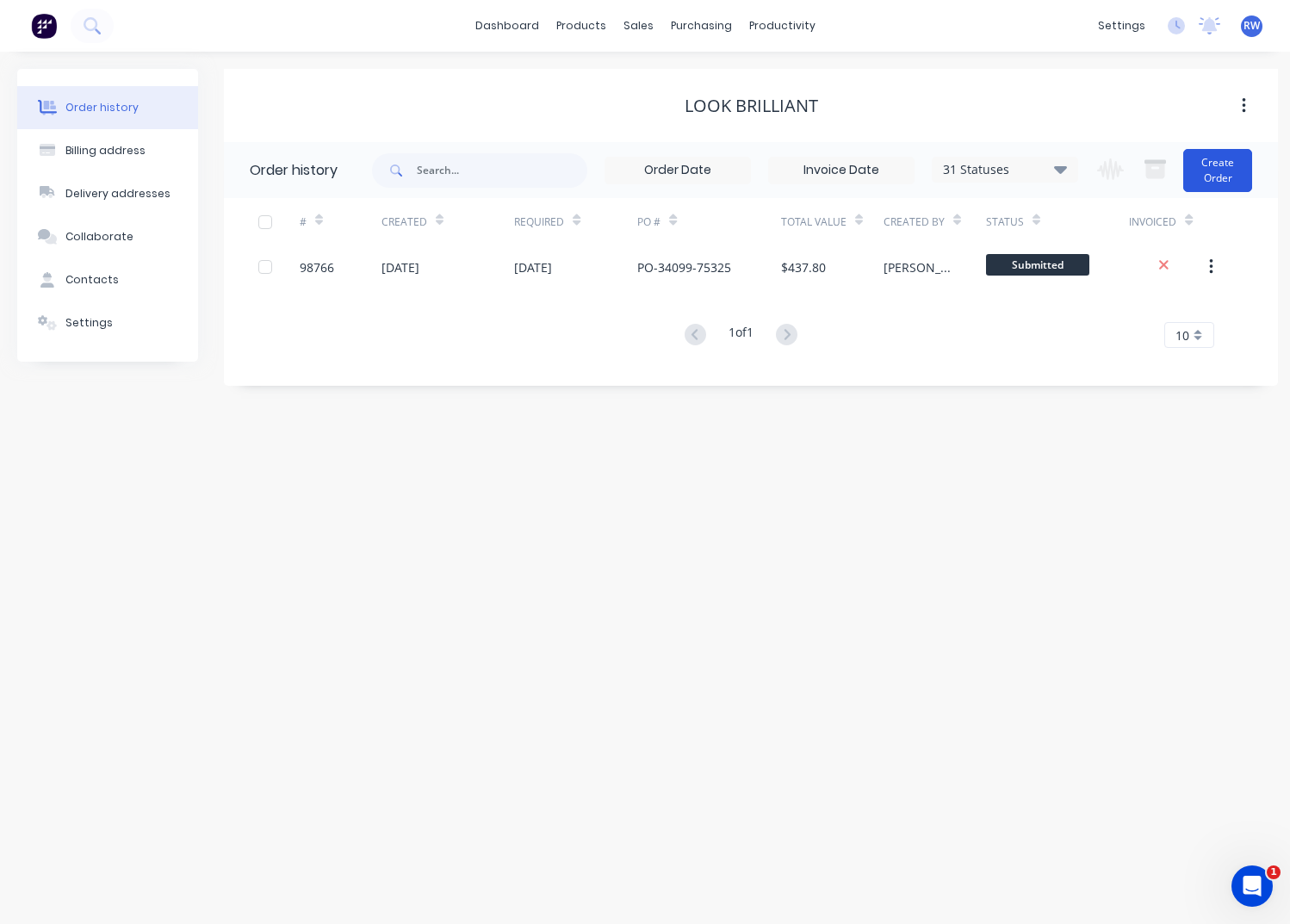
click at [1214, 170] on button "Create Order" at bounding box center [1217, 170] width 69 height 43
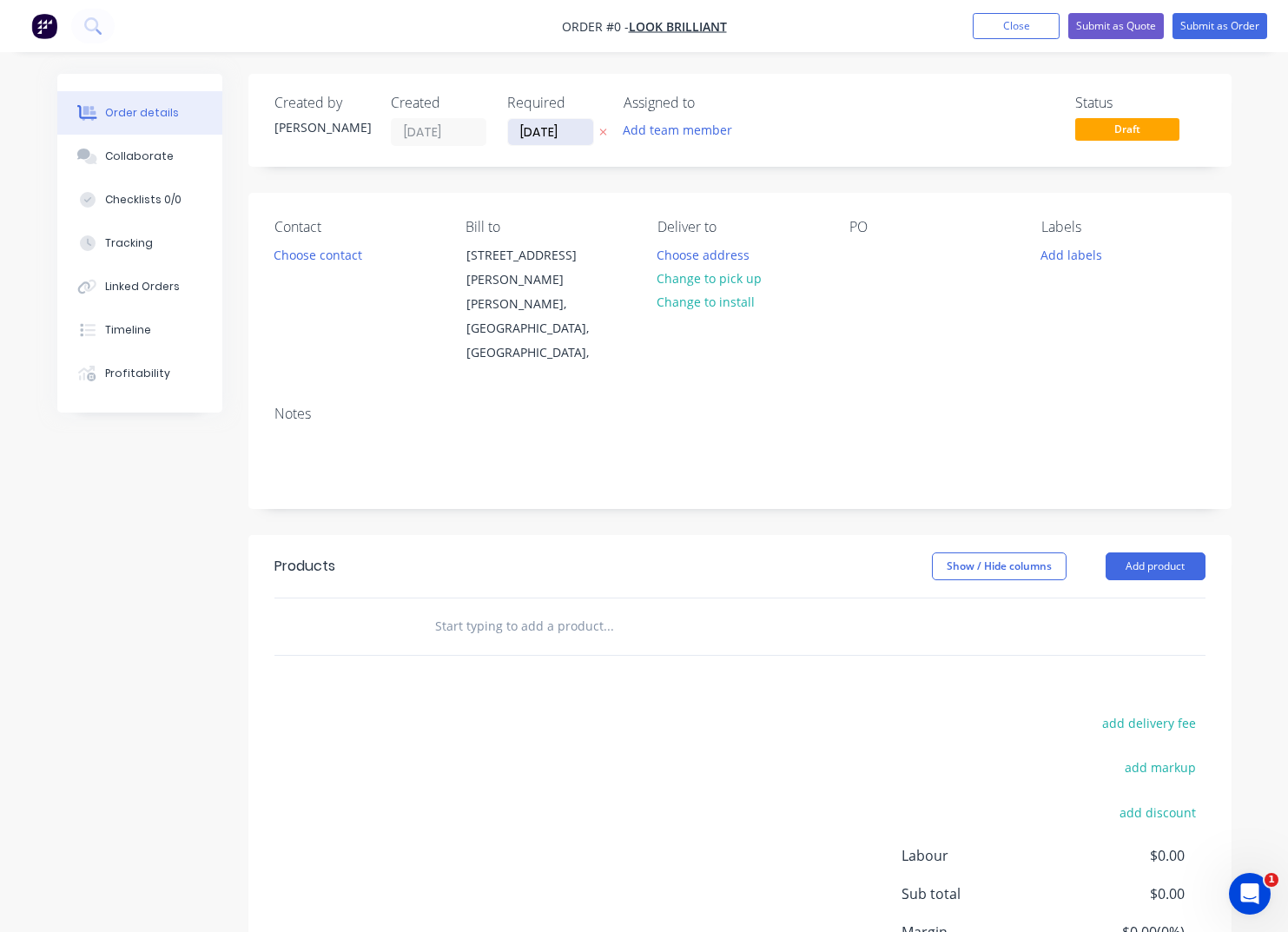
click at [583, 133] on input "[DATE]" at bounding box center [550, 131] width 85 height 26
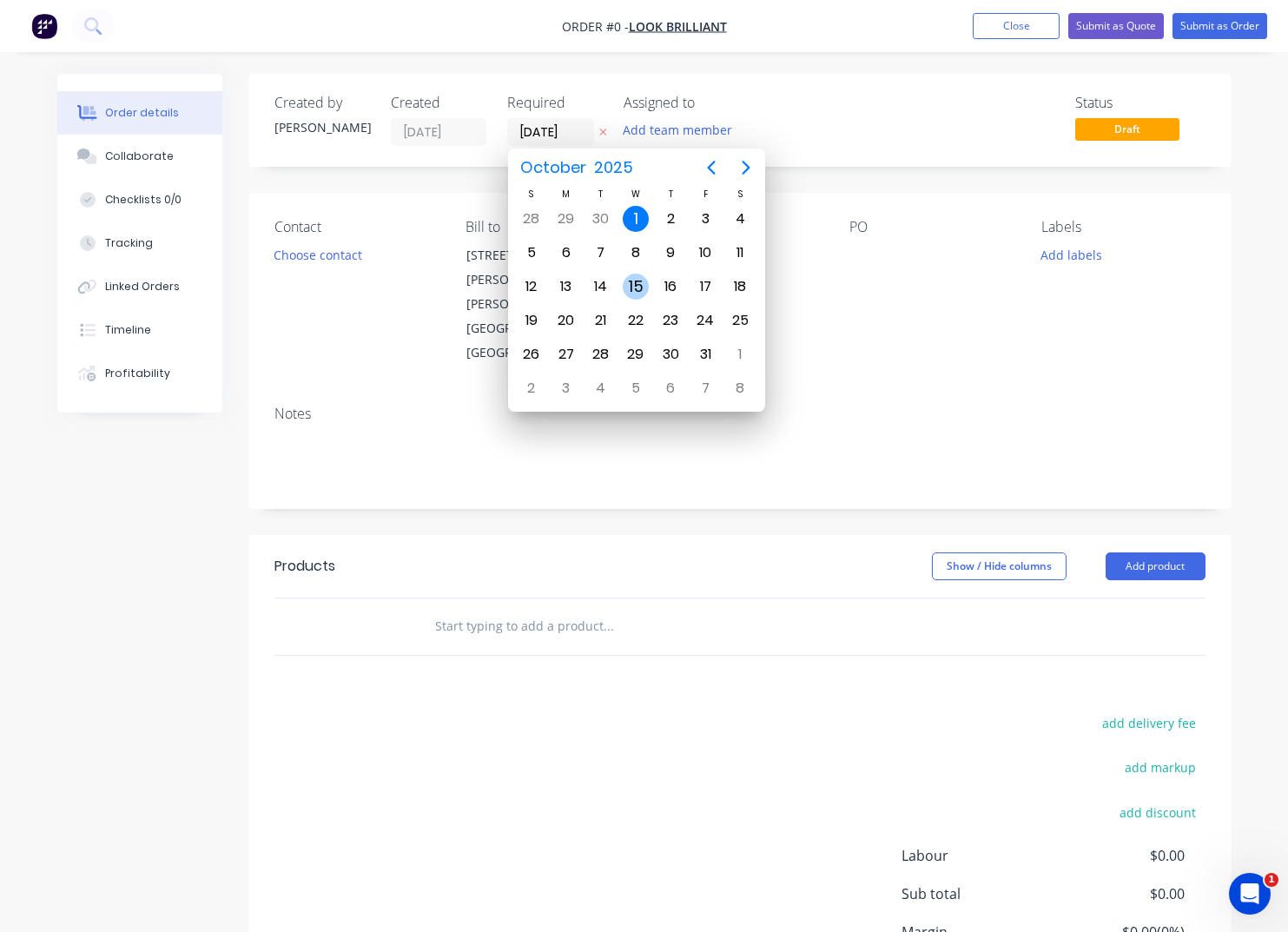
click at [637, 288] on div "15" at bounding box center [635, 286] width 26 height 26
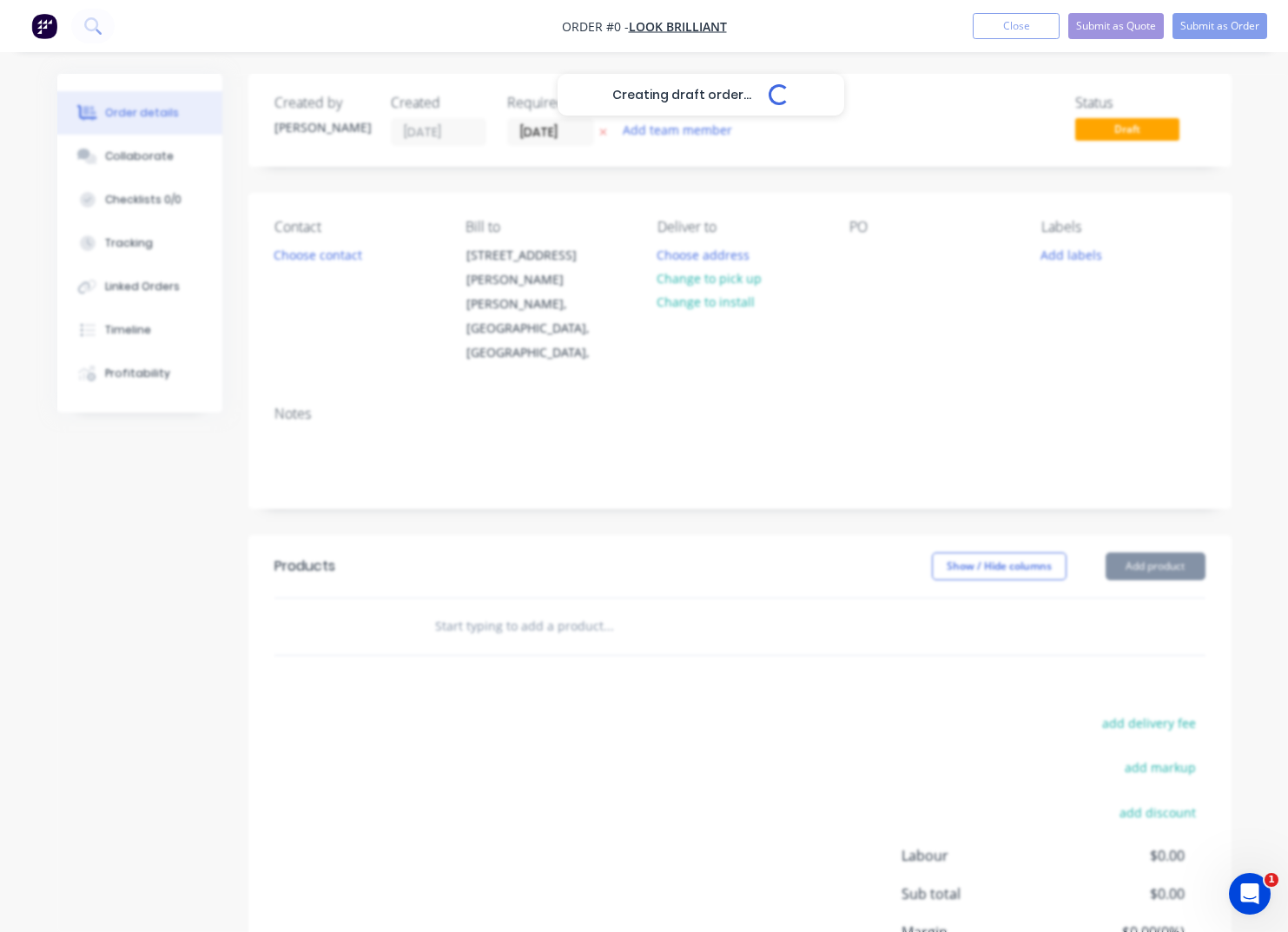
type input "[DATE]"
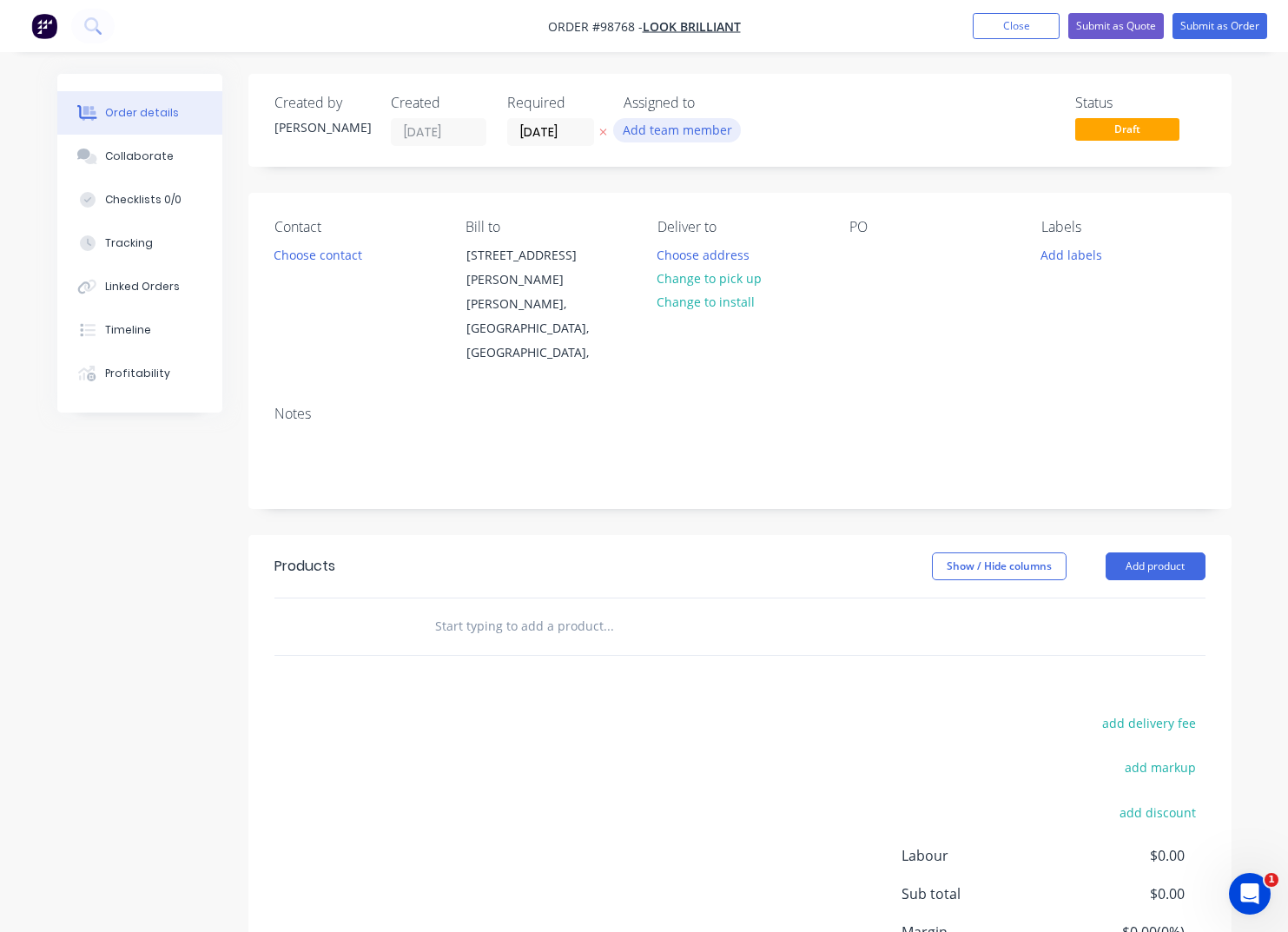
click at [658, 132] on button "Add team member" at bounding box center [676, 130] width 127 height 23
type input "[PERSON_NAME]"
click at [694, 226] on div "[PERSON_NAME]" at bounding box center [763, 226] width 173 height 18
click at [310, 263] on button "Choose contact" at bounding box center [317, 253] width 107 height 23
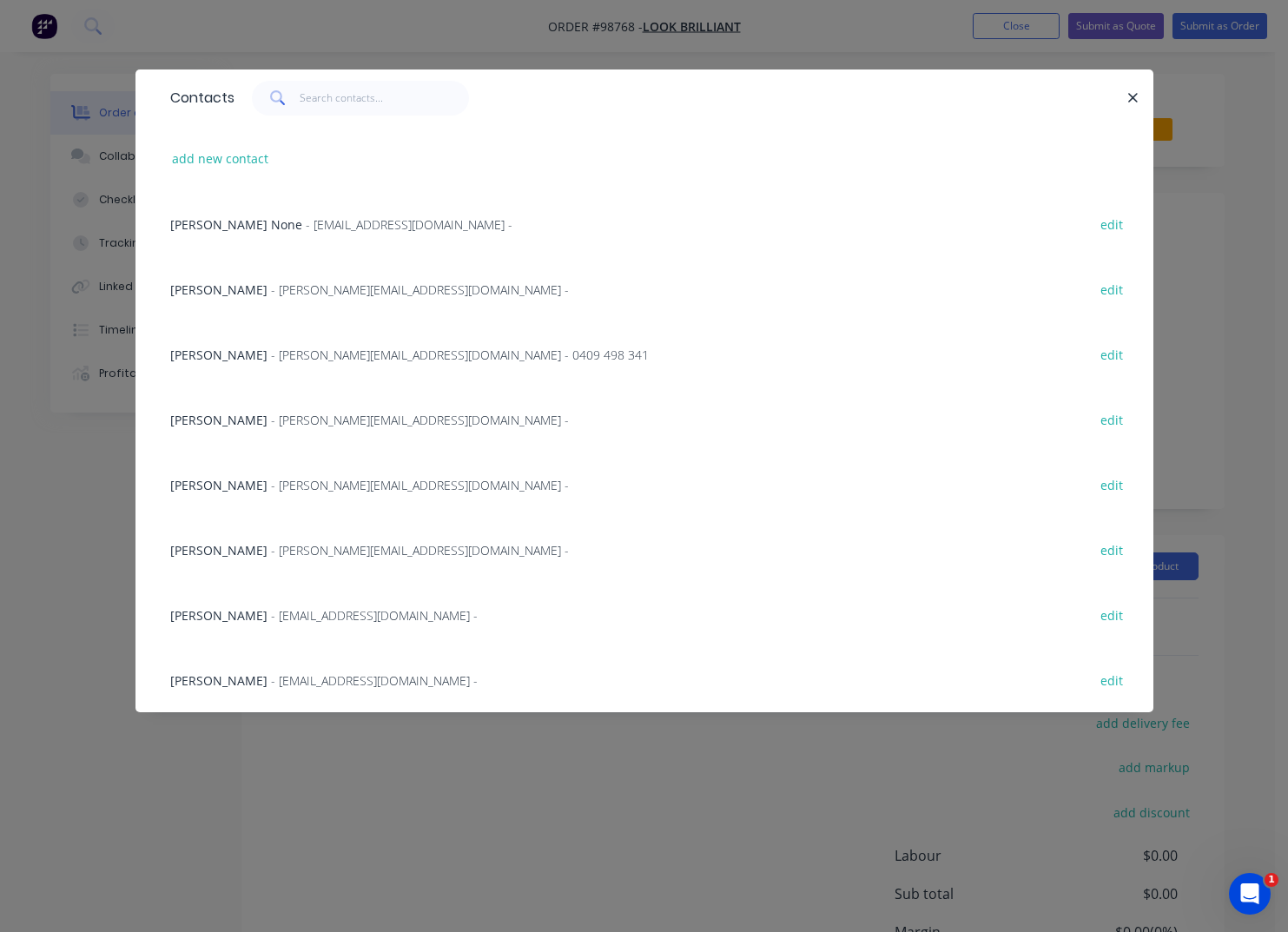
click at [237, 681] on span "[PERSON_NAME]" at bounding box center [219, 680] width 97 height 16
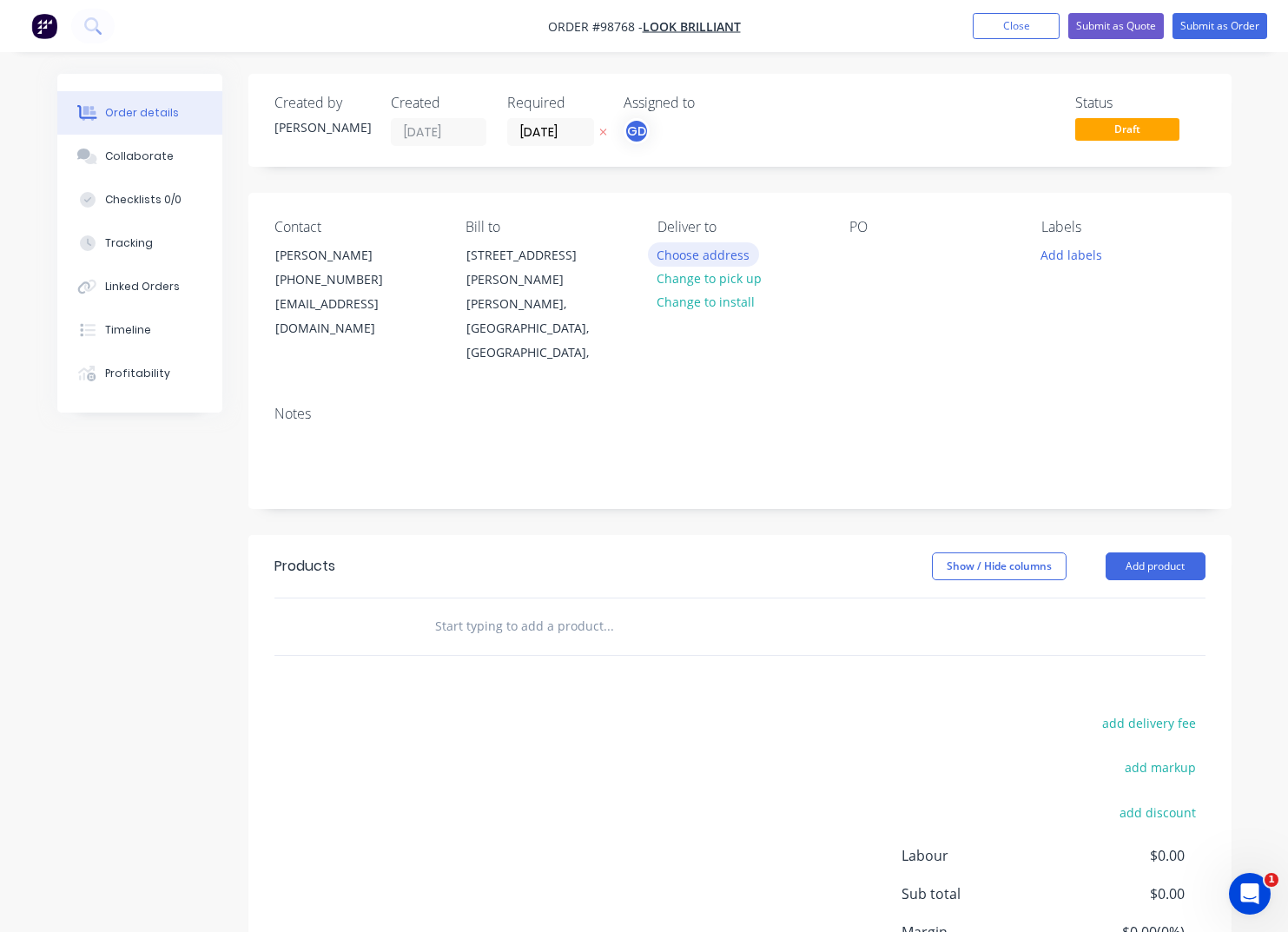
click at [692, 254] on button "Choose address" at bounding box center [702, 253] width 111 height 23
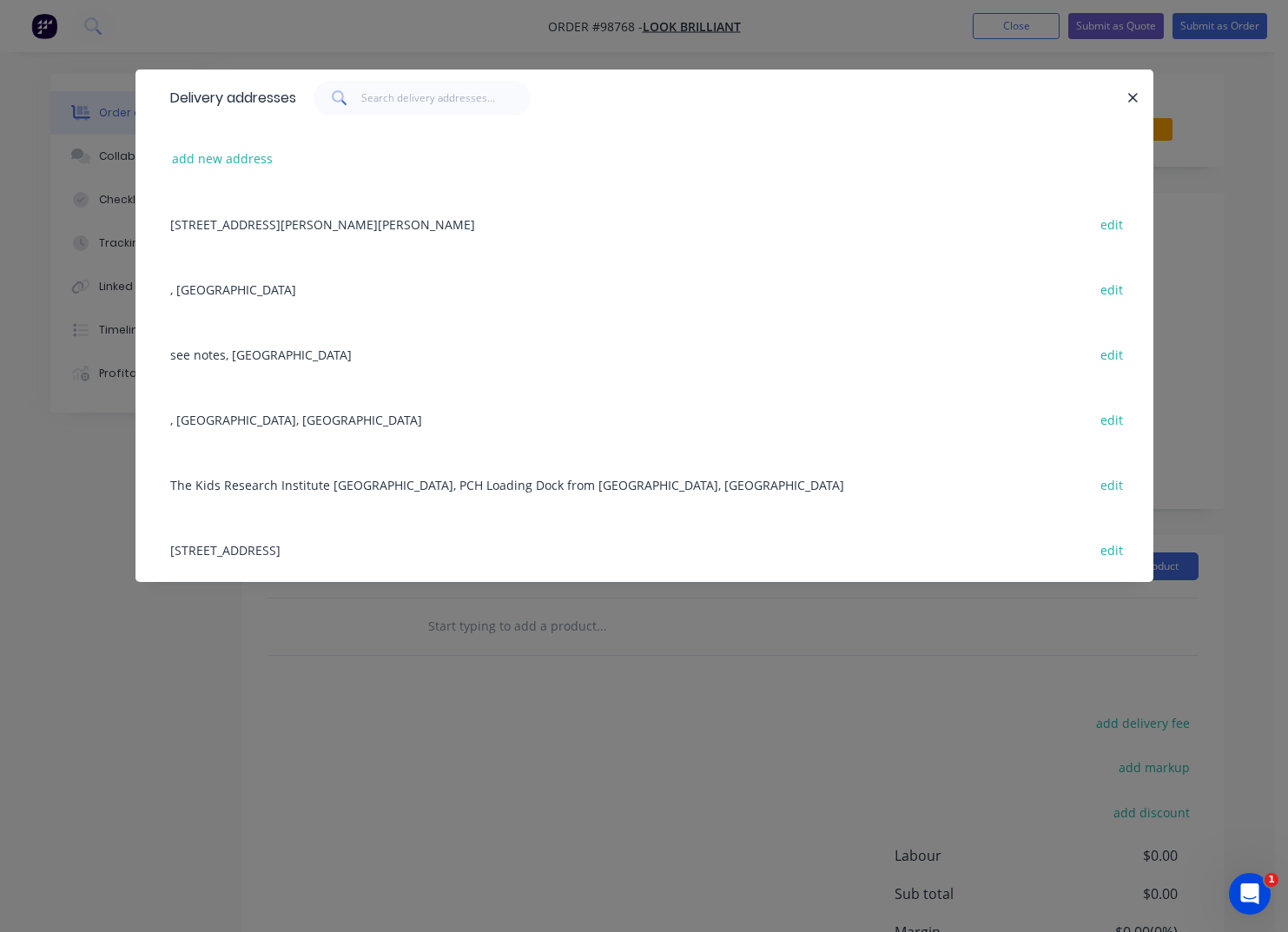
click at [314, 227] on div "[STREET_ADDRESS][PERSON_NAME][PERSON_NAME] edit" at bounding box center [644, 224] width 965 height 66
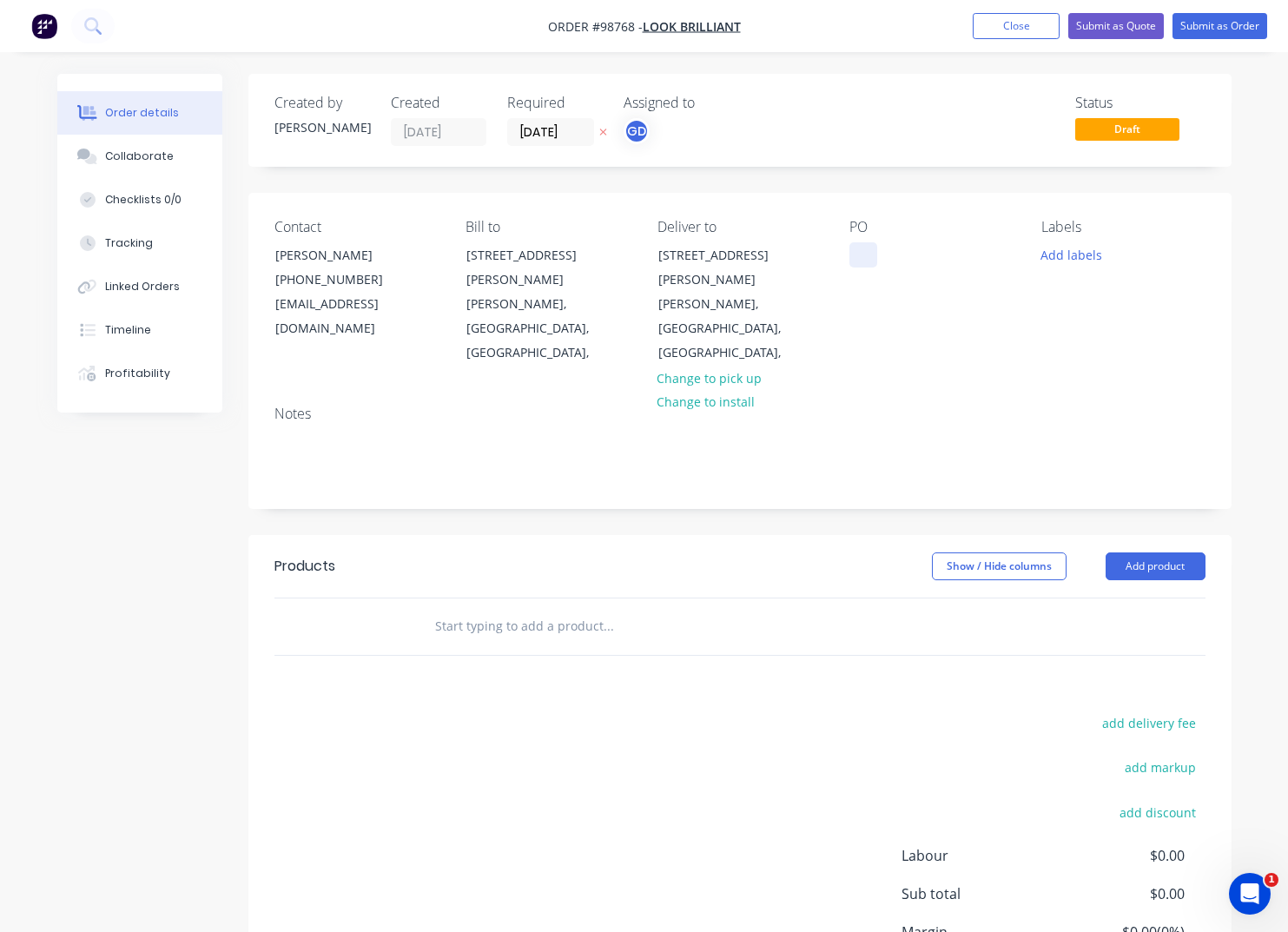
click at [858, 254] on div at bounding box center [863, 254] width 28 height 25
click at [1082, 255] on button "Add labels" at bounding box center [1071, 253] width 80 height 23
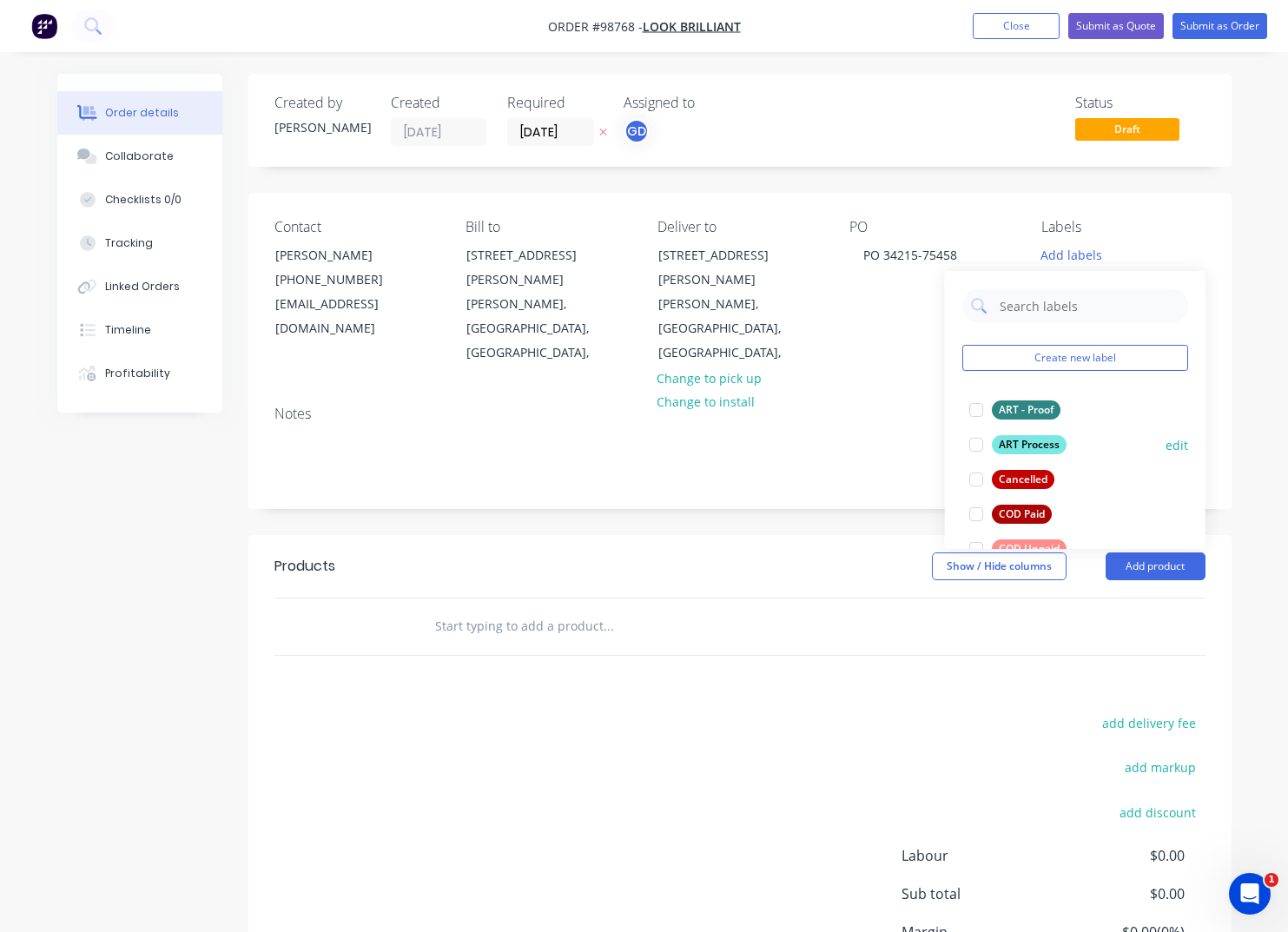
click at [1032, 443] on div "ART Process" at bounding box center [1029, 445] width 75 height 19
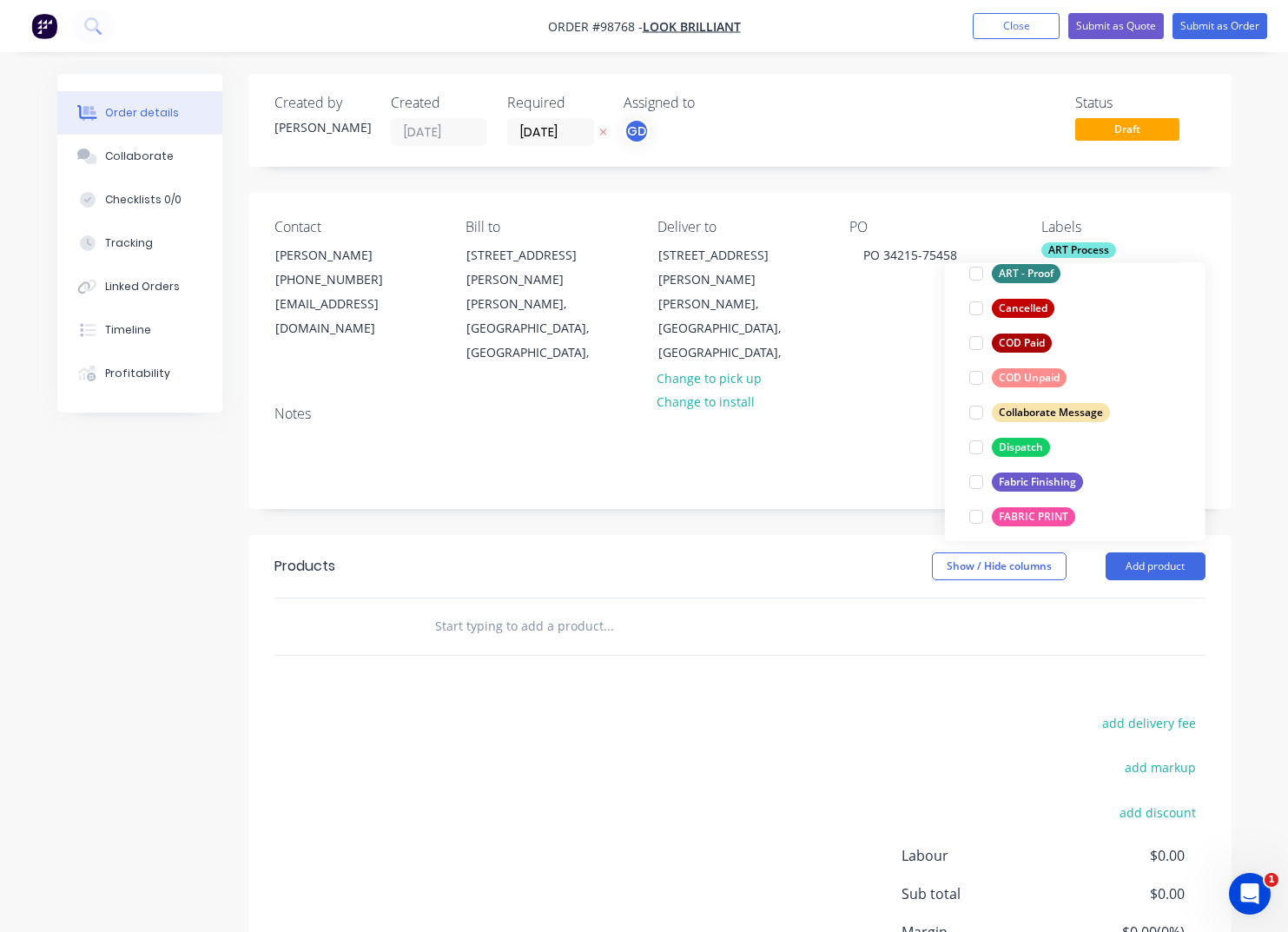
scroll to position [165, 0]
click at [1017, 444] on div "Dispatch" at bounding box center [1020, 445] width 58 height 19
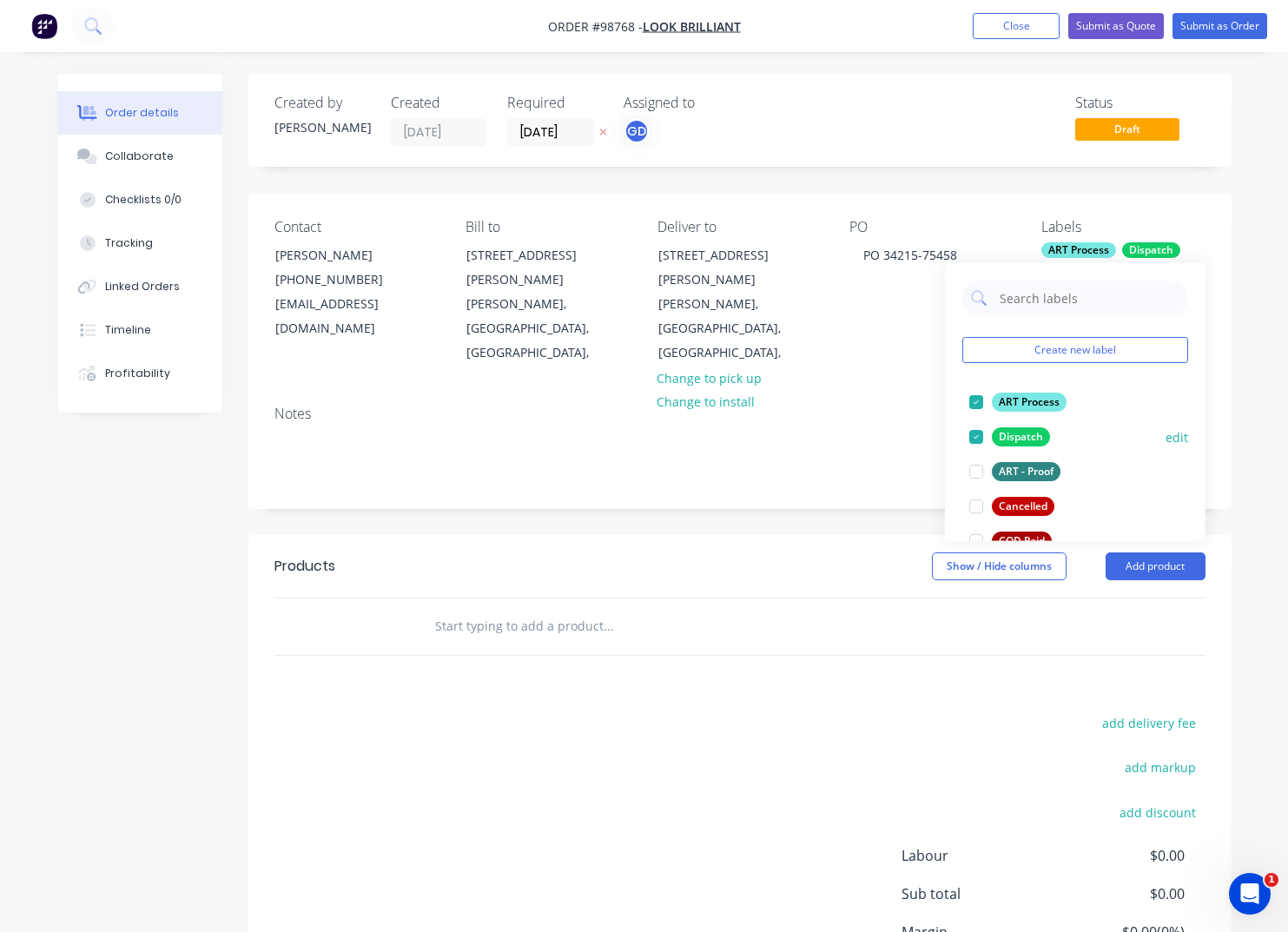
scroll to position [163, 0]
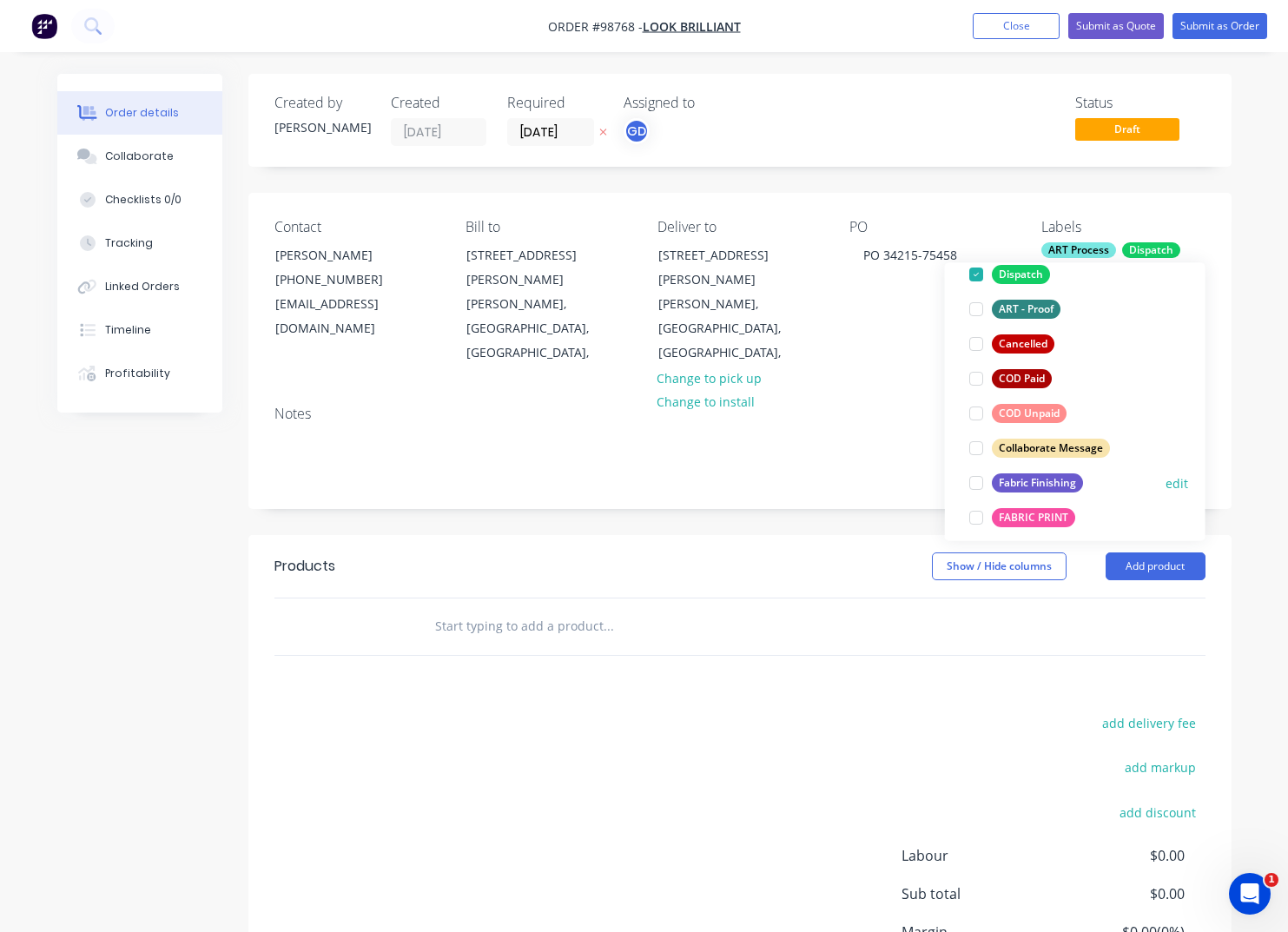
click at [1039, 484] on div "Fabric Finishing" at bounding box center [1037, 483] width 92 height 19
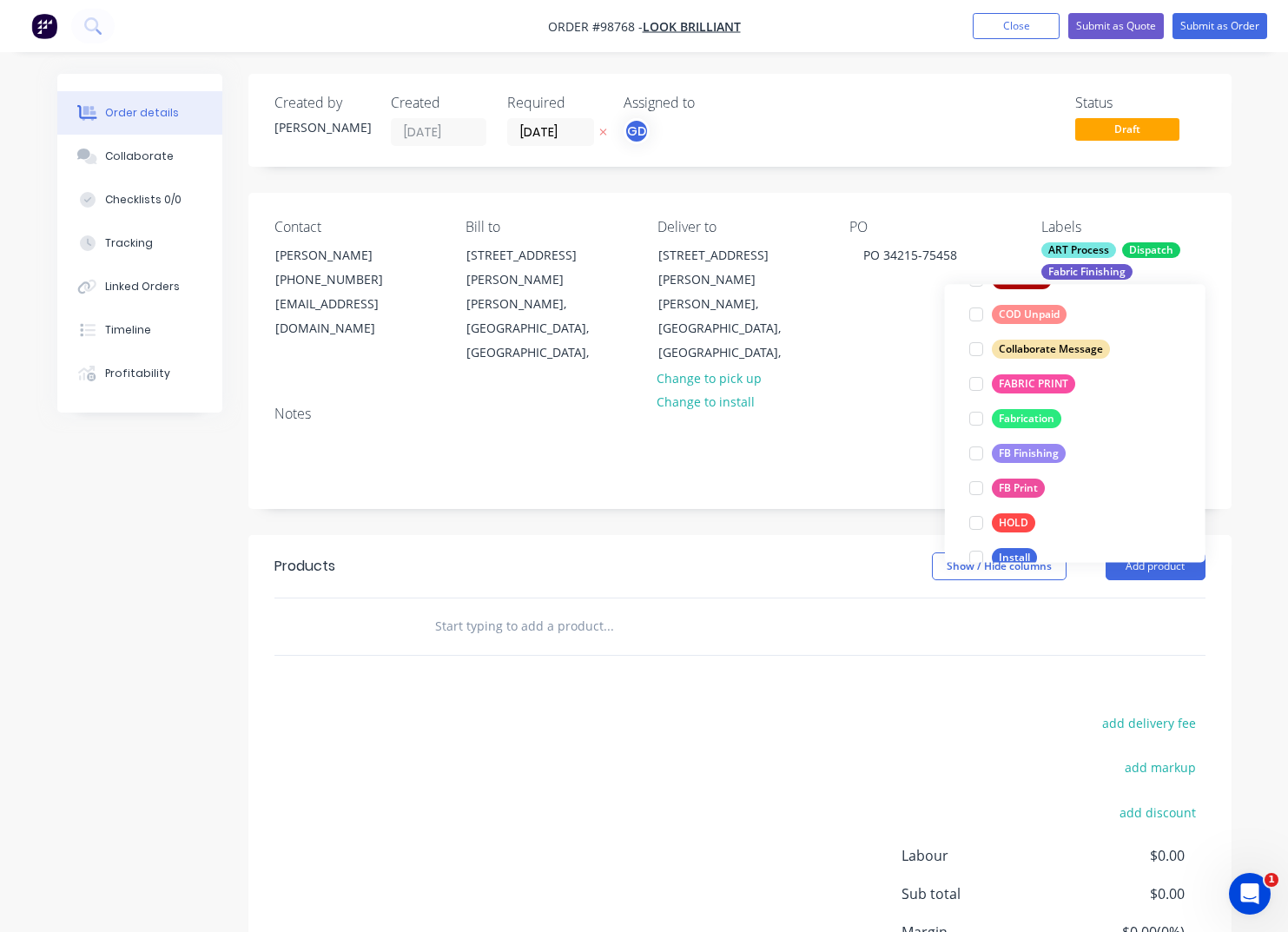
scroll to position [331, 0]
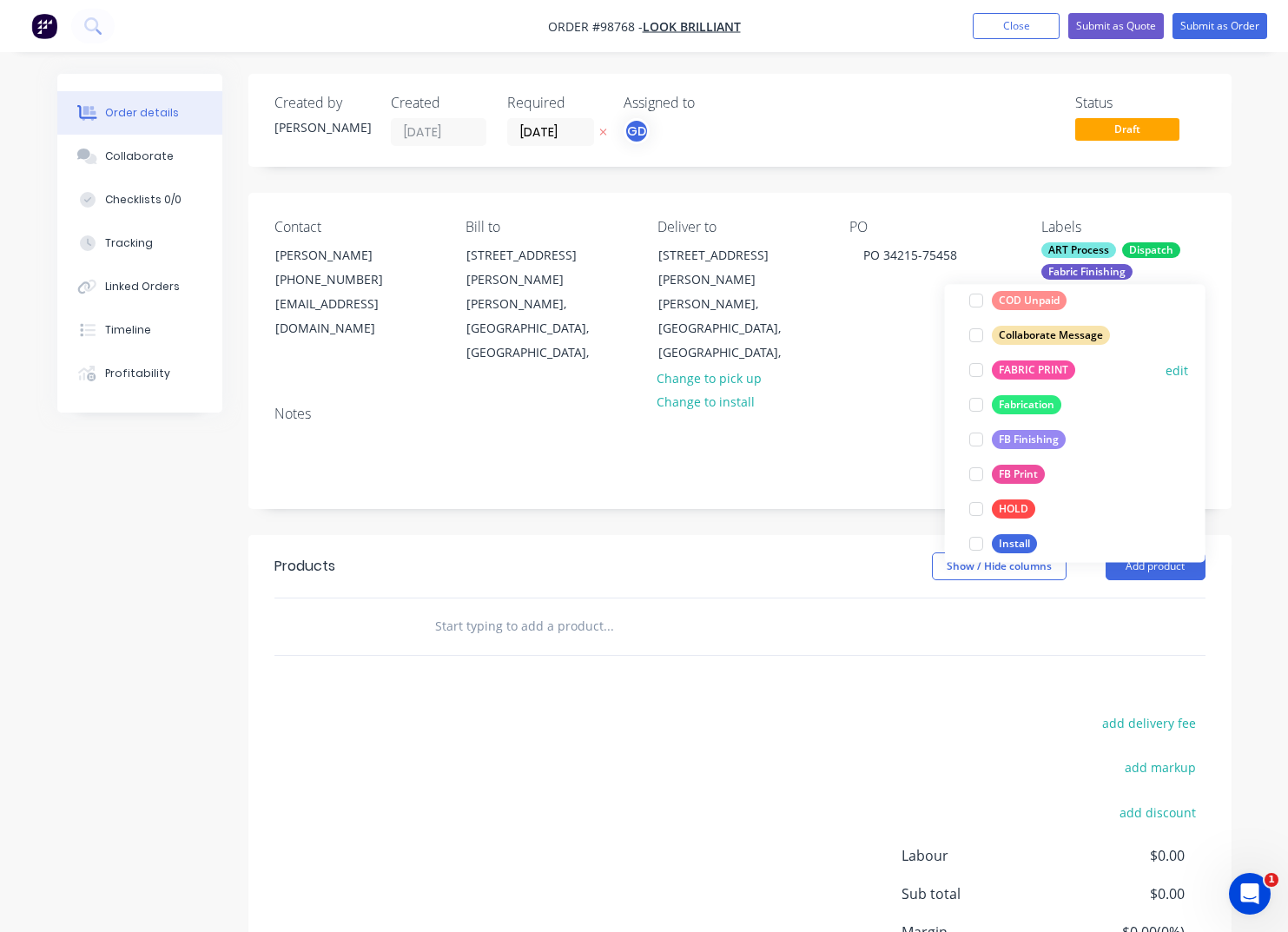
click at [1025, 373] on div "FABRIC PRINT" at bounding box center [1033, 371] width 84 height 19
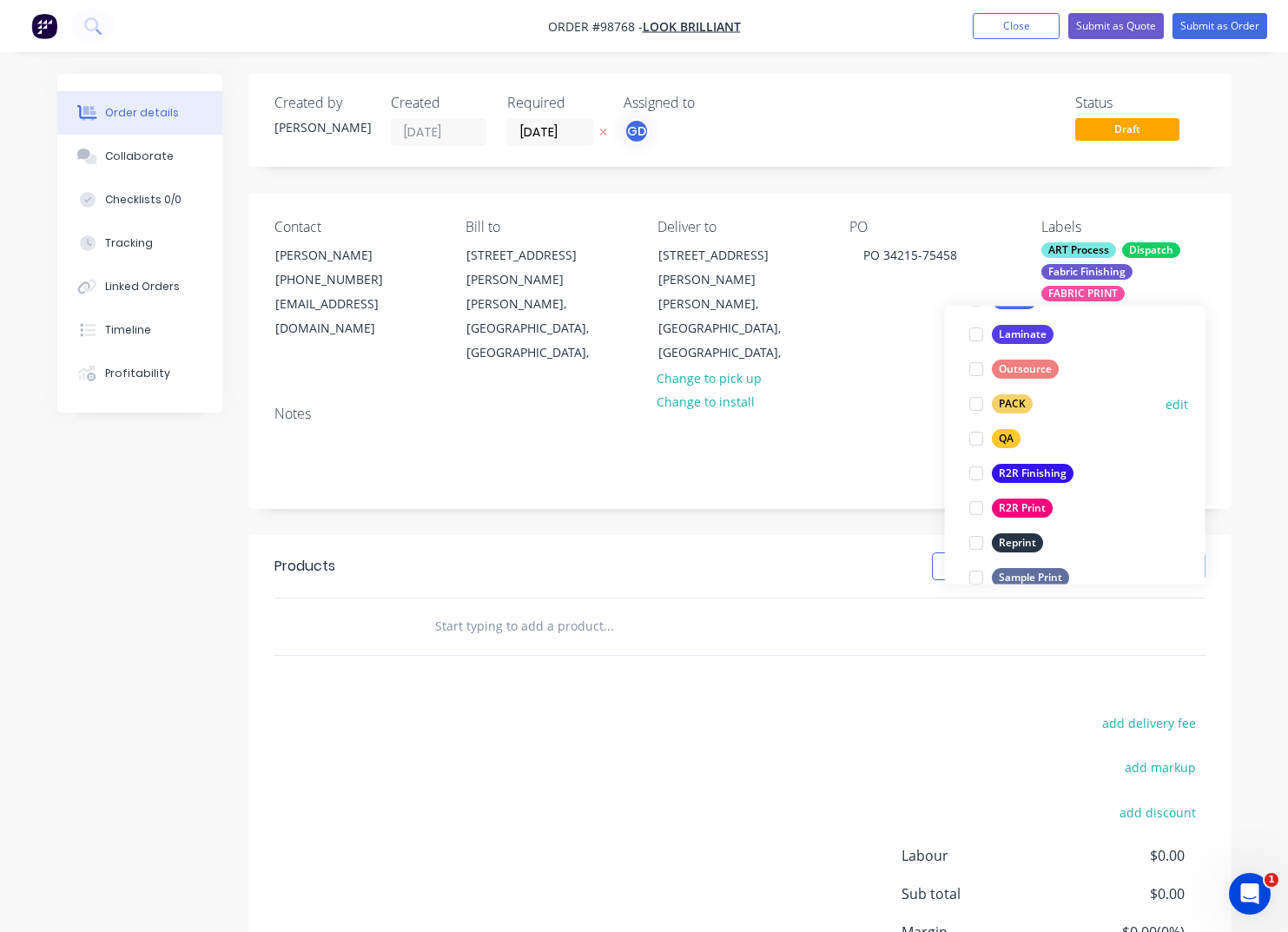
click at [1016, 406] on div "PACK" at bounding box center [1012, 405] width 40 height 19
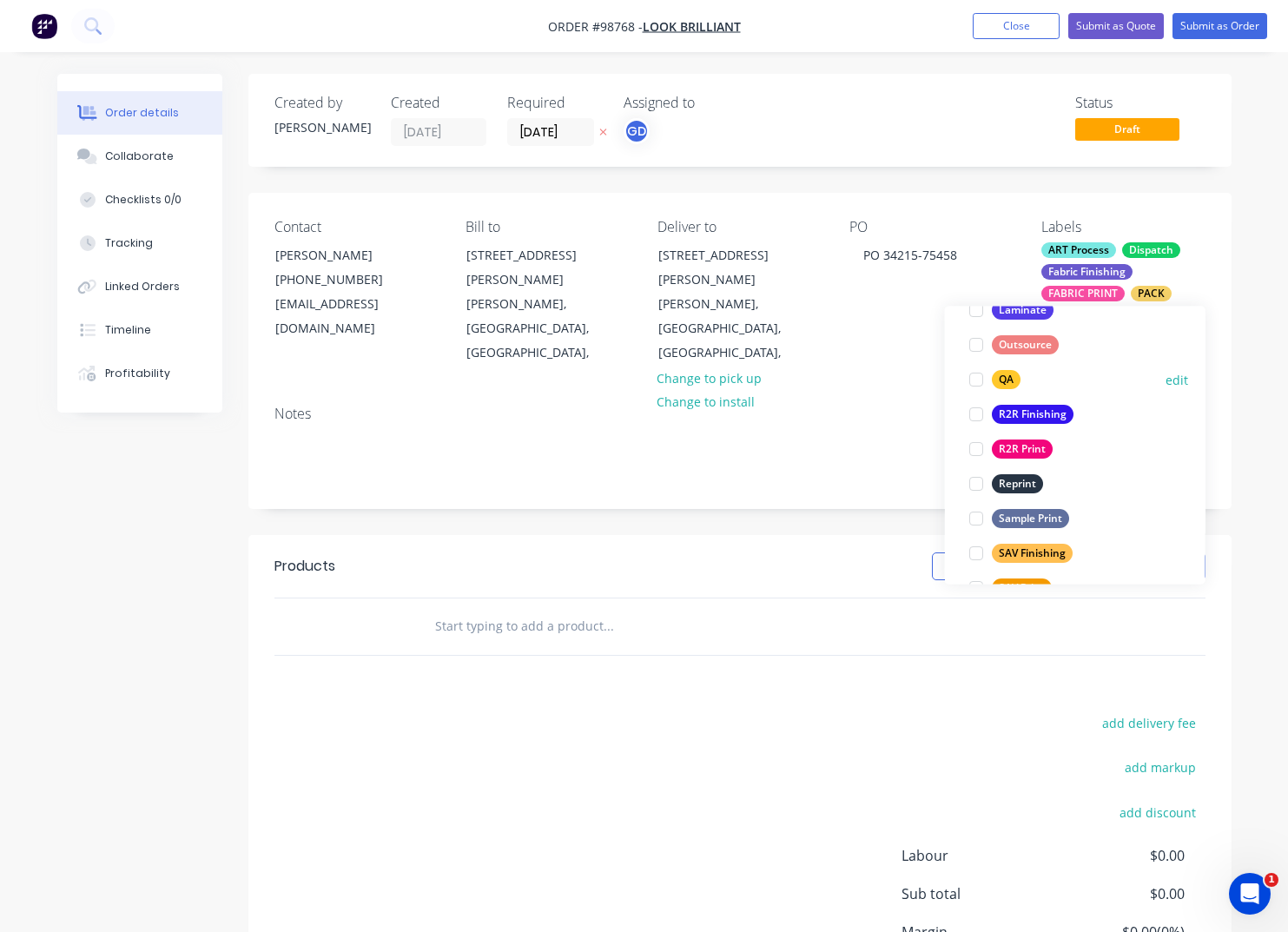
click at [1003, 384] on div "QA" at bounding box center [1006, 381] width 29 height 19
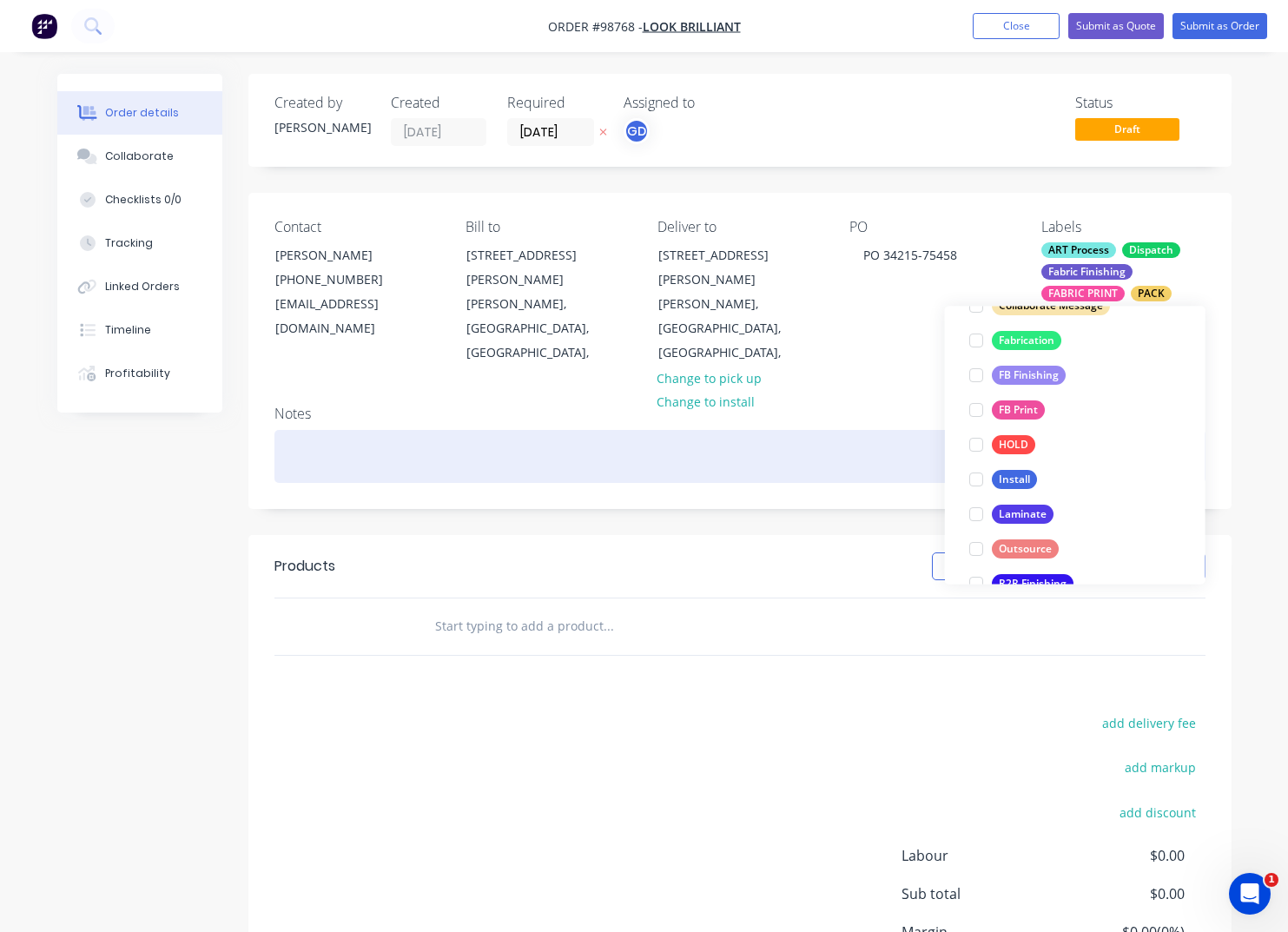
scroll to position [484, 0]
click at [594, 438] on div at bounding box center [740, 456] width 931 height 53
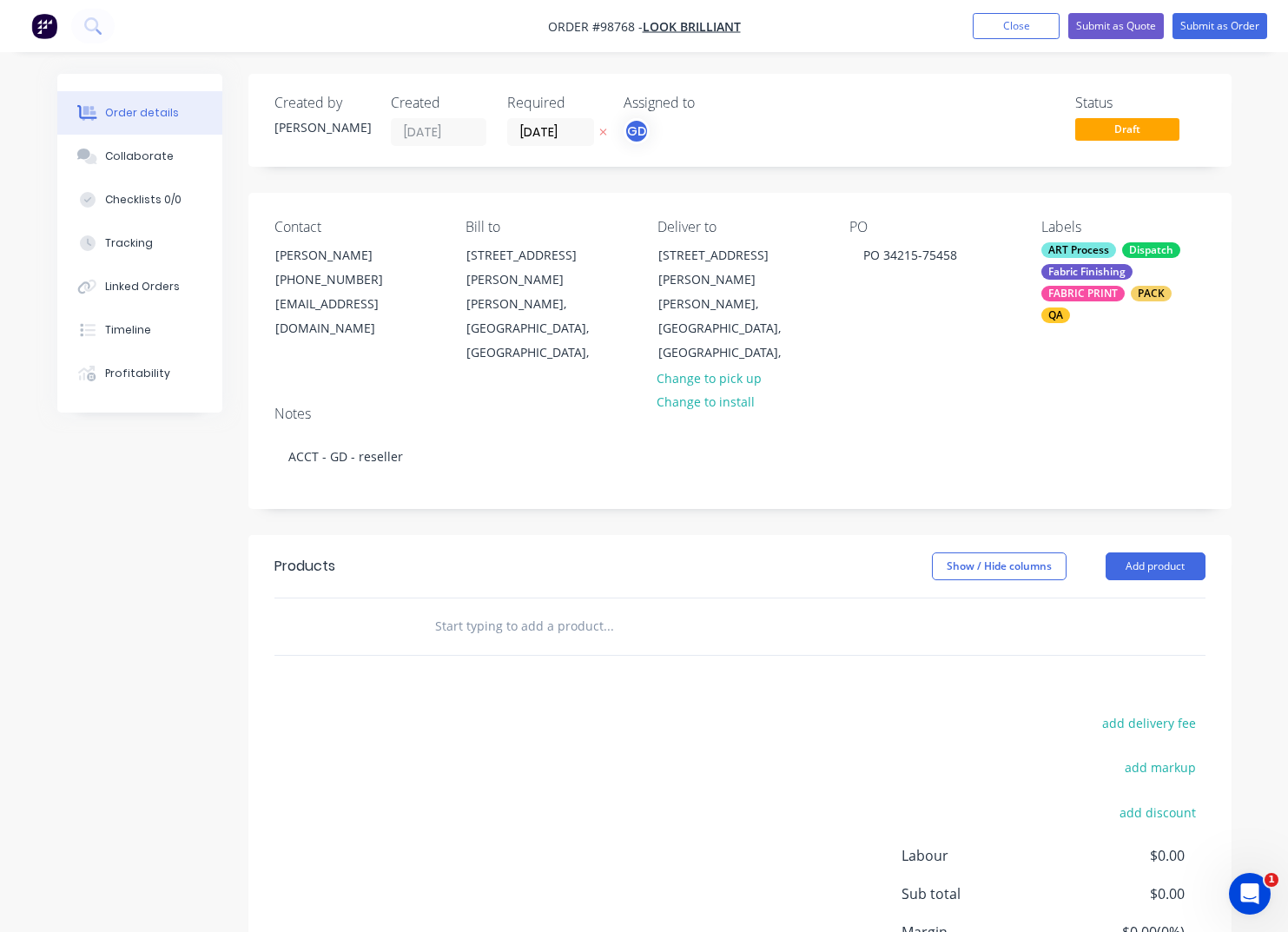
click at [558, 609] on input "text" at bounding box center [608, 626] width 348 height 35
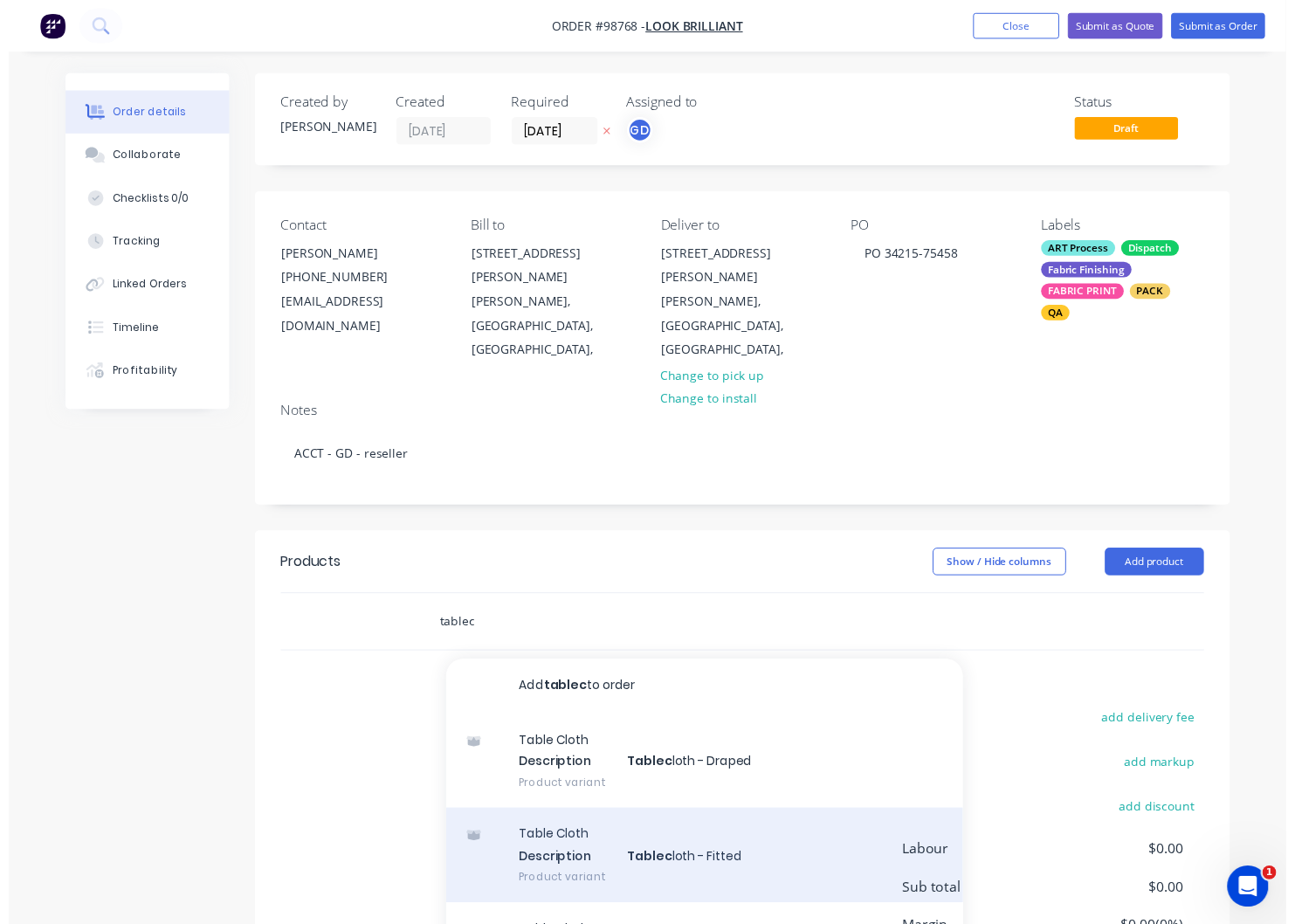
scroll to position [20, 0]
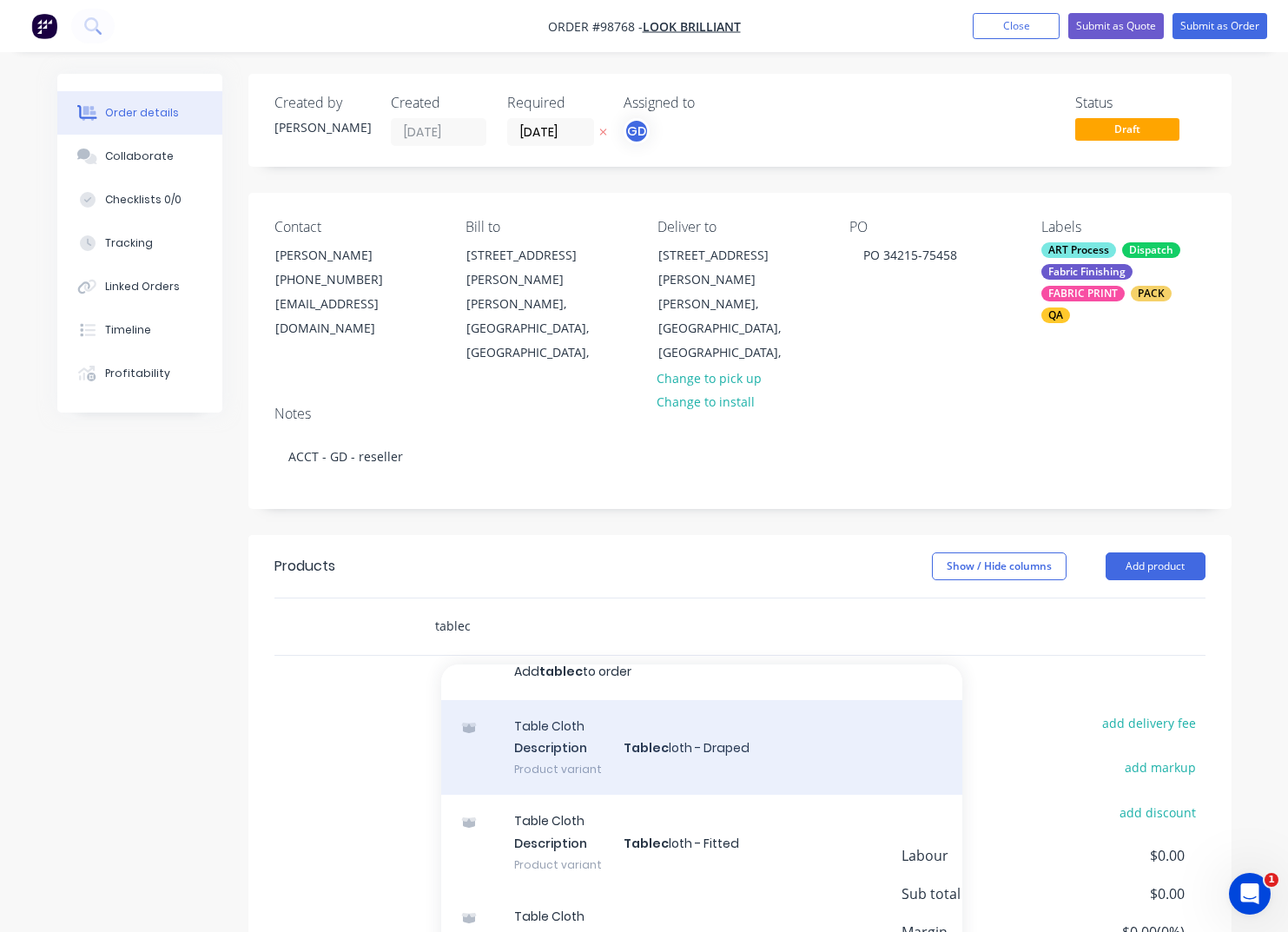
type input "tablec"
click at [633, 707] on div "Table Cloth Description Tablec loth - Draped Product variant" at bounding box center [701, 747] width 521 height 95
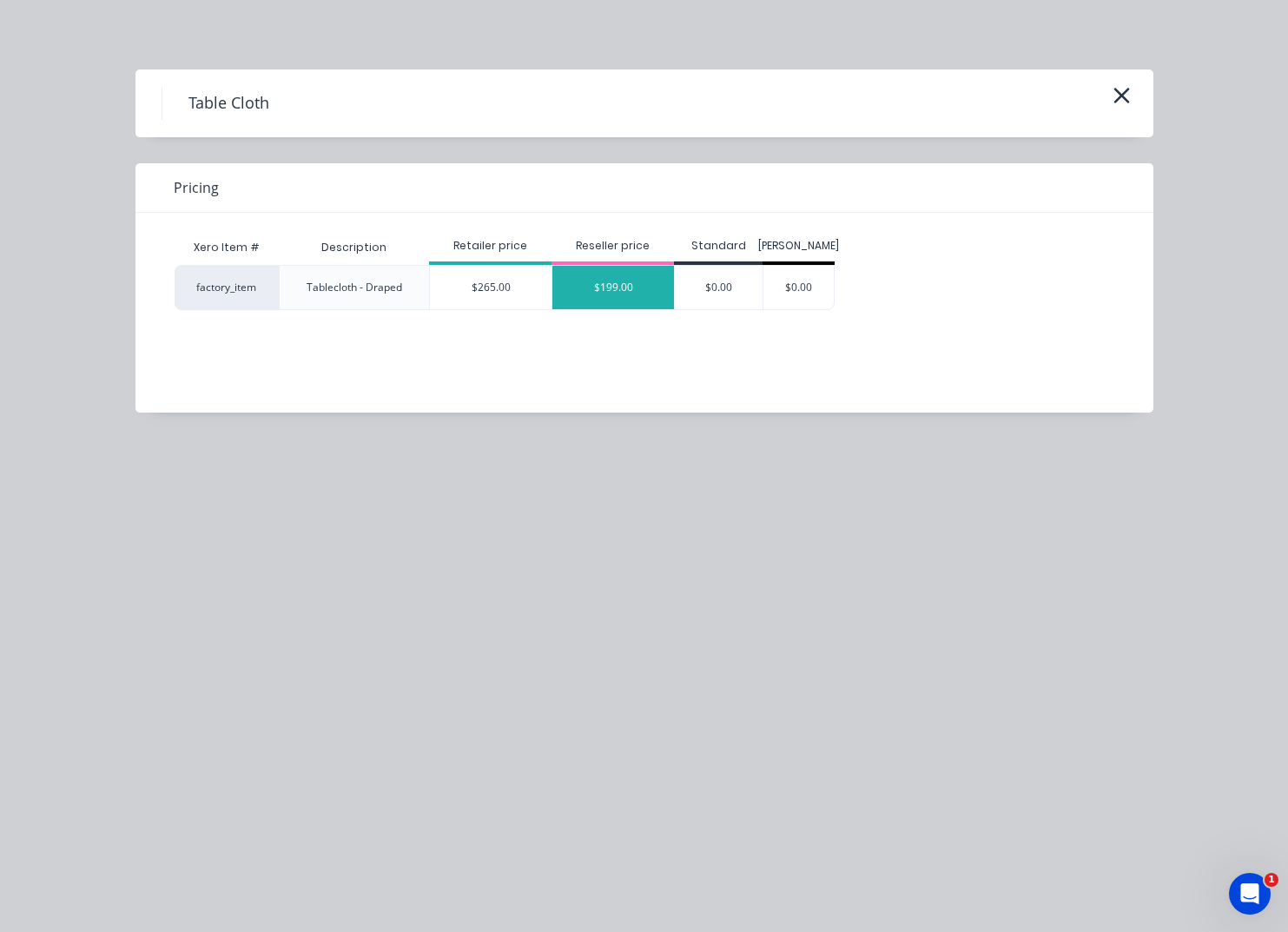
click at [588, 300] on div "$199.00" at bounding box center [613, 287] width 121 height 43
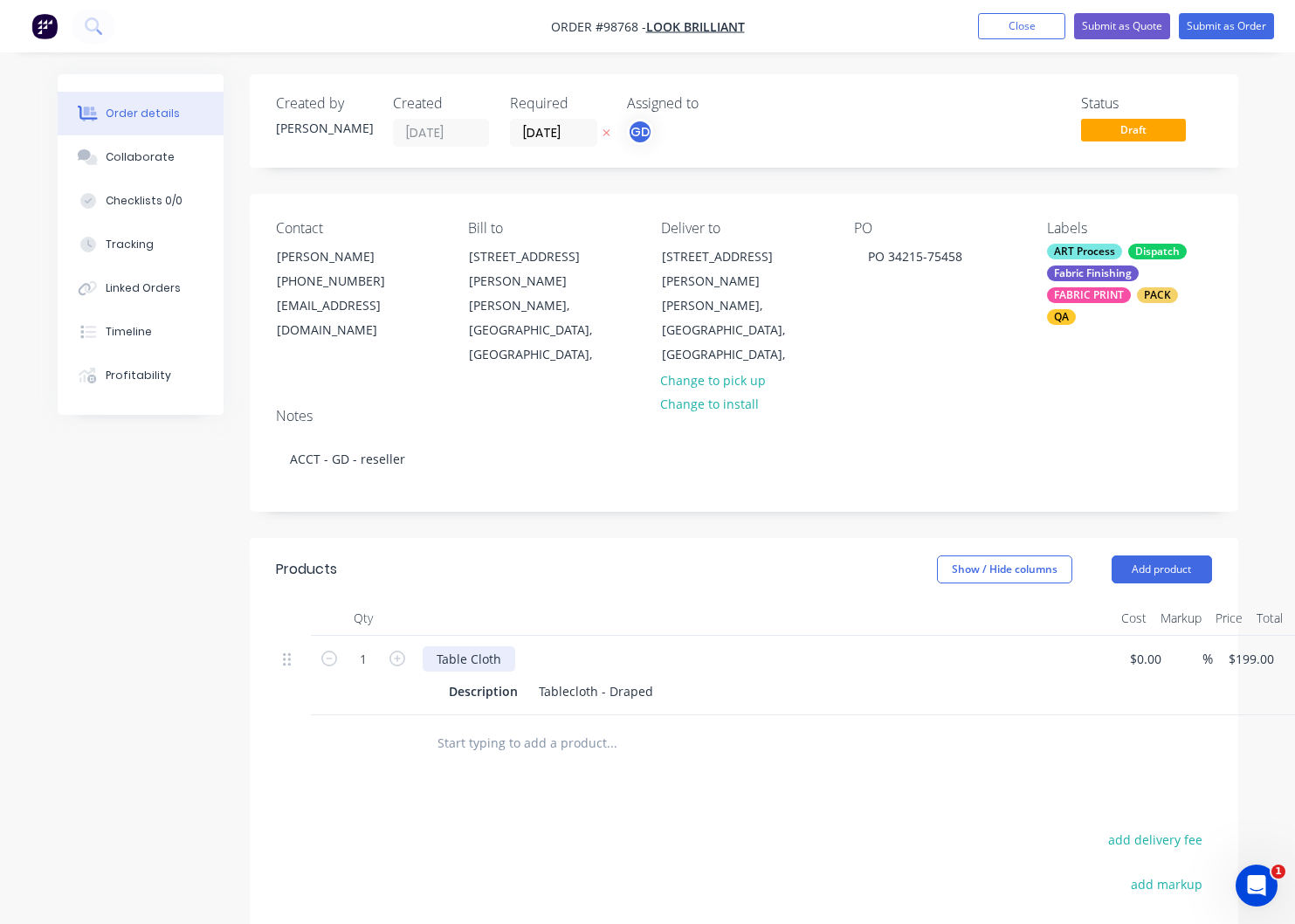
click at [513, 646] on div "Table Cloth" at bounding box center [469, 659] width 93 height 25
drag, startPoint x: 519, startPoint y: 667, endPoint x: 420, endPoint y: 660, distance: 99.2
click at [442, 678] on div "Description" at bounding box center [483, 691] width 83 height 25
click at [1161, 555] on button "Add product" at bounding box center [1161, 569] width 101 height 28
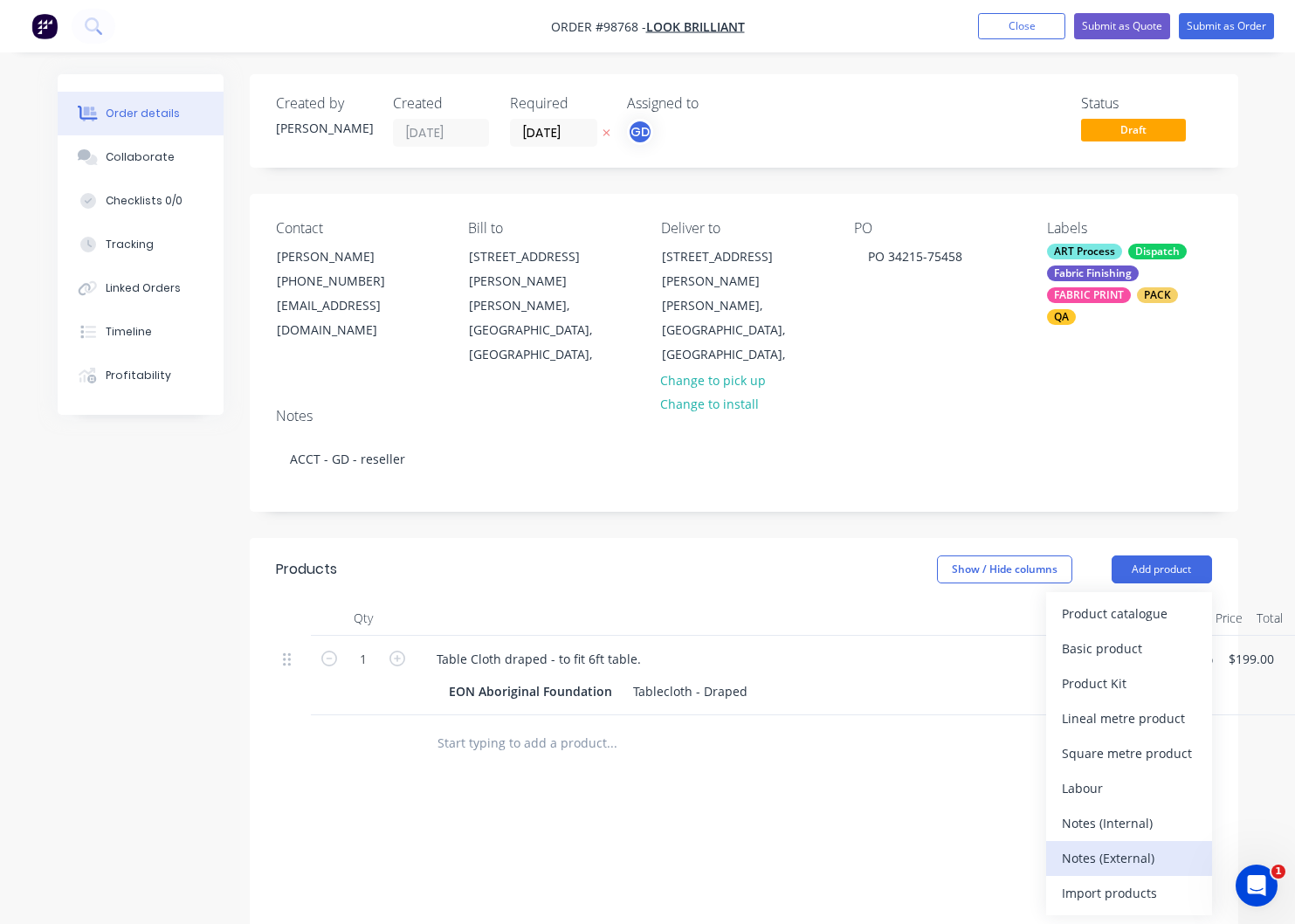
click at [1138, 846] on div "Notes (External)" at bounding box center [1128, 858] width 135 height 25
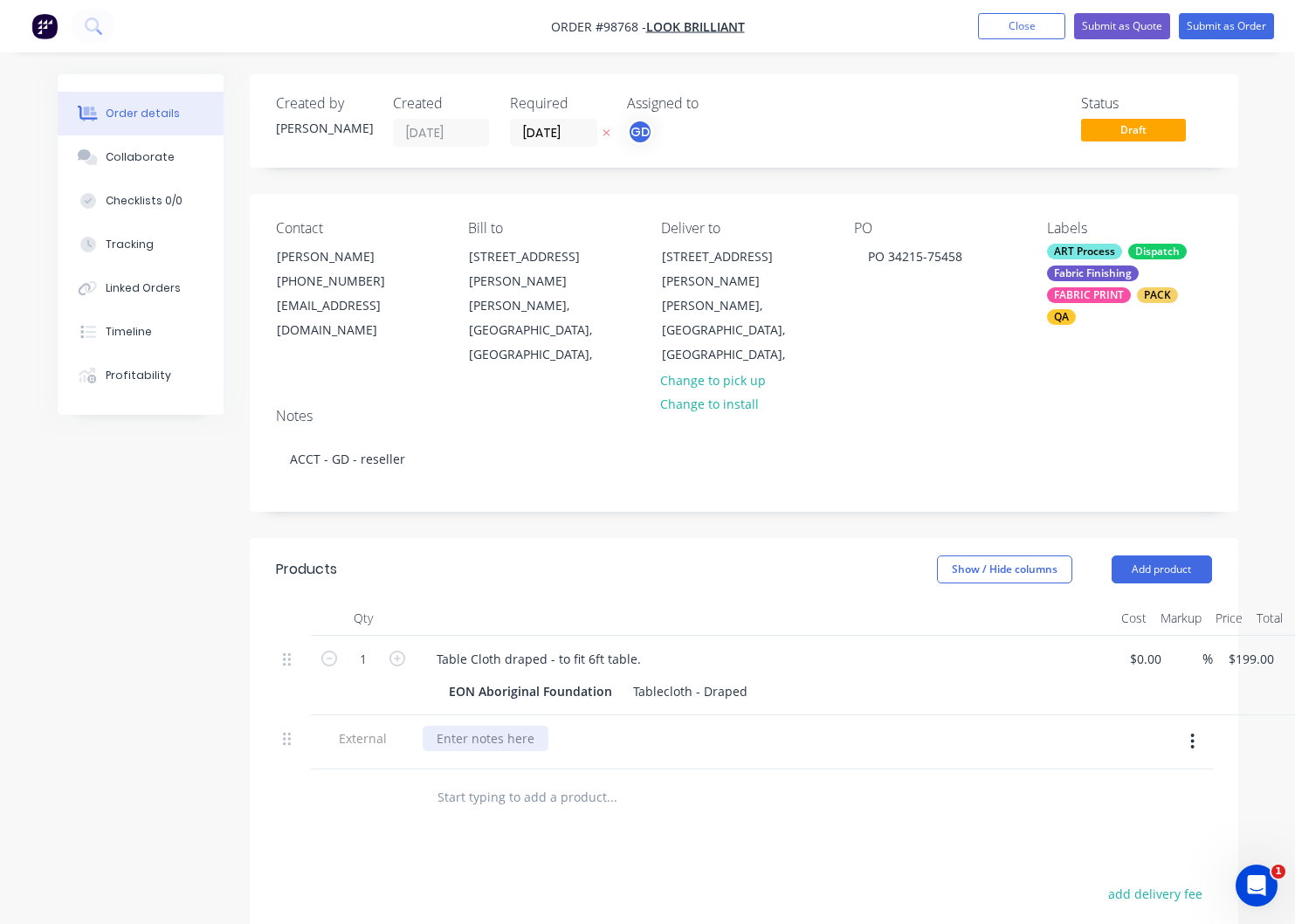
click at [460, 725] on div at bounding box center [485, 738] width 126 height 25
click at [683, 725] on div "Look Brilliant to arrange pick up courier" at bounding box center [764, 738] width 685 height 25
click at [674, 725] on div "Look Brilliant to arrange pick up courier" at bounding box center [552, 738] width 261 height 25
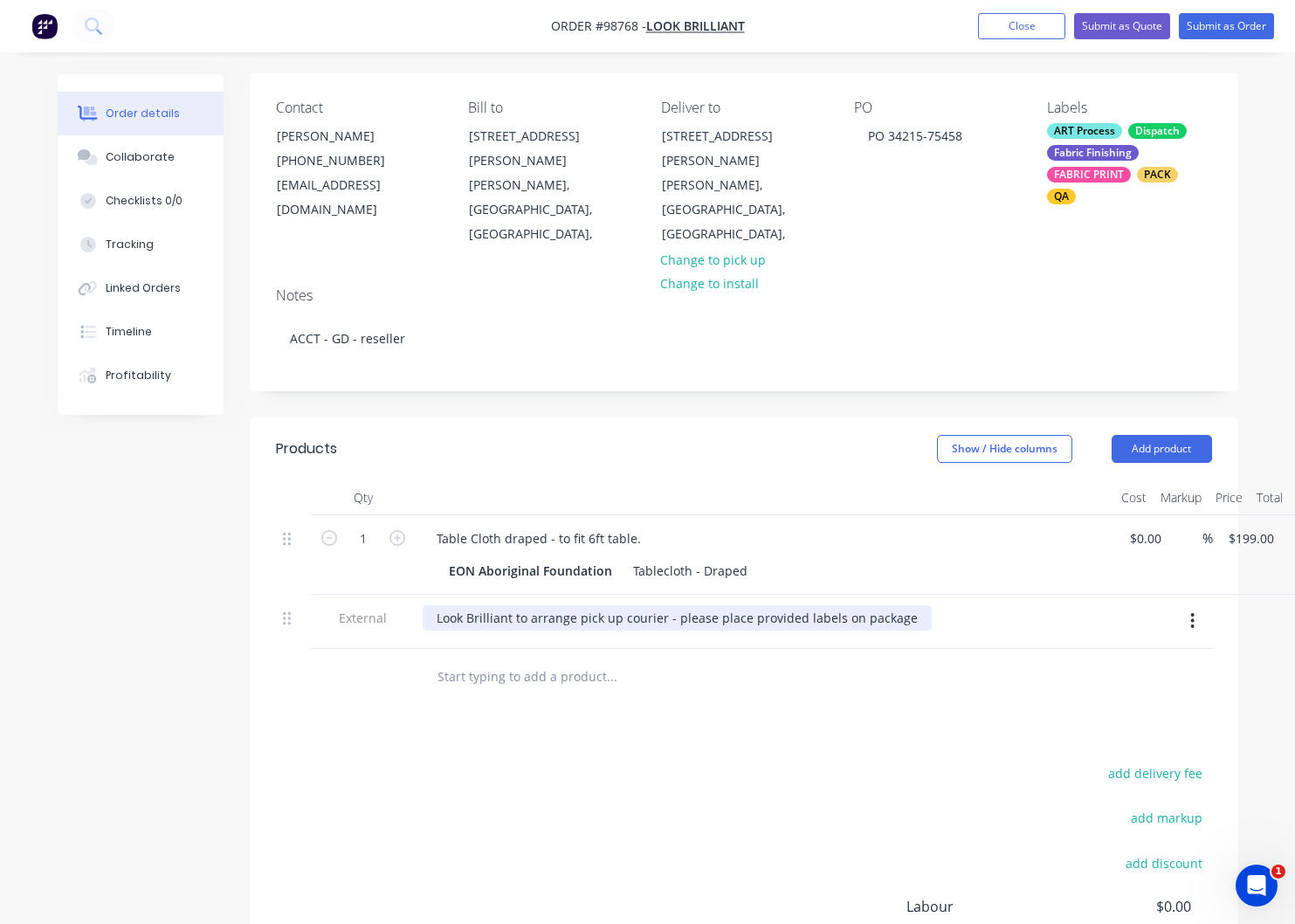
scroll to position [0, 0]
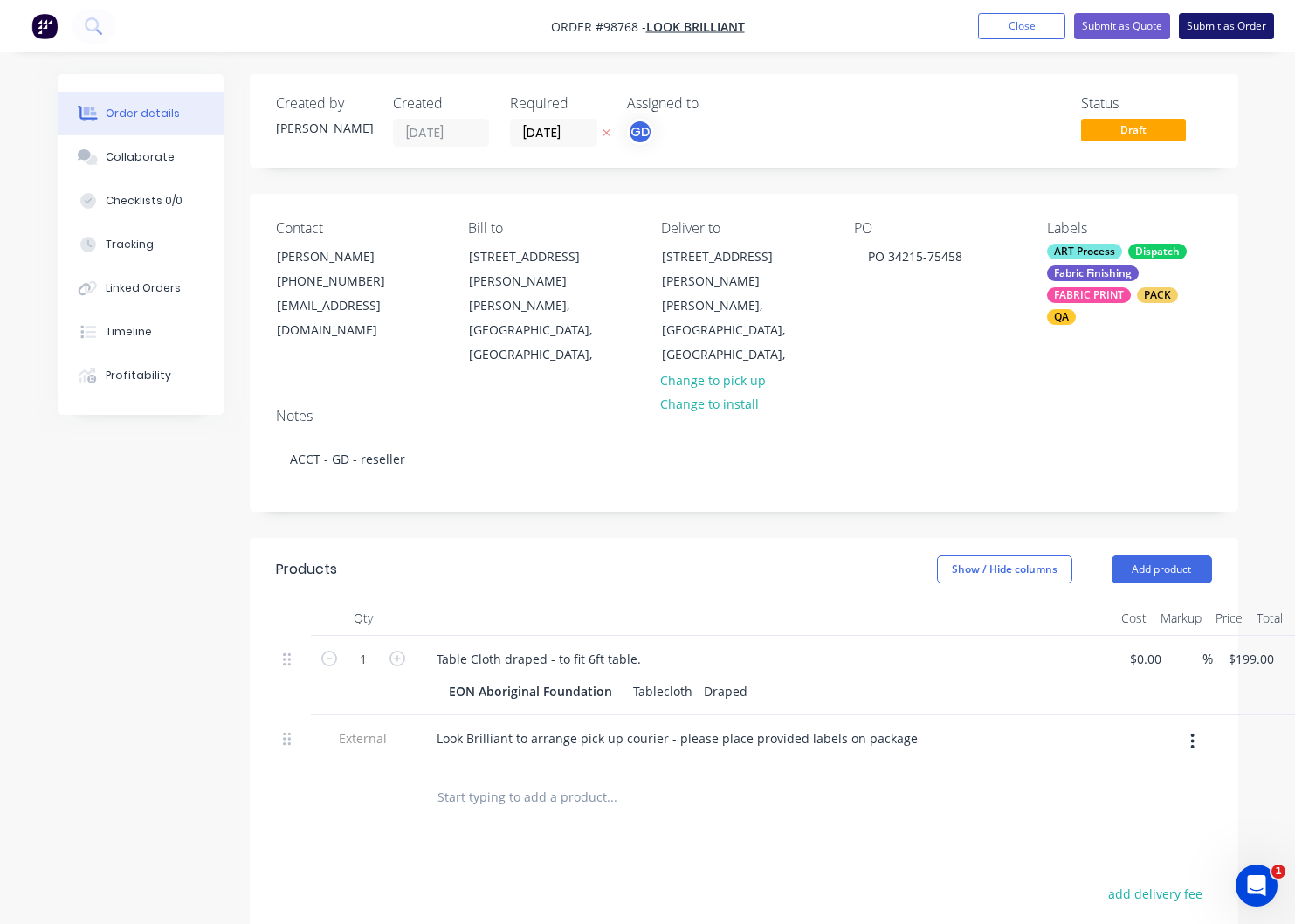
click at [1218, 29] on button "Submit as Order" at bounding box center [1226, 26] width 95 height 26
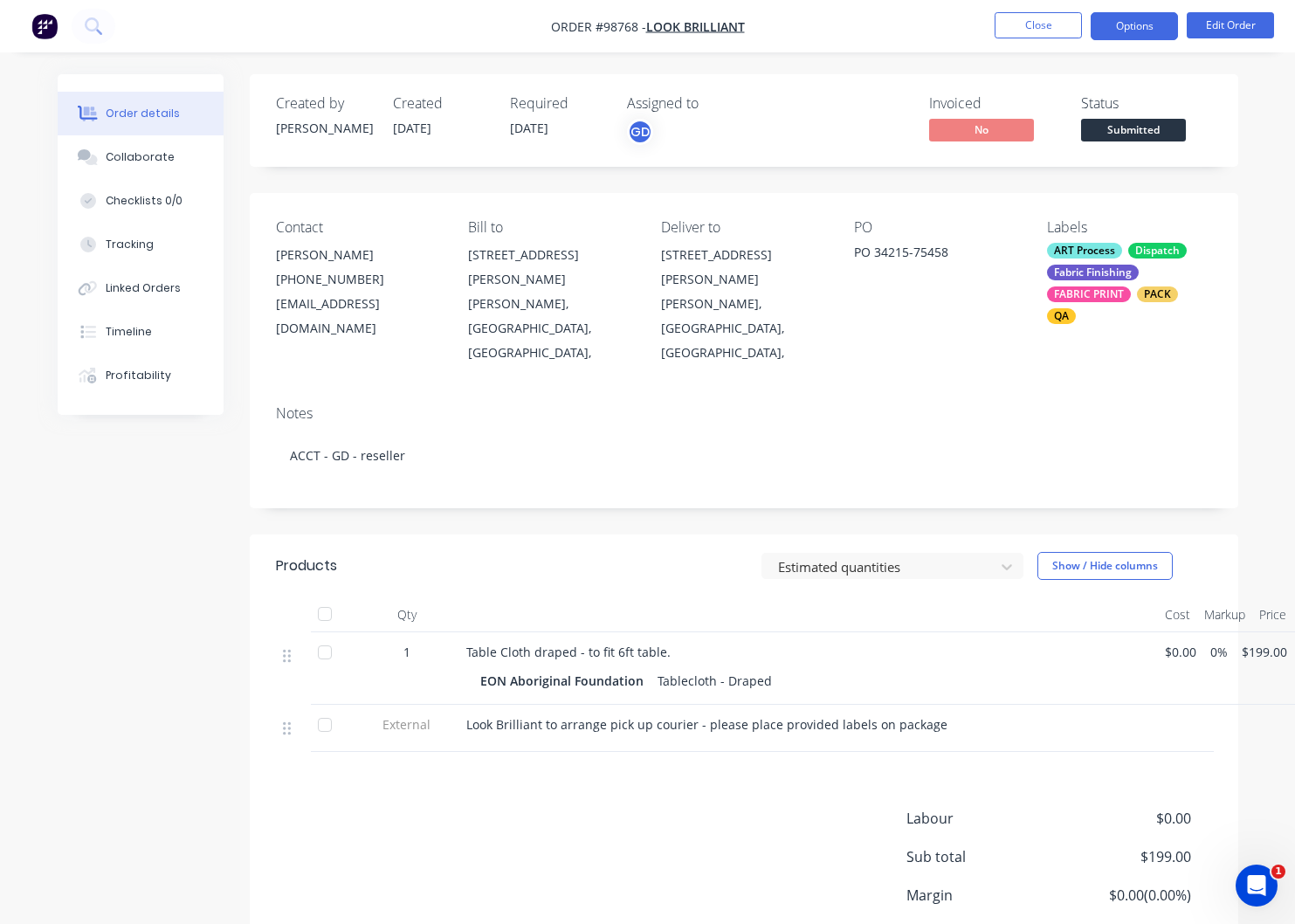
click at [1143, 21] on button "Options" at bounding box center [1134, 26] width 87 height 28
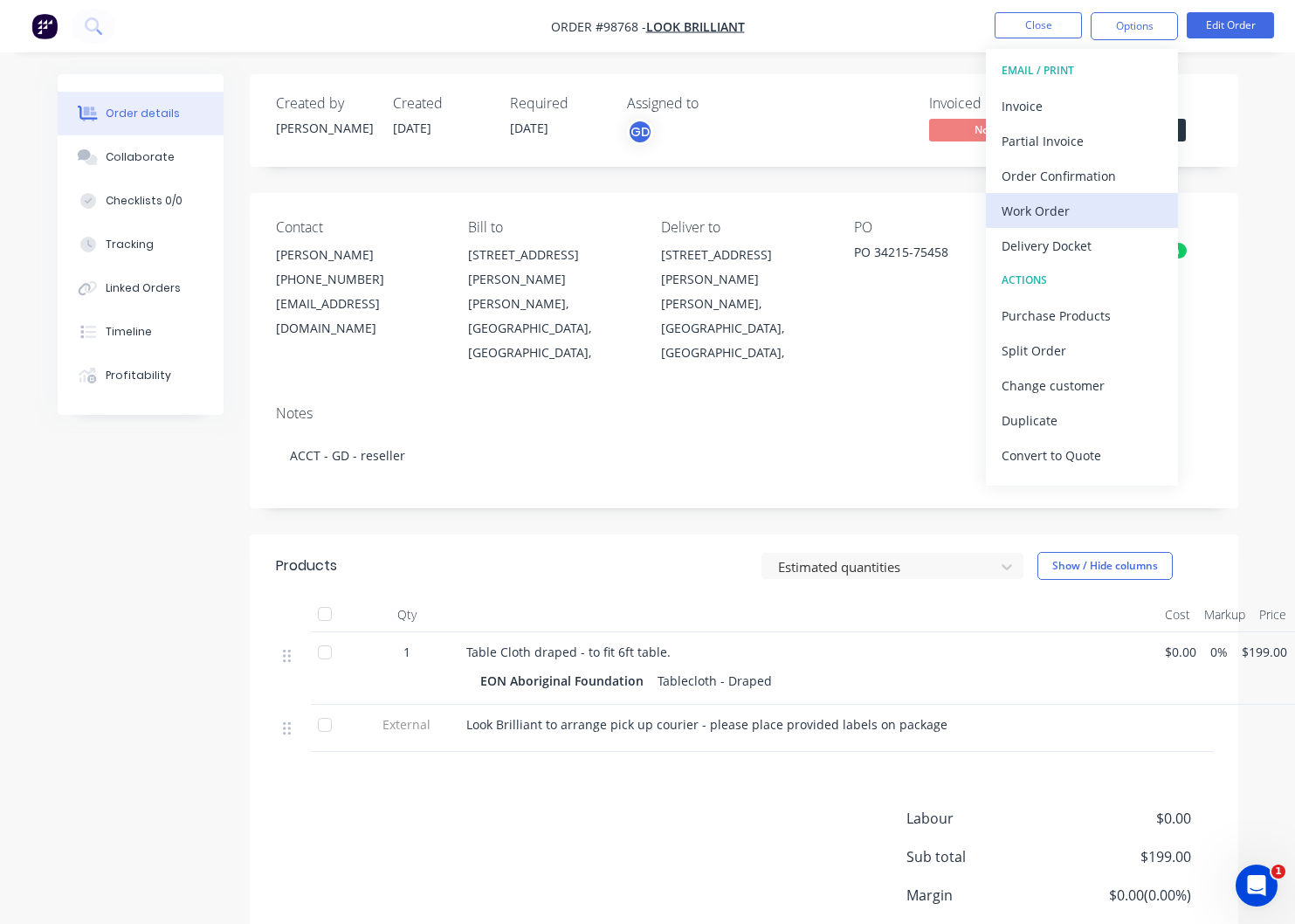
click at [1041, 220] on div "Work Order" at bounding box center [1082, 211] width 161 height 25
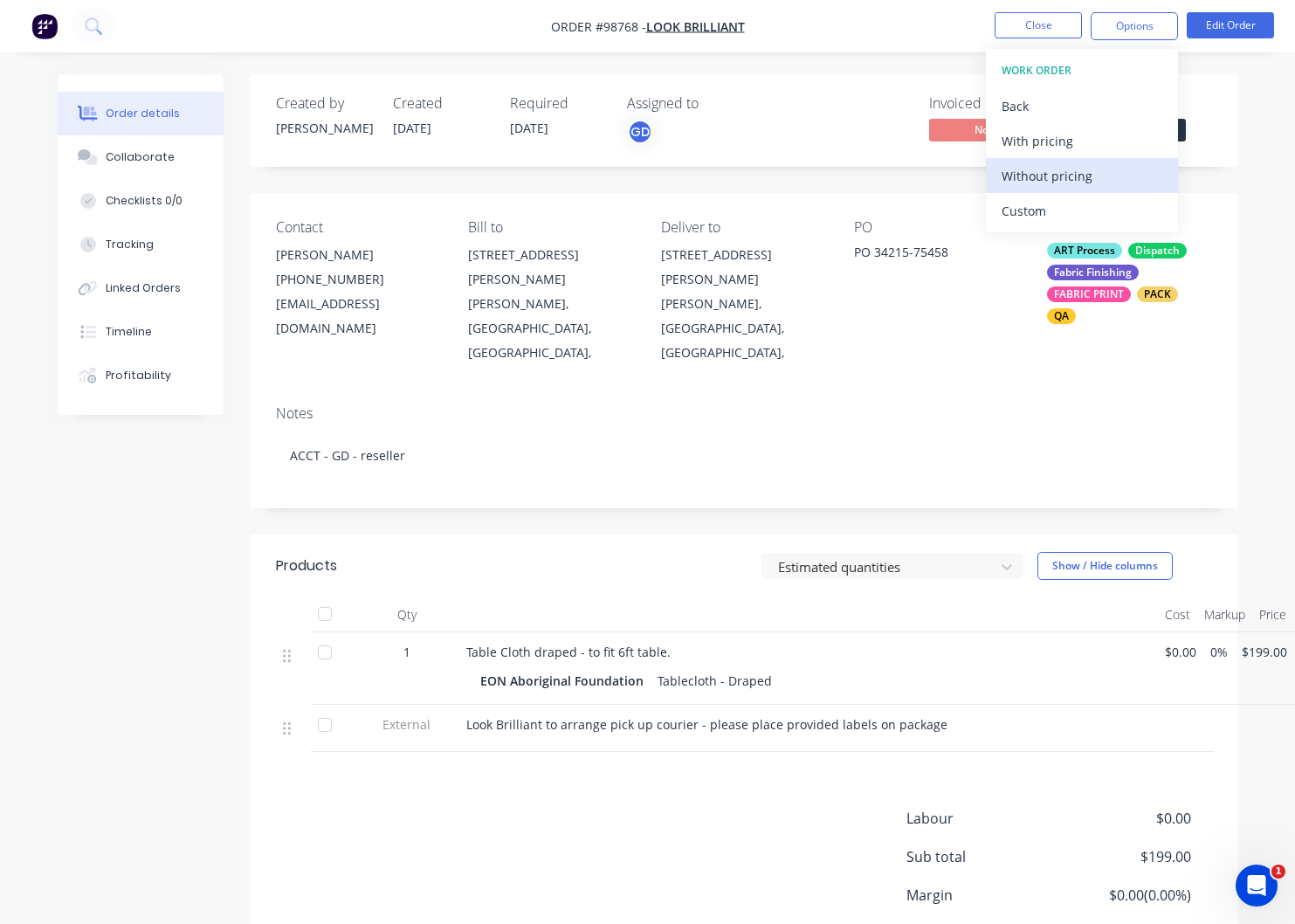
click at [1042, 178] on div "Without pricing" at bounding box center [1082, 176] width 161 height 25
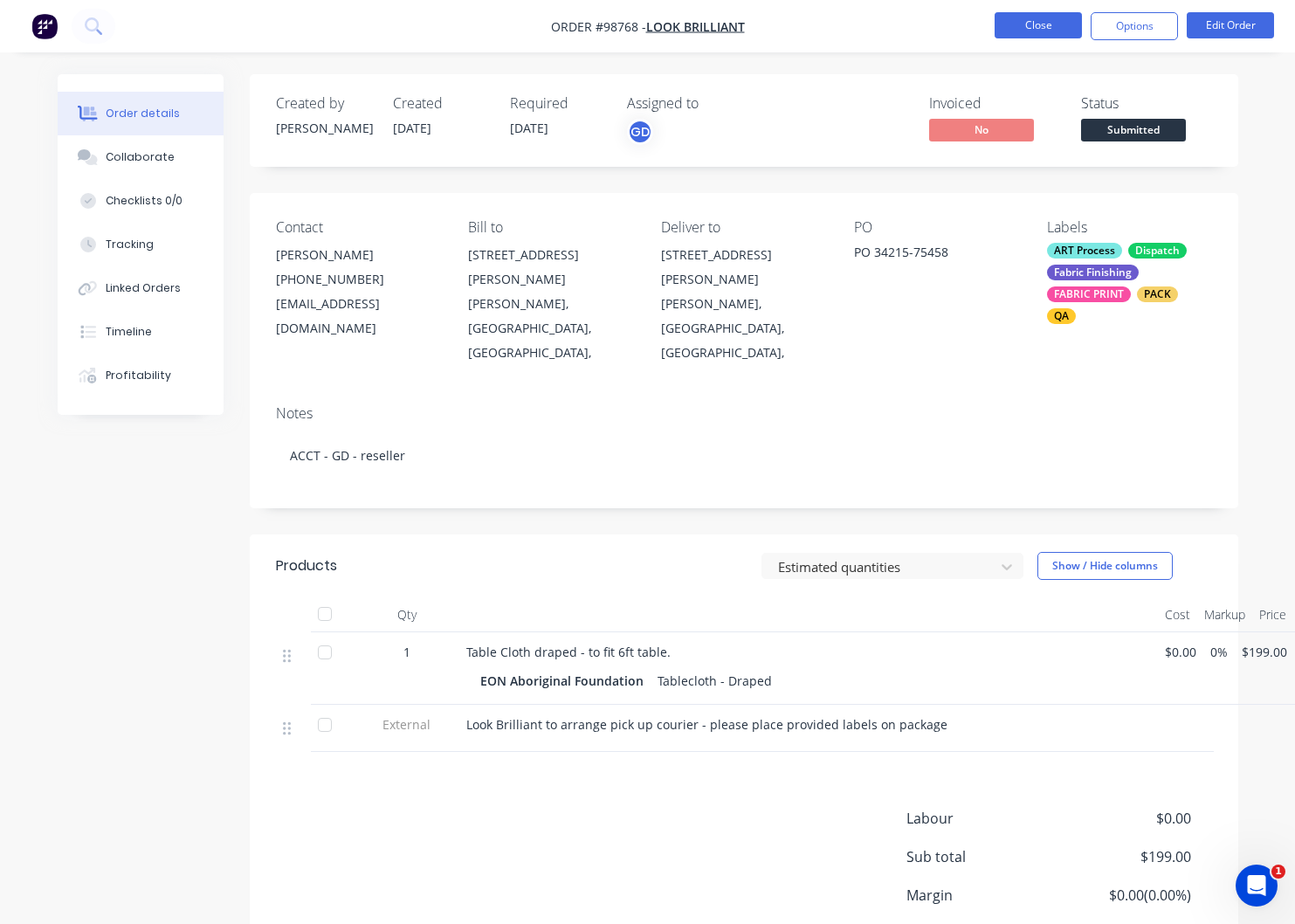
click at [1027, 25] on button "Close" at bounding box center [1038, 25] width 87 height 26
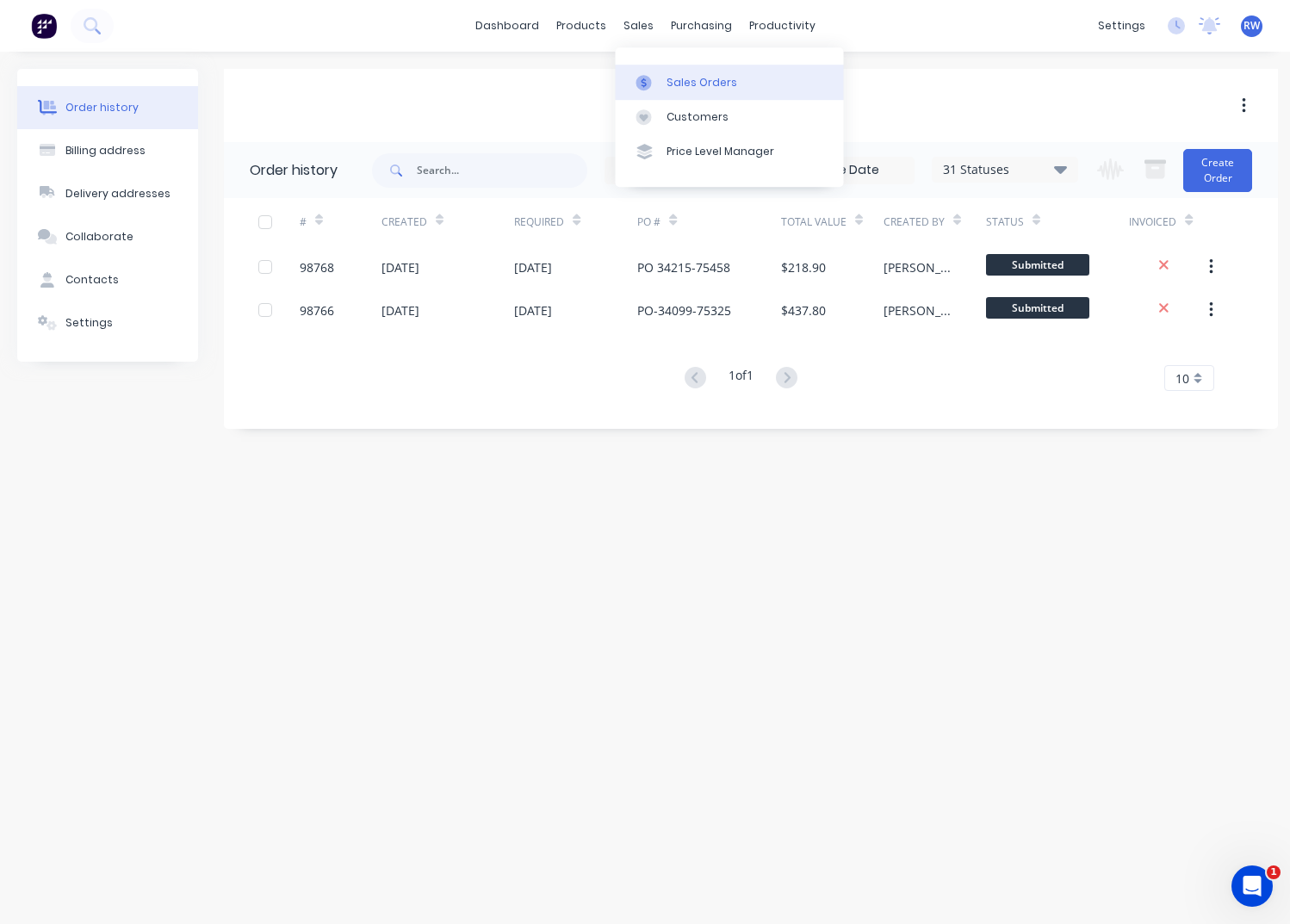
click at [685, 80] on div "Sales Orders" at bounding box center [702, 82] width 71 height 15
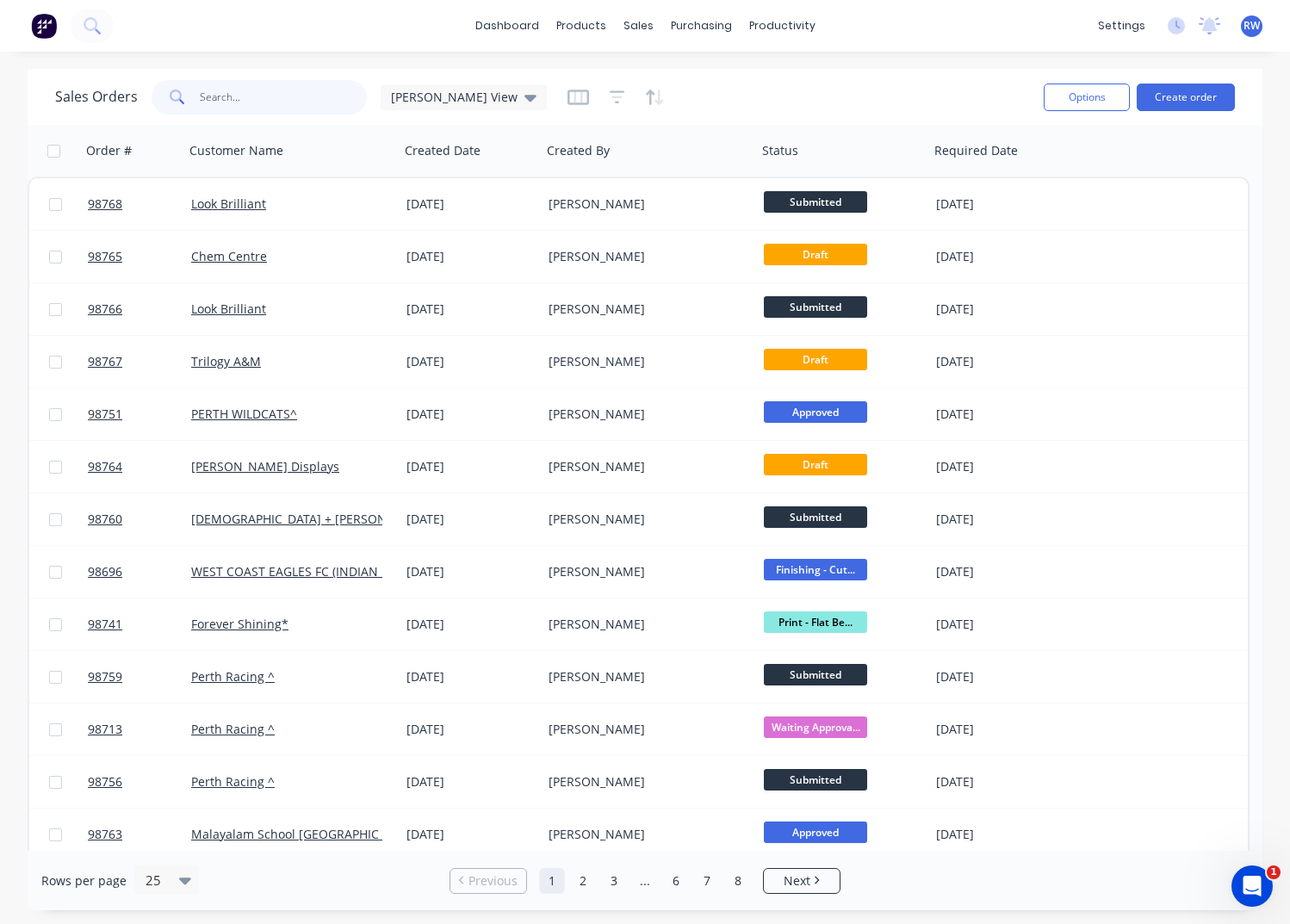
click at [253, 97] on input "text" at bounding box center [284, 97] width 168 height 34
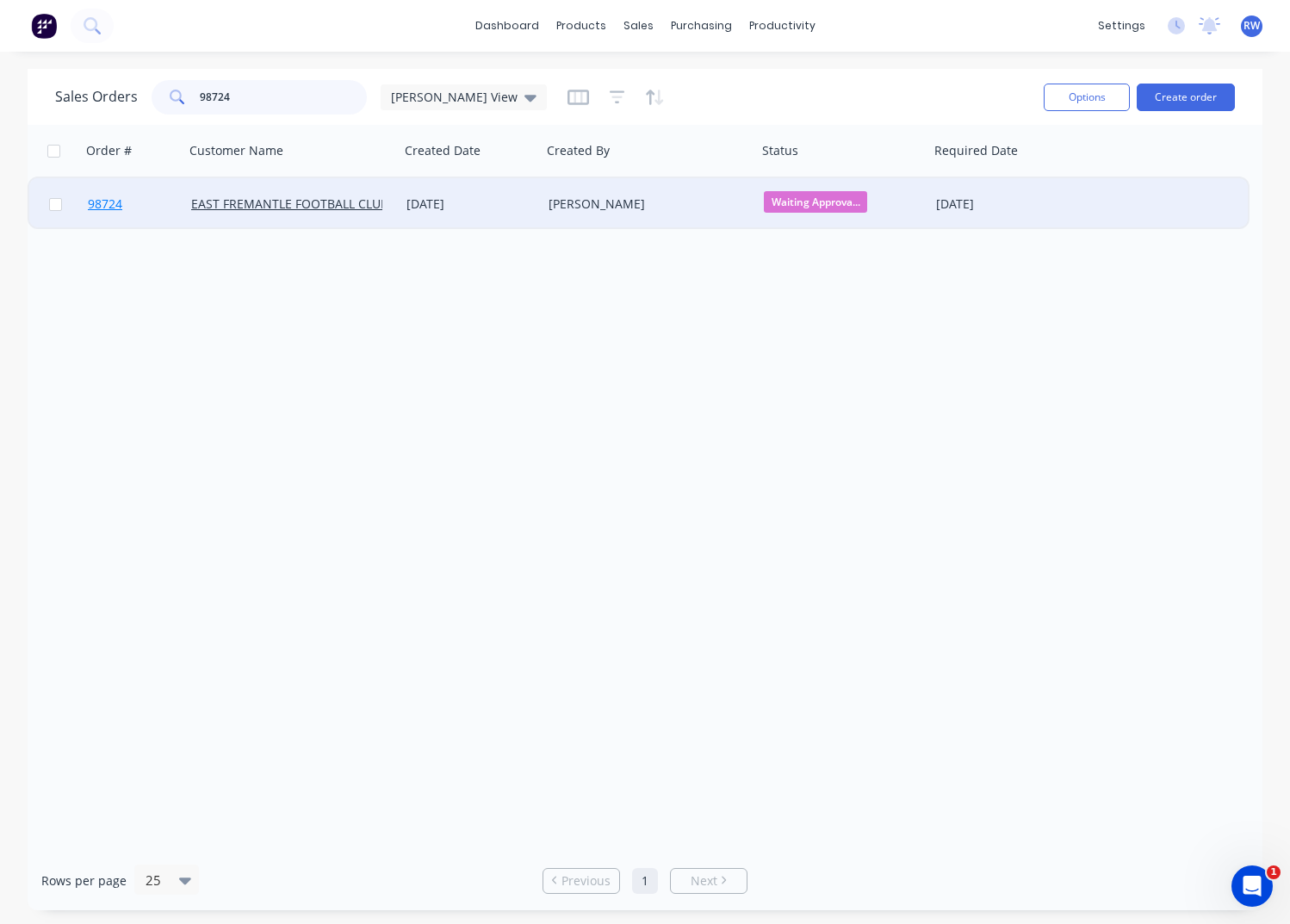
type input "98724"
click at [107, 204] on span "98724" at bounding box center [105, 204] width 34 height 17
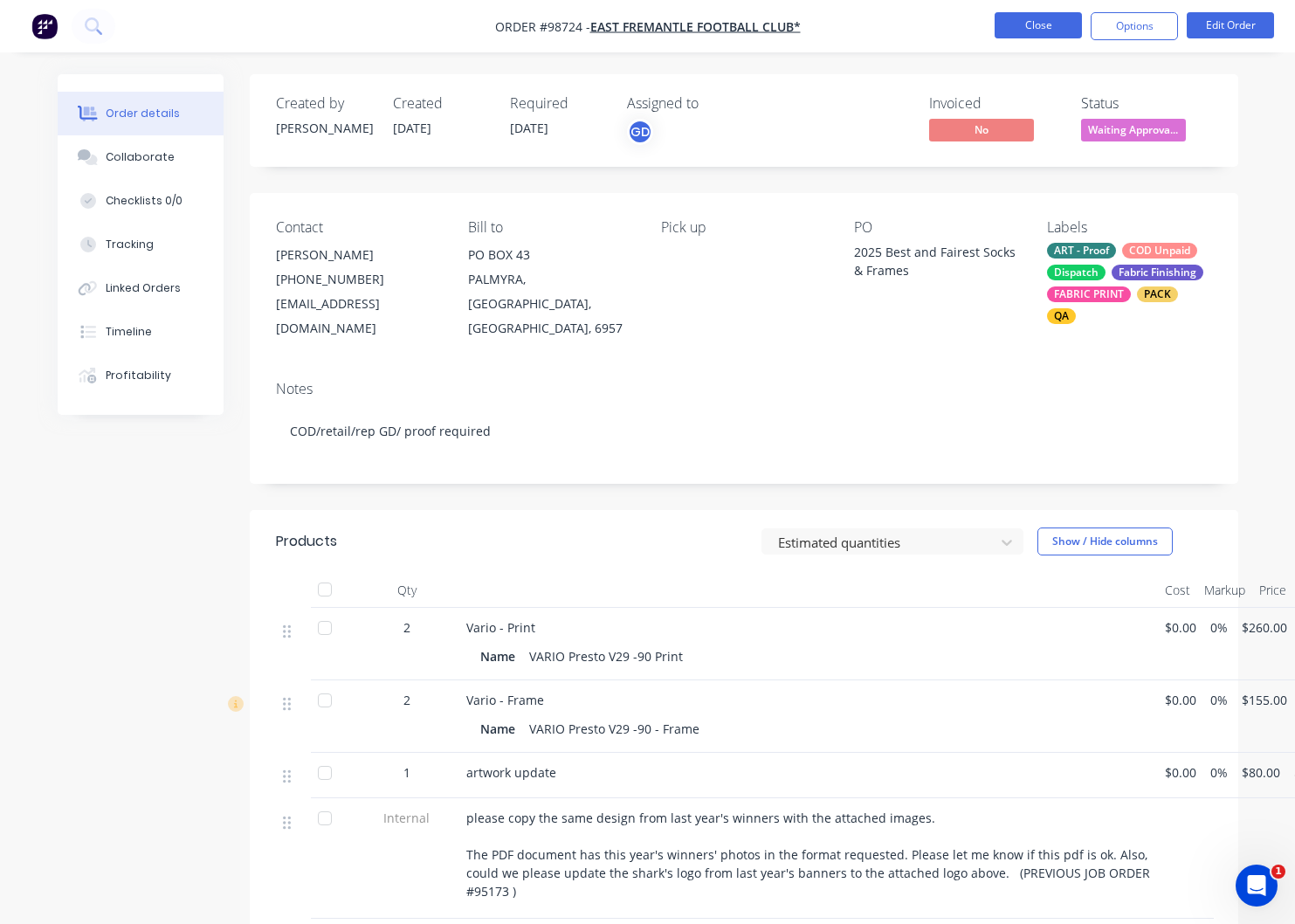
click at [1029, 24] on button "Close" at bounding box center [1038, 25] width 87 height 26
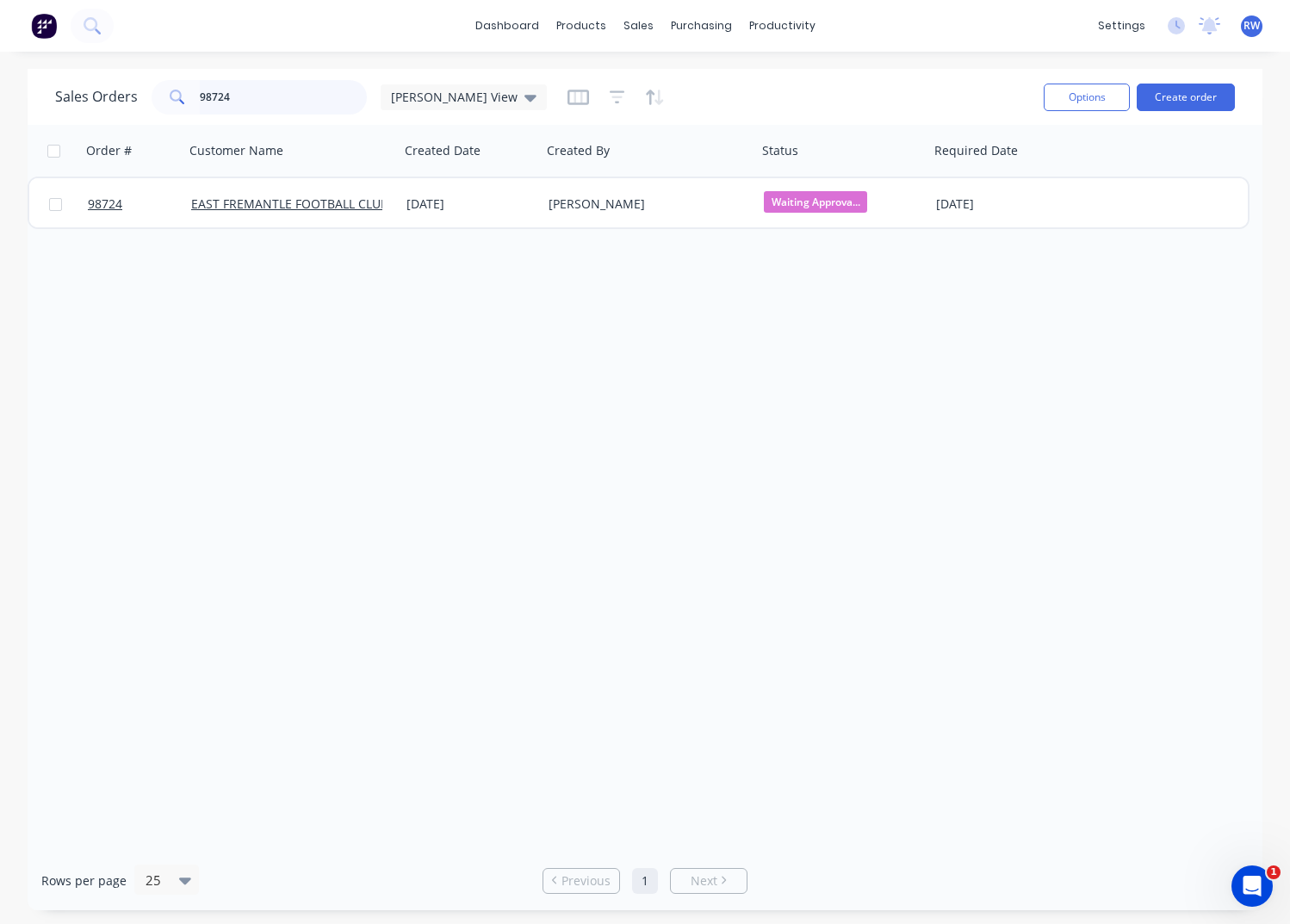
click at [242, 98] on input "98724" at bounding box center [284, 97] width 168 height 34
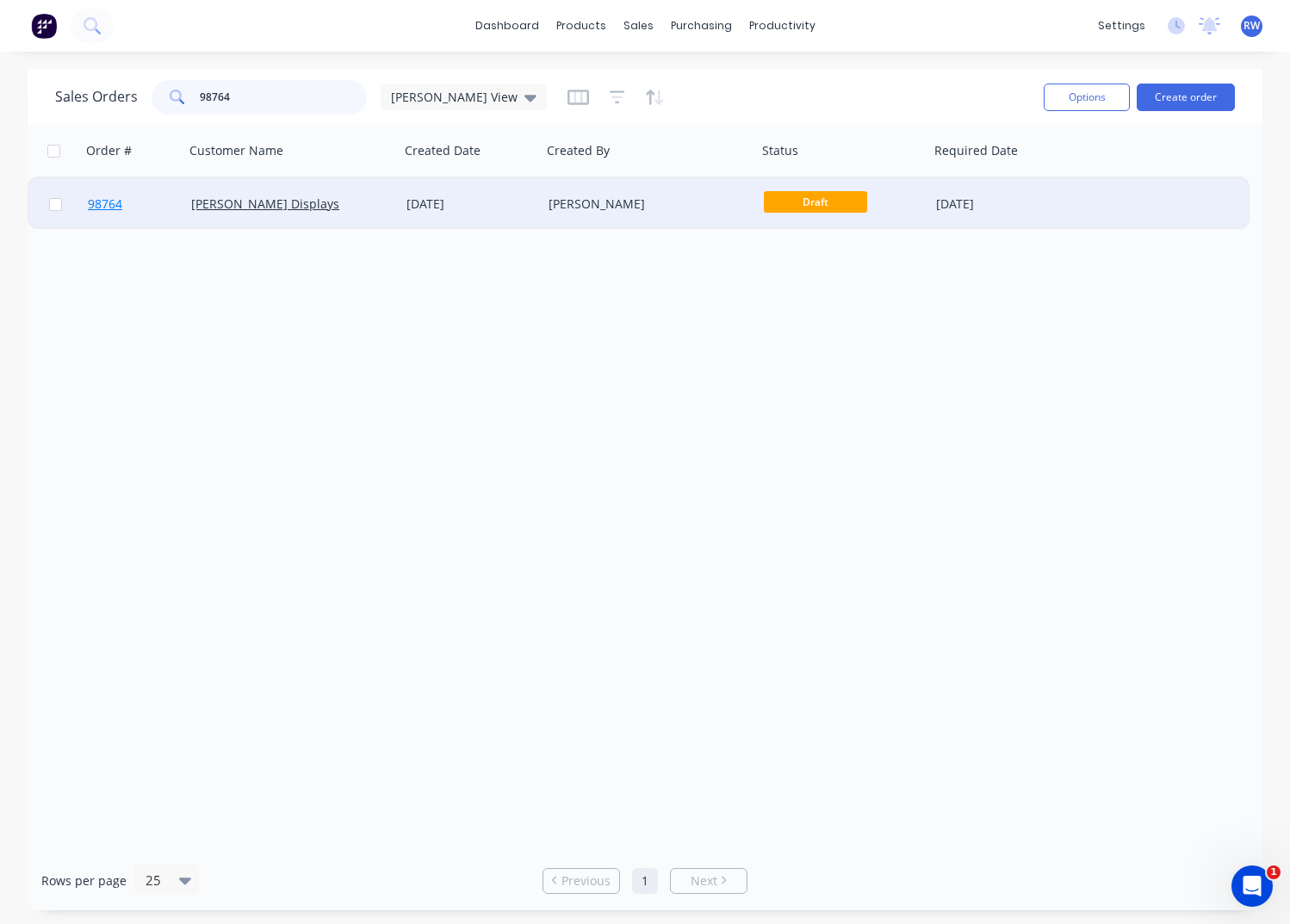
type input "98764"
click at [101, 203] on span "98764" at bounding box center [105, 204] width 34 height 17
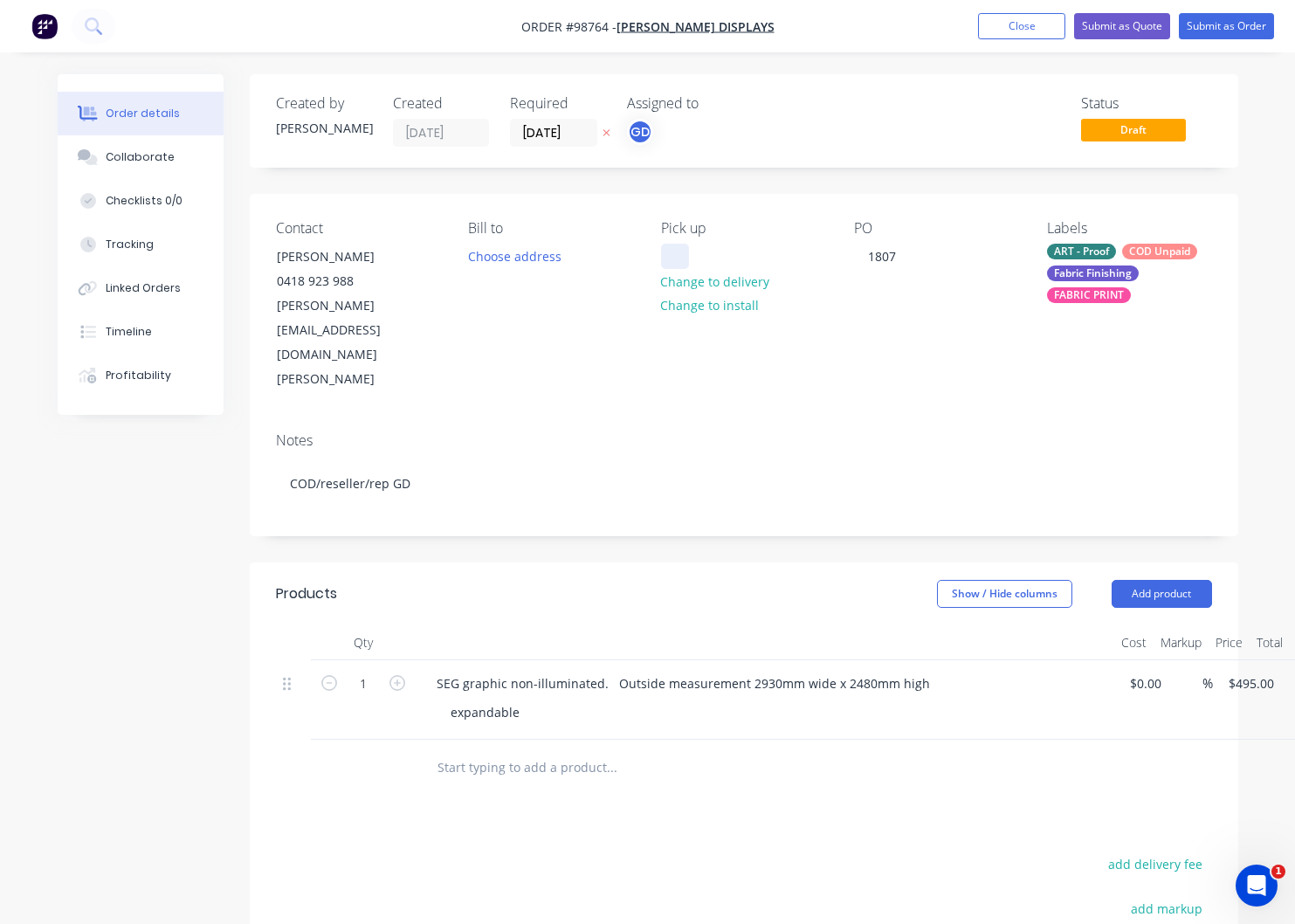
click at [674, 254] on div at bounding box center [674, 256] width 28 height 25
click at [1080, 291] on div "FABRIC PRINT" at bounding box center [1089, 295] width 84 height 15
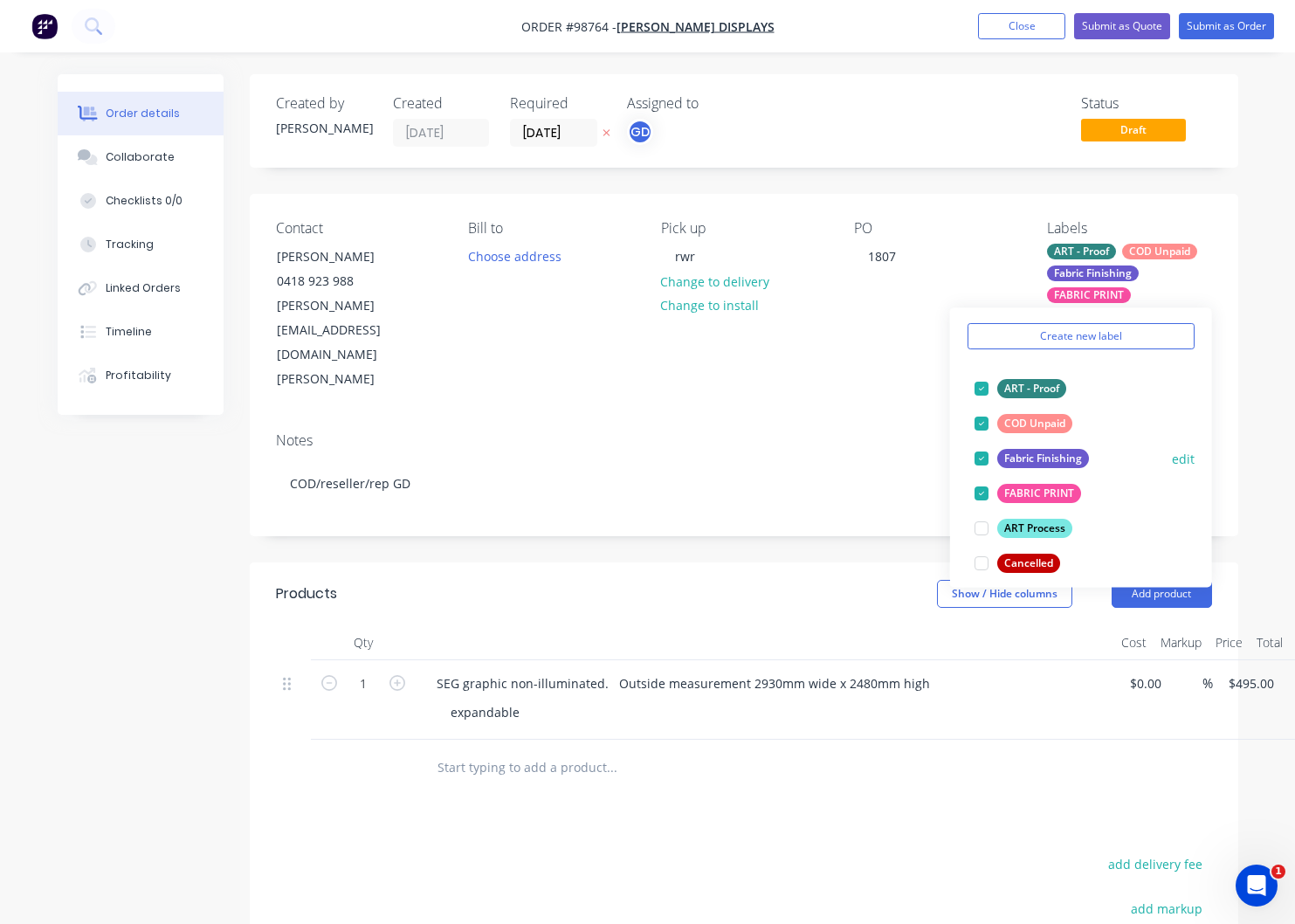
scroll to position [72, 0]
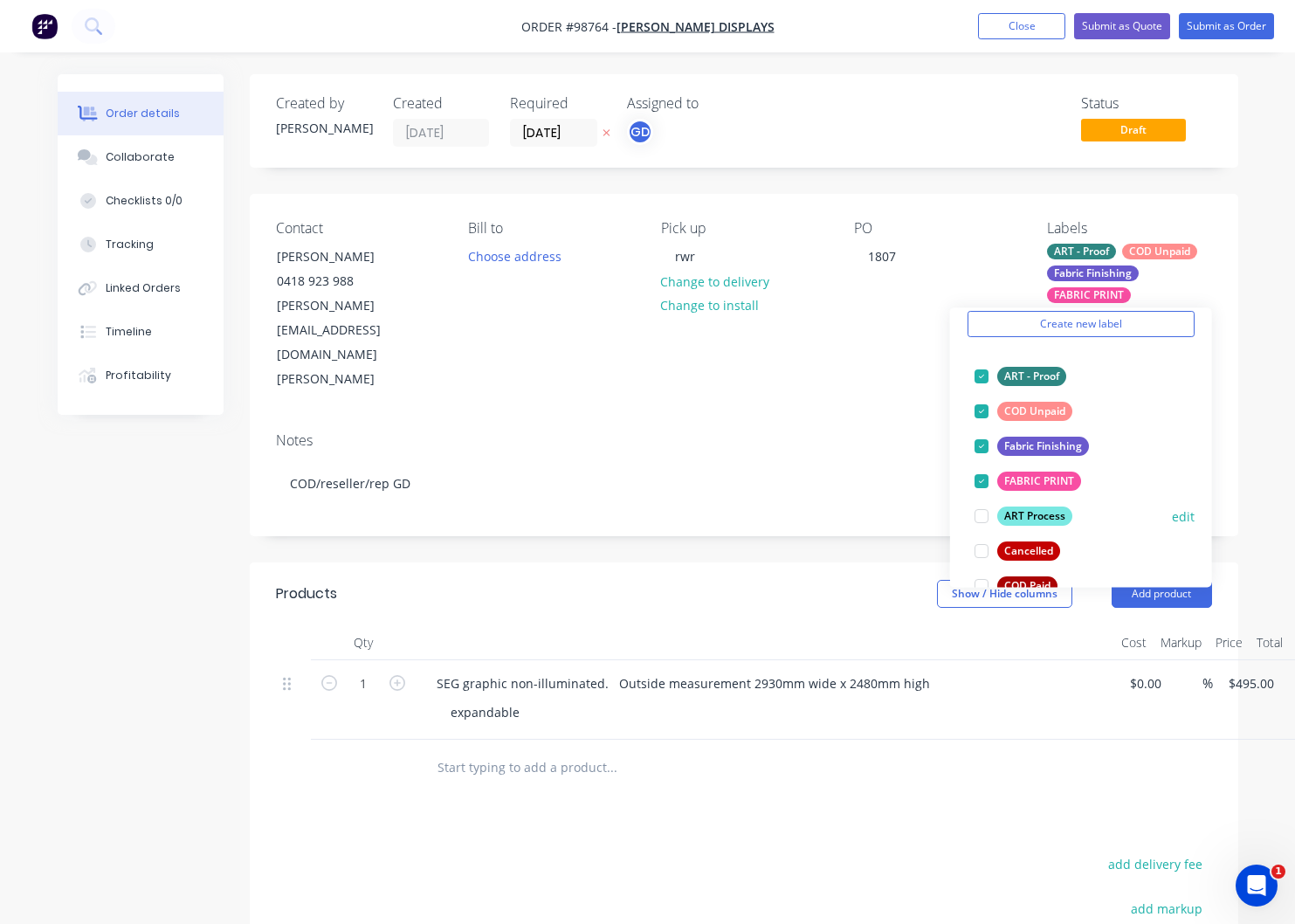
click at [1018, 517] on div "ART Process" at bounding box center [1034, 516] width 76 height 19
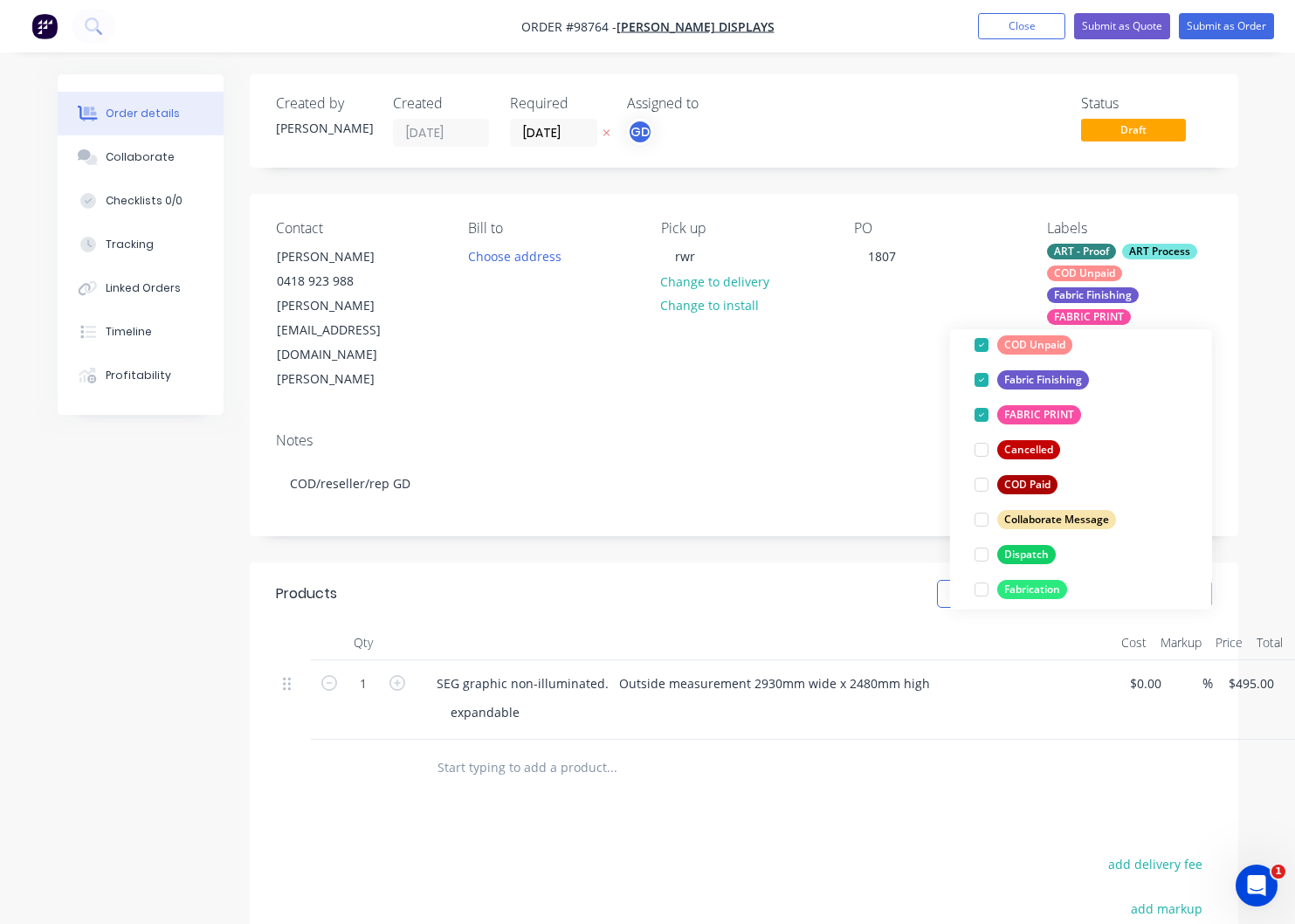
scroll to position [199, 0]
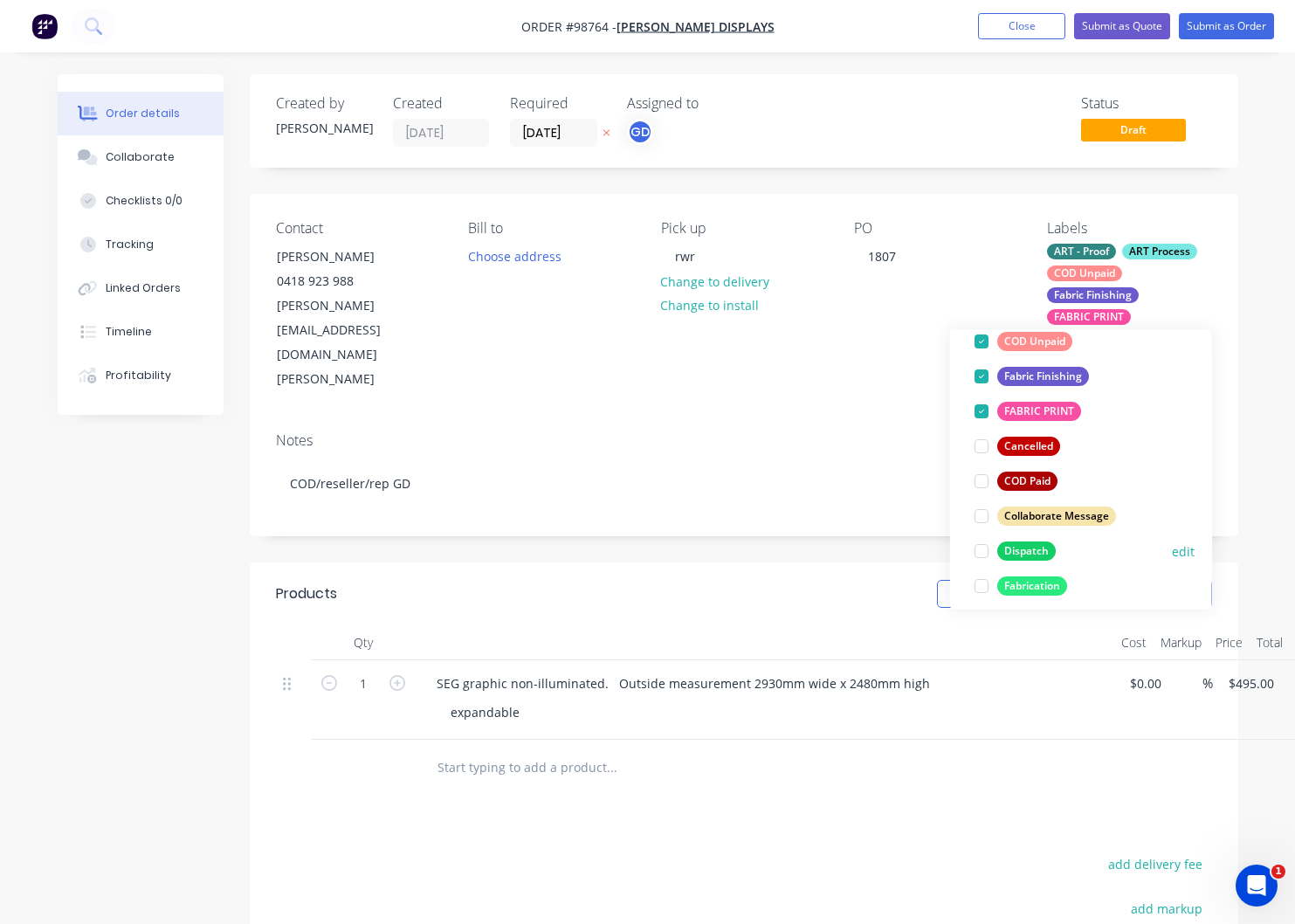
click at [1015, 546] on div "Dispatch" at bounding box center [1026, 551] width 58 height 19
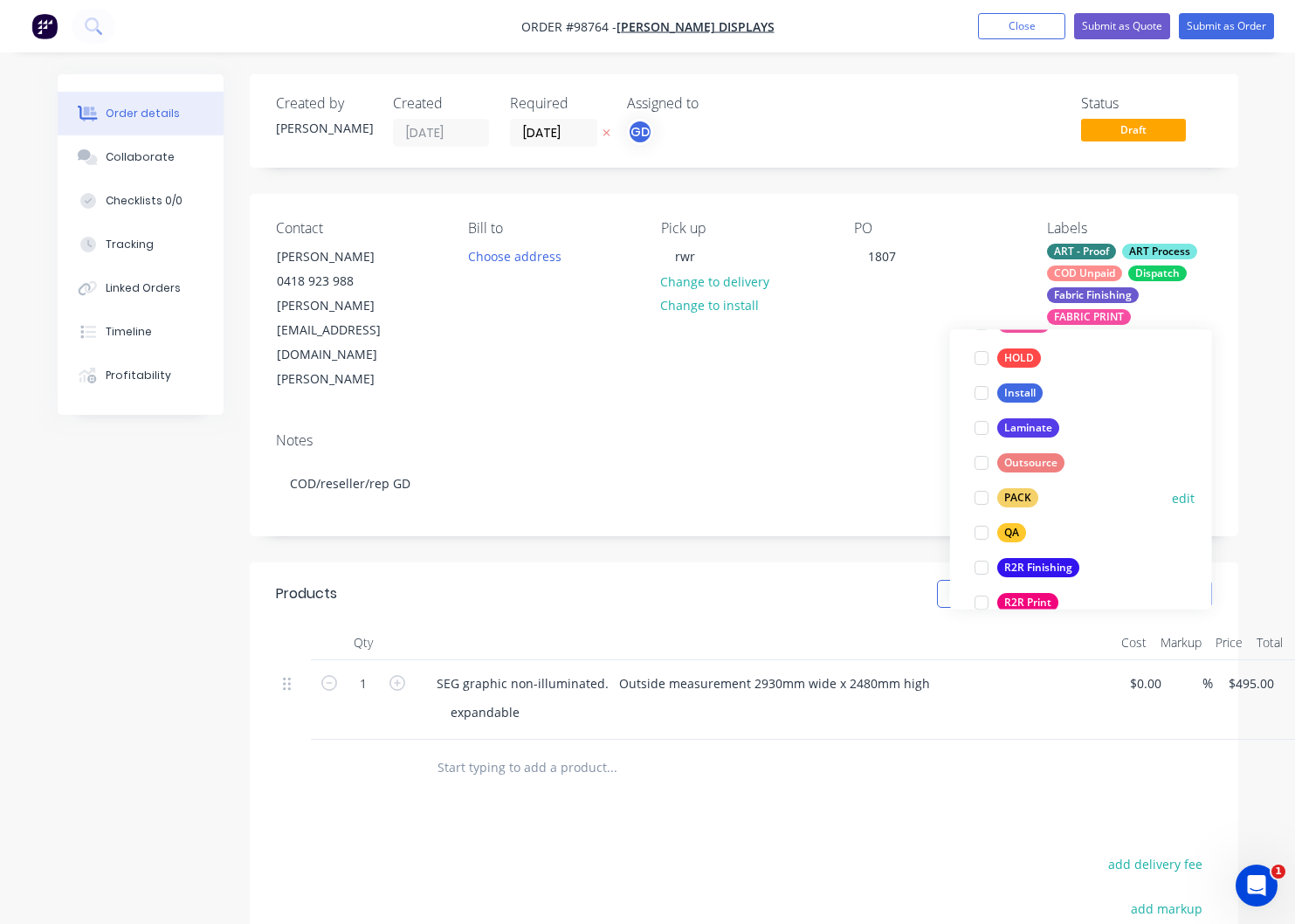
click at [1008, 500] on div "PACK" at bounding box center [1017, 499] width 41 height 19
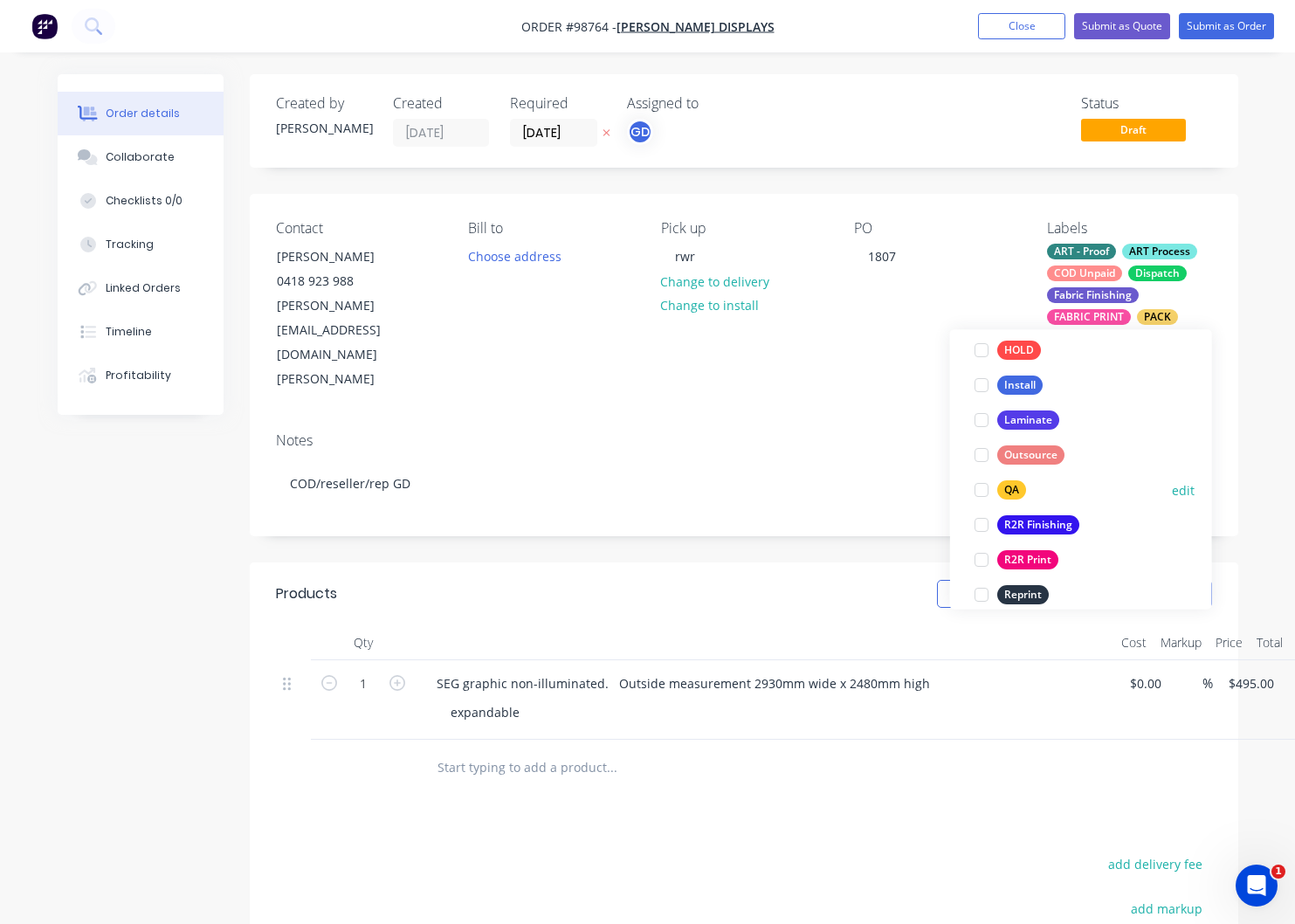
click at [1010, 491] on div "QA" at bounding box center [1011, 491] width 29 height 19
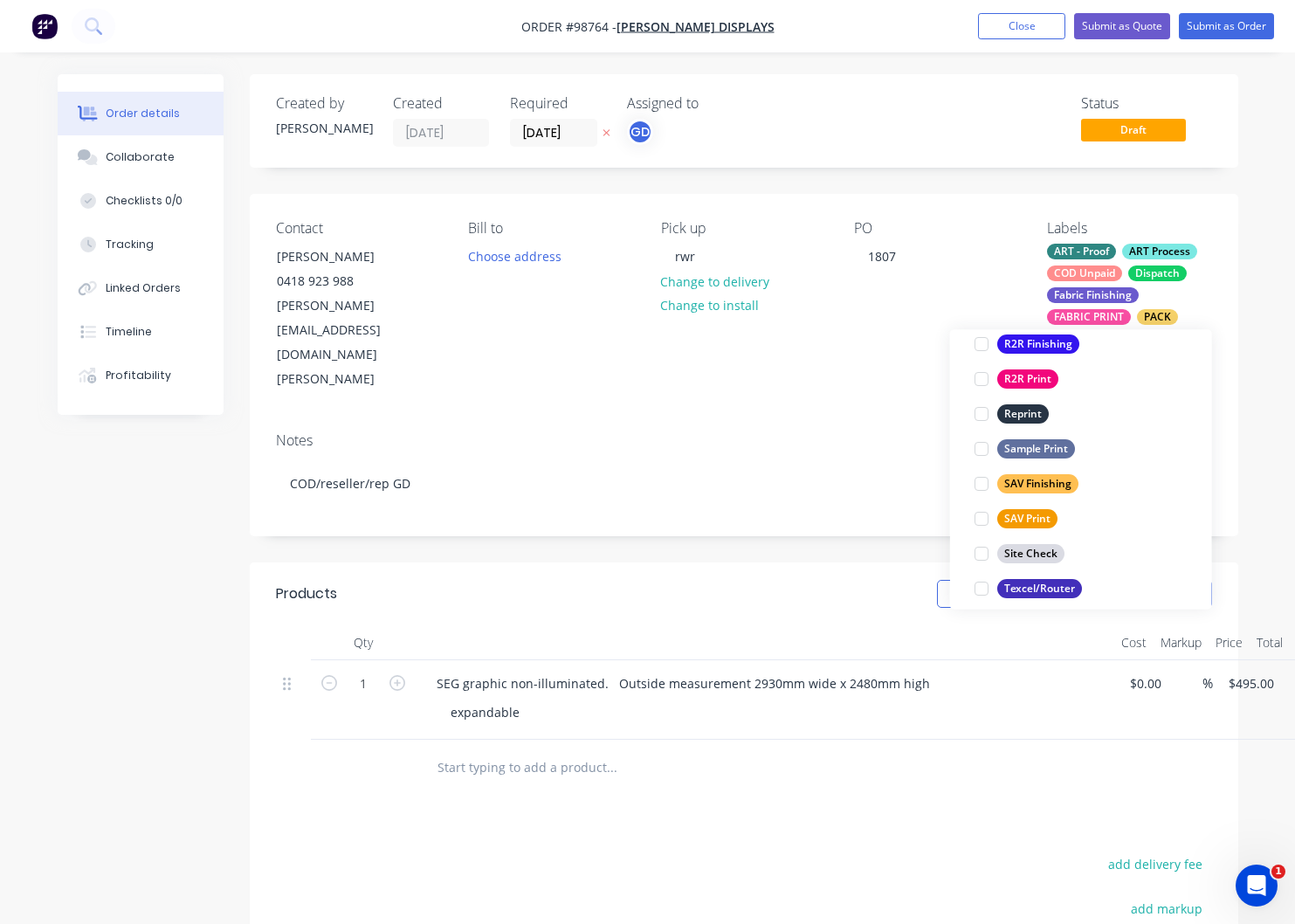
scroll to position [838, 0]
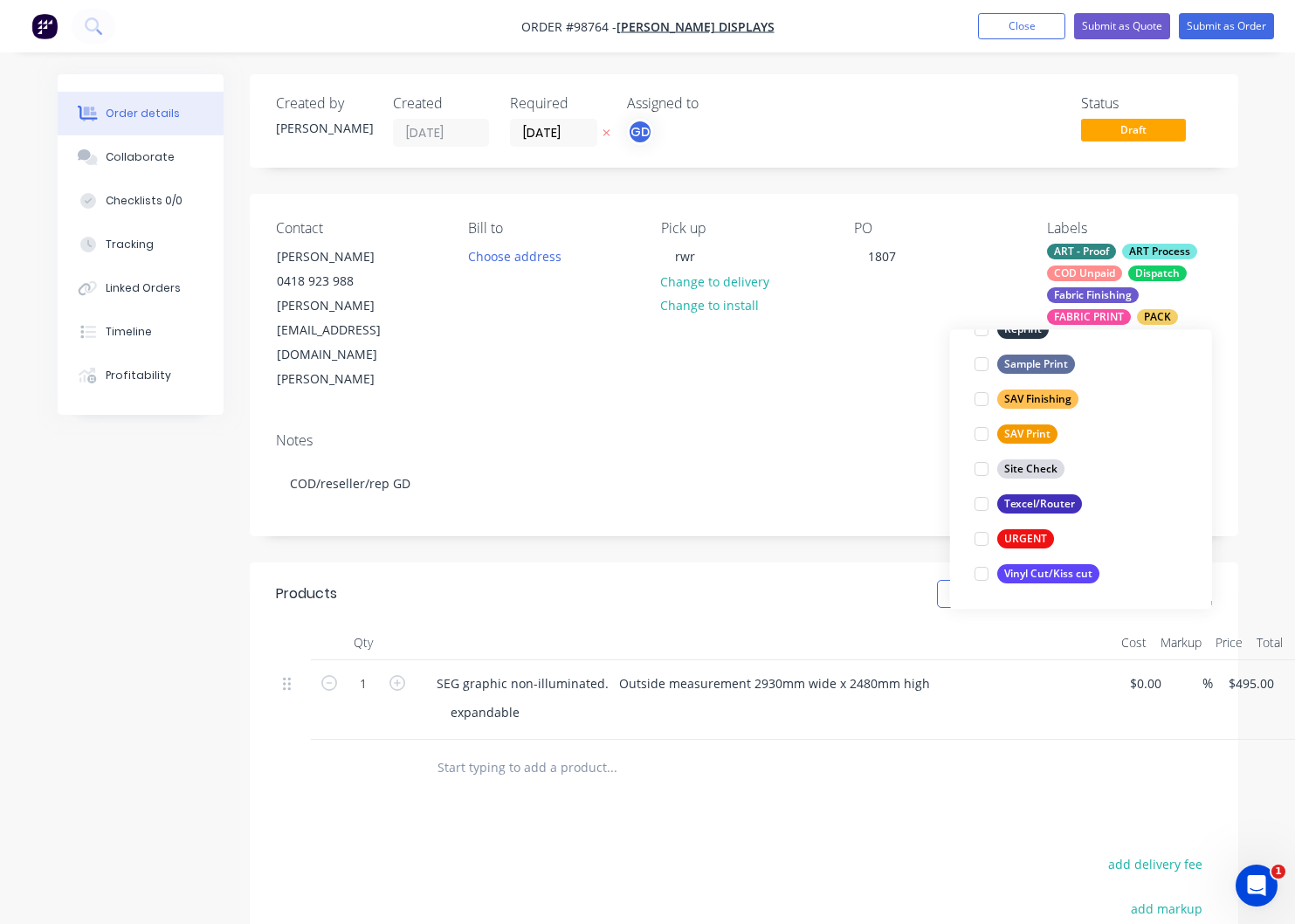
click at [583, 699] on div "expandable" at bounding box center [772, 712] width 670 height 25
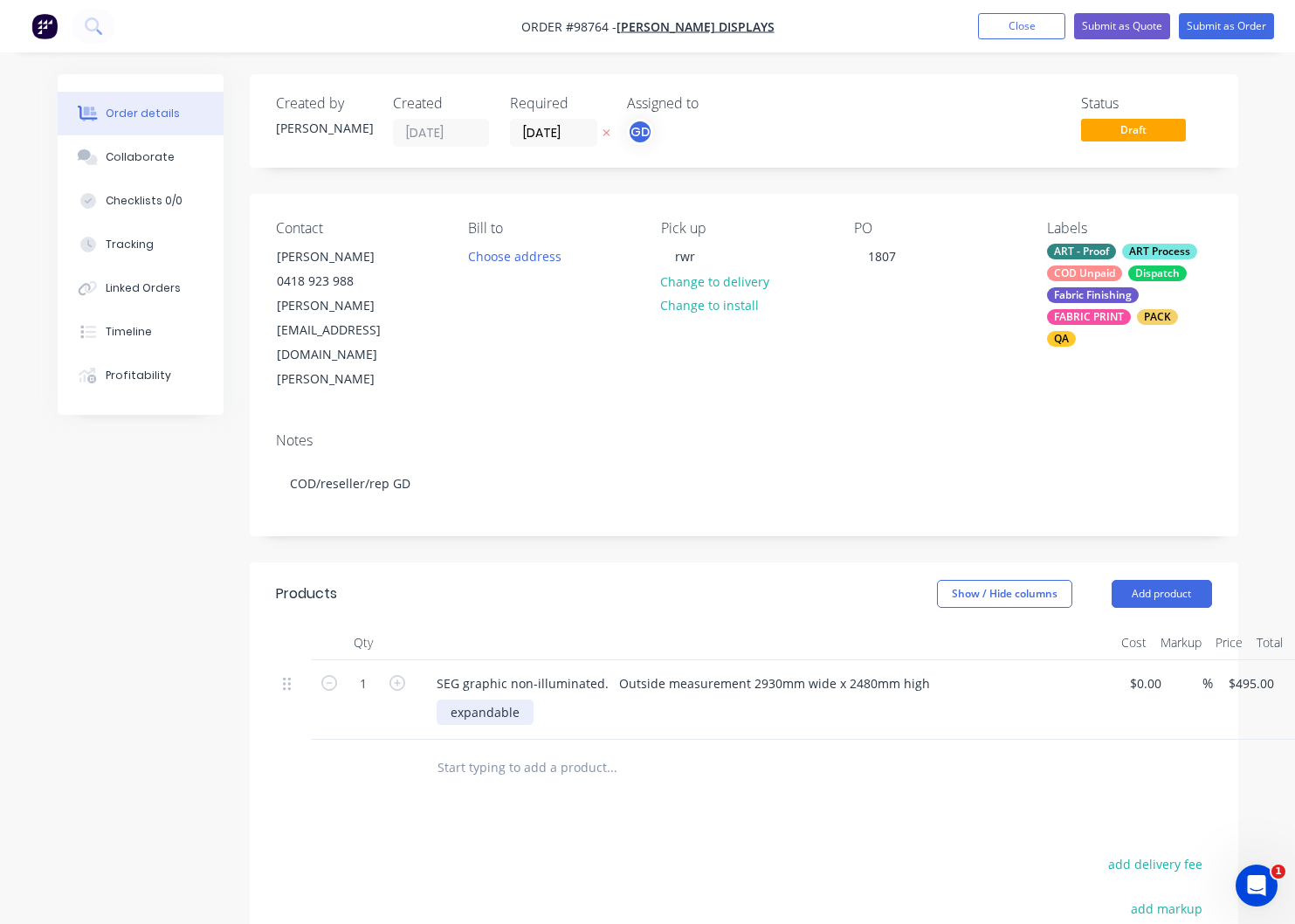
drag, startPoint x: 523, startPoint y: 648, endPoint x: 547, endPoint y: 662, distance: 27.8
click at [524, 699] on div "expandable" at bounding box center [485, 712] width 97 height 25
click at [1164, 579] on button "Add product" at bounding box center [1161, 593] width 101 height 28
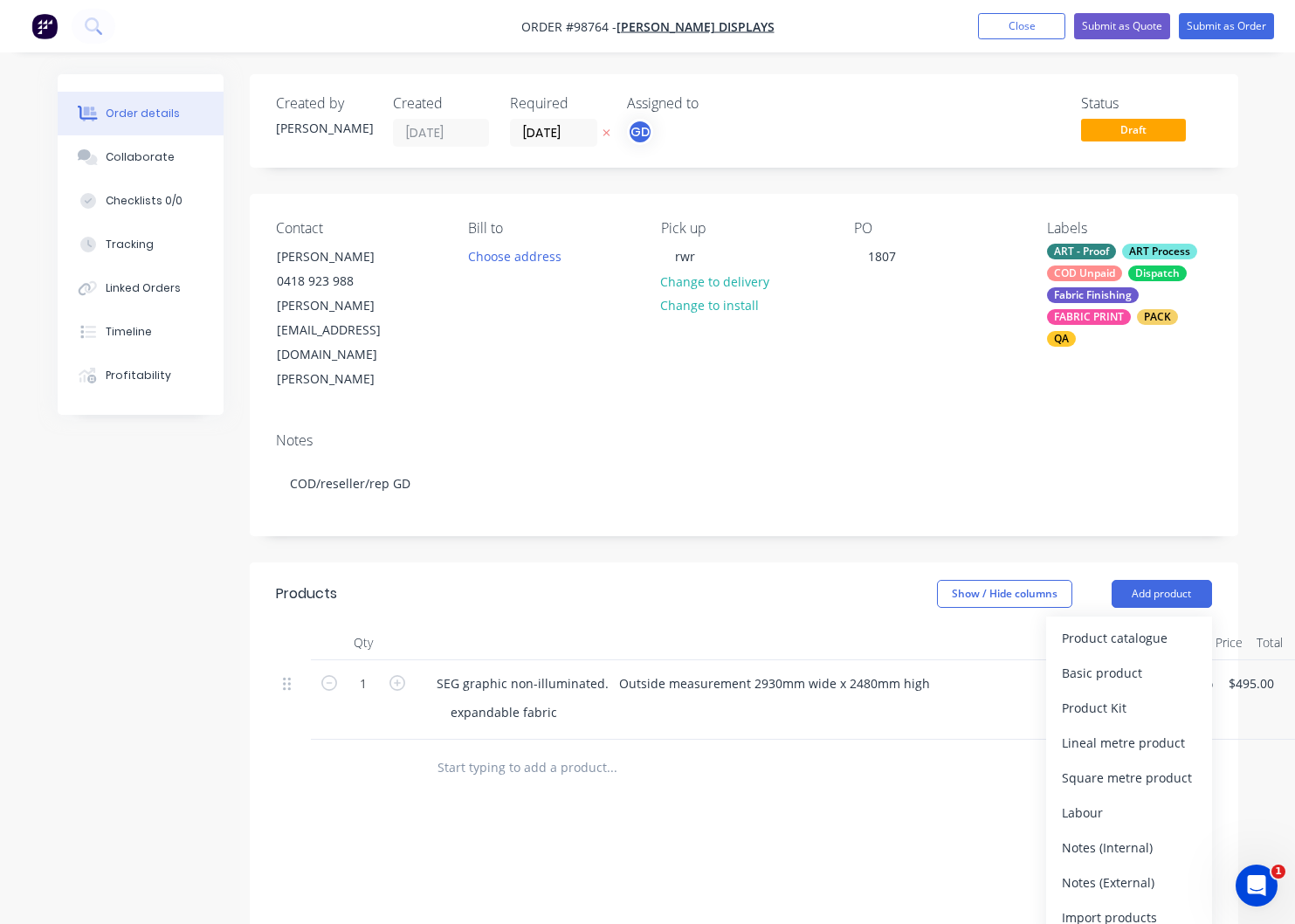
click at [1137, 870] on div "Notes (External)" at bounding box center [1128, 882] width 135 height 25
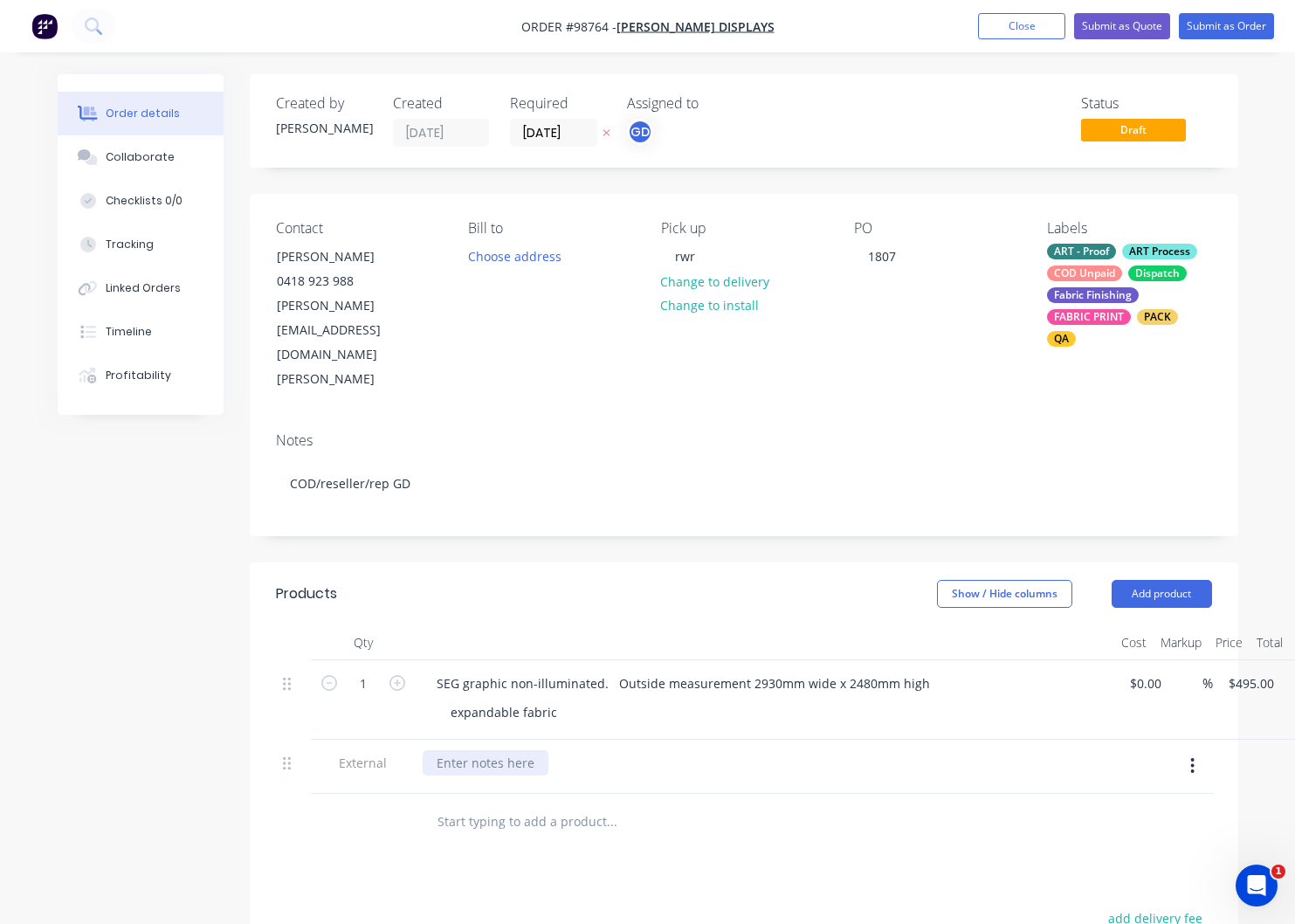
click at [461, 750] on div at bounding box center [485, 762] width 126 height 25
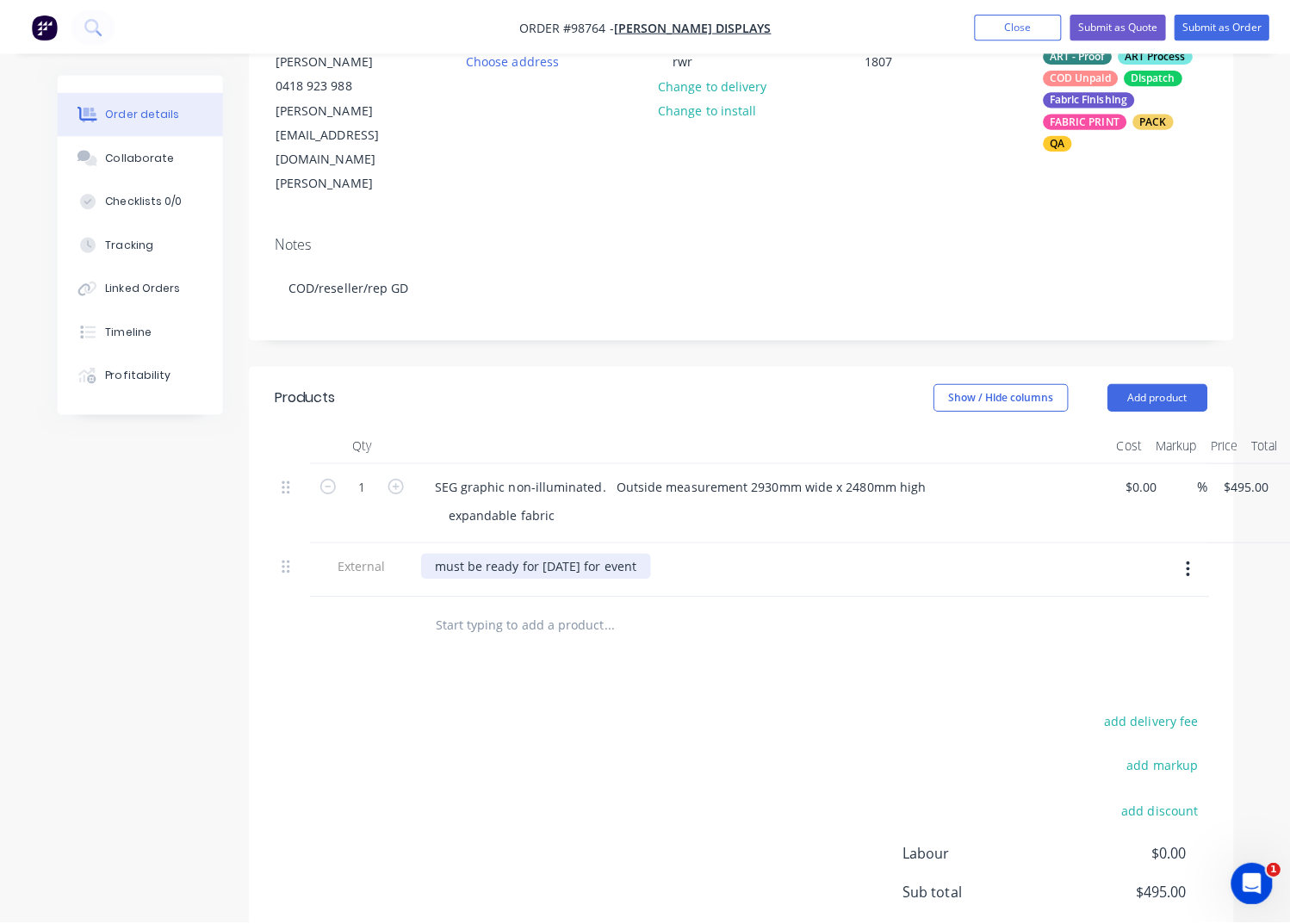
scroll to position [0, 0]
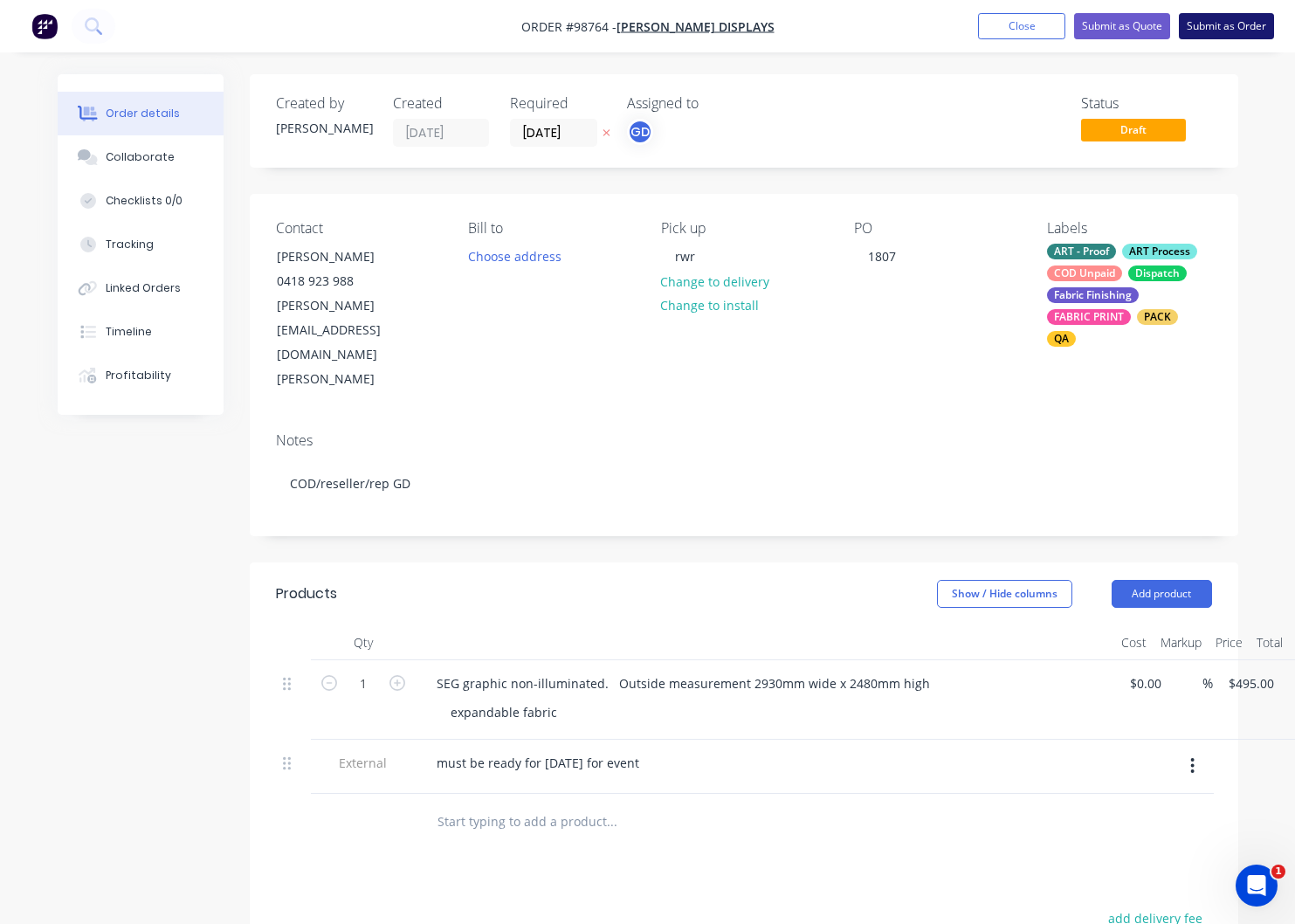
click at [1237, 27] on button "Submit as Order" at bounding box center [1226, 26] width 95 height 26
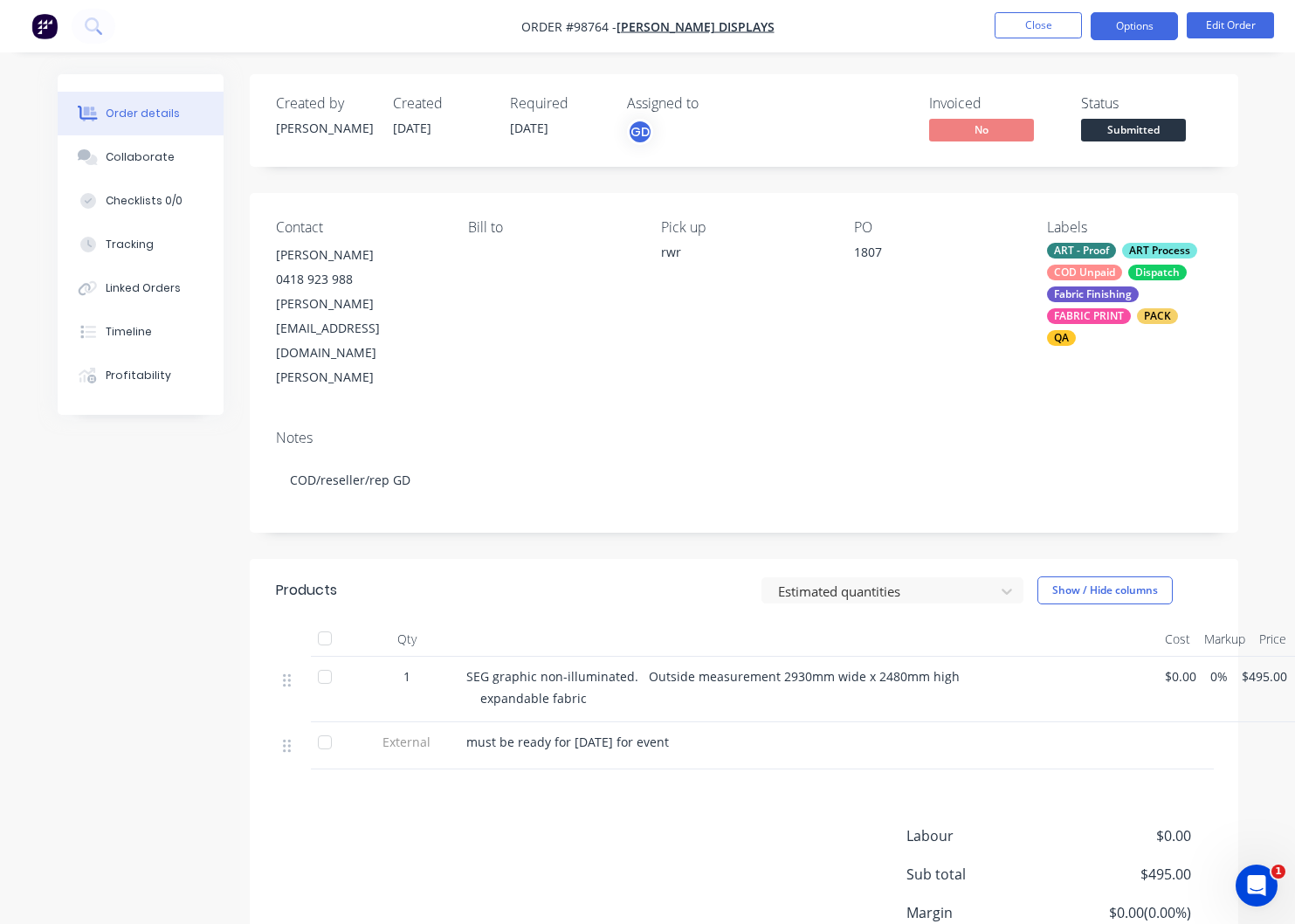
click at [1126, 29] on button "Options" at bounding box center [1134, 26] width 87 height 28
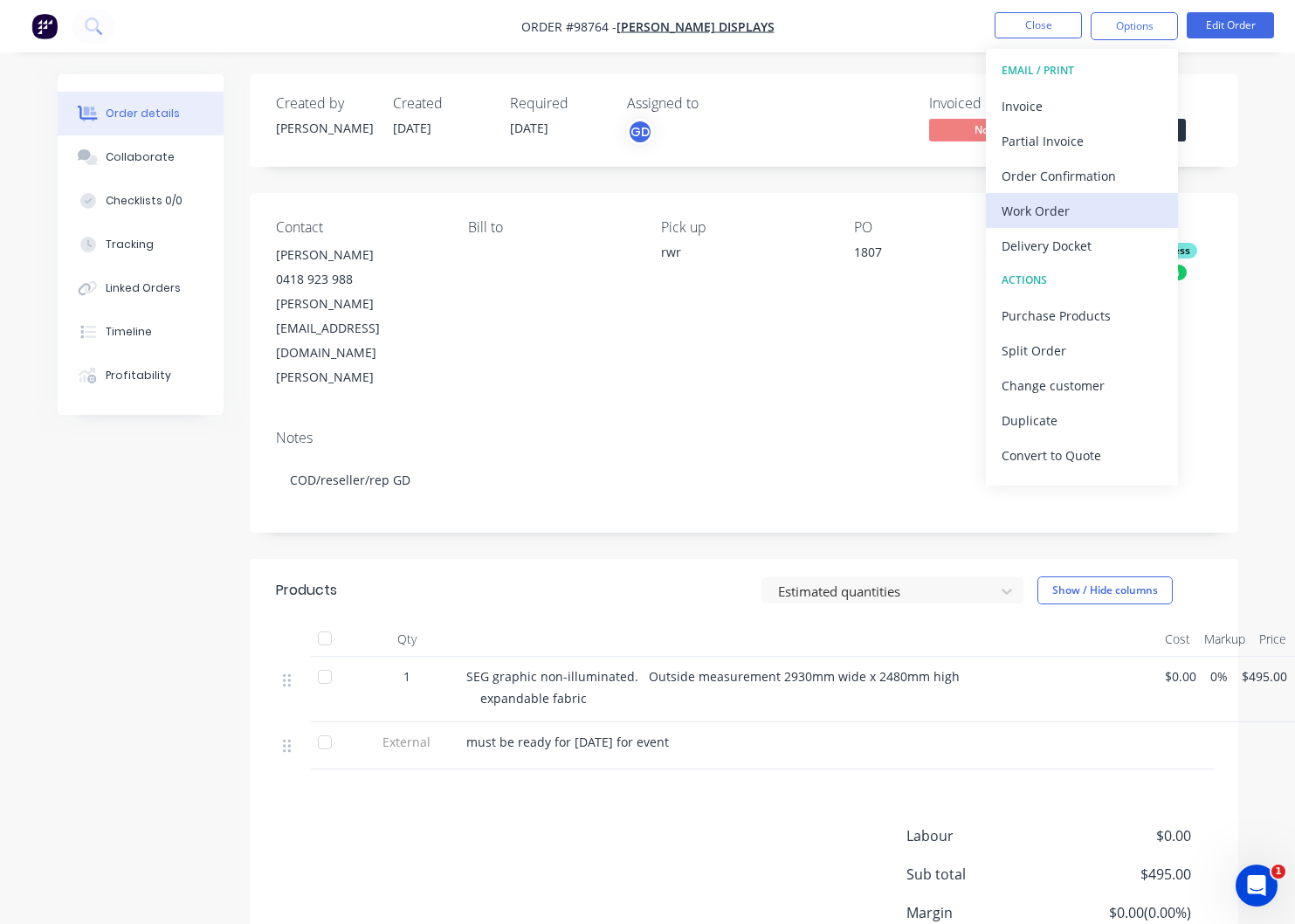
click at [1041, 213] on div "Work Order" at bounding box center [1082, 211] width 161 height 25
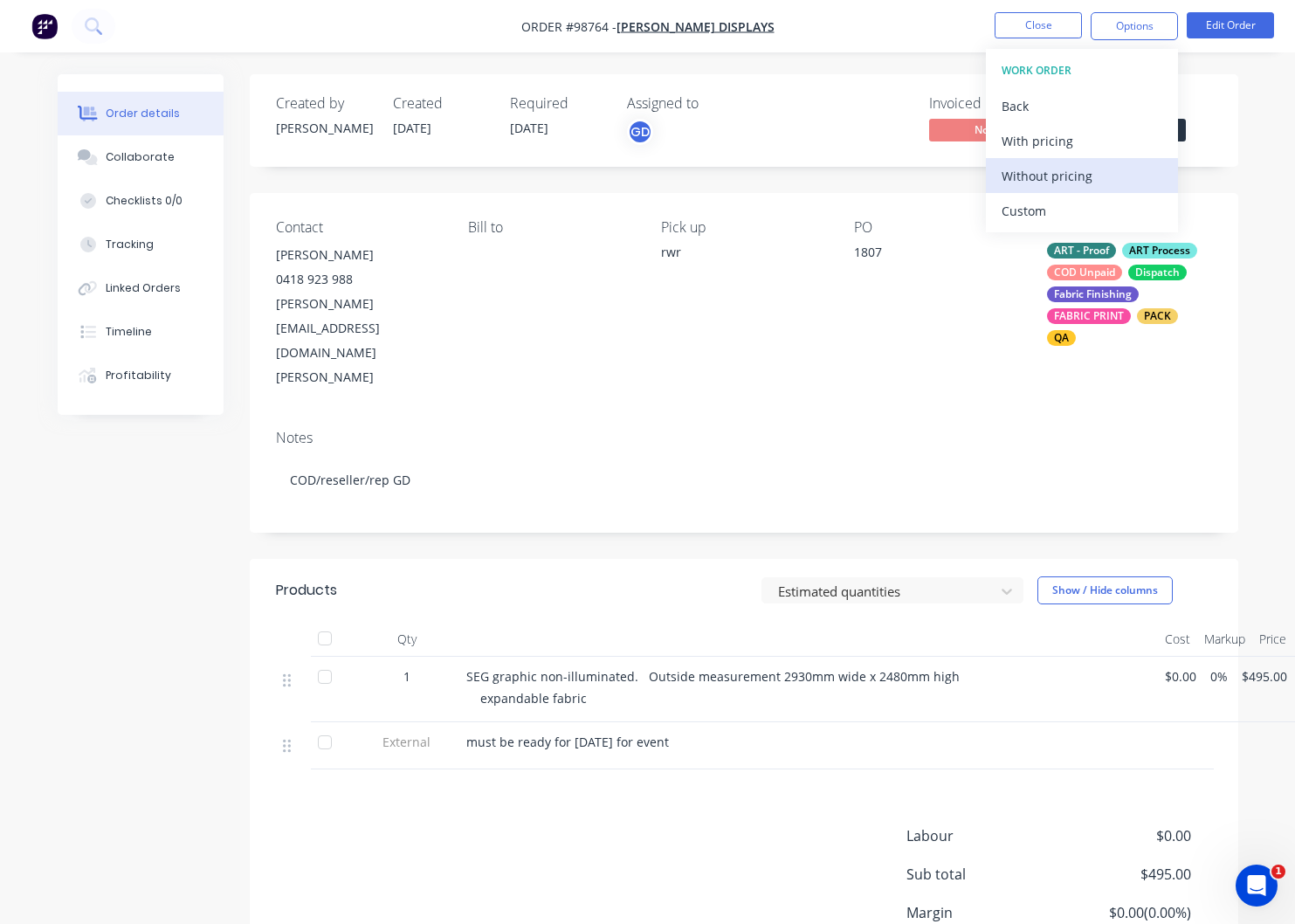
click at [1042, 175] on div "Without pricing" at bounding box center [1082, 176] width 161 height 25
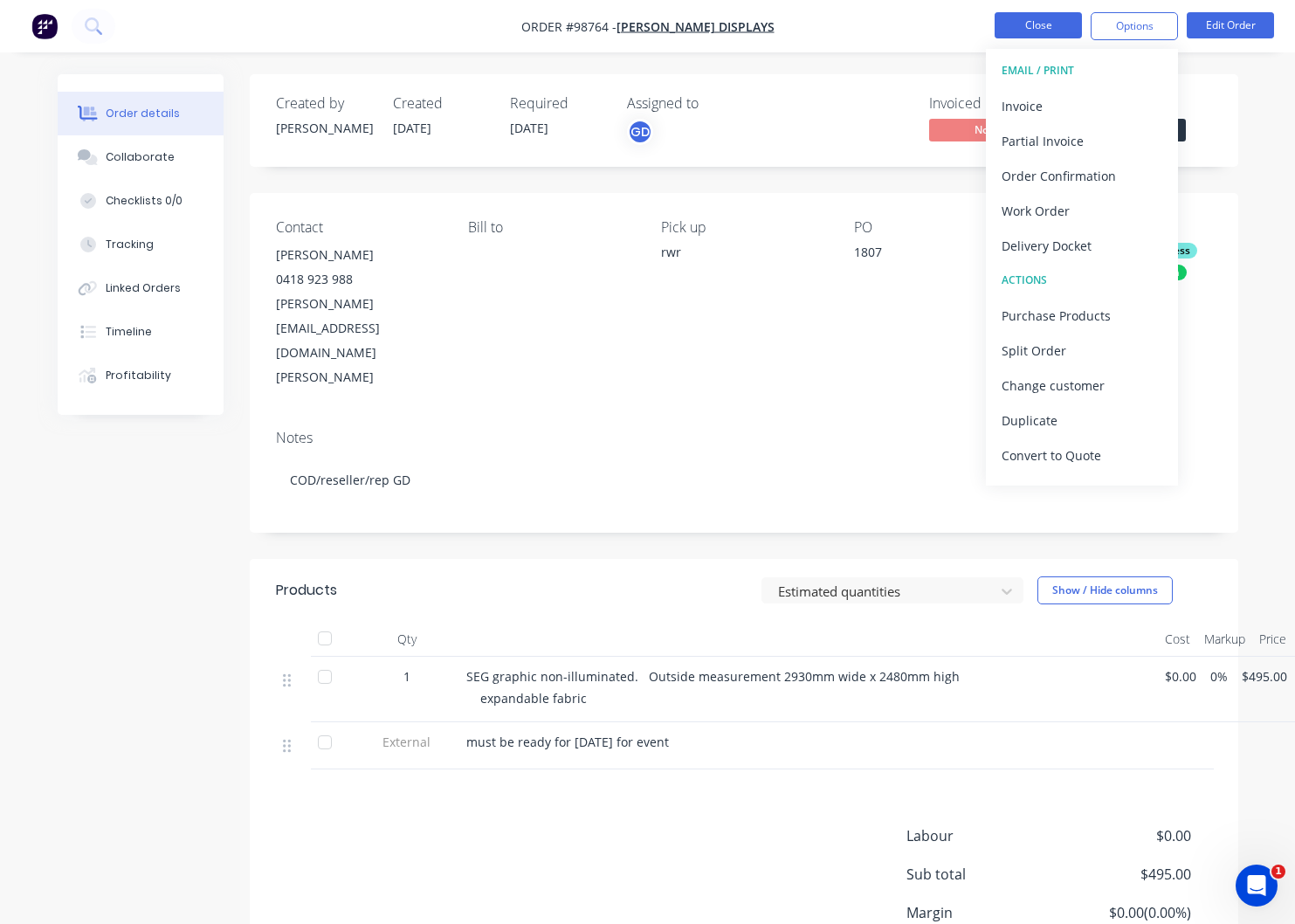
click at [1037, 19] on button "Close" at bounding box center [1038, 25] width 87 height 26
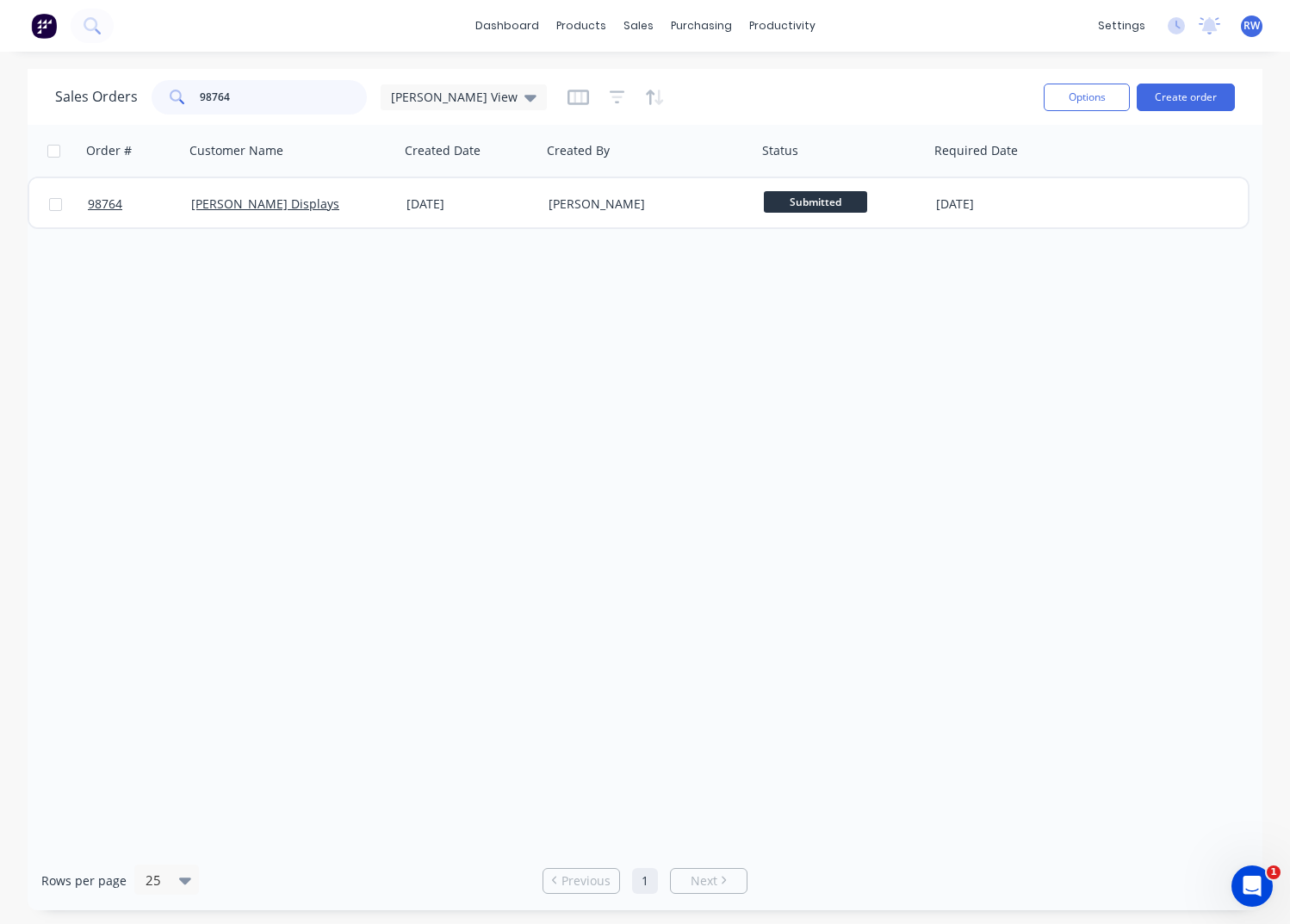
drag, startPoint x: 246, startPoint y: 97, endPoint x: 171, endPoint y: 93, distance: 75.1
click at [200, 94] on input "98764" at bounding box center [284, 97] width 168 height 34
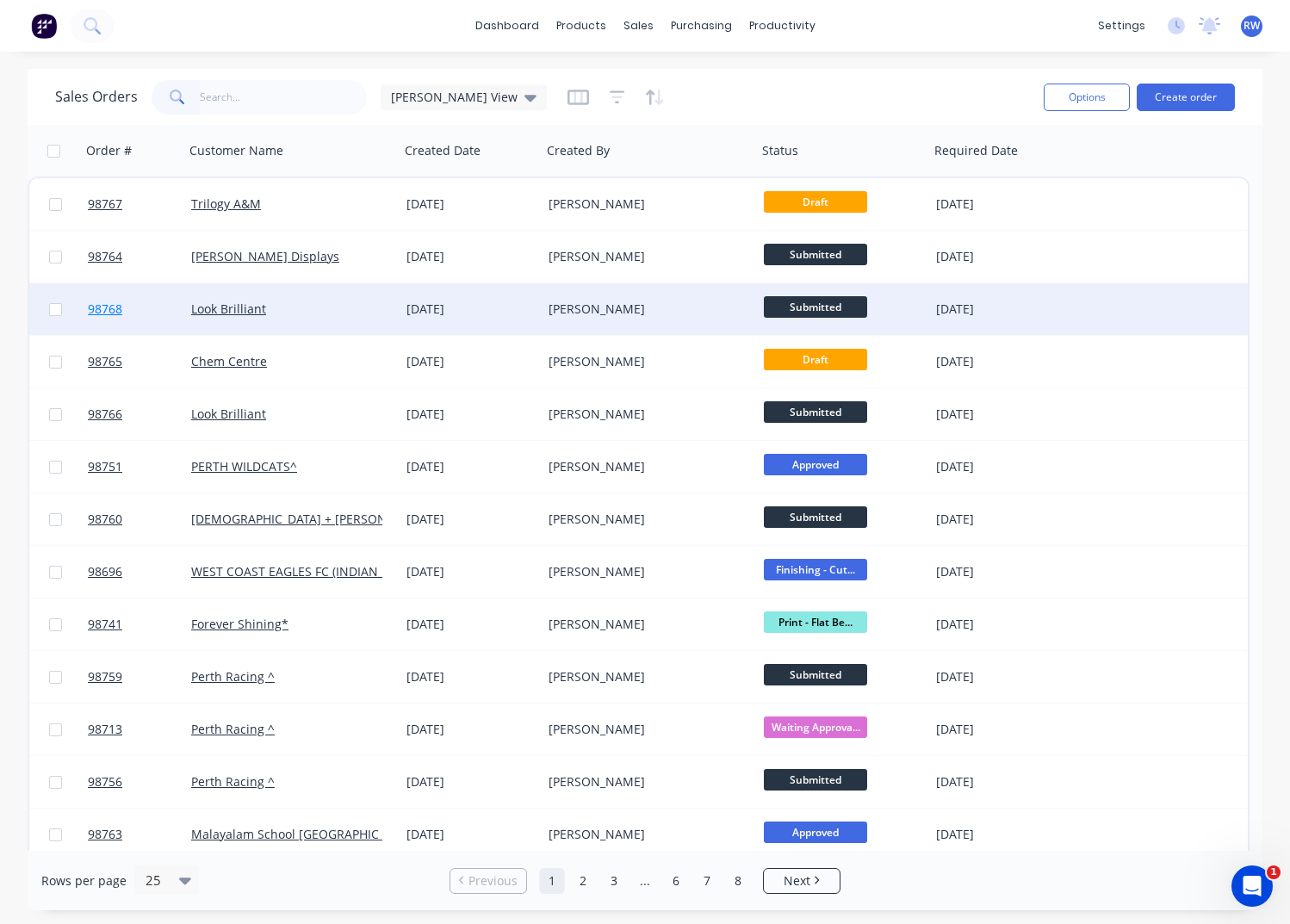
click at [107, 311] on span "98768" at bounding box center [105, 310] width 34 height 17
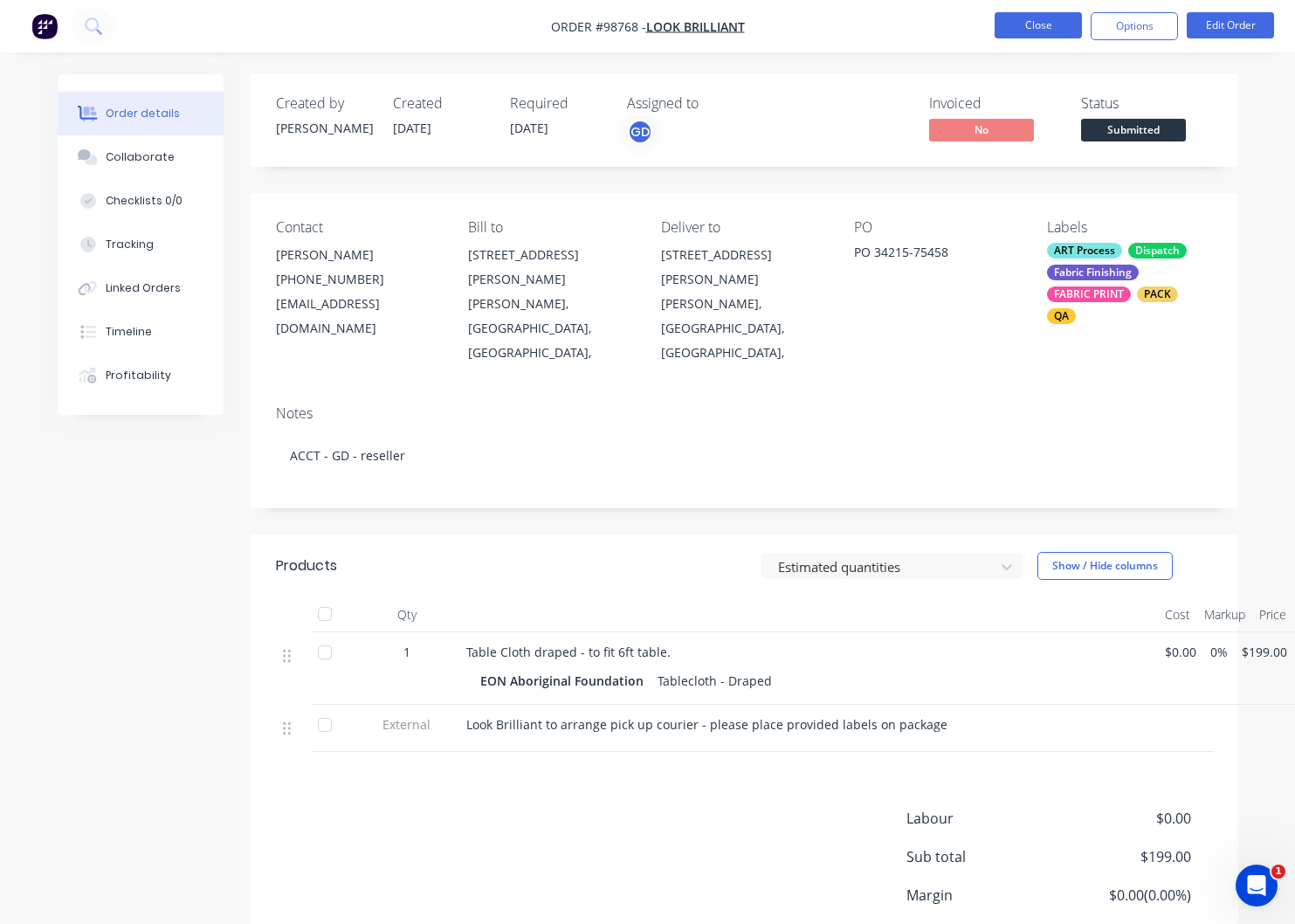
click at [1025, 29] on button "Close" at bounding box center [1038, 25] width 87 height 26
